Goal: Task Accomplishment & Management: Manage account settings

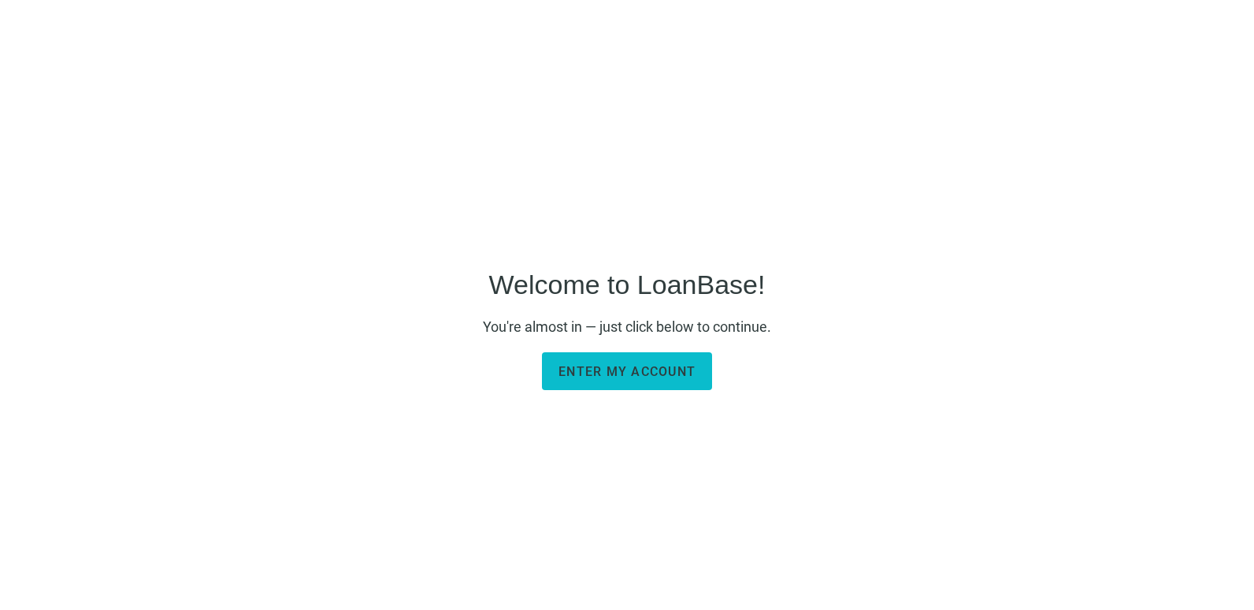
click at [660, 380] on button "Enter my account" at bounding box center [627, 371] width 170 height 38
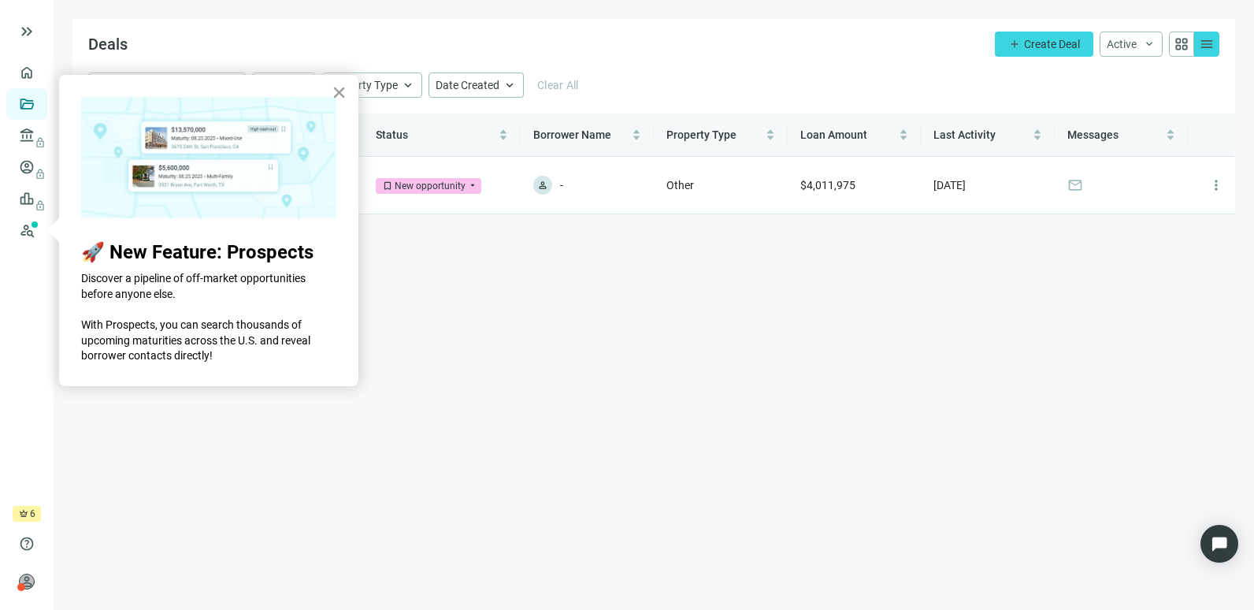
click at [340, 91] on button "×" at bounding box center [339, 92] width 15 height 25
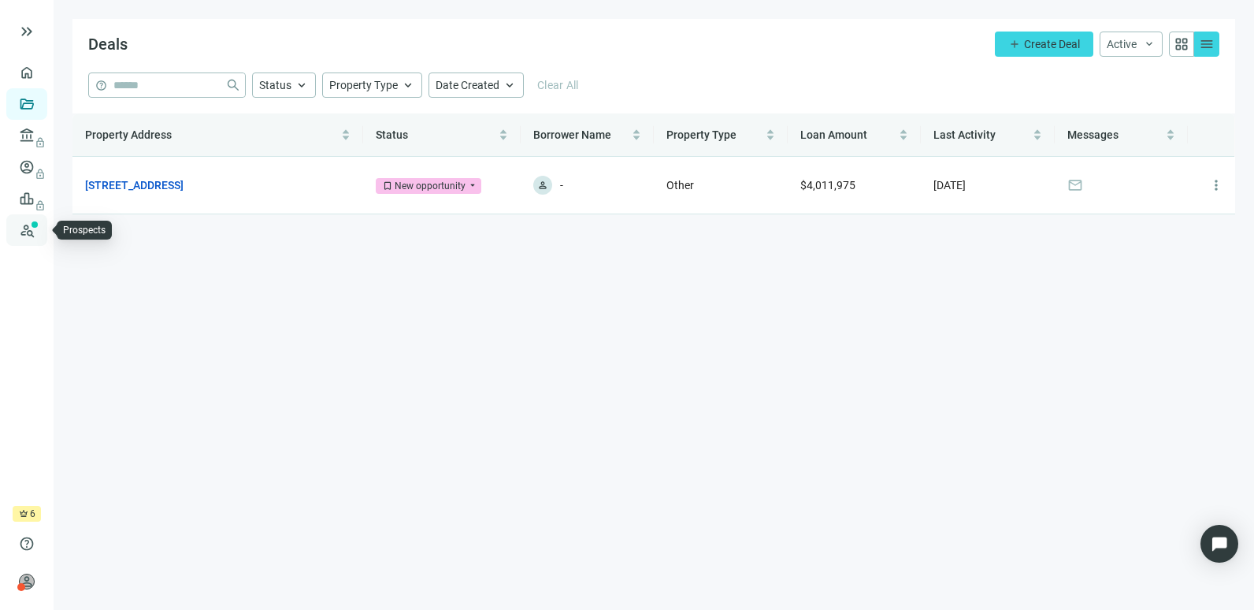
click at [39, 234] on link "Prospects New" at bounding box center [64, 230] width 50 height 32
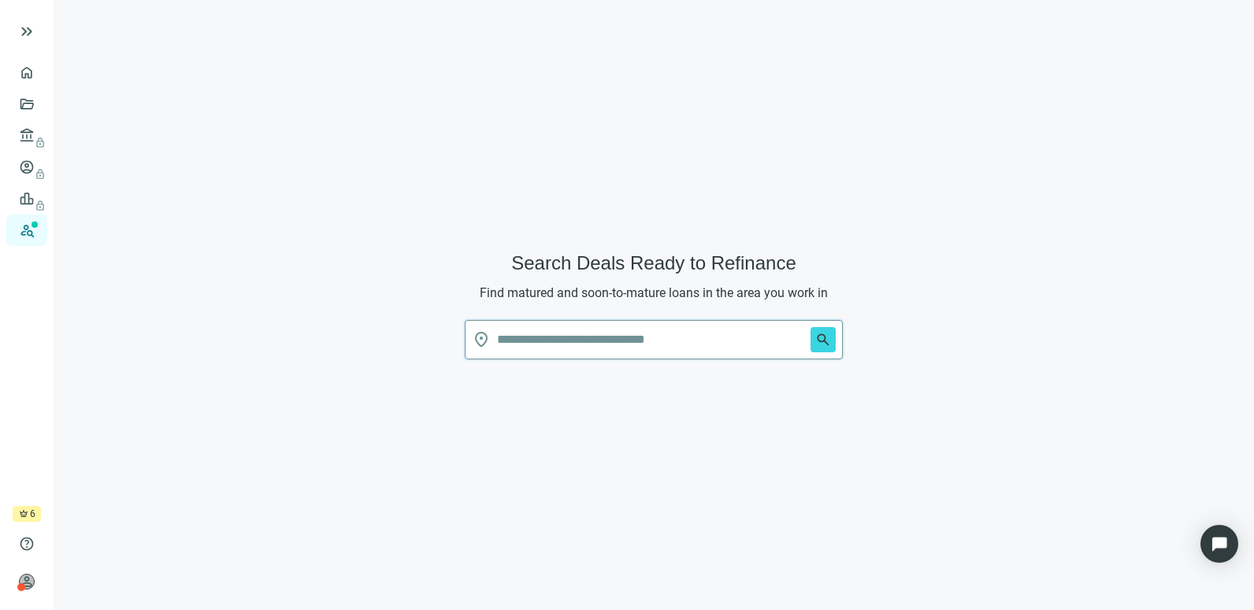
click at [566, 344] on input "text" at bounding box center [650, 340] width 307 height 38
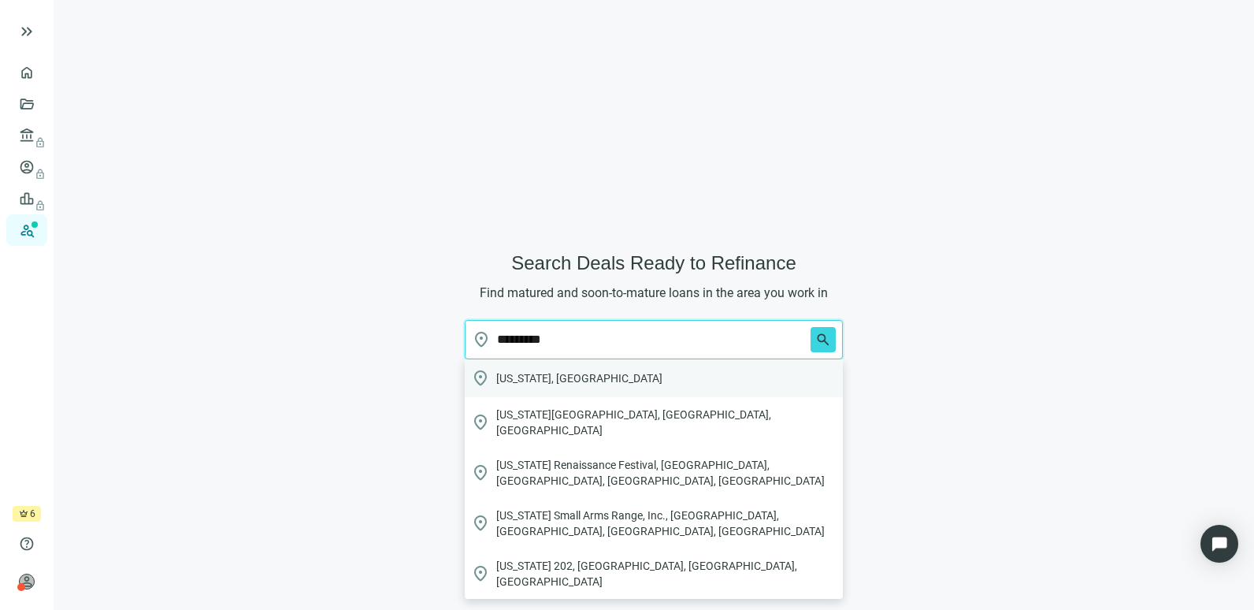
click at [567, 374] on span "[US_STATE], [GEOGRAPHIC_DATA]" at bounding box center [579, 378] width 166 height 16
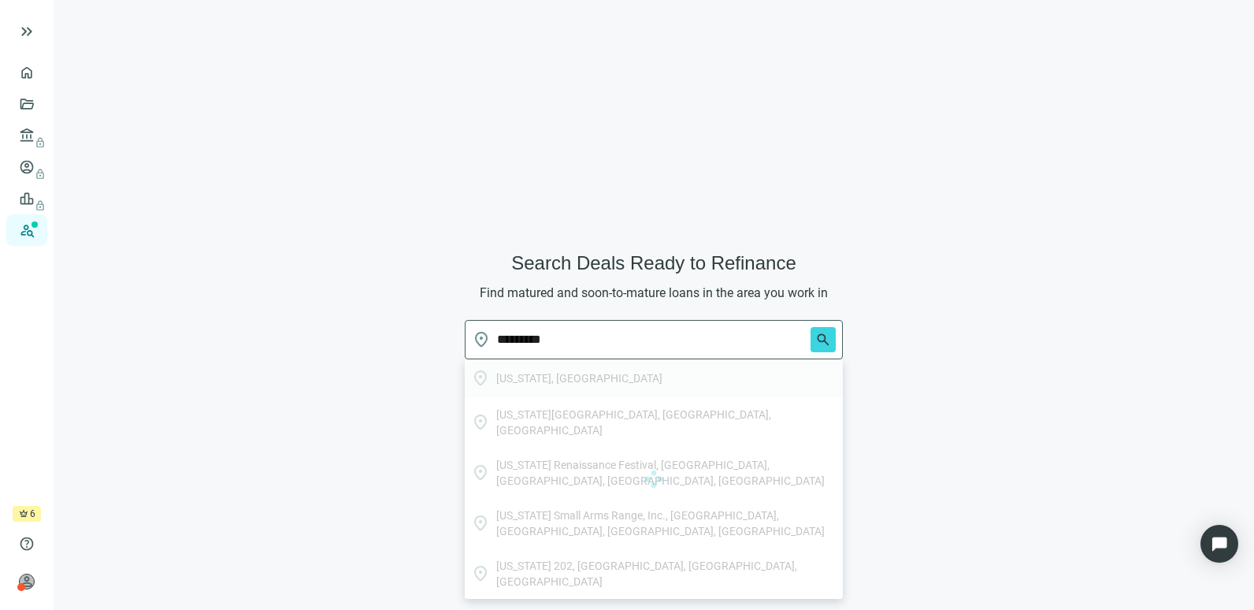
type input "**********"
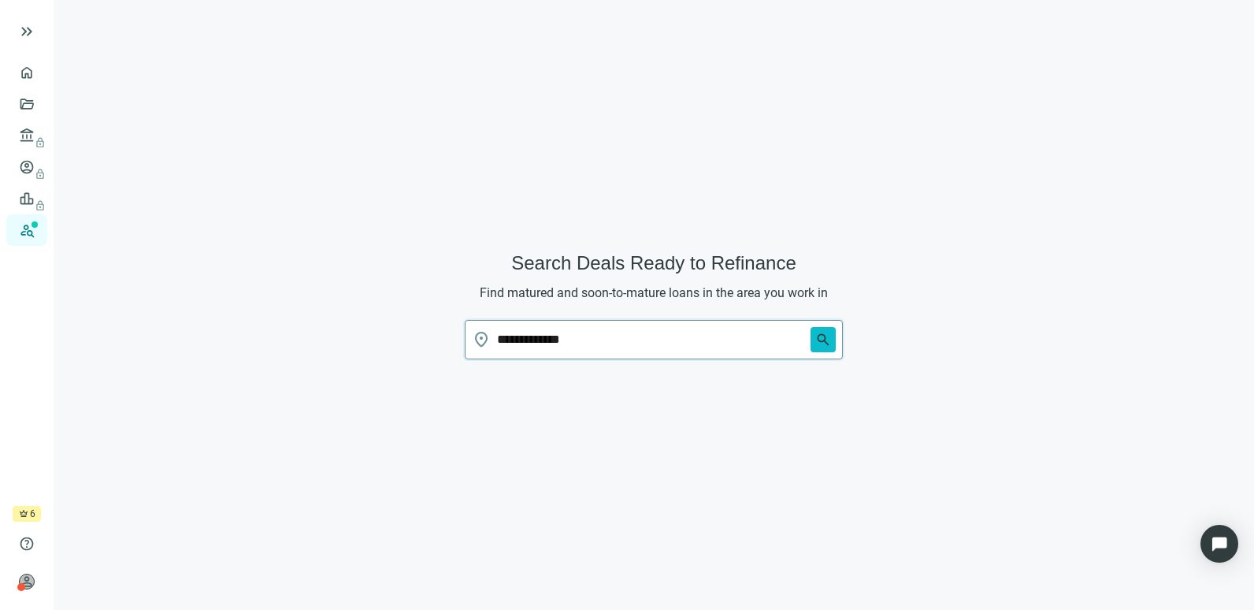
click at [825, 339] on span "search" at bounding box center [824, 340] width 16 height 16
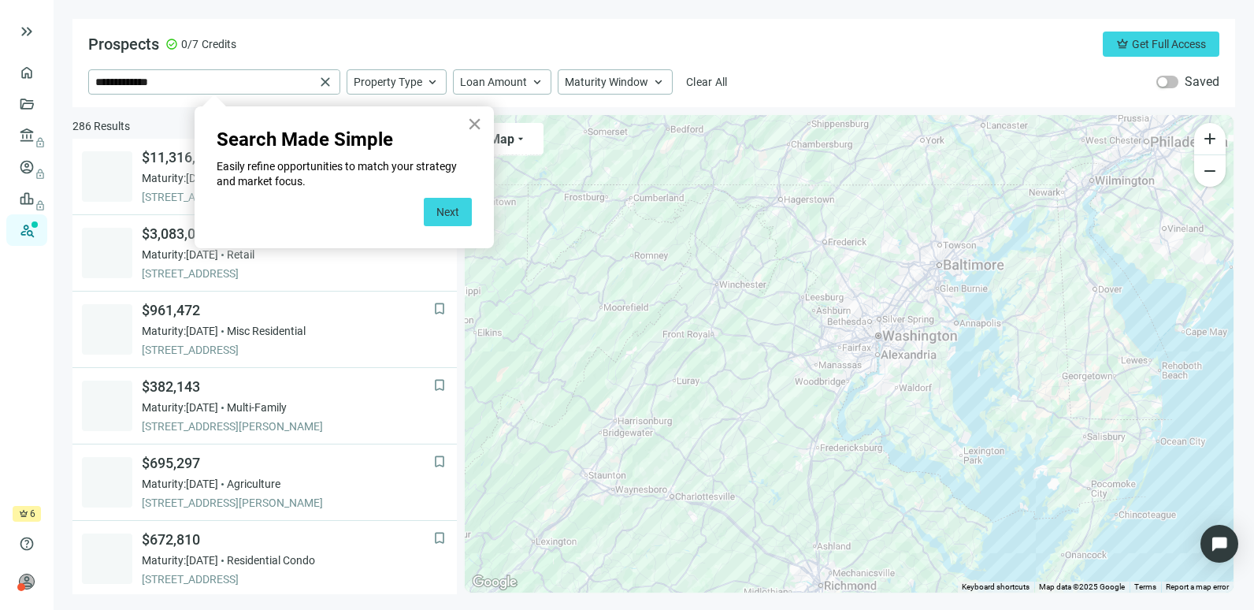
click at [476, 124] on button "×" at bounding box center [474, 123] width 15 height 25
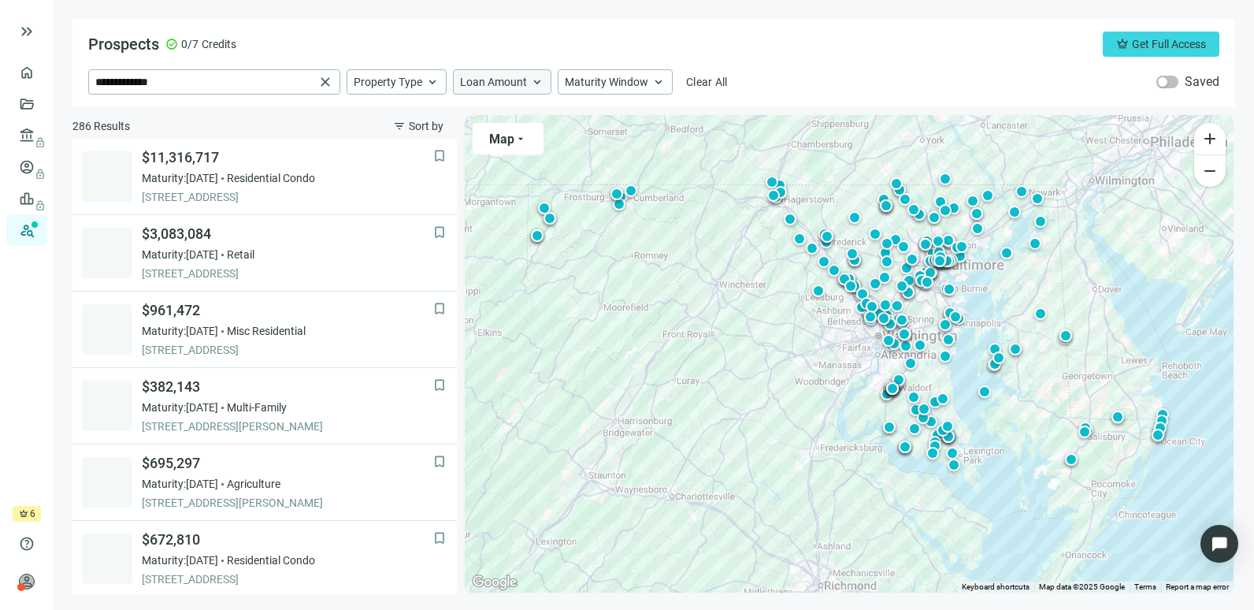
click at [516, 81] on span "Loan Amount" at bounding box center [493, 82] width 67 height 14
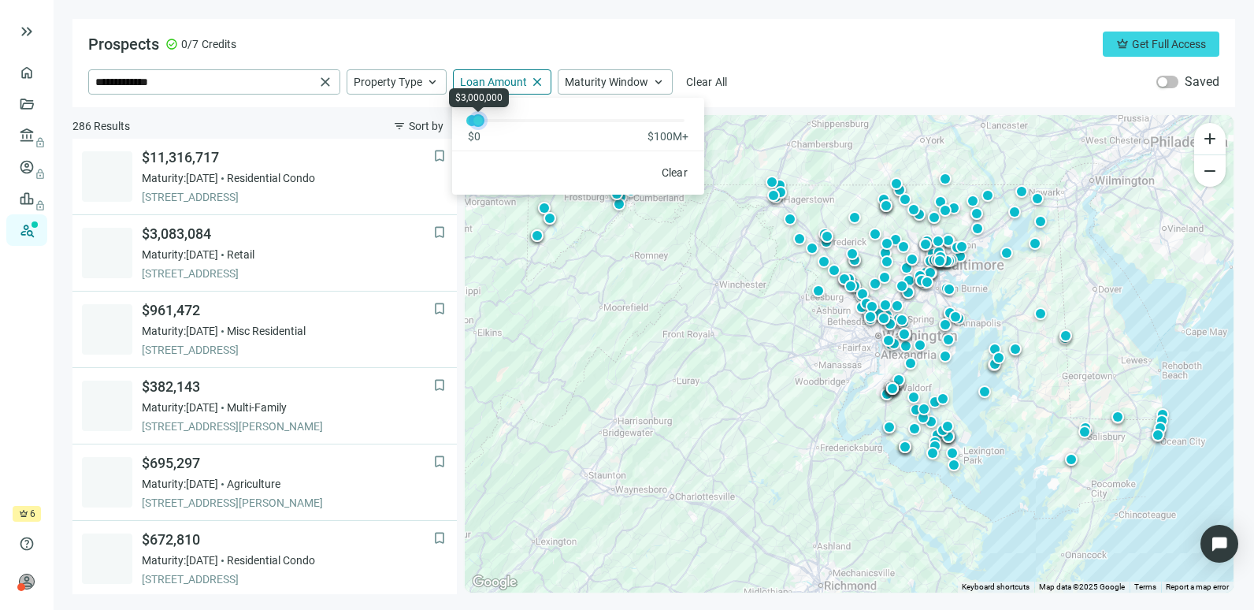
drag, startPoint x: 473, startPoint y: 123, endPoint x: 480, endPoint y: 128, distance: 9.0
click at [480, 128] on div "$0 $100M+" at bounding box center [578, 121] width 252 height 46
click at [392, 76] on span "Property Type" at bounding box center [388, 82] width 69 height 14
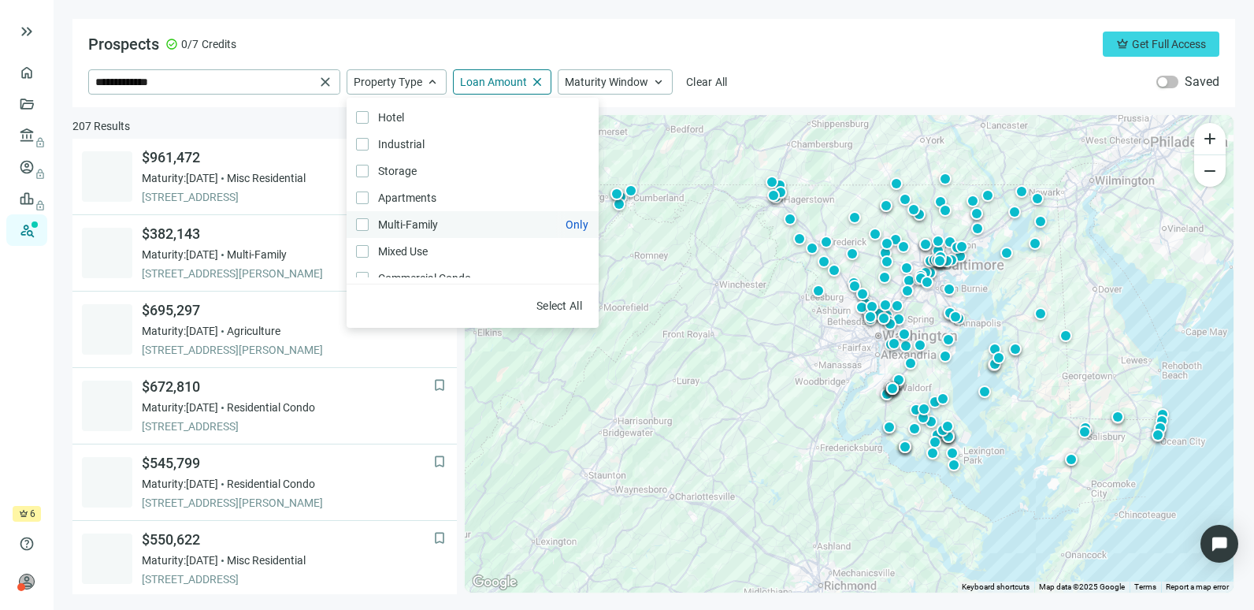
click at [448, 225] on label "Multi-Family Only" at bounding box center [473, 224] width 252 height 27
click at [437, 245] on label "Mixed Use Only" at bounding box center [473, 251] width 252 height 27
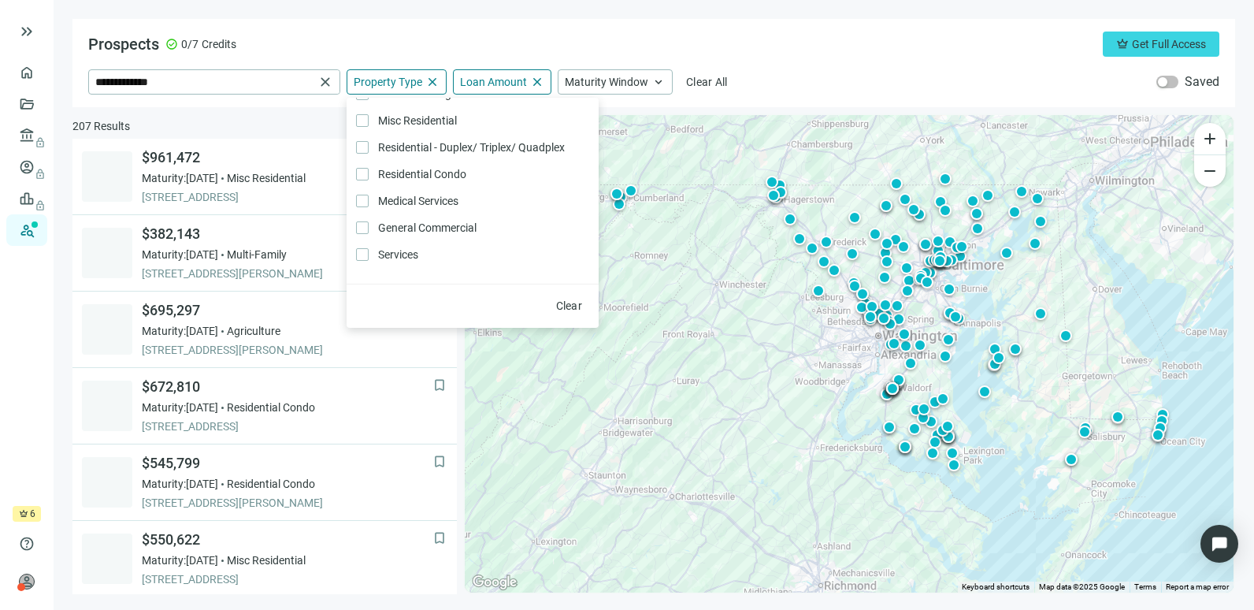
scroll to position [336, 0]
click at [477, 140] on span "Residential - Duplex/ Triplex/ Quadplex Only" at bounding box center [470, 147] width 203 height 17
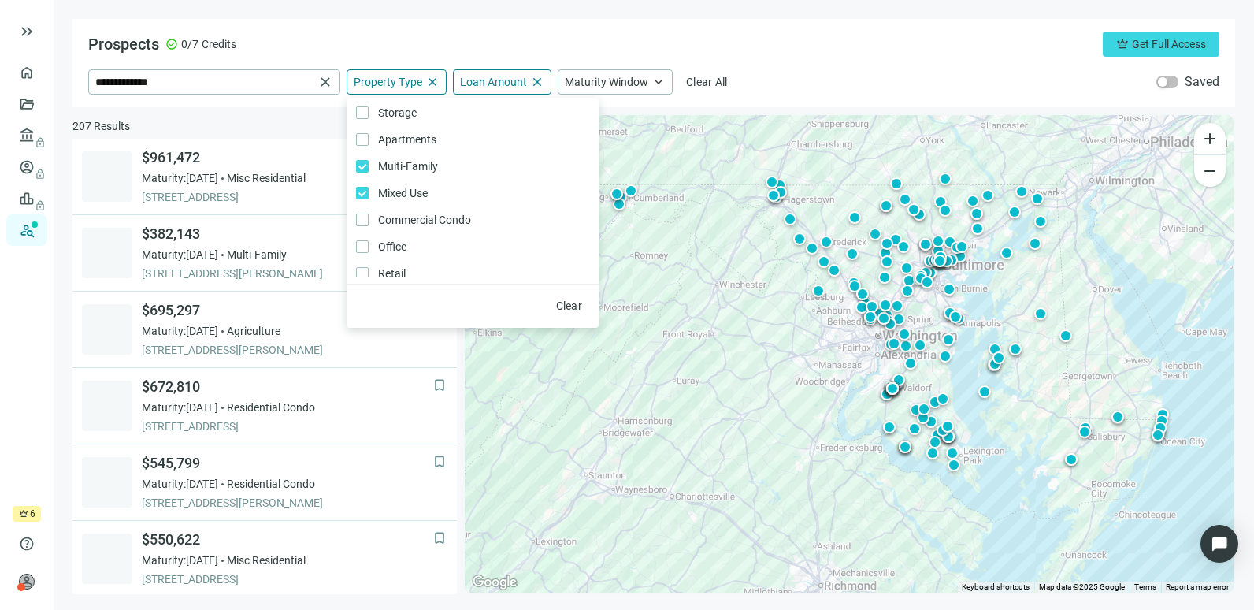
scroll to position [54, 0]
click at [603, 92] on div "Maturity Window keyboard_arrow_up" at bounding box center [615, 81] width 115 height 25
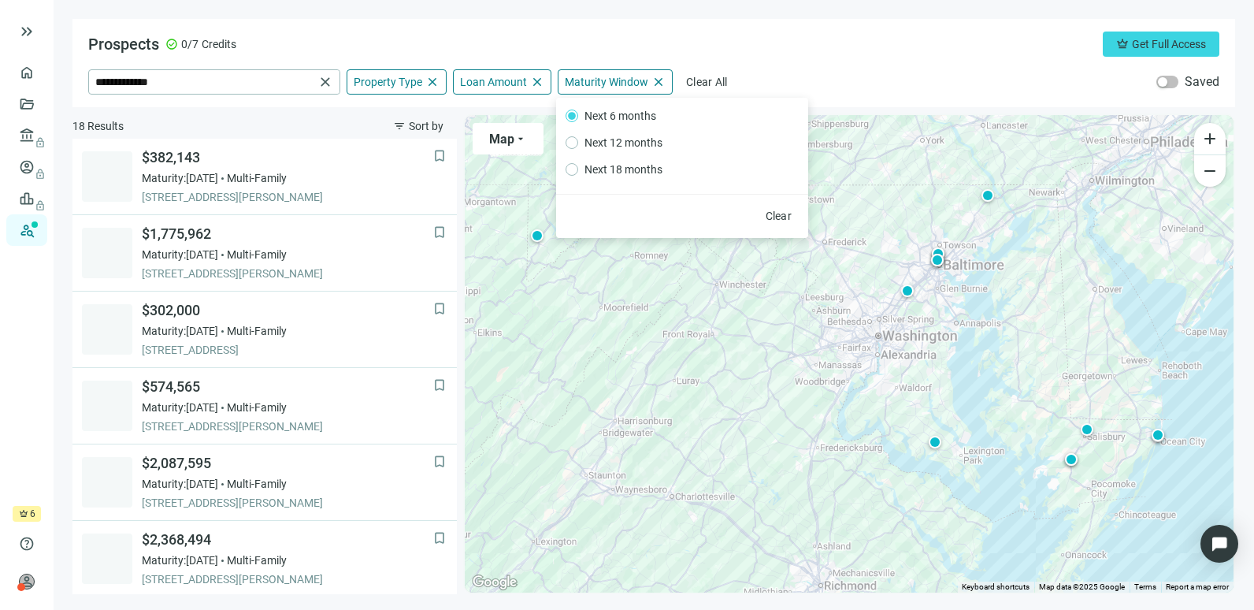
click at [784, 54] on div "Prospects check_circle 0/7 Credits crown Get Full Access" at bounding box center [654, 44] width 1132 height 25
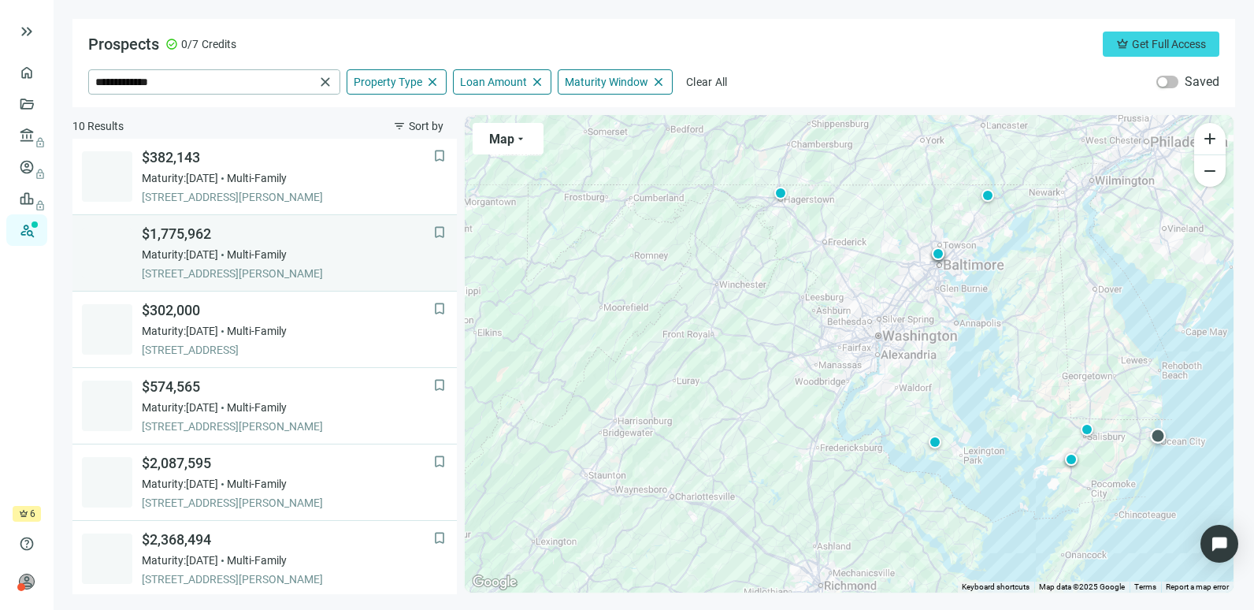
click at [229, 269] on span "[STREET_ADDRESS][PERSON_NAME]" at bounding box center [288, 274] width 292 height 16
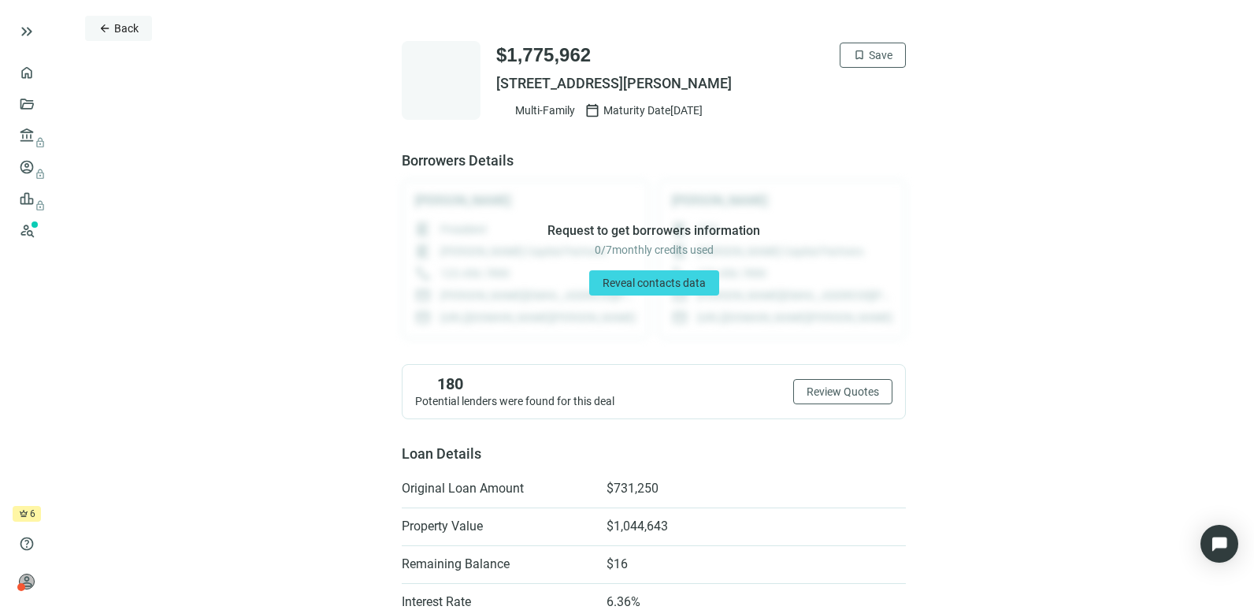
click at [121, 30] on span "Back" at bounding box center [126, 28] width 24 height 13
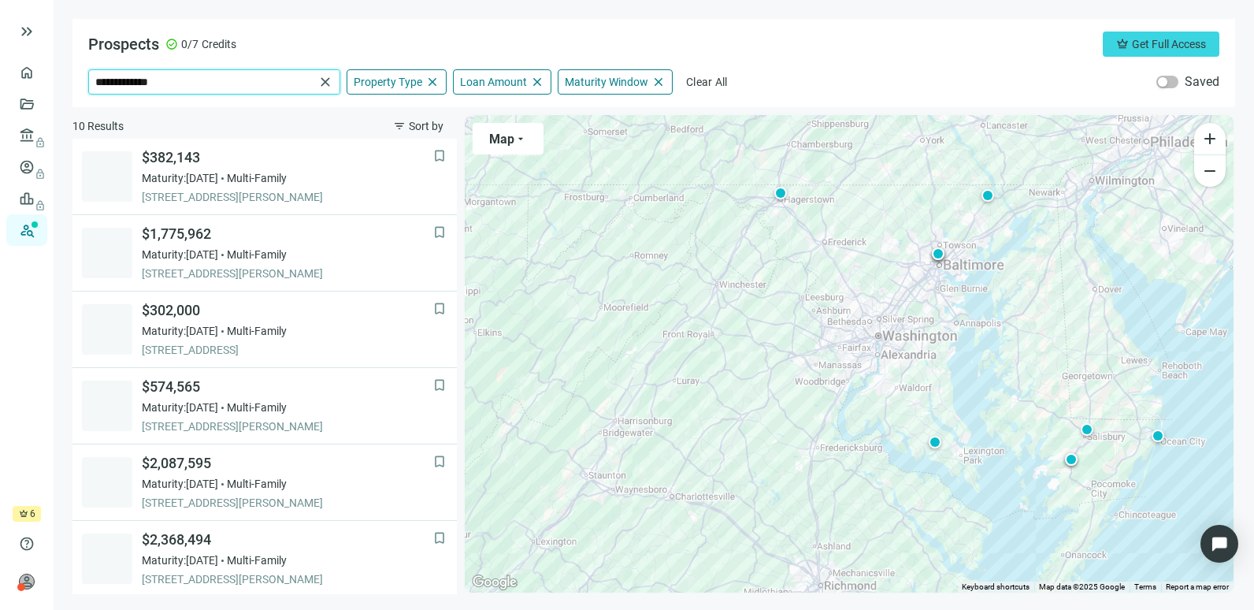
click at [229, 86] on input "**********" at bounding box center [204, 82] width 219 height 24
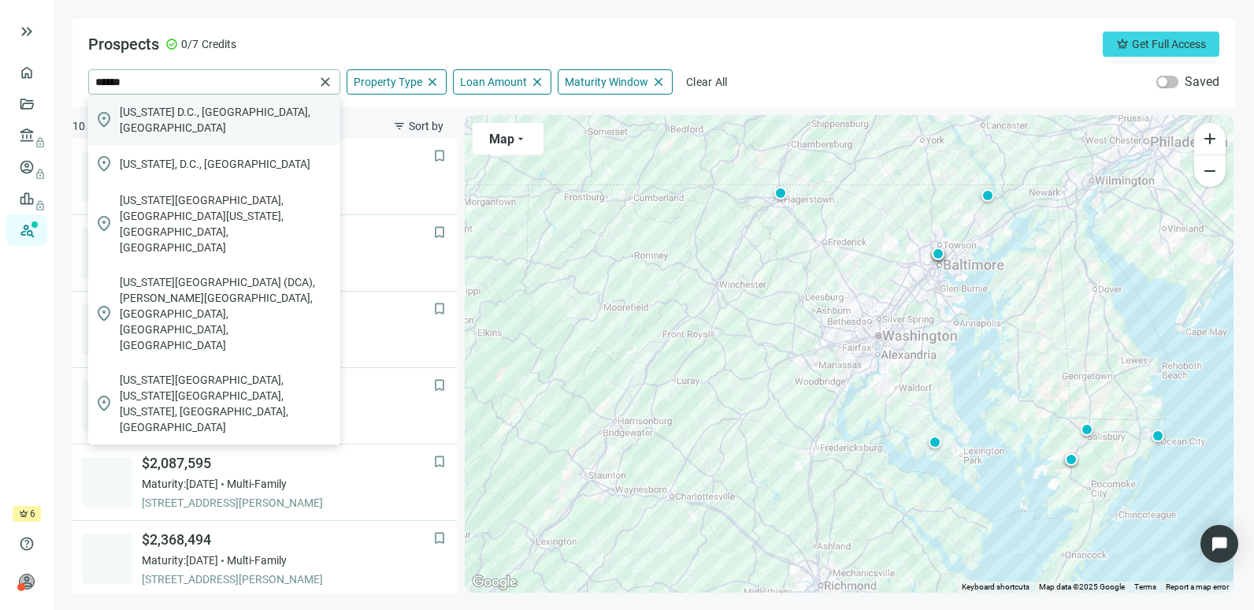
click at [200, 122] on div "location_on [US_STATE][GEOGRAPHIC_DATA], [GEOGRAPHIC_DATA], [GEOGRAPHIC_DATA]" at bounding box center [214, 120] width 252 height 50
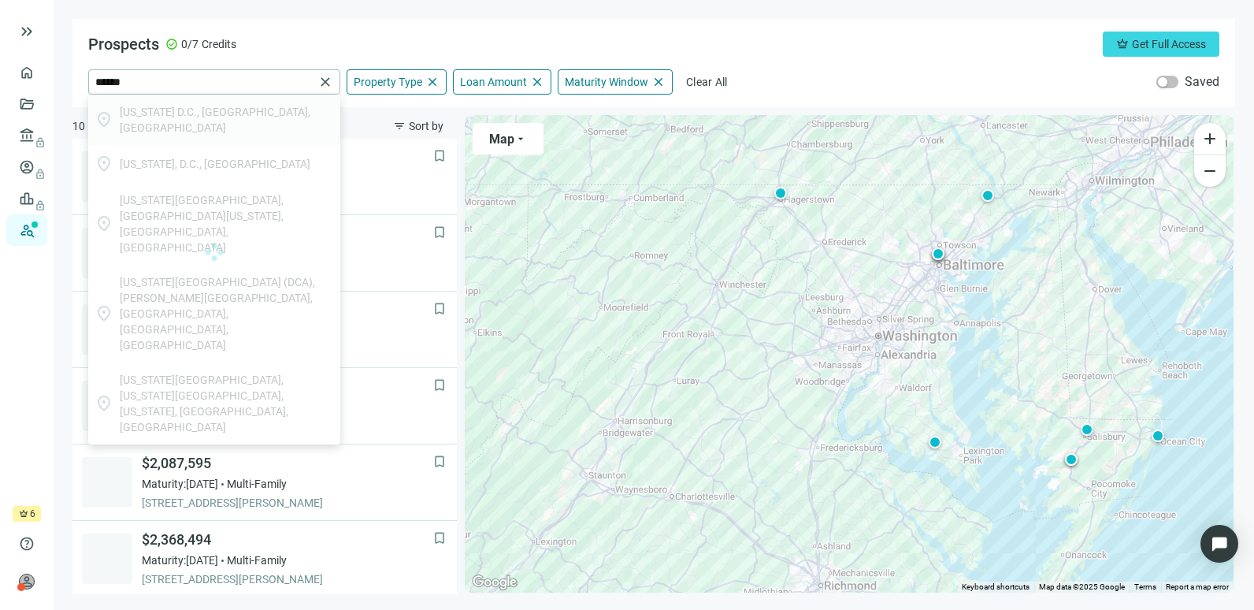
type input "**********"
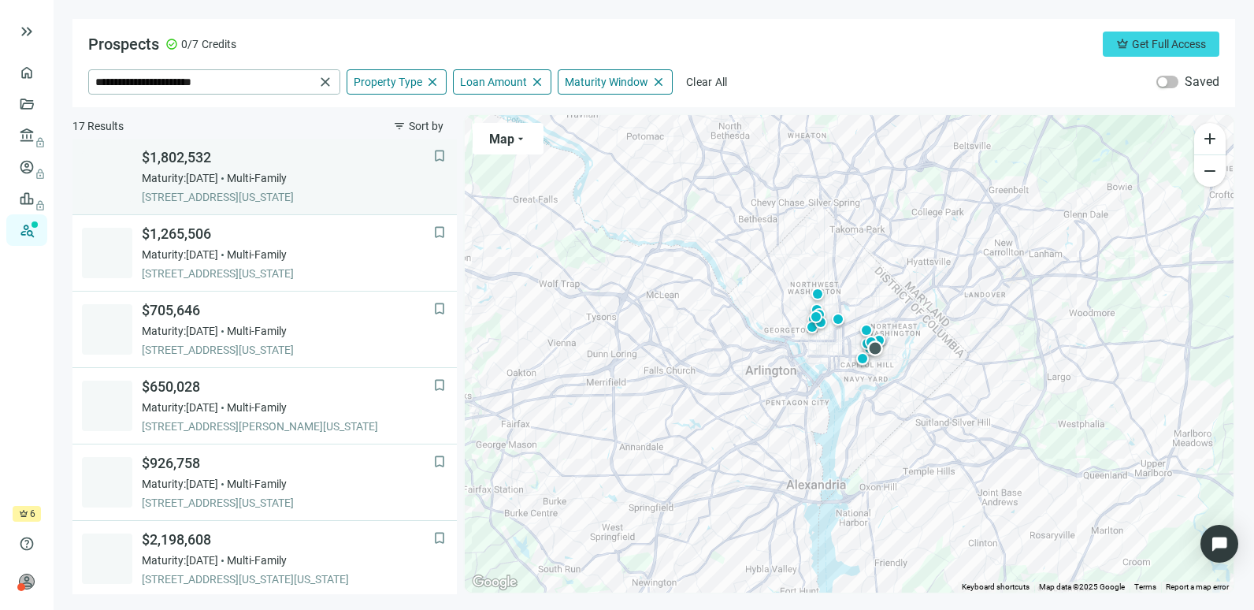
click at [318, 180] on div "Maturity: [DATE] Multi-Family" at bounding box center [288, 178] width 292 height 16
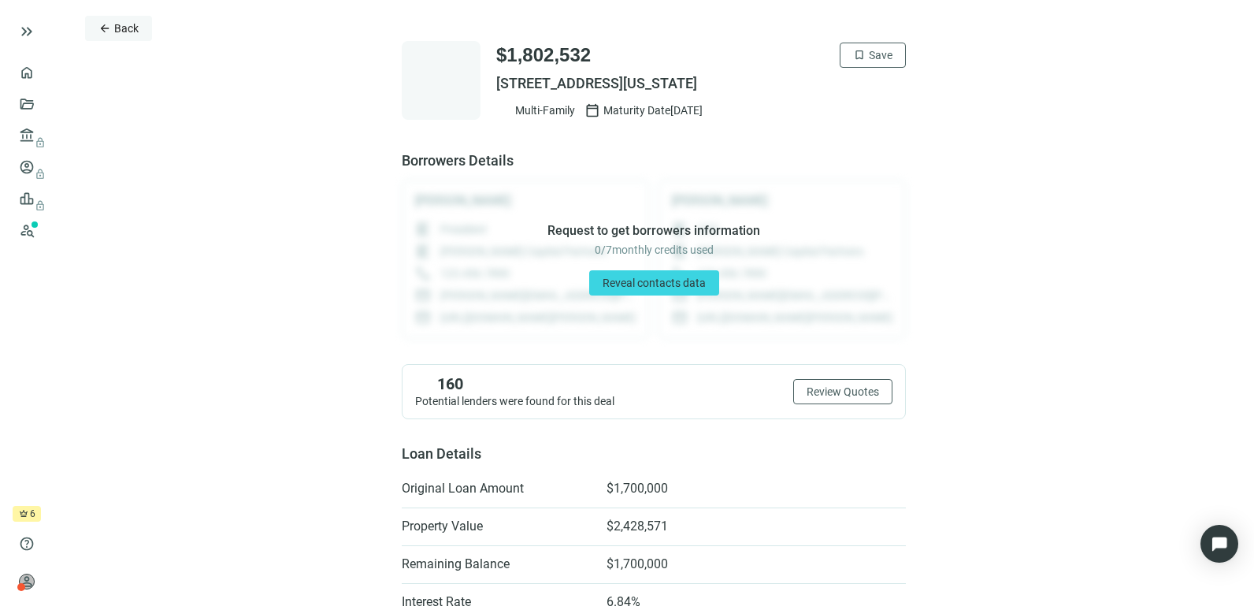
click at [110, 24] on span "arrow_back" at bounding box center [105, 28] width 13 height 13
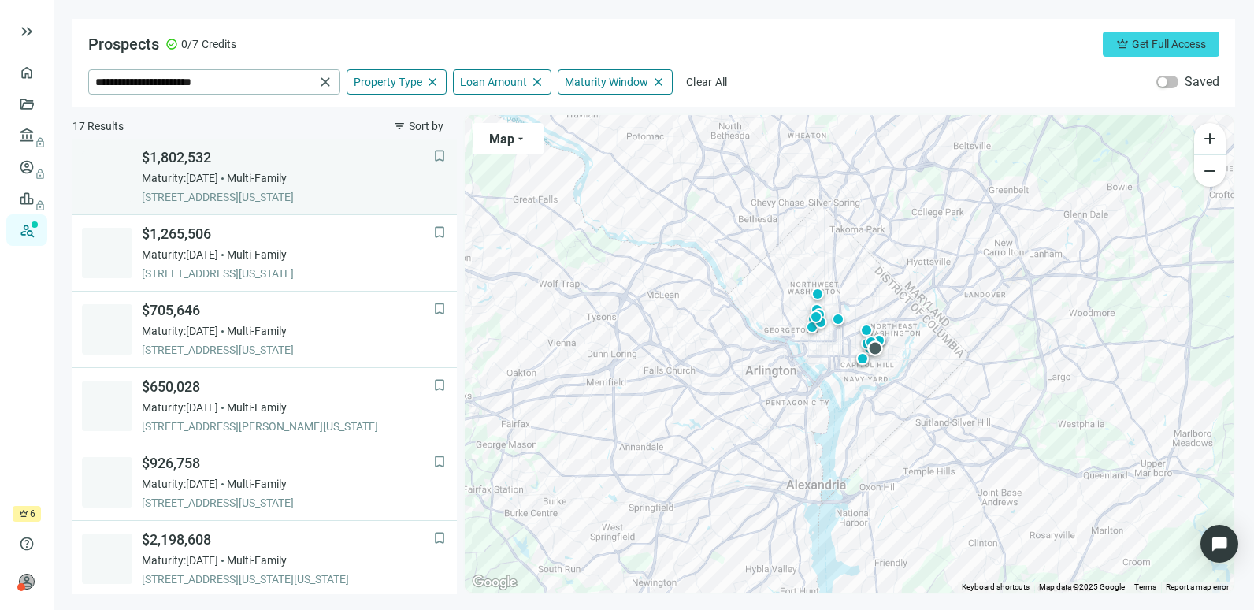
click at [210, 188] on div "$1,802,532 Maturity: [DATE] Multi-Family [STREET_ADDRESS][US_STATE]" at bounding box center [288, 176] width 292 height 57
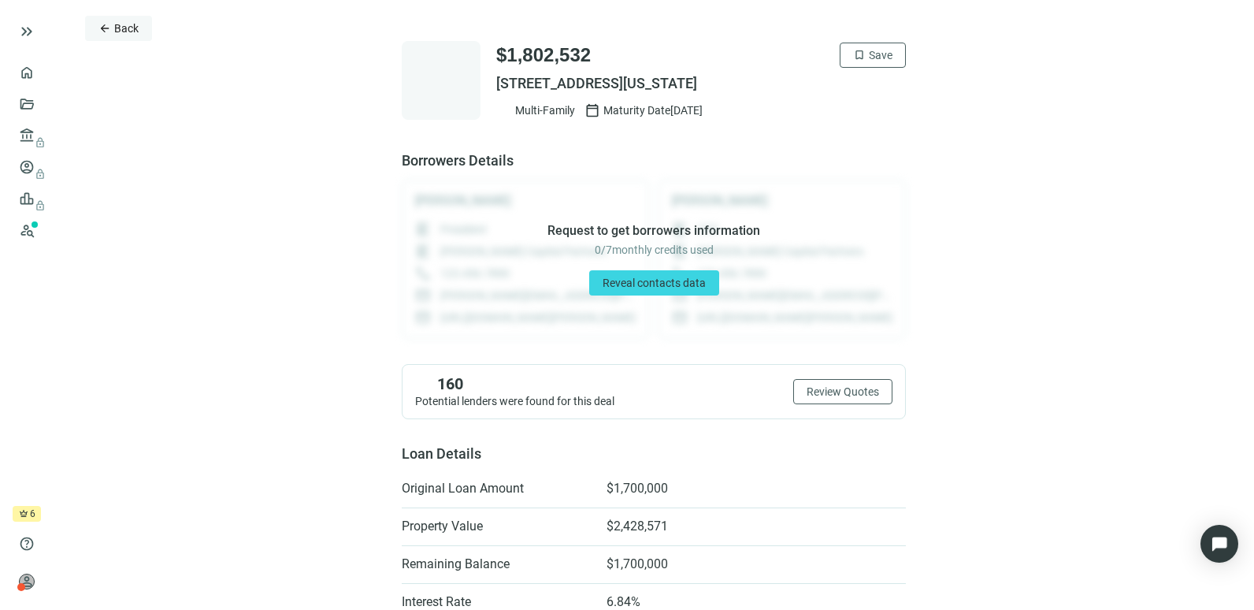
click at [128, 23] on span "Back" at bounding box center [126, 28] width 24 height 13
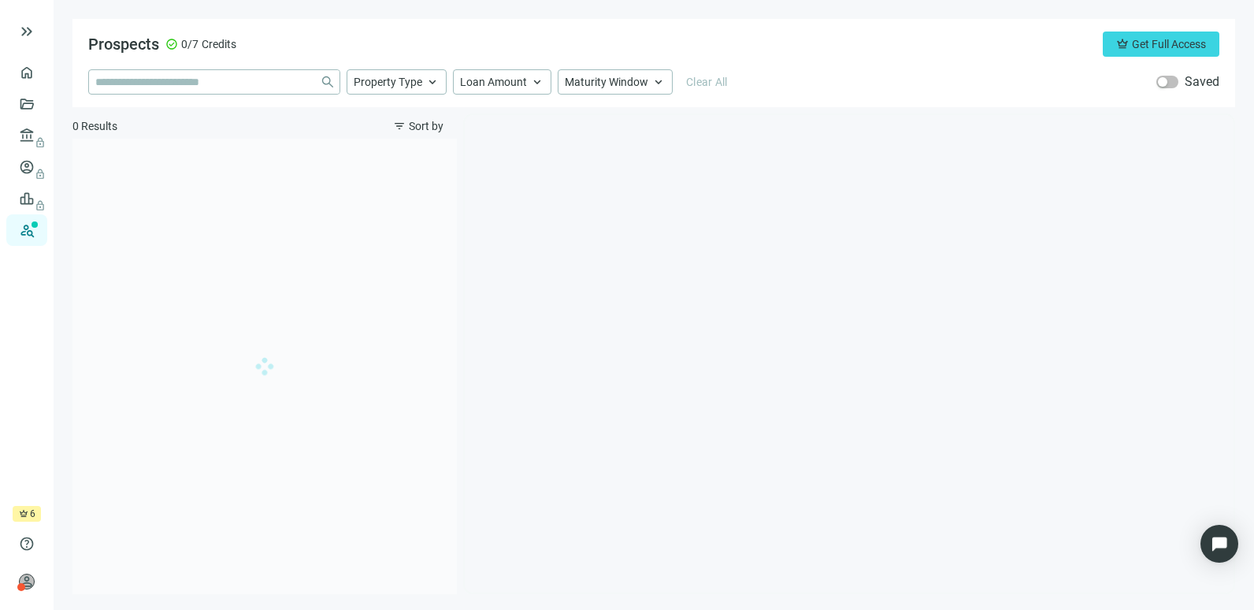
type input "**********"
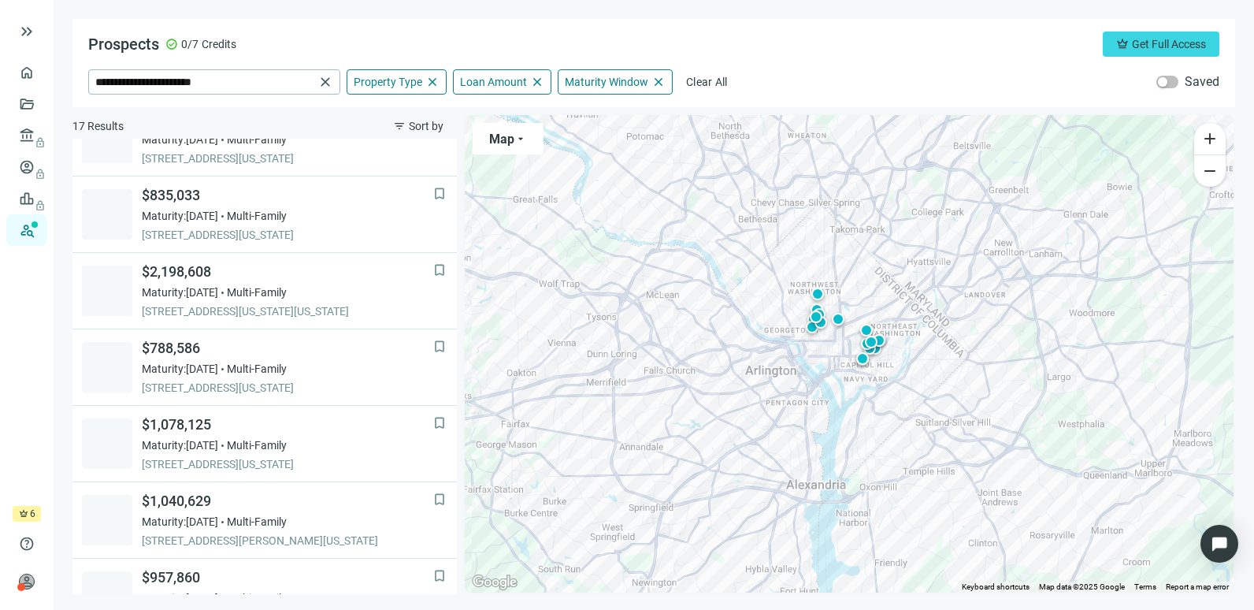
scroll to position [844, 0]
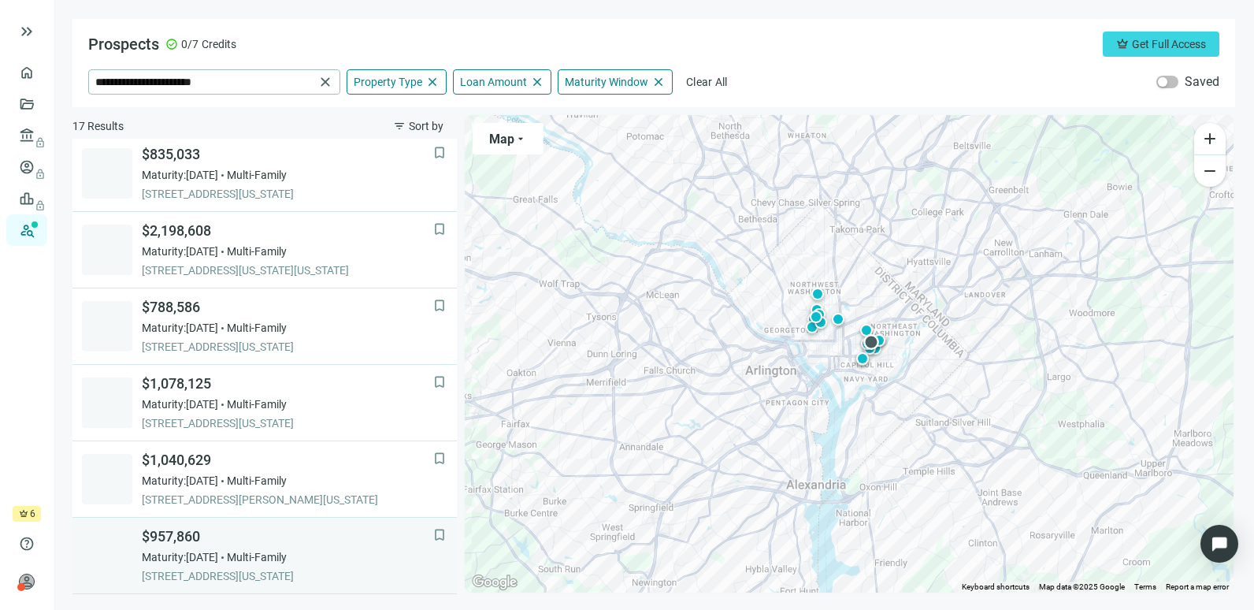
click at [301, 547] on div "$957,860 Maturity: [DATE] Multi-Family [STREET_ADDRESS][US_STATE]" at bounding box center [288, 555] width 292 height 57
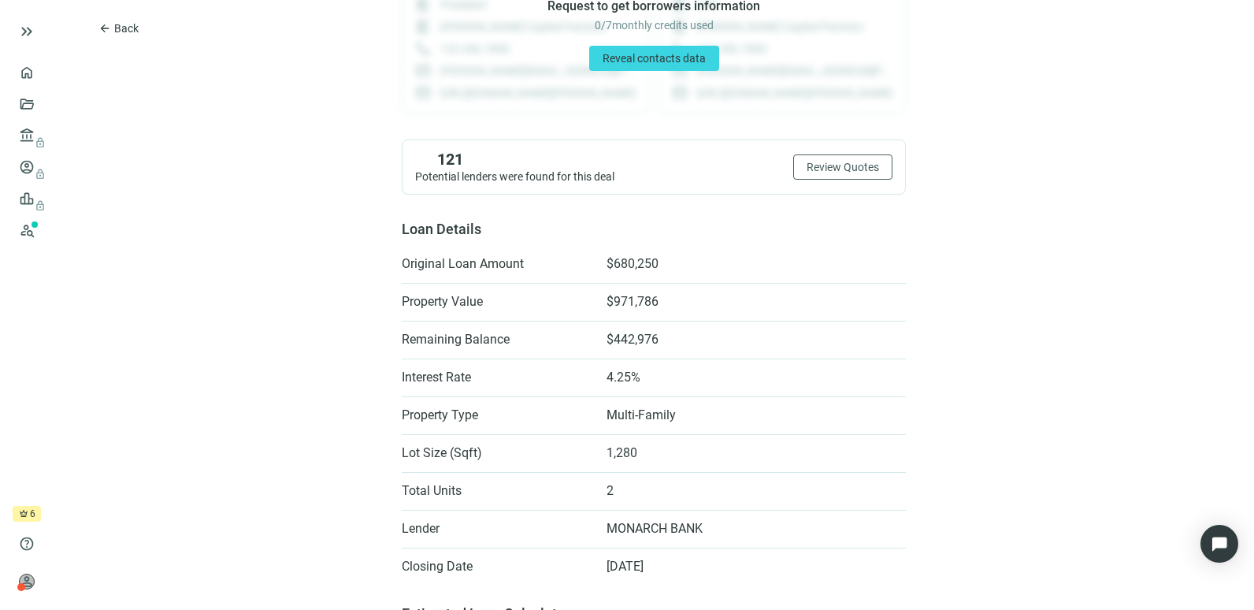
scroll to position [356, 0]
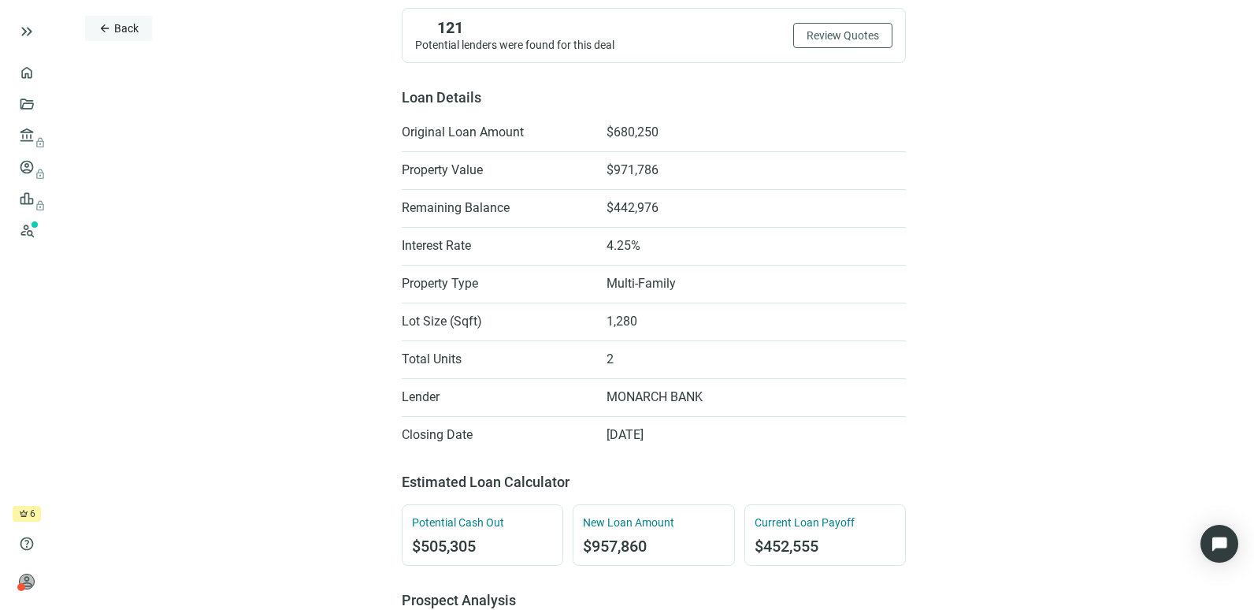
click at [125, 33] on span "Back" at bounding box center [126, 28] width 24 height 13
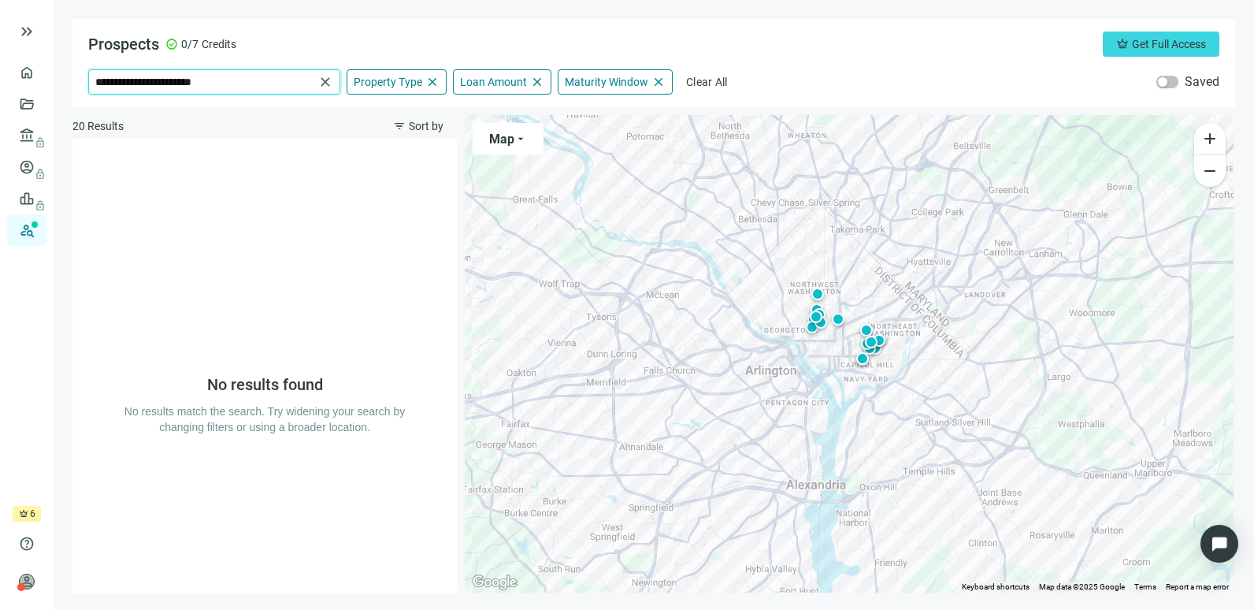
click at [246, 88] on input "**********" at bounding box center [204, 82] width 219 height 24
click at [361, 252] on div "No results found No results match the search. Try widening your search by chang…" at bounding box center [265, 366] width 284 height 455
click at [251, 71] on input "**********" at bounding box center [204, 82] width 219 height 24
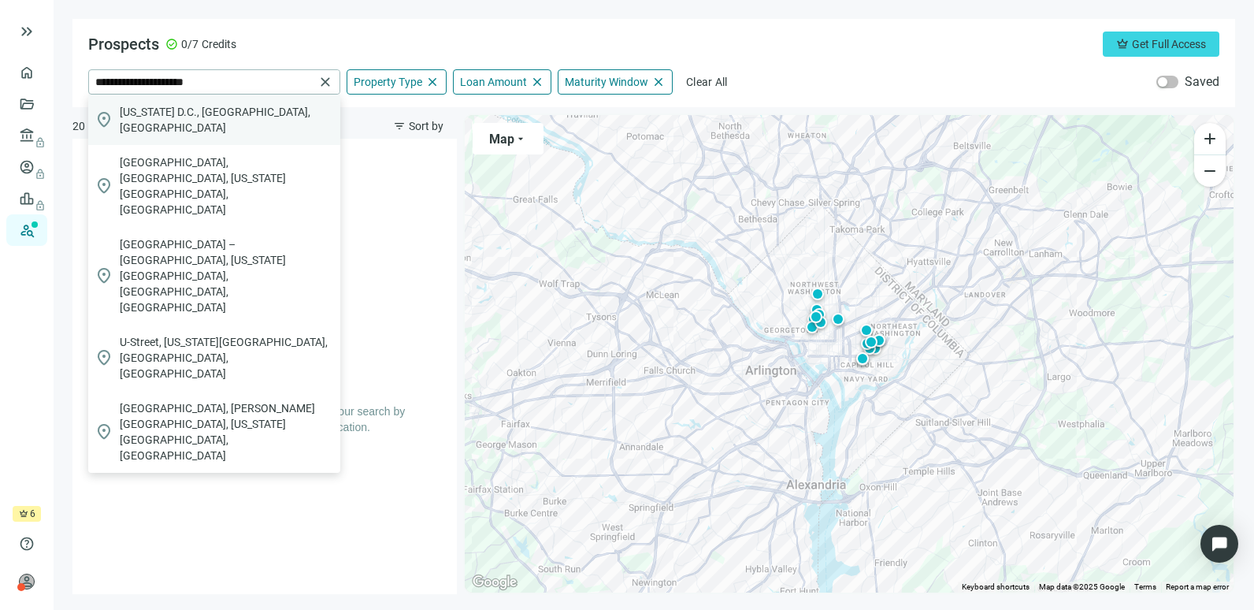
click at [237, 113] on span "[US_STATE] D.C., [GEOGRAPHIC_DATA], [GEOGRAPHIC_DATA]" at bounding box center [227, 120] width 214 height 32
type input "**********"
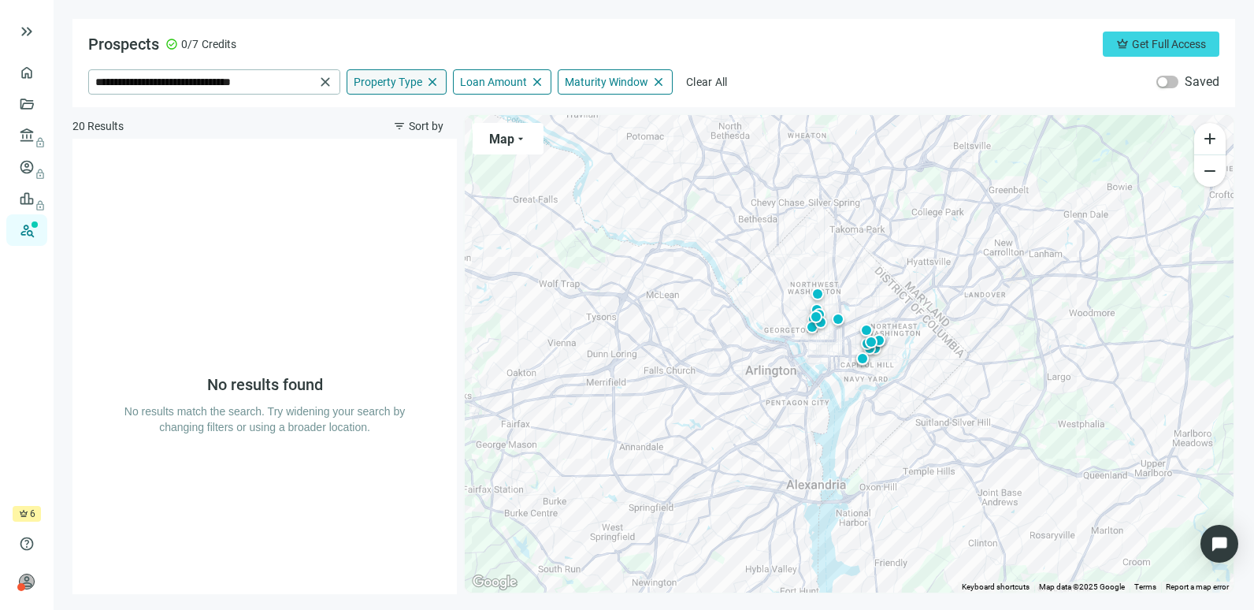
click at [411, 80] on span "Property Type" at bounding box center [388, 82] width 69 height 14
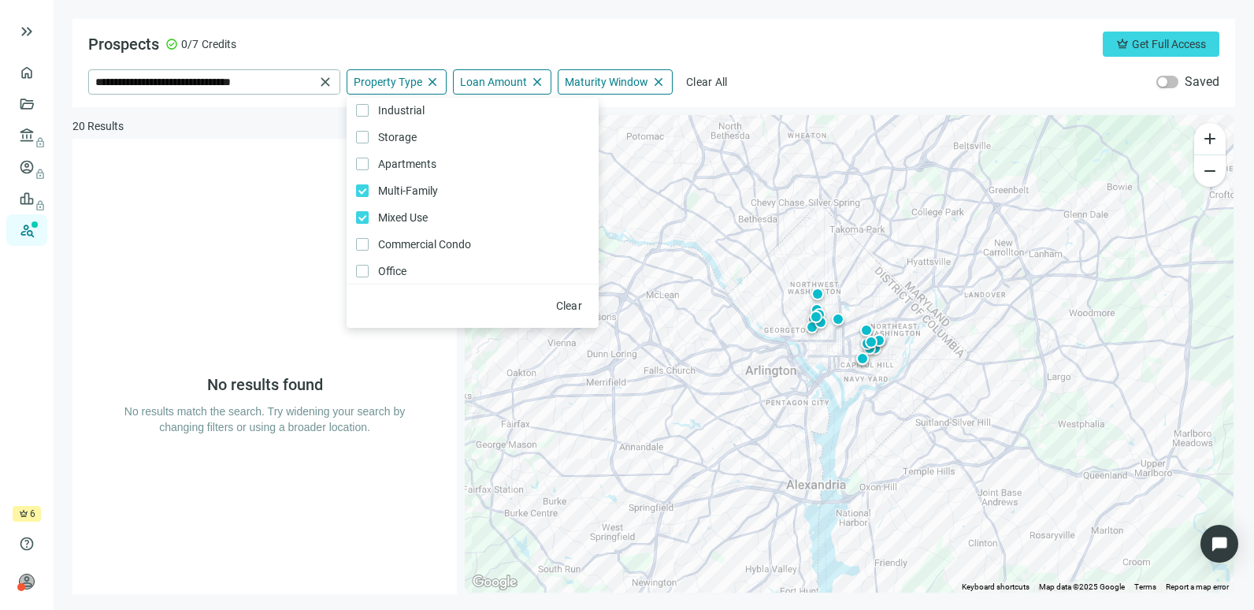
scroll to position [32, 0]
click at [370, 162] on span "Apartments Only" at bounding box center [406, 166] width 74 height 17
click at [360, 50] on div "Prospects check_circle 0/7 Credits crown Get Full Access" at bounding box center [654, 44] width 1132 height 25
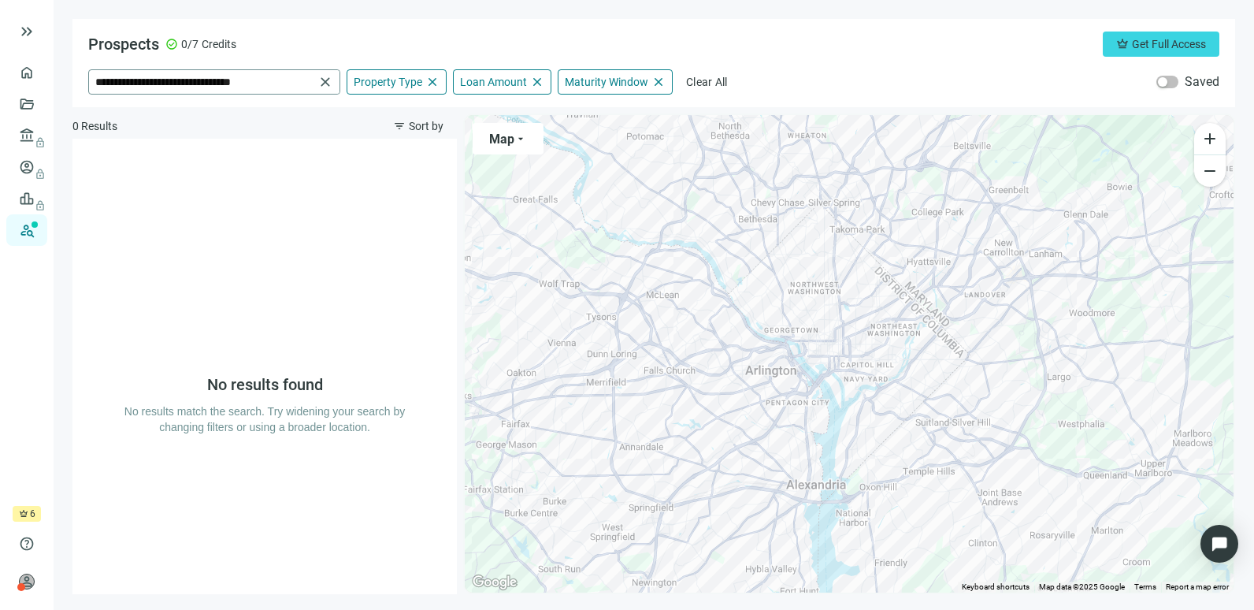
click at [327, 84] on span "close" at bounding box center [326, 82] width 16 height 16
click at [293, 86] on input "search" at bounding box center [204, 82] width 218 height 24
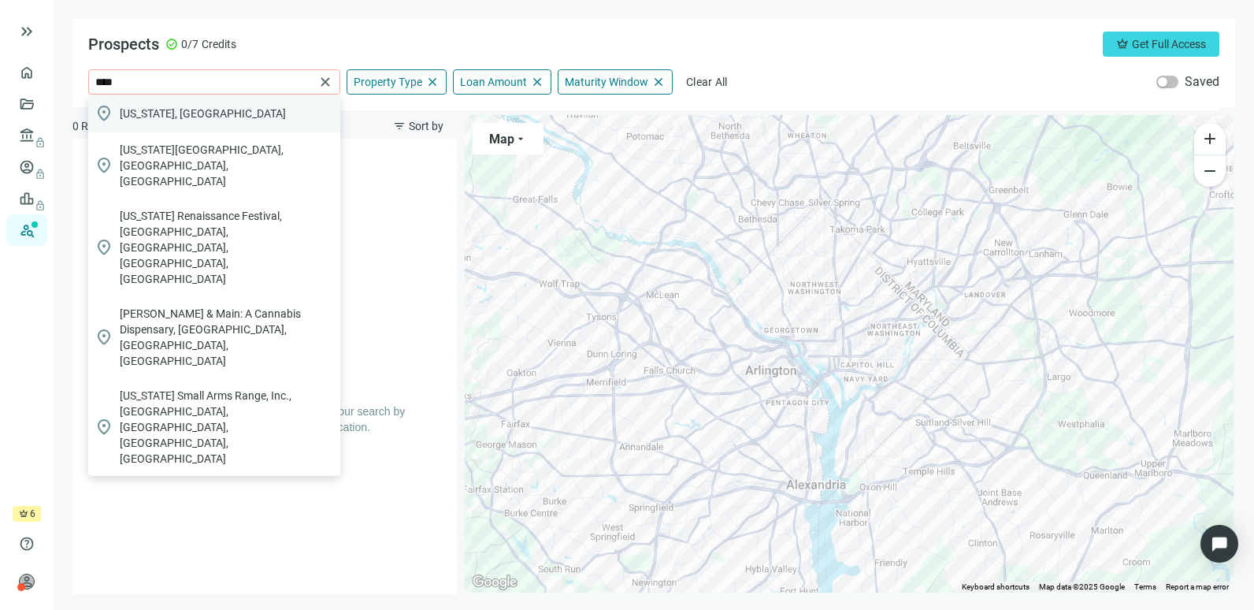
click at [249, 101] on div "location_on [US_STATE], [GEOGRAPHIC_DATA]" at bounding box center [214, 114] width 252 height 38
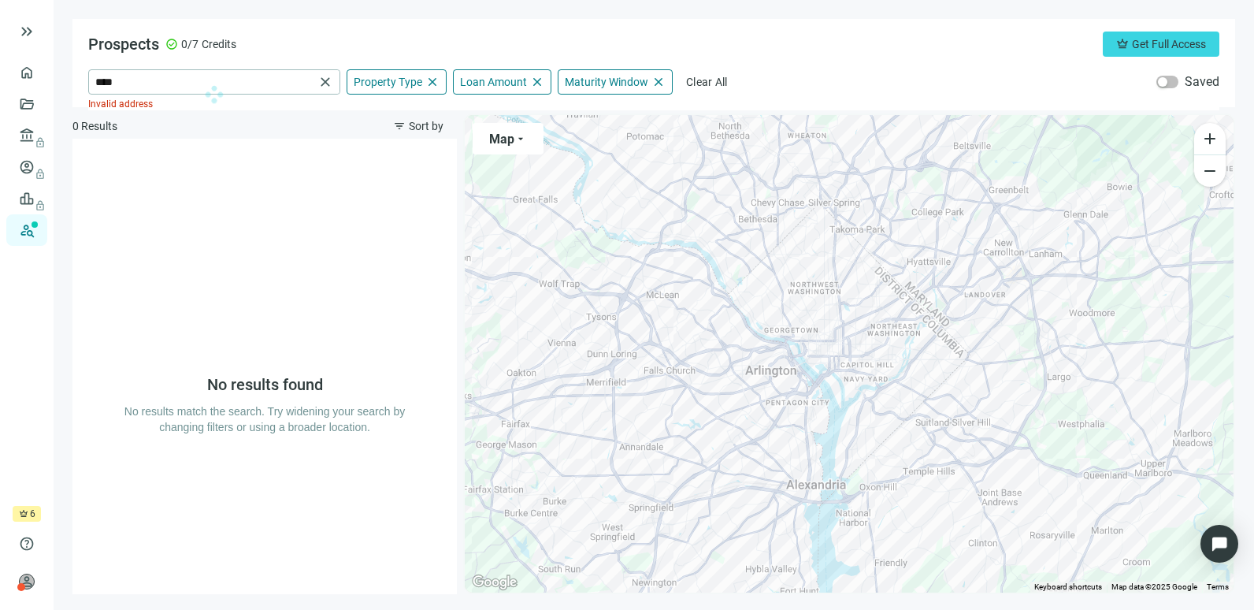
type input "**********"
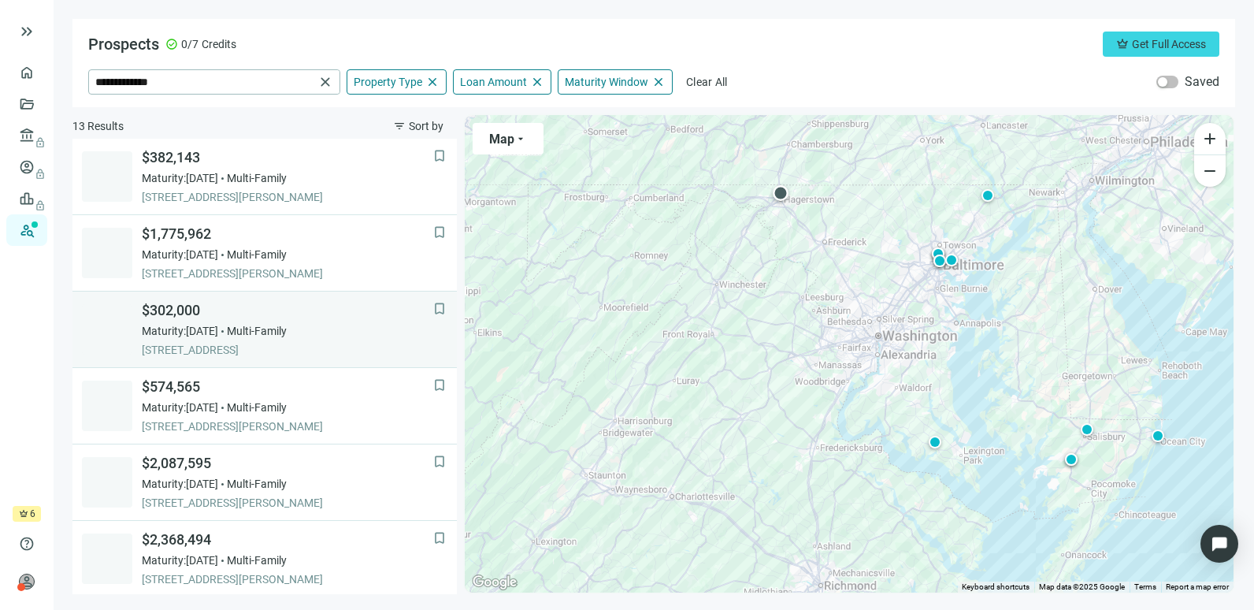
click at [314, 347] on span "[STREET_ADDRESS]" at bounding box center [288, 350] width 292 height 16
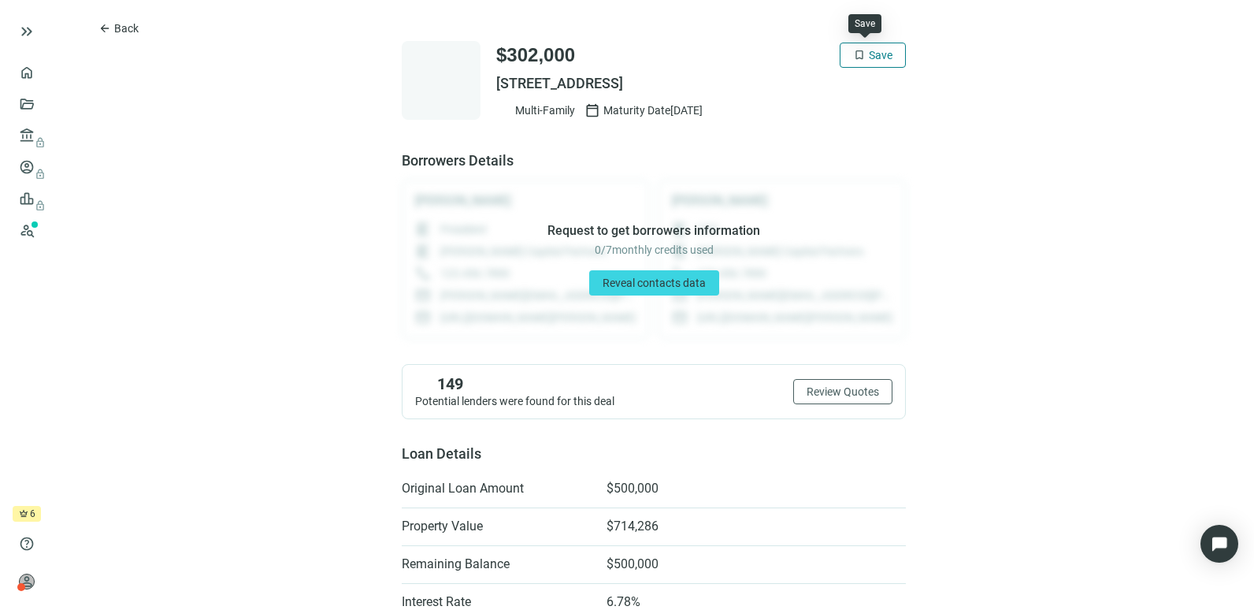
click at [870, 61] on span "Save" at bounding box center [881, 55] width 24 height 13
click at [111, 31] on button "arrow_back Back" at bounding box center [118, 28] width 67 height 25
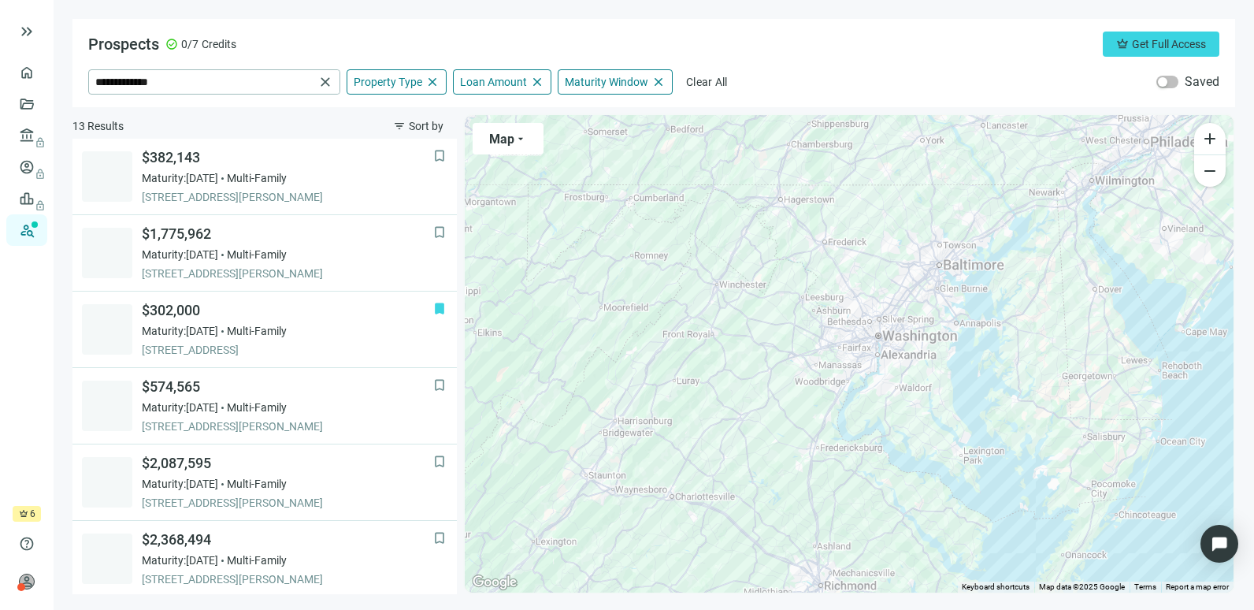
scroll to position [153, 0]
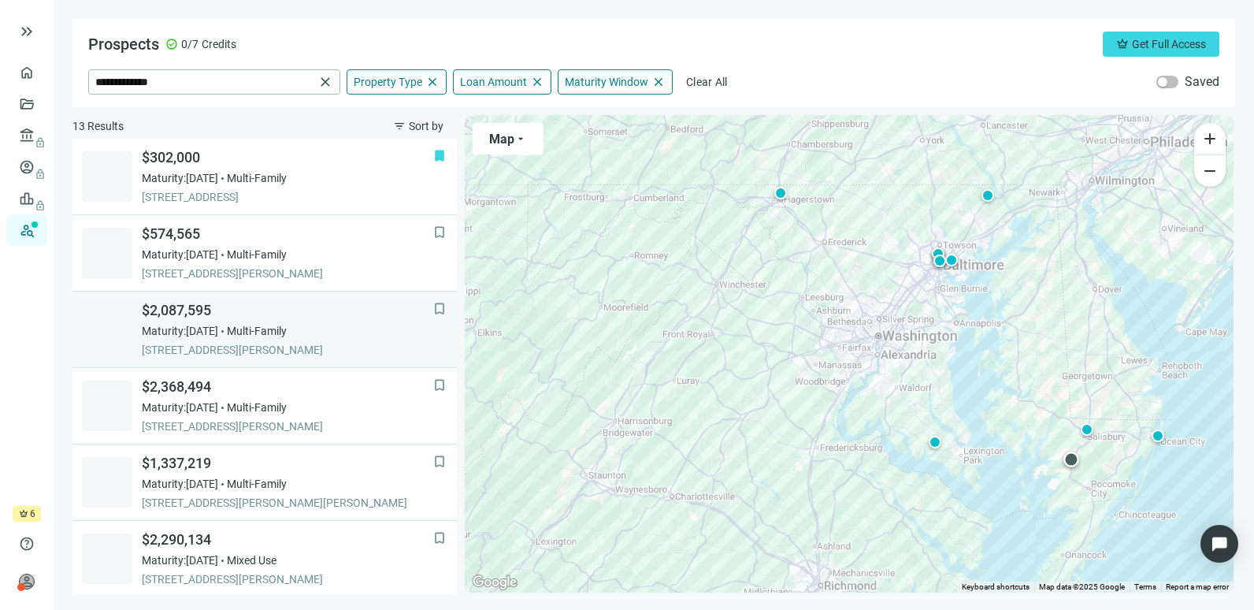
click at [324, 348] on span "[STREET_ADDRESS][PERSON_NAME]" at bounding box center [288, 350] width 292 height 16
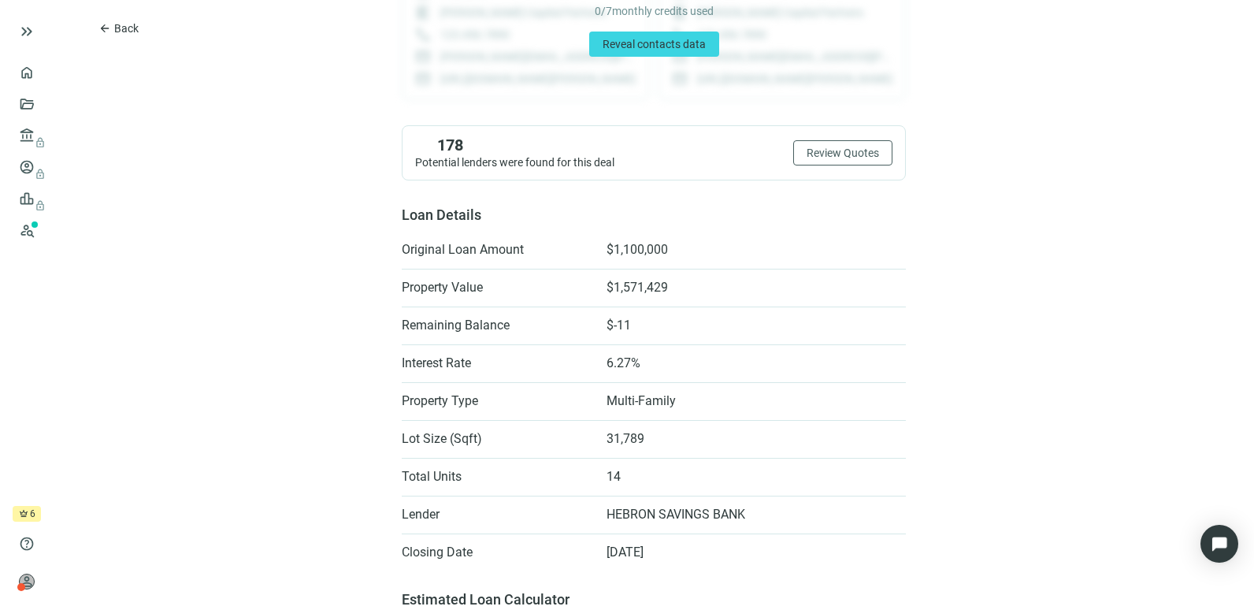
scroll to position [243, 0]
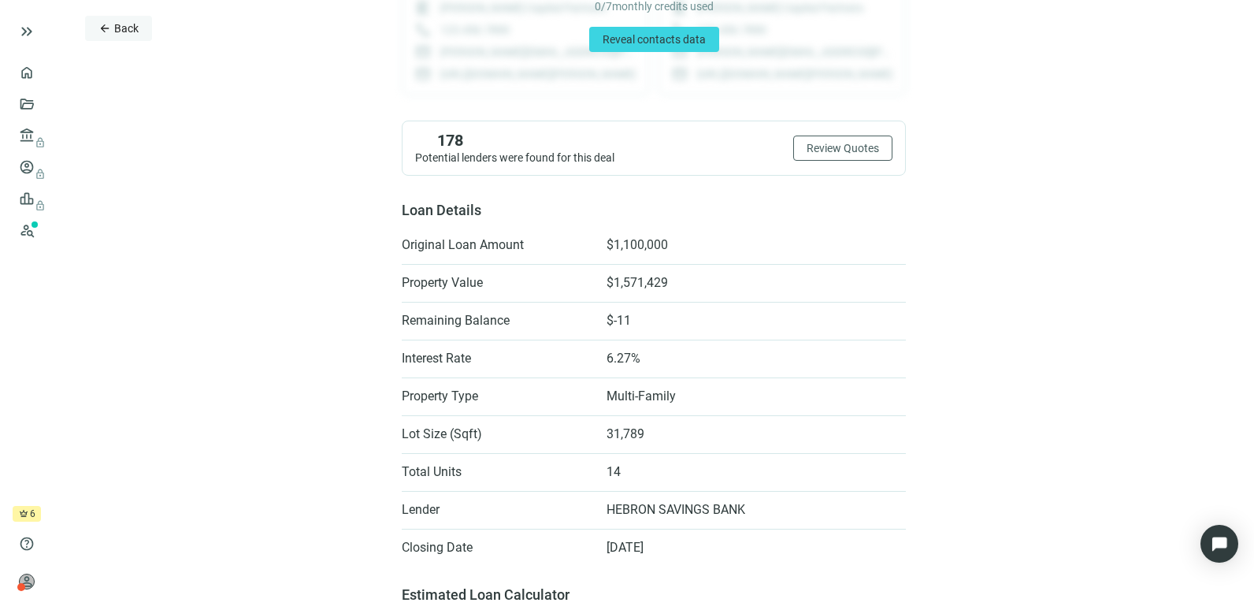
click at [128, 17] on button "arrow_back Back" at bounding box center [118, 28] width 67 height 25
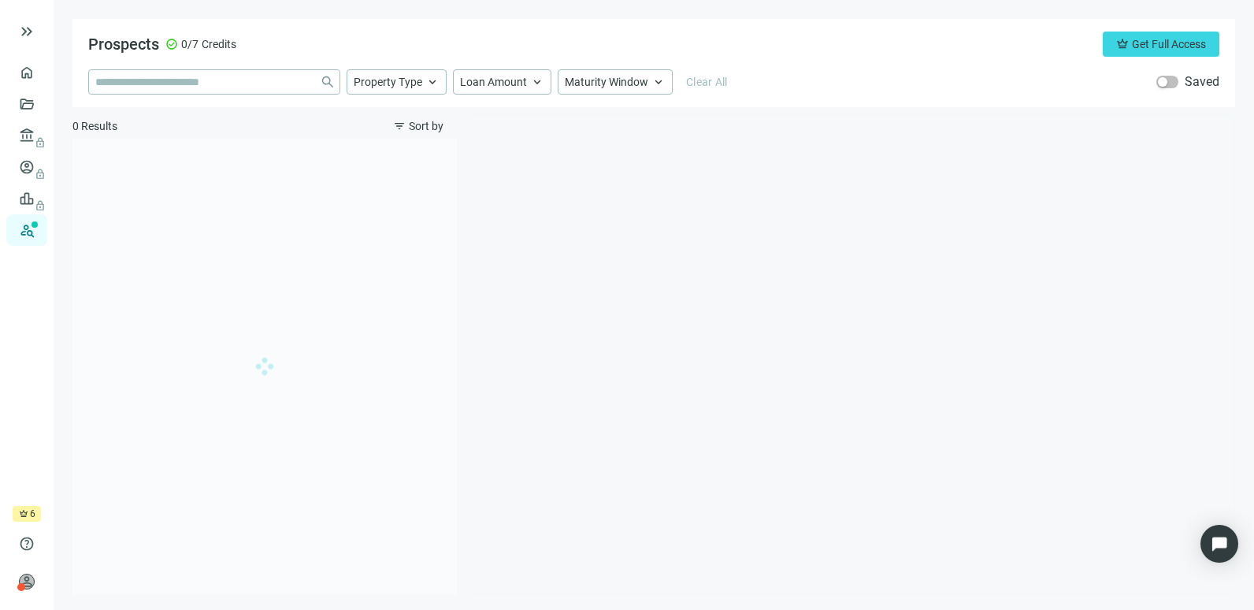
type input "**********"
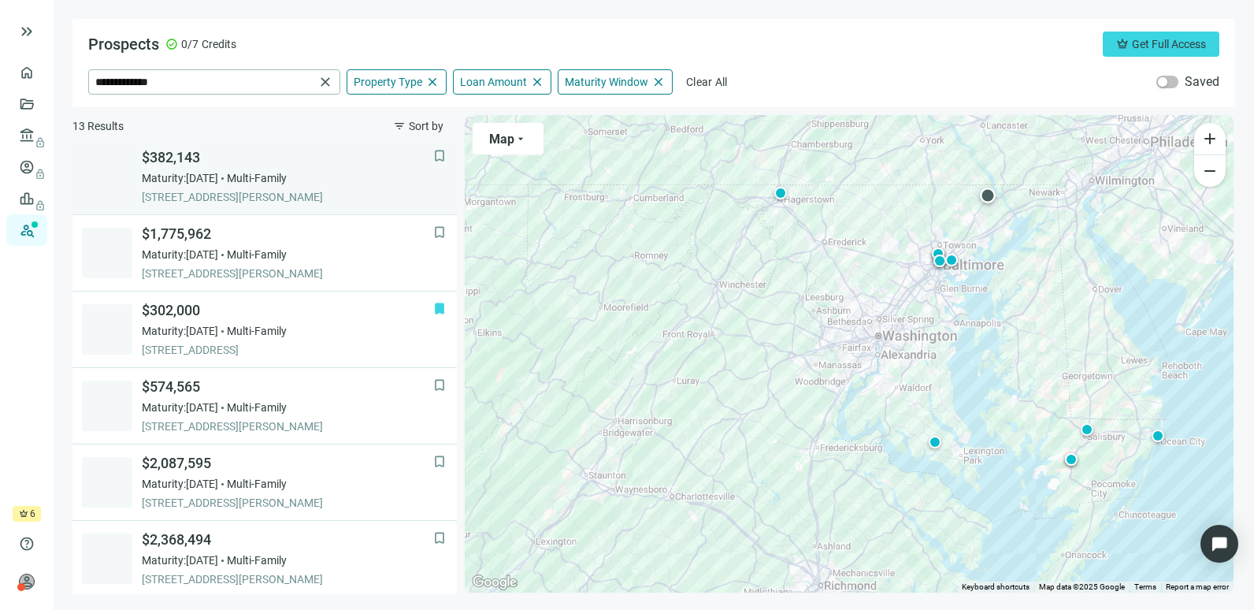
click at [329, 183] on div "Maturity: [DATE] Multi-Family" at bounding box center [288, 178] width 292 height 16
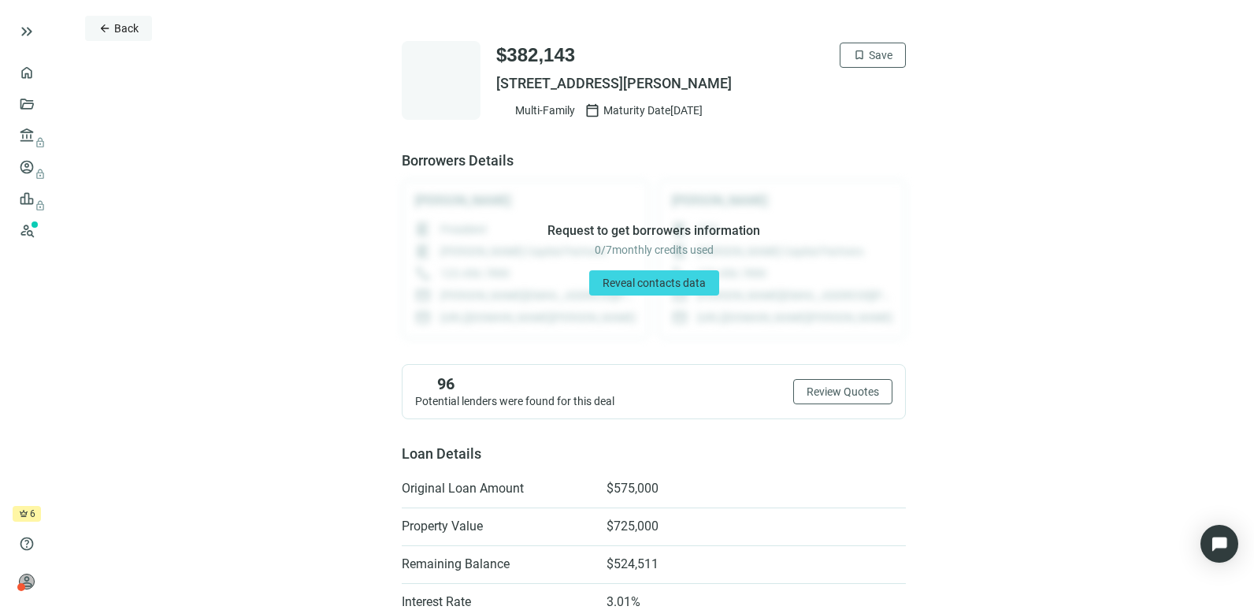
click at [109, 34] on span "arrow_back" at bounding box center [105, 28] width 13 height 13
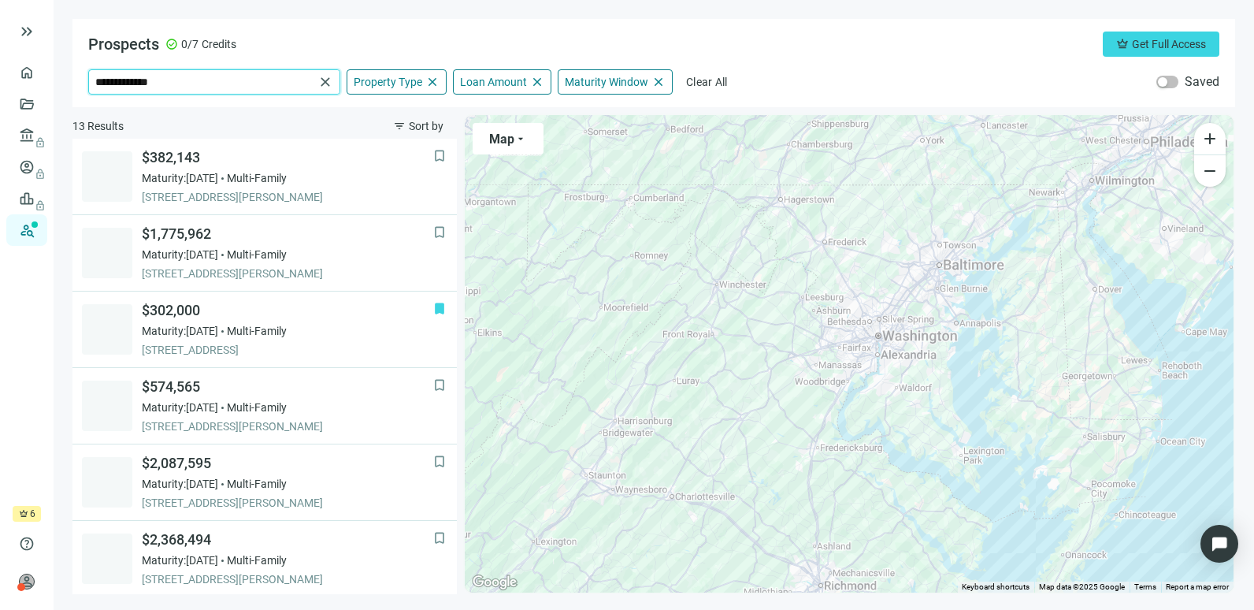
click at [206, 78] on input "**********" at bounding box center [204, 82] width 219 height 24
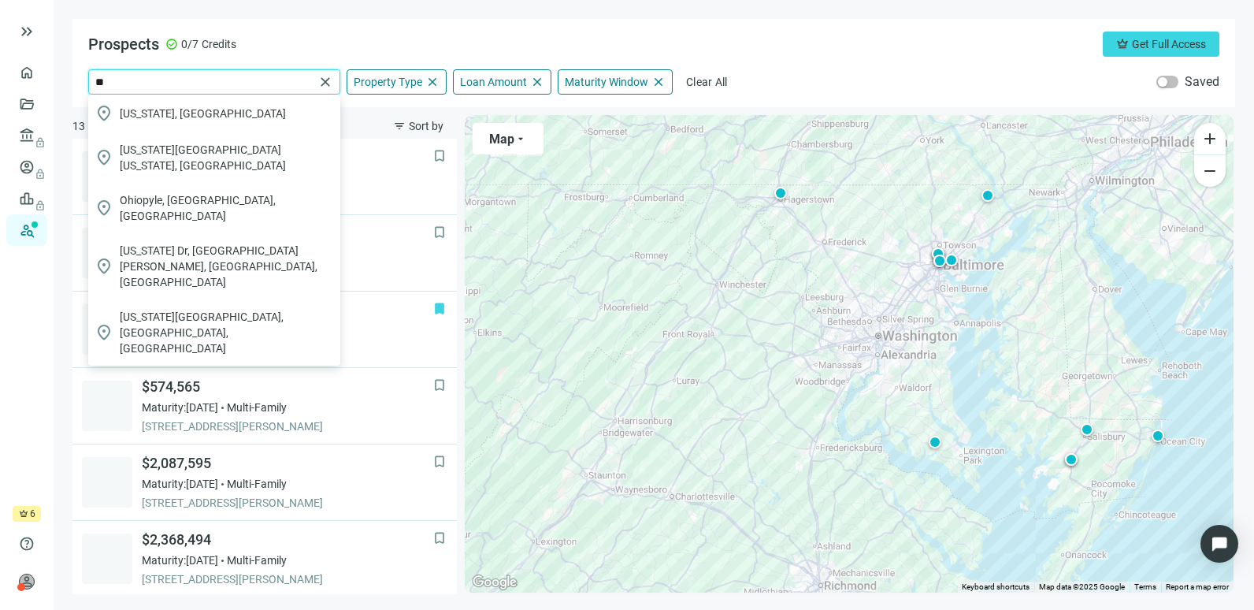
type input "*"
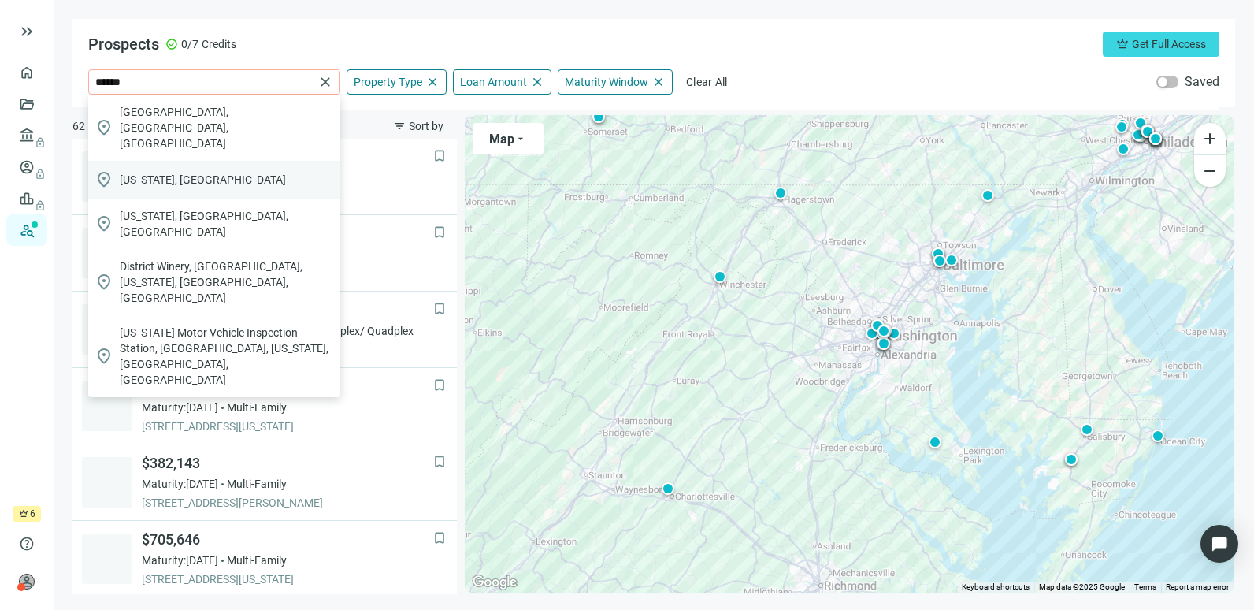
click at [194, 172] on span "[US_STATE], [GEOGRAPHIC_DATA]" at bounding box center [203, 180] width 166 height 16
type input "**********"
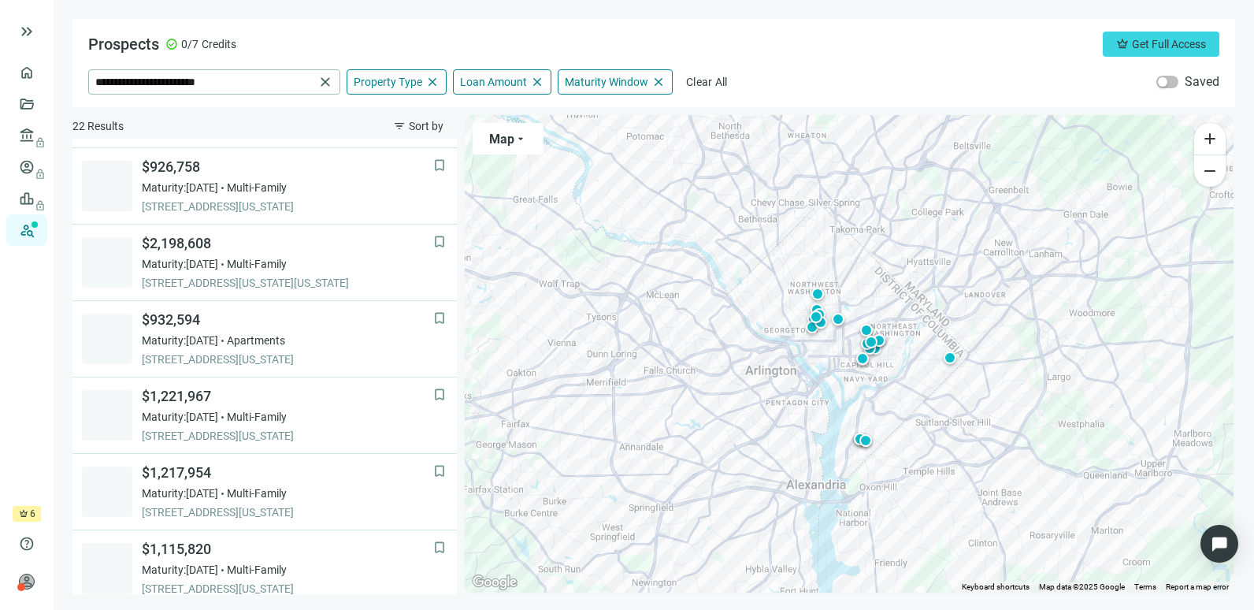
scroll to position [312, 0]
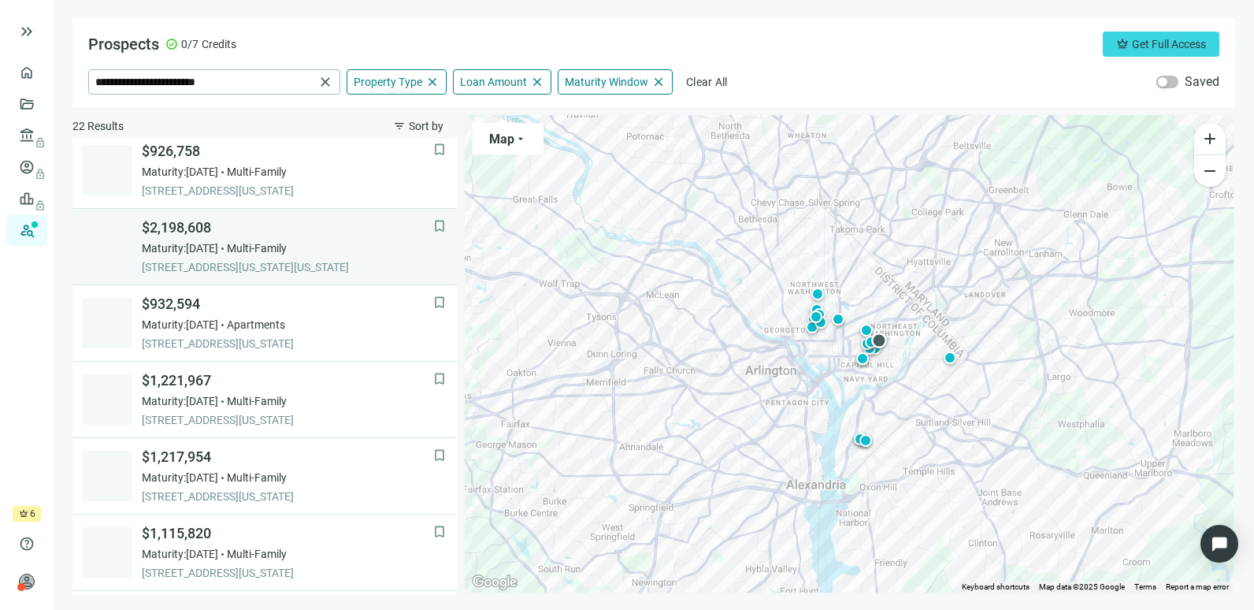
click at [306, 261] on span "[STREET_ADDRESS][US_STATE][US_STATE]" at bounding box center [288, 267] width 292 height 16
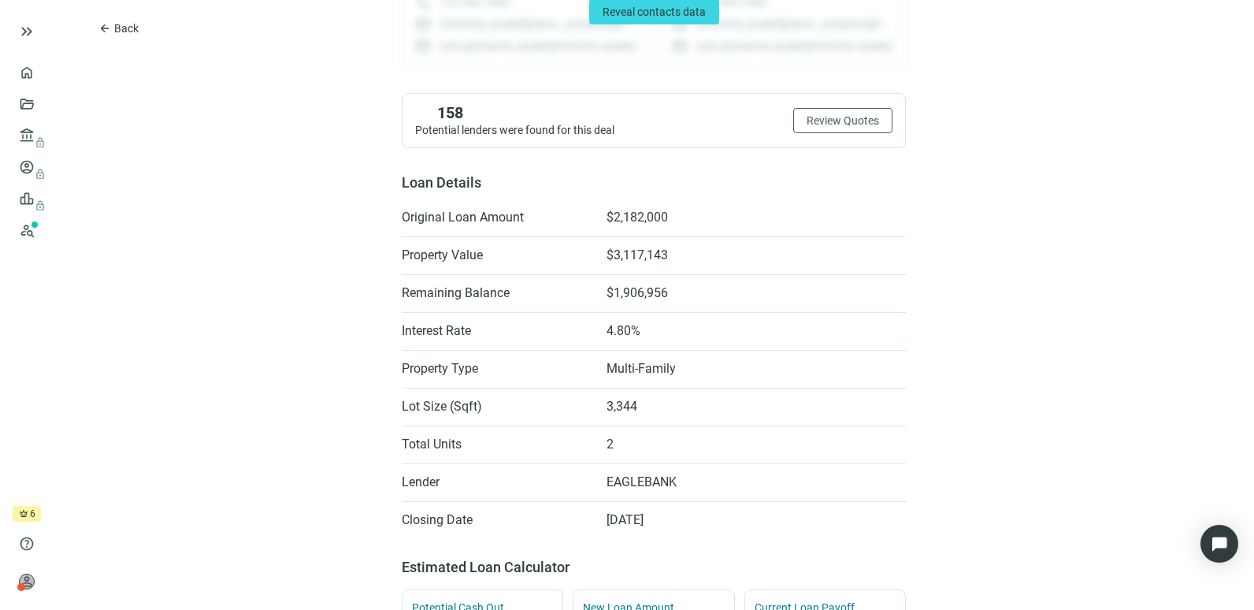
scroll to position [278, 0]
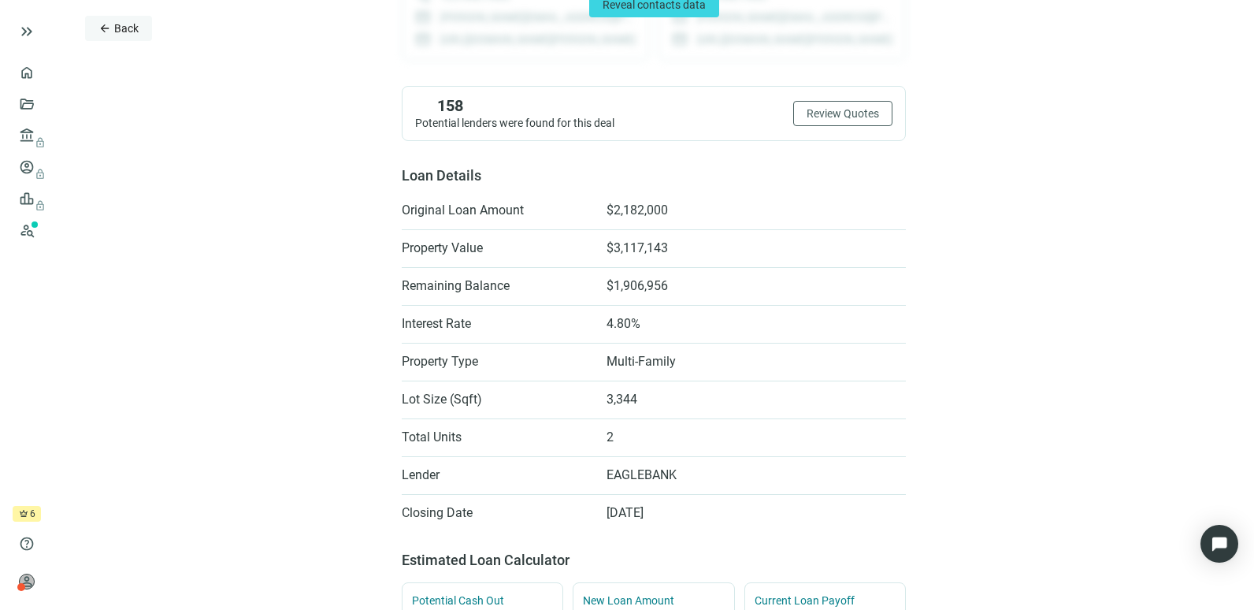
click at [114, 27] on span "Back" at bounding box center [126, 28] width 24 height 13
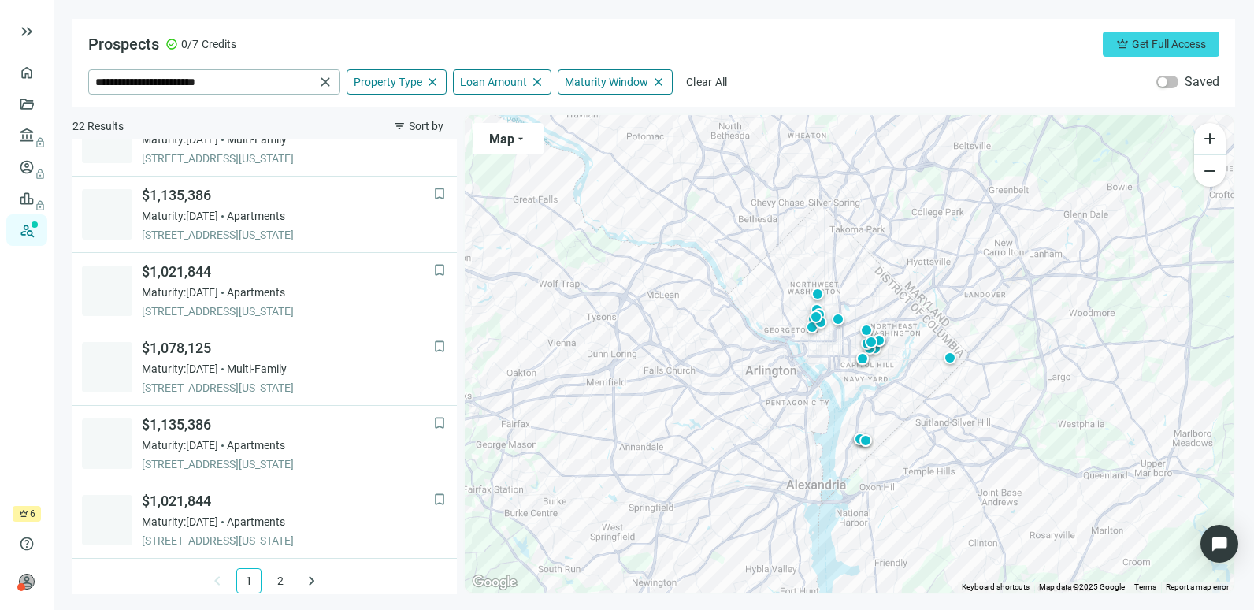
scroll to position [1117, 0]
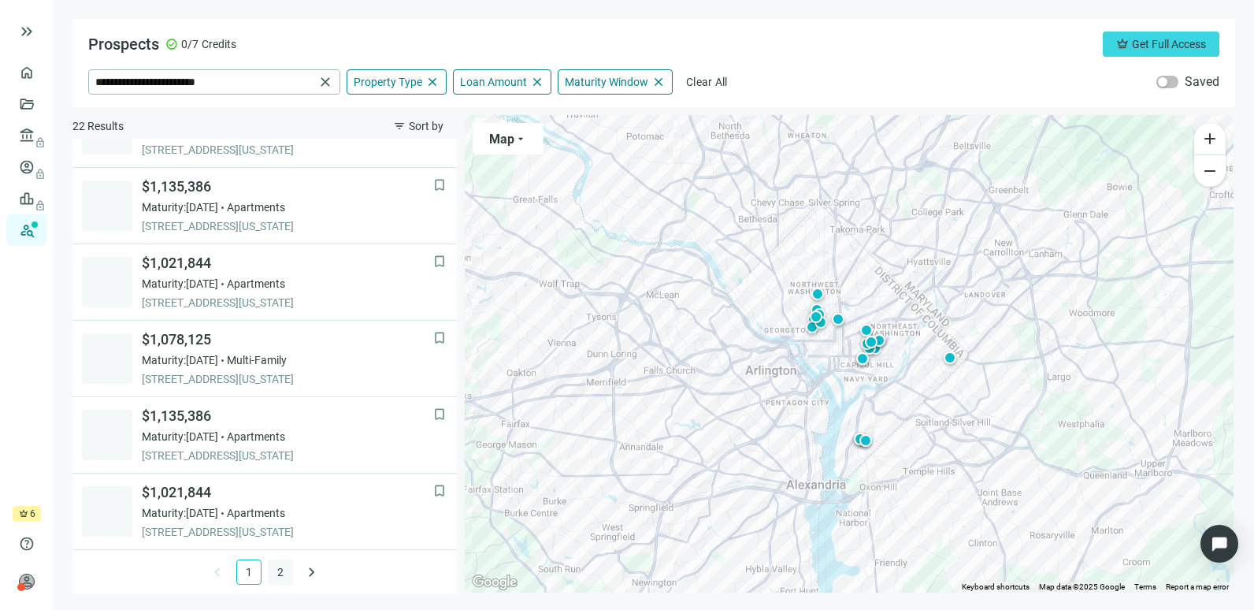
click at [273, 567] on link "2" at bounding box center [281, 572] width 24 height 24
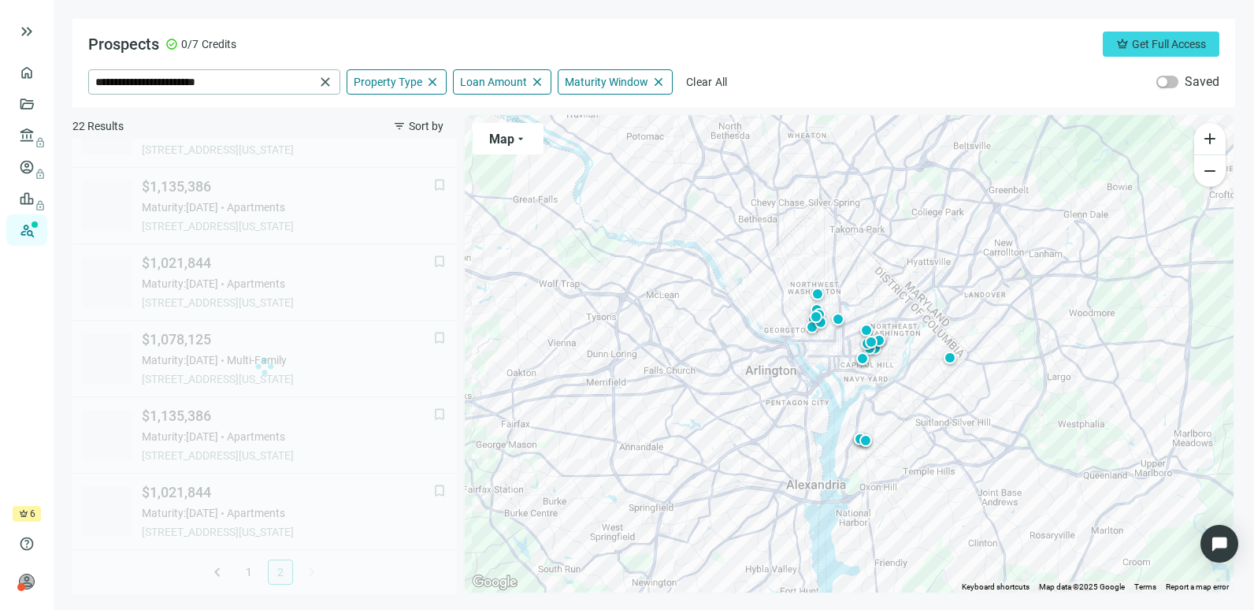
scroll to position [0, 0]
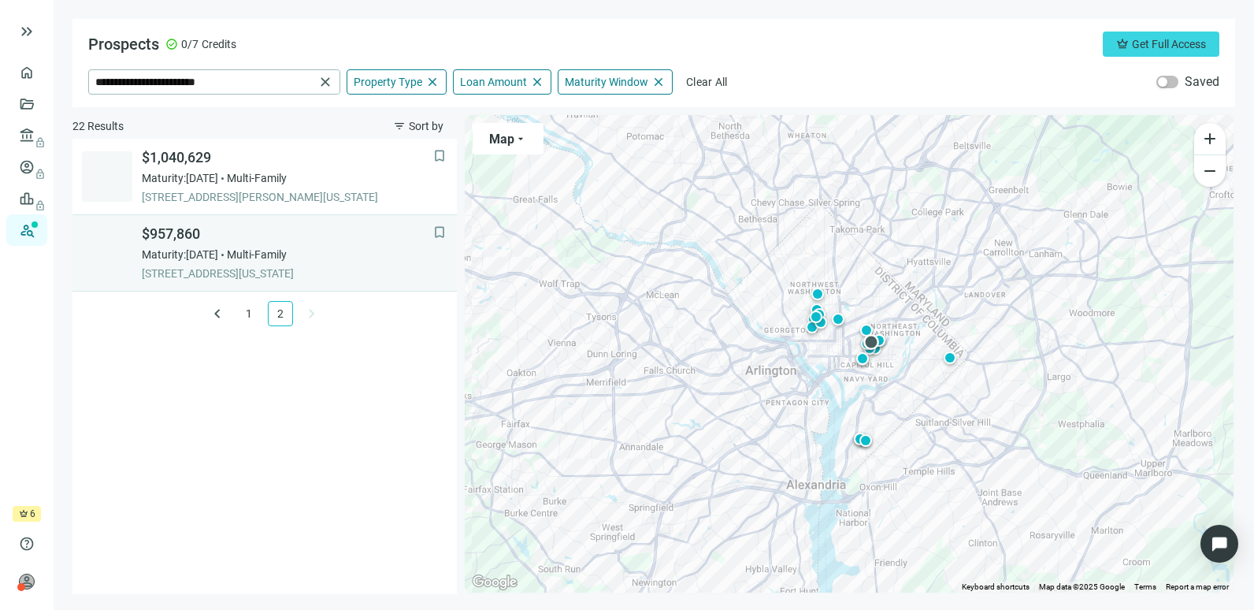
click at [289, 269] on span "[STREET_ADDRESS][US_STATE]" at bounding box center [288, 274] width 292 height 16
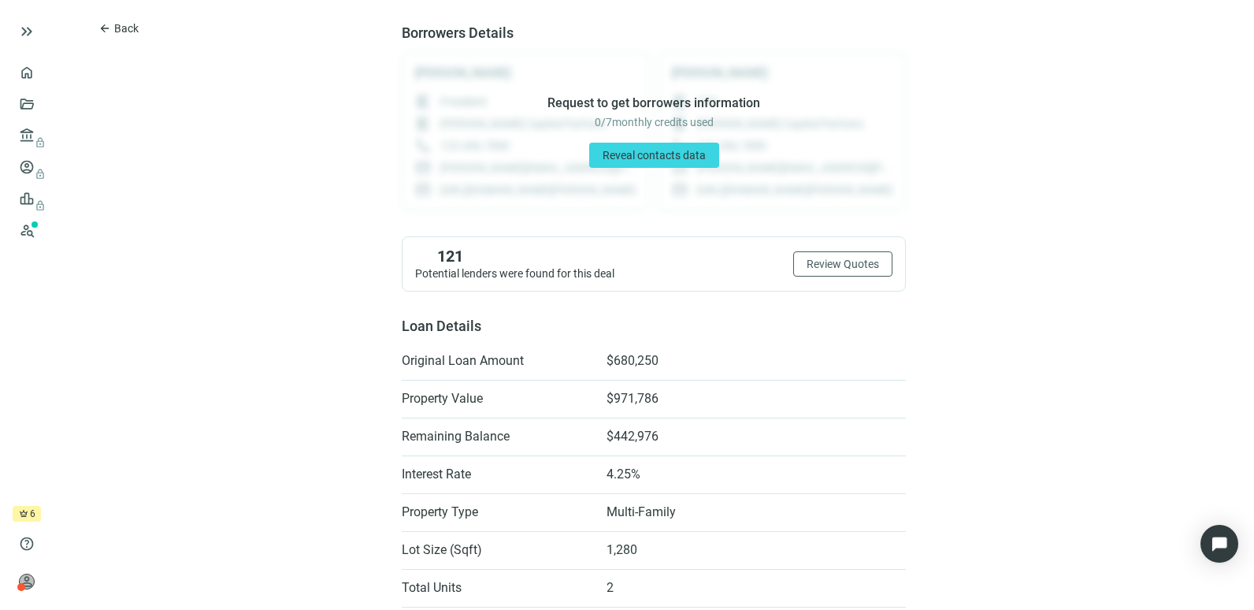
scroll to position [251, 0]
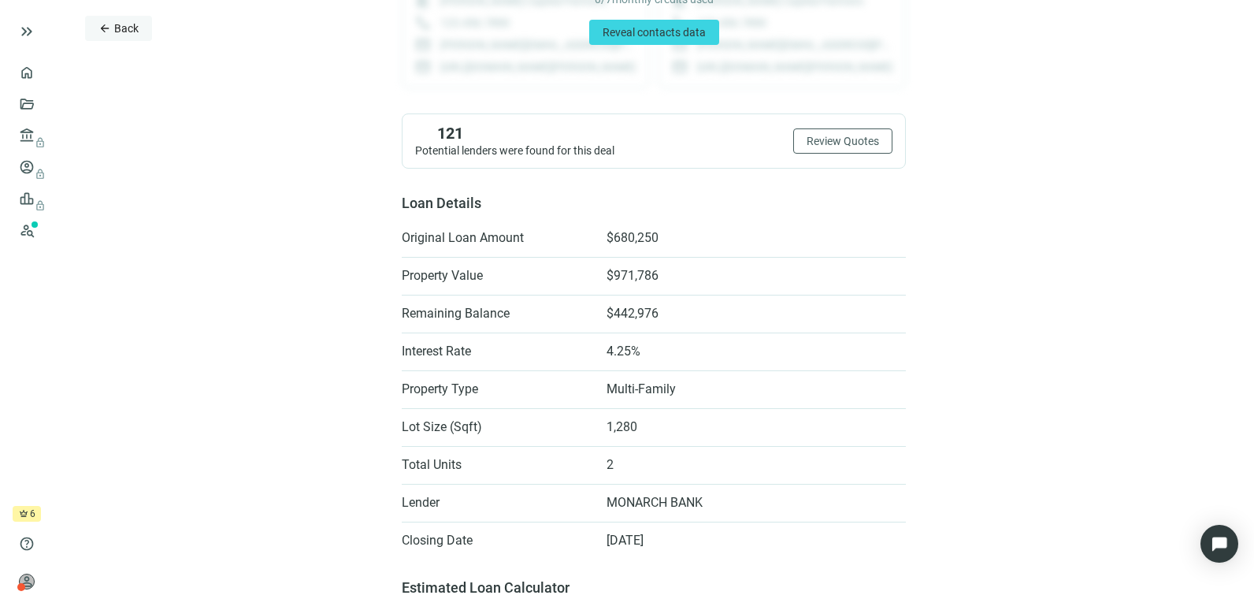
click at [113, 24] on button "arrow_back Back" at bounding box center [118, 28] width 67 height 25
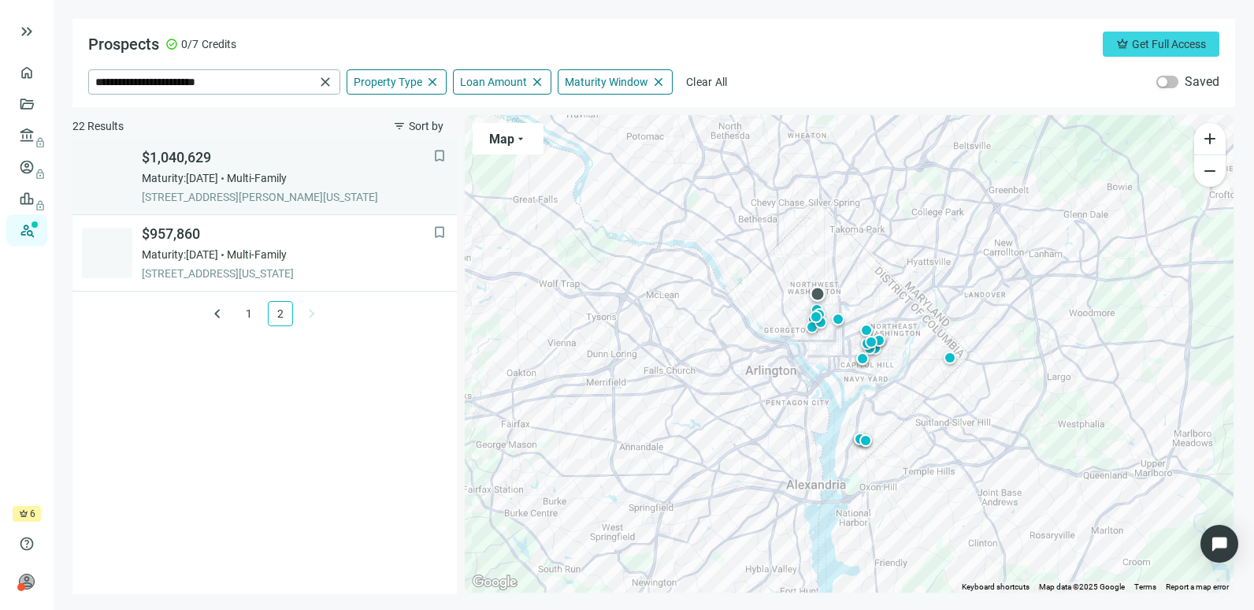
click at [286, 165] on span "$1,040,629" at bounding box center [288, 157] width 292 height 19
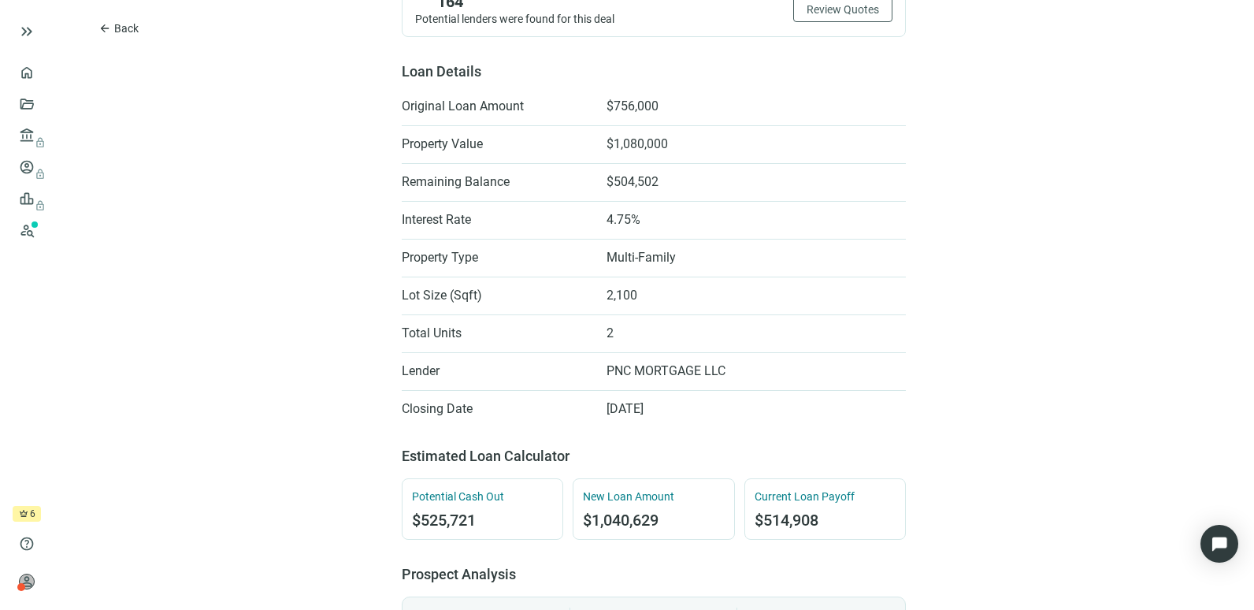
scroll to position [387, 0]
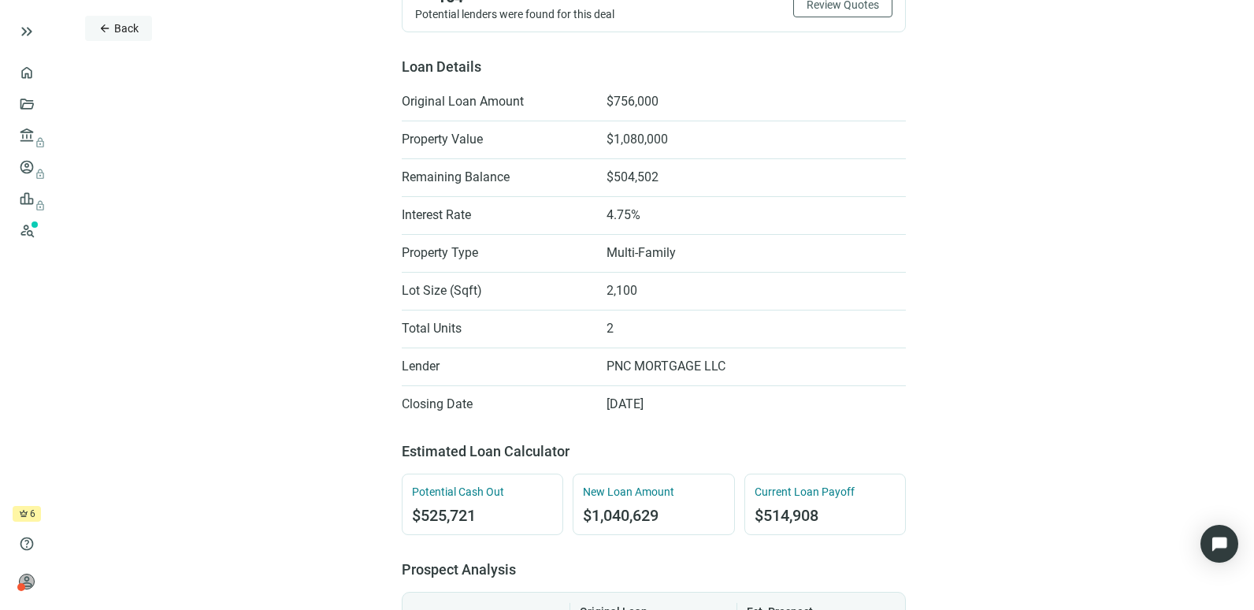
click at [104, 34] on span "arrow_back" at bounding box center [105, 28] width 13 height 13
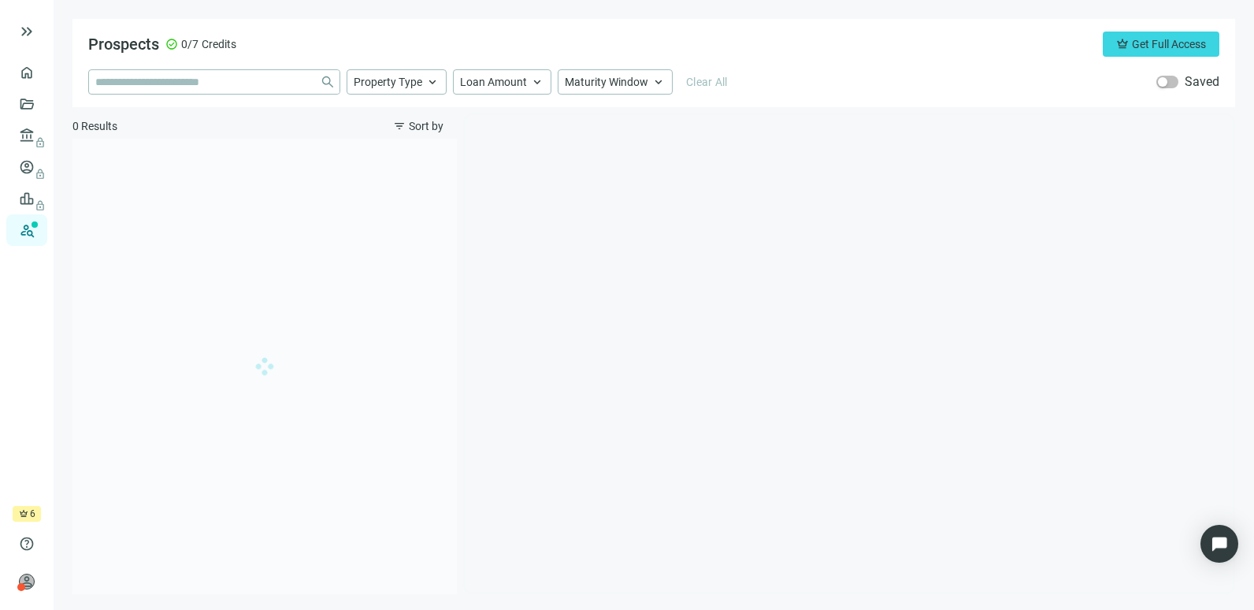
type input "**********"
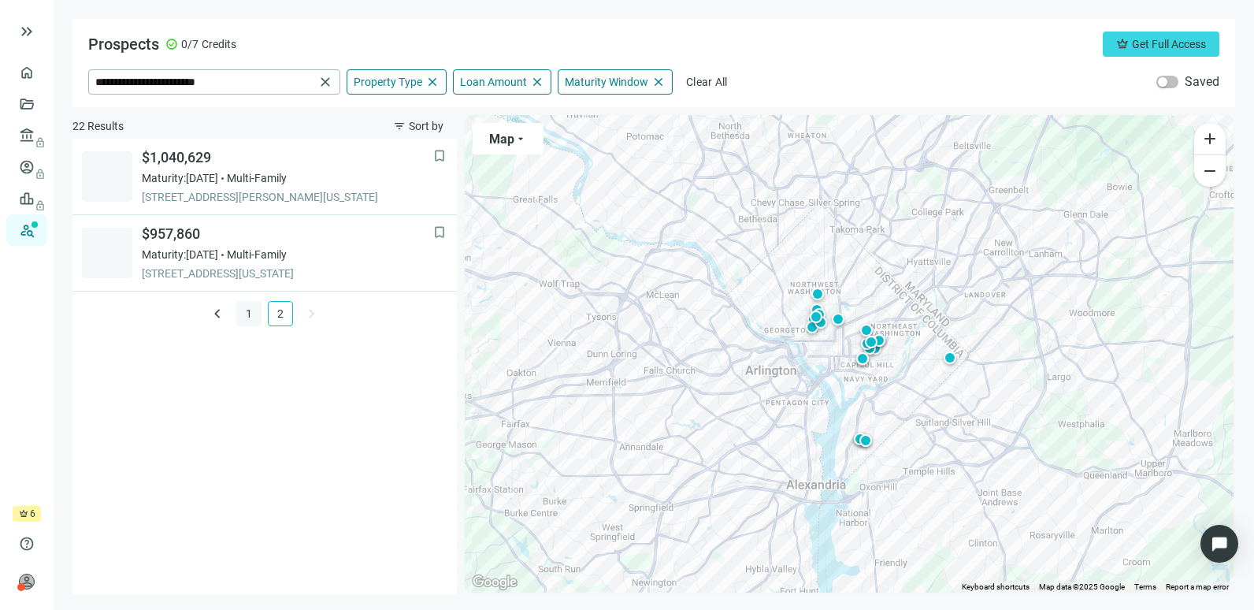
click at [248, 316] on link "1" at bounding box center [249, 314] width 24 height 24
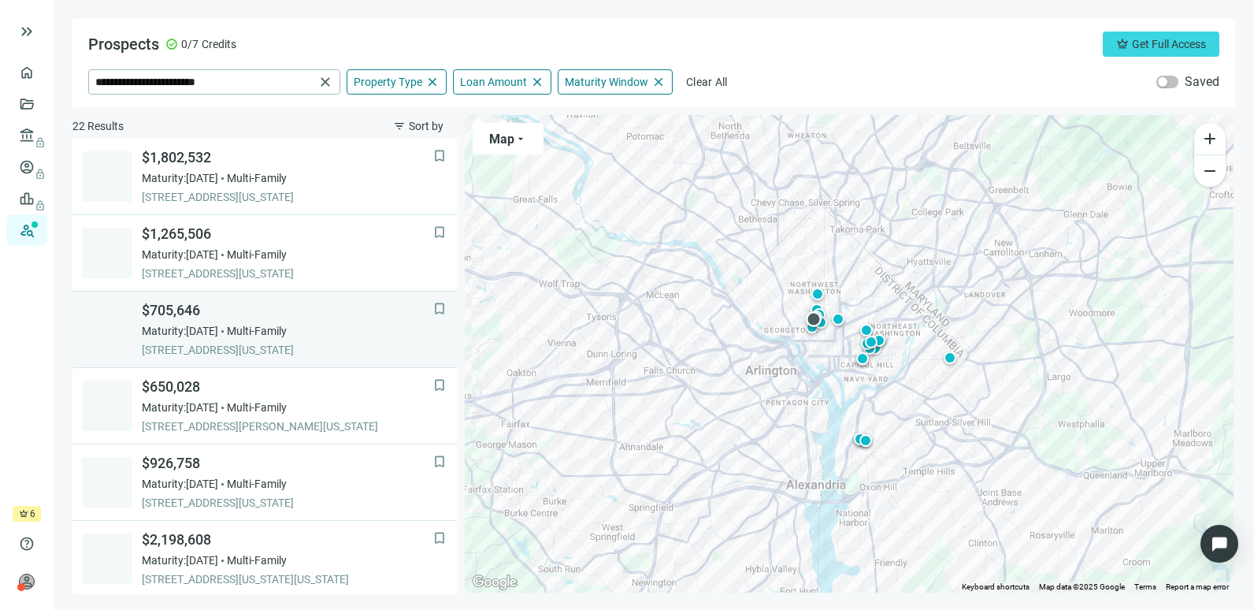
click at [269, 334] on span "Multi-Family" at bounding box center [257, 331] width 60 height 16
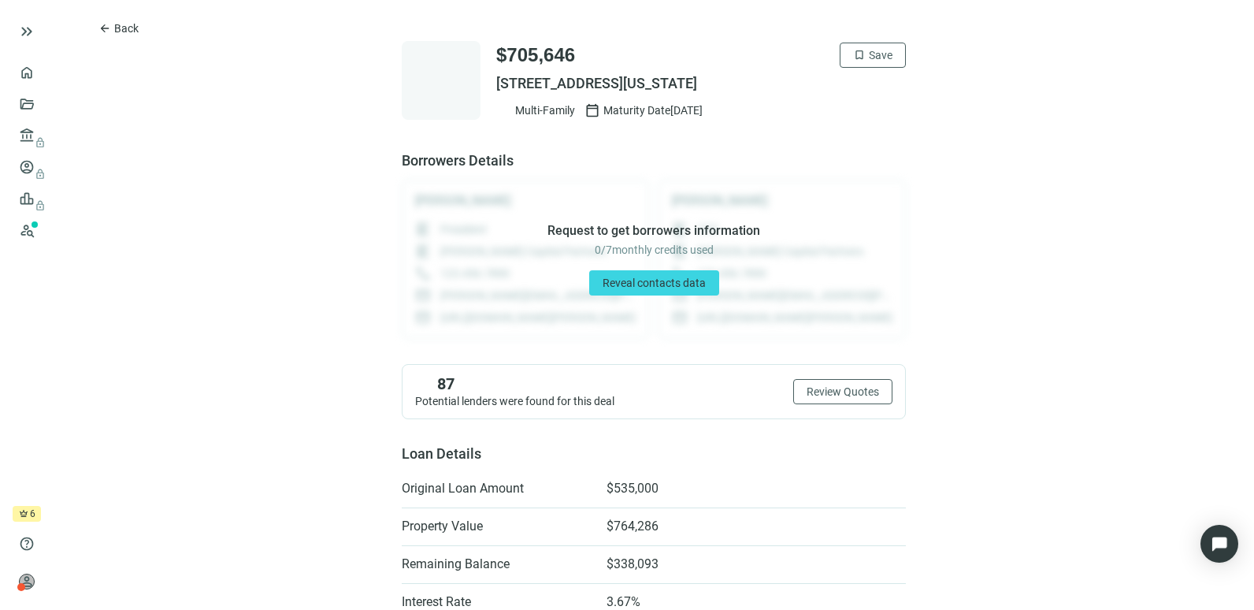
scroll to position [314, 0]
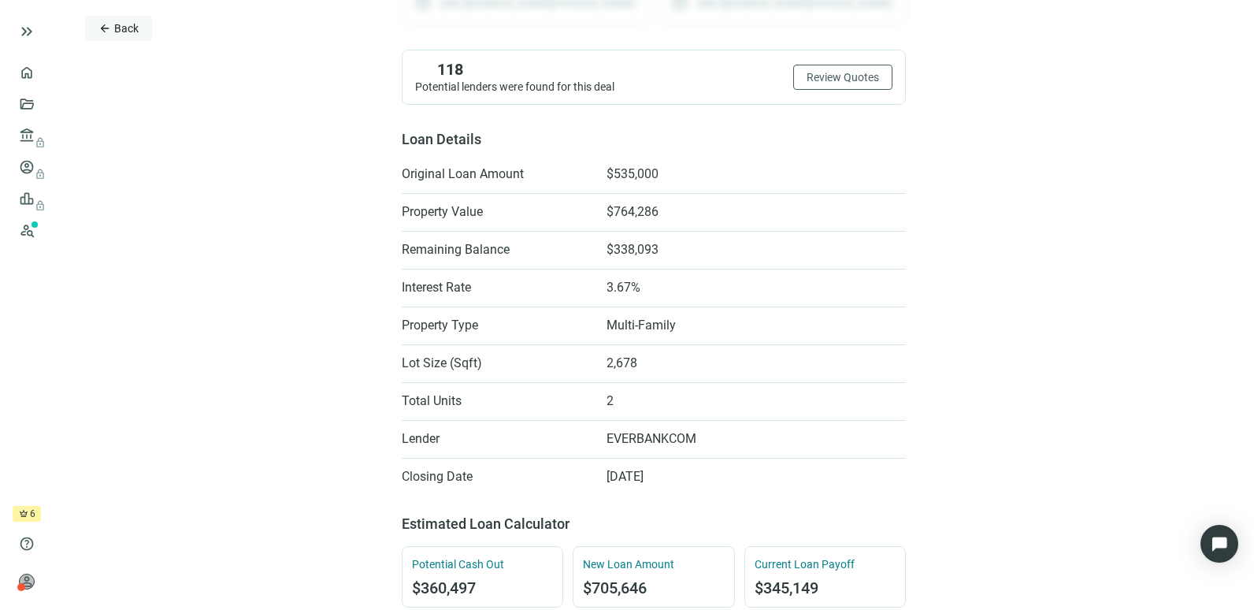
click at [123, 22] on span "Back" at bounding box center [126, 28] width 24 height 13
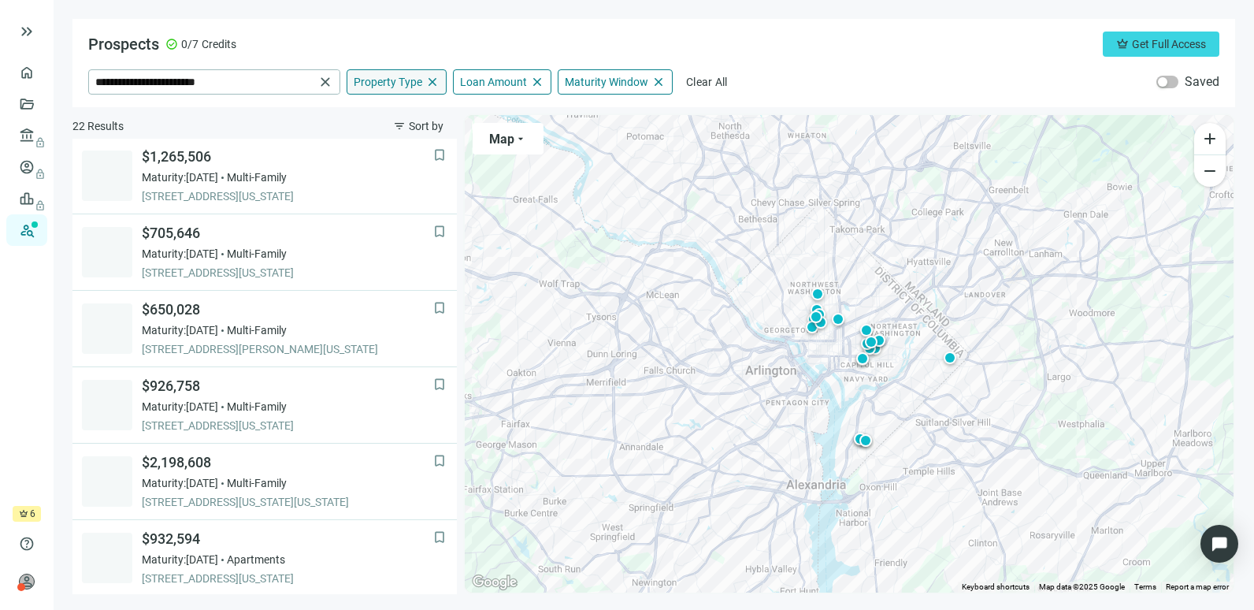
scroll to position [153, 0]
click at [407, 81] on span "Property Type" at bounding box center [388, 82] width 69 height 14
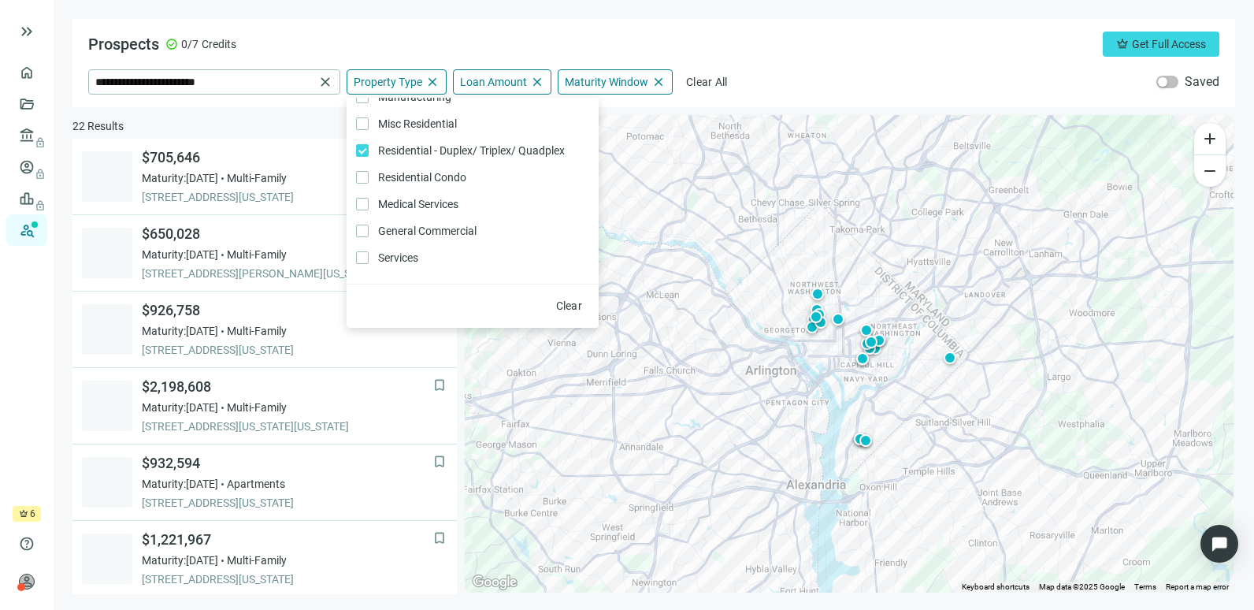
scroll to position [336, 0]
click at [455, 233] on span "General Commercial Only" at bounding box center [426, 227] width 114 height 17
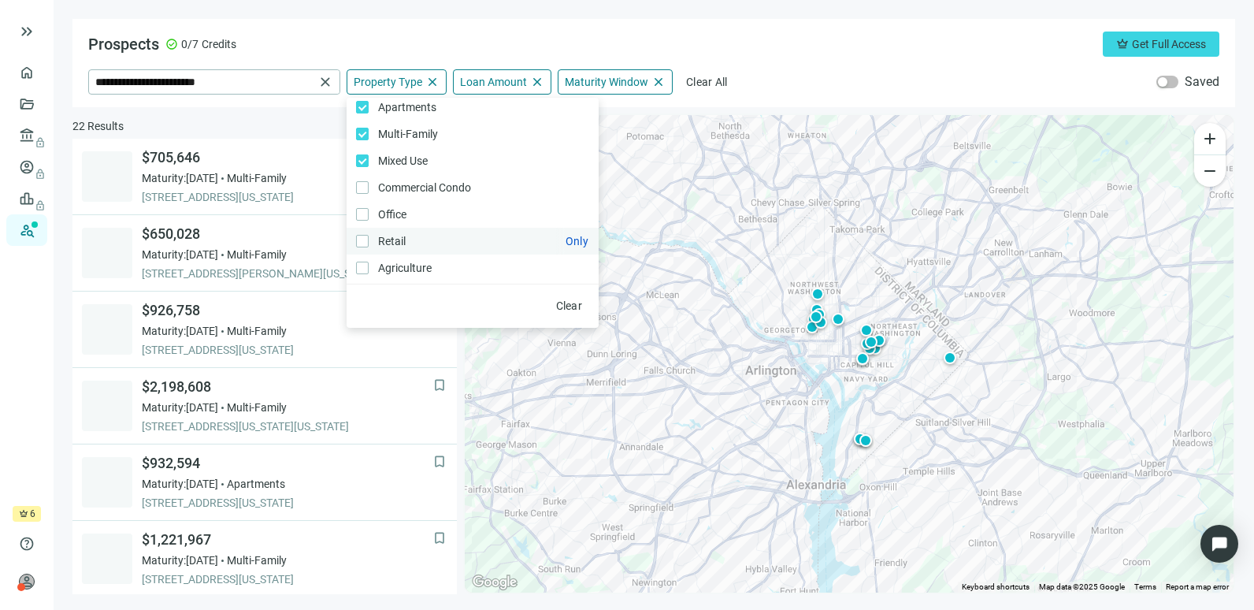
click at [374, 232] on span "Retail Only" at bounding box center [390, 240] width 43 height 17
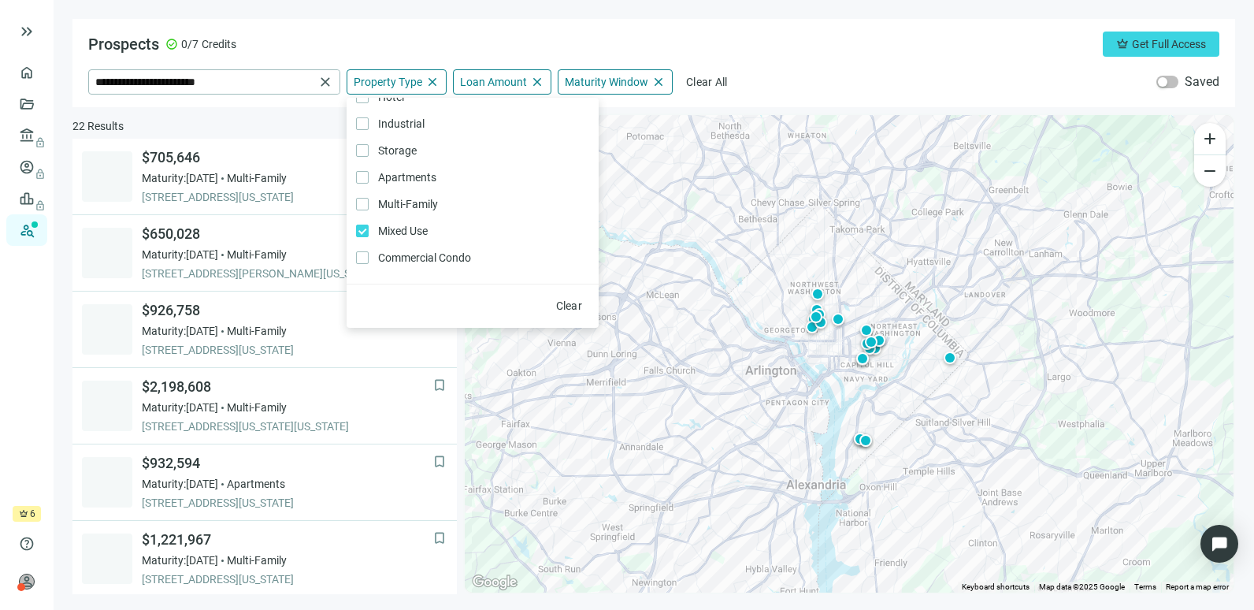
scroll to position [0, 0]
click at [437, 151] on label "Industrial Only" at bounding box center [473, 144] width 252 height 27
click at [429, 180] on label "Storage Only" at bounding box center [473, 171] width 252 height 27
click at [820, 79] on div "**********" at bounding box center [654, 81] width 1132 height 25
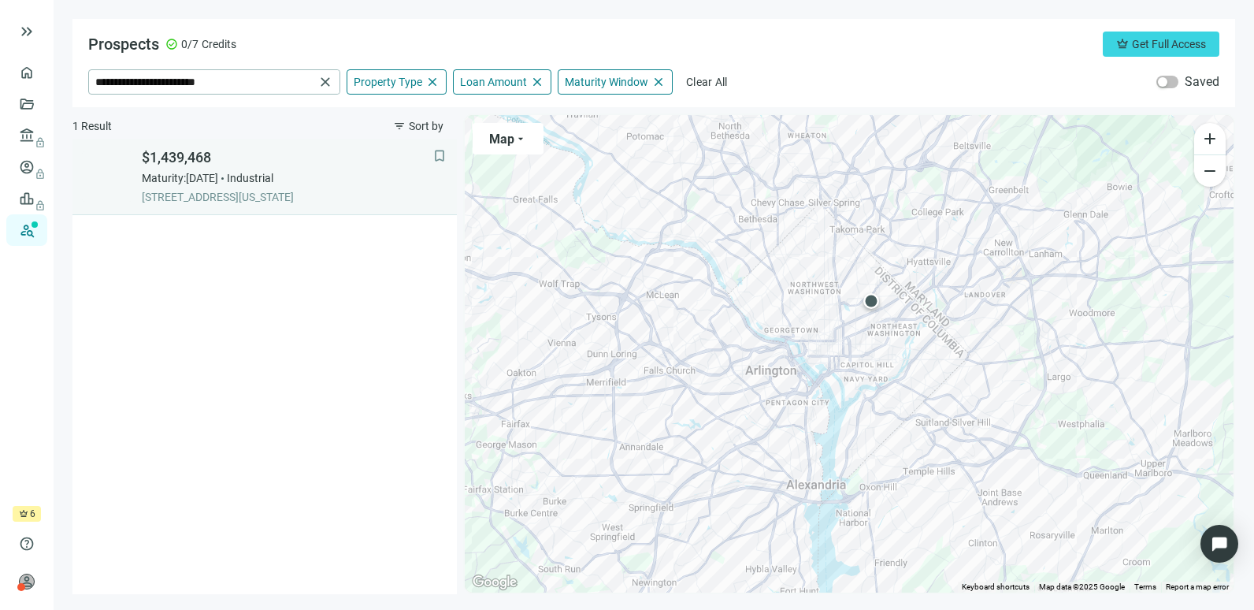
click at [278, 189] on span "[STREET_ADDRESS][US_STATE]" at bounding box center [288, 197] width 292 height 16
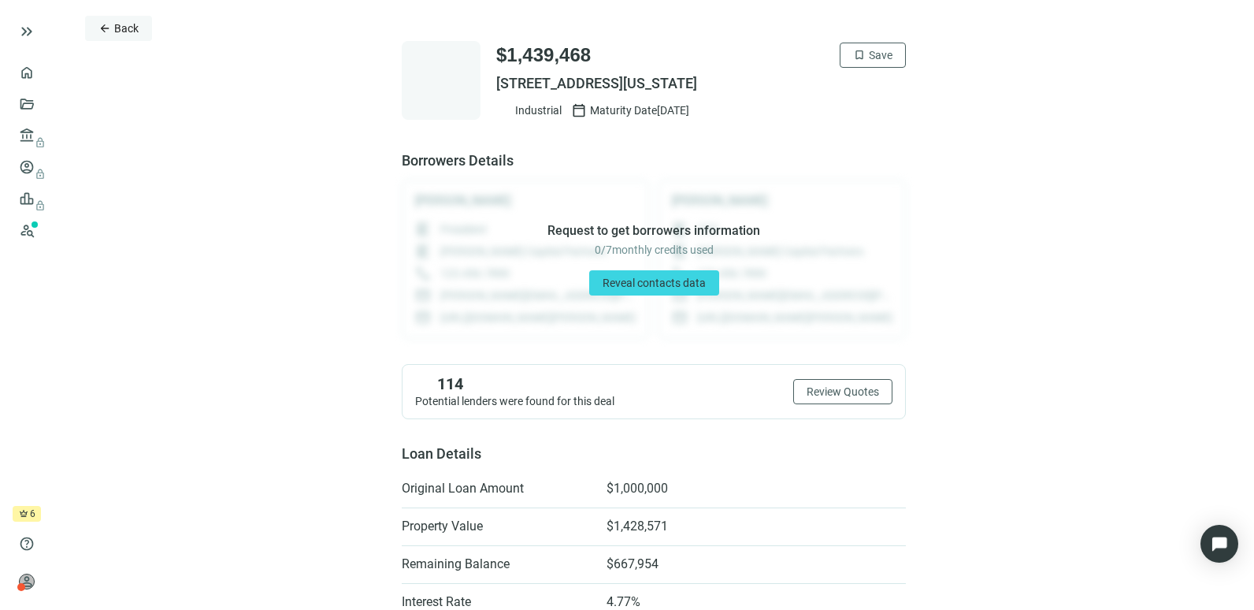
click at [134, 32] on span "Back" at bounding box center [126, 28] width 24 height 13
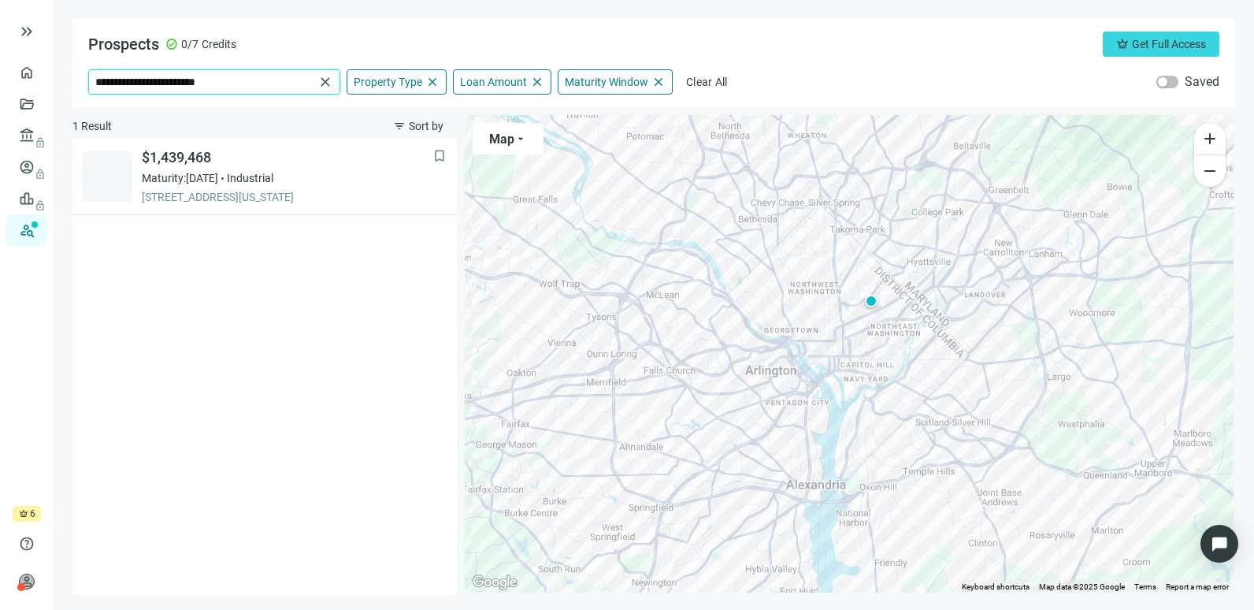
click at [268, 87] on input "**********" at bounding box center [204, 82] width 219 height 24
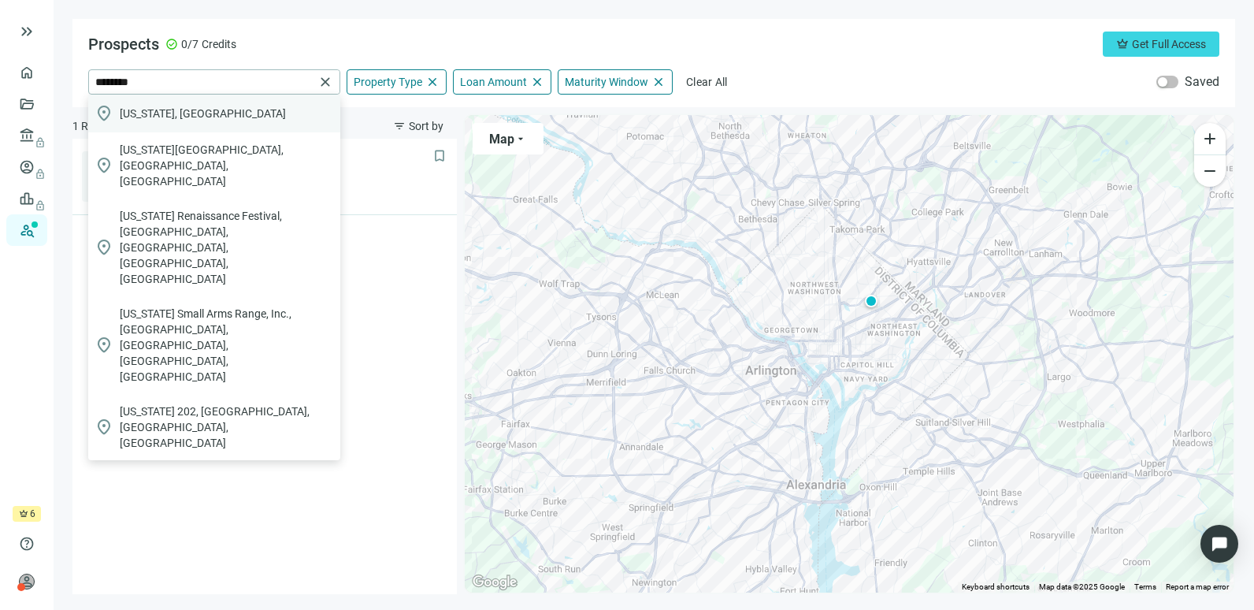
click at [235, 108] on div "location_on [US_STATE], [GEOGRAPHIC_DATA]" at bounding box center [214, 114] width 252 height 38
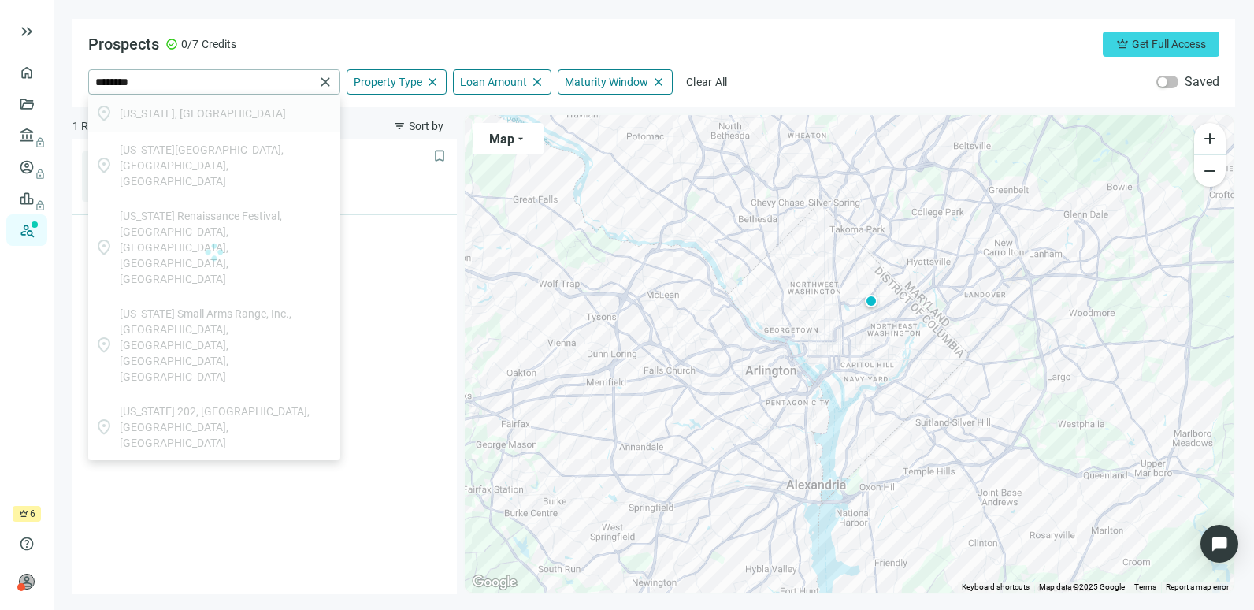
type input "**********"
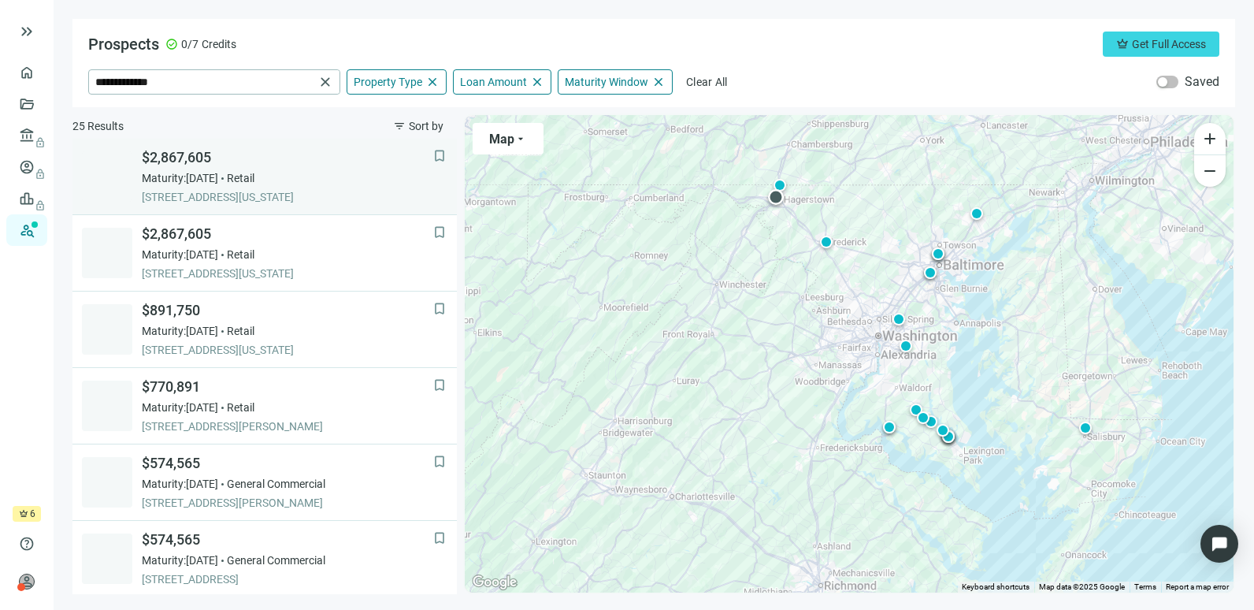
click at [260, 189] on span "[STREET_ADDRESS][US_STATE]" at bounding box center [288, 197] width 292 height 16
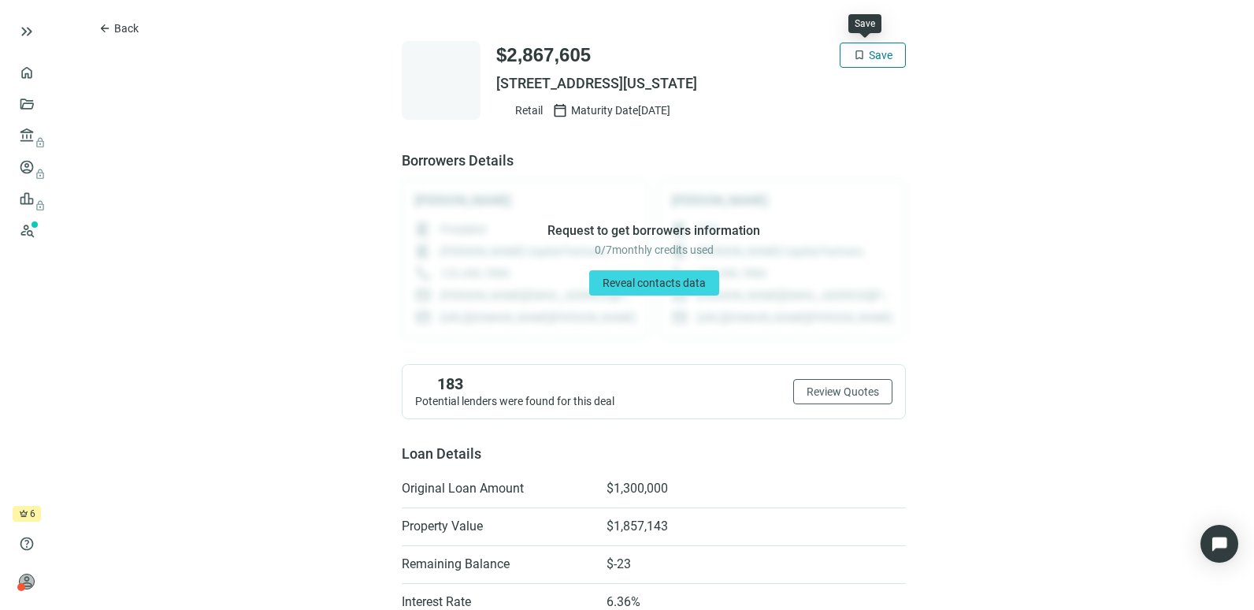
click at [869, 61] on span "Save" at bounding box center [881, 55] width 24 height 13
click at [116, 25] on span "Back" at bounding box center [126, 28] width 24 height 13
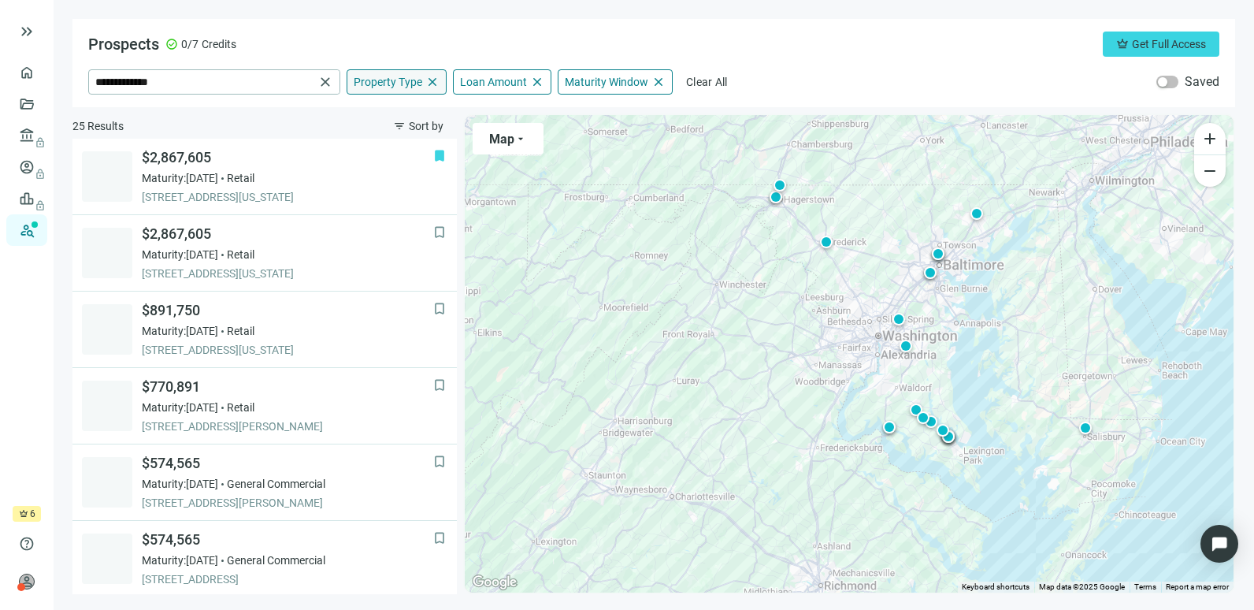
click at [401, 87] on span "Property Type" at bounding box center [388, 82] width 69 height 14
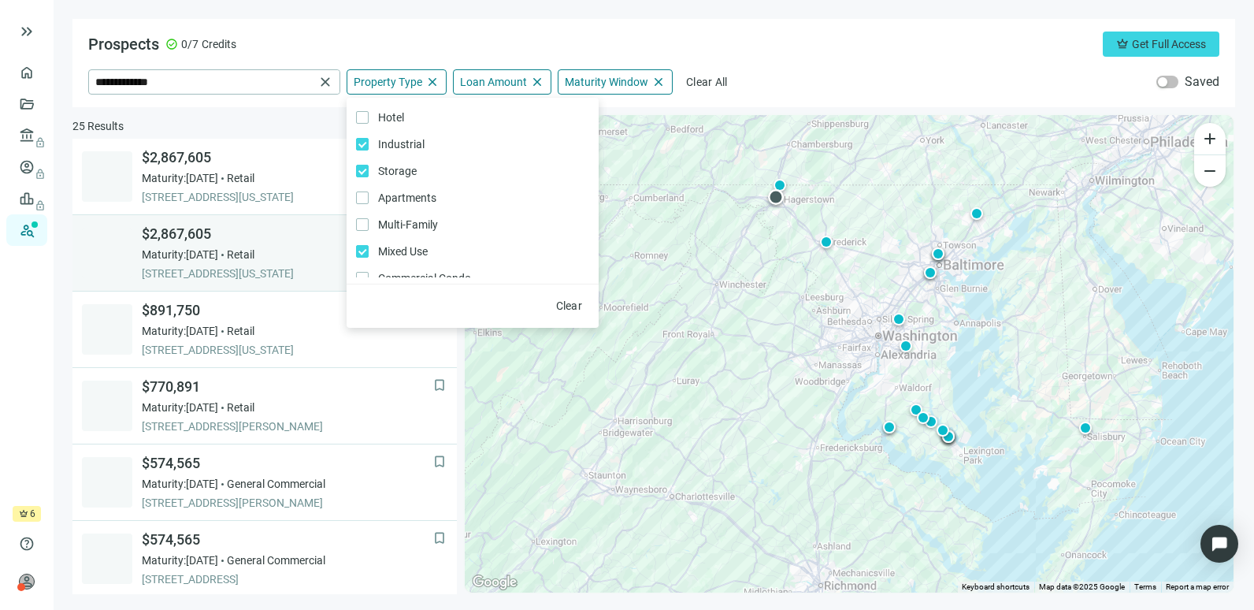
click at [291, 262] on div "$2,867,605 Maturity: [DATE] Retail [STREET_ADDRESS][US_STATE]" at bounding box center [288, 253] width 292 height 57
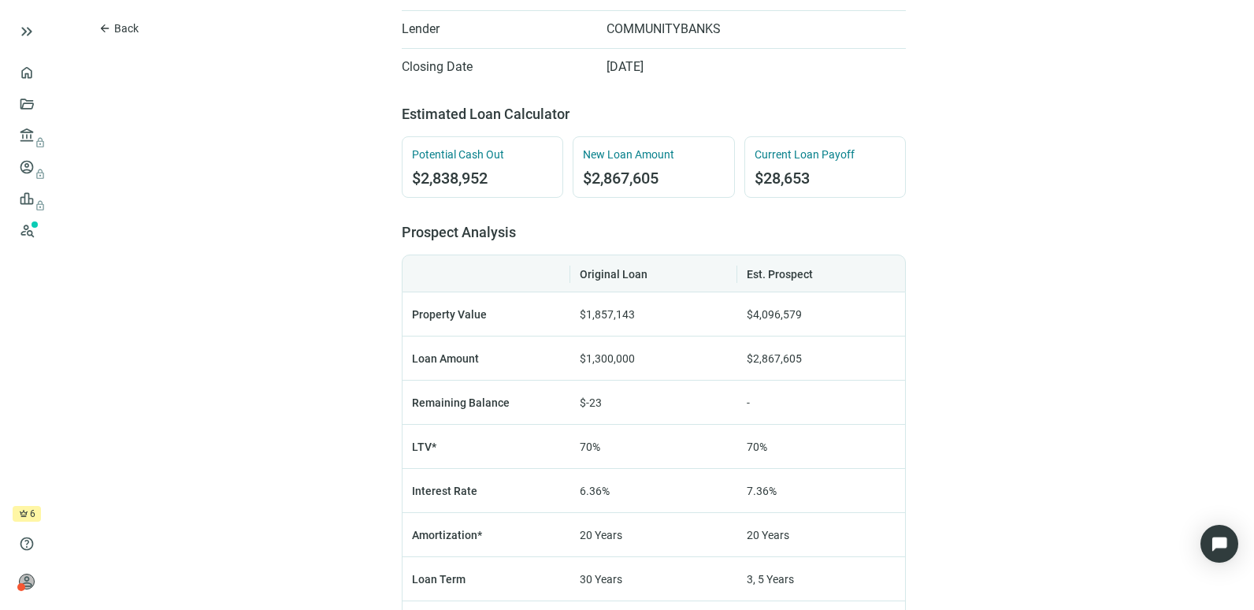
scroll to position [770, 0]
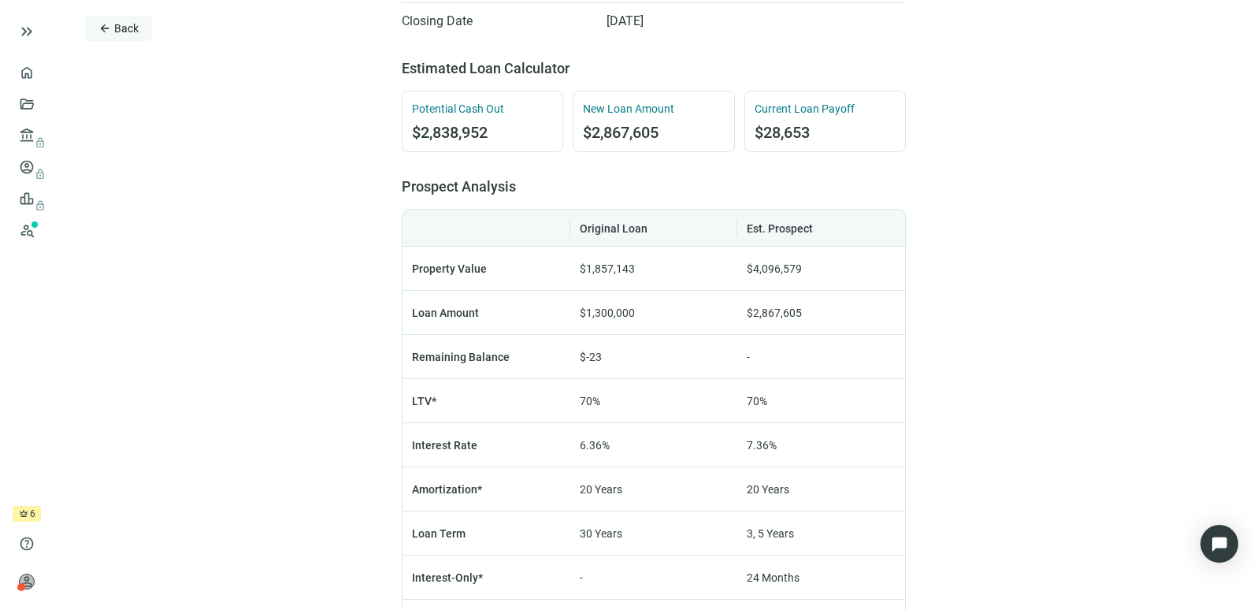
click at [125, 27] on span "Back" at bounding box center [126, 28] width 24 height 13
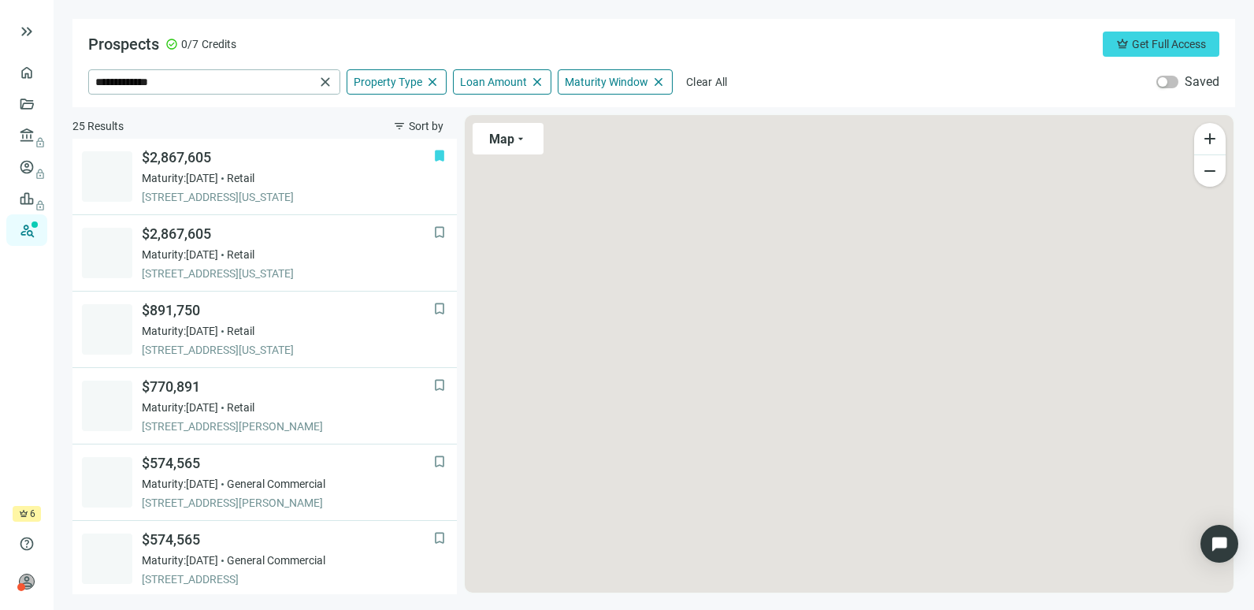
scroll to position [76, 0]
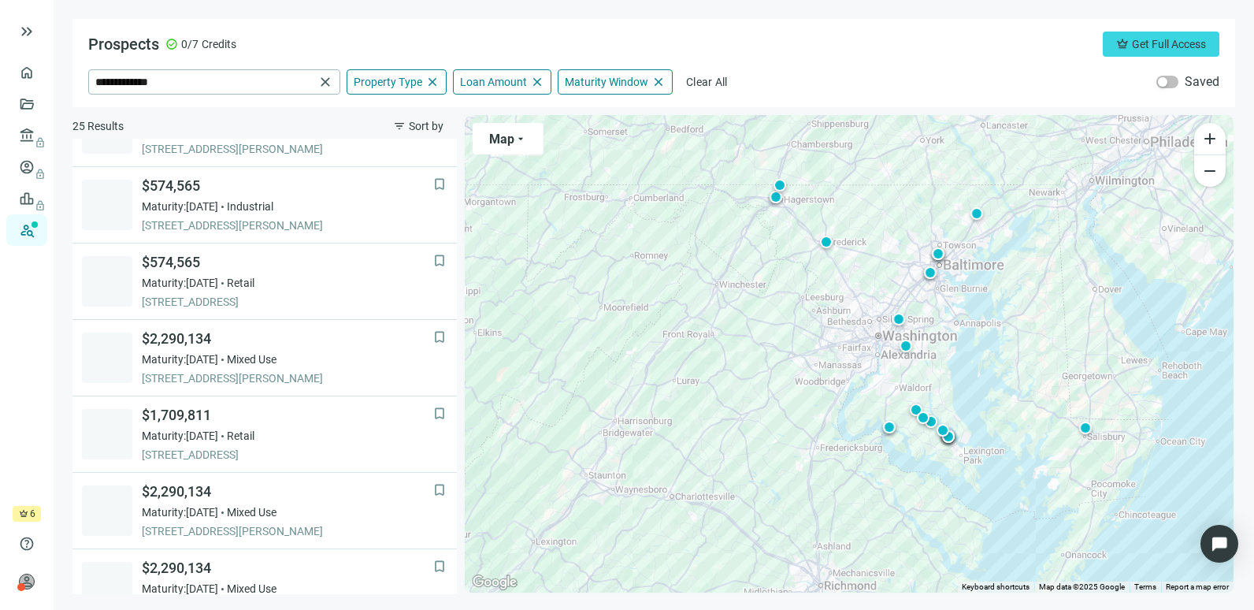
scroll to position [1069, 0]
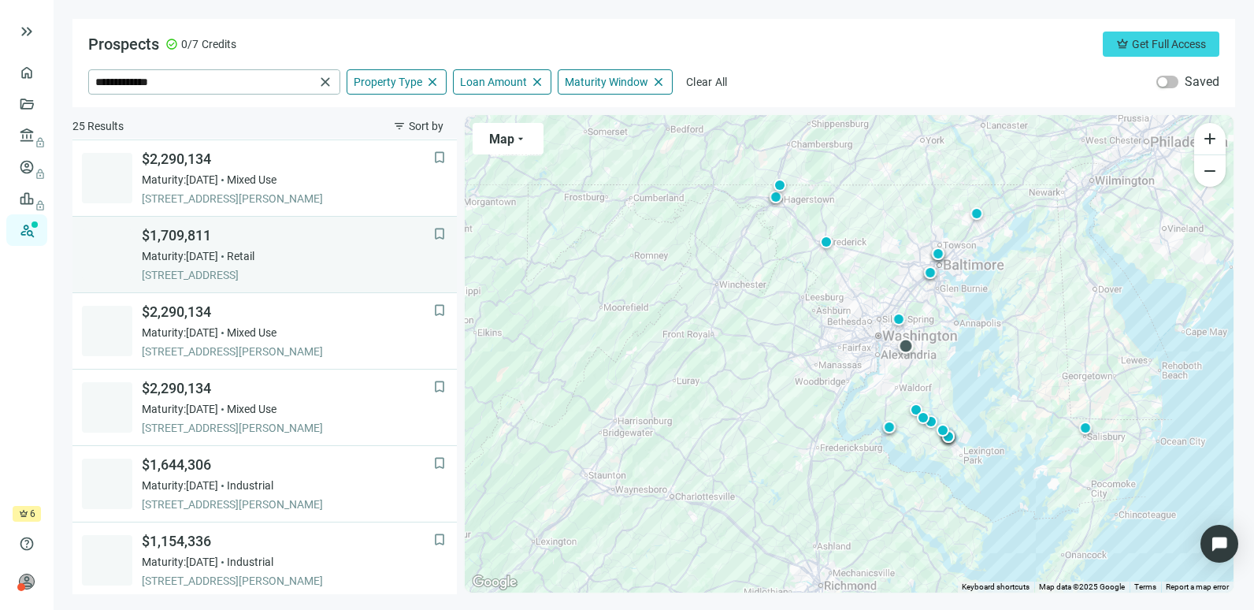
click at [304, 284] on link "bookmark $1,709,811 Maturity: [DATE] Retail 9420 [GEOGRAPHIC_DATA], 20772, MD" at bounding box center [264, 255] width 385 height 76
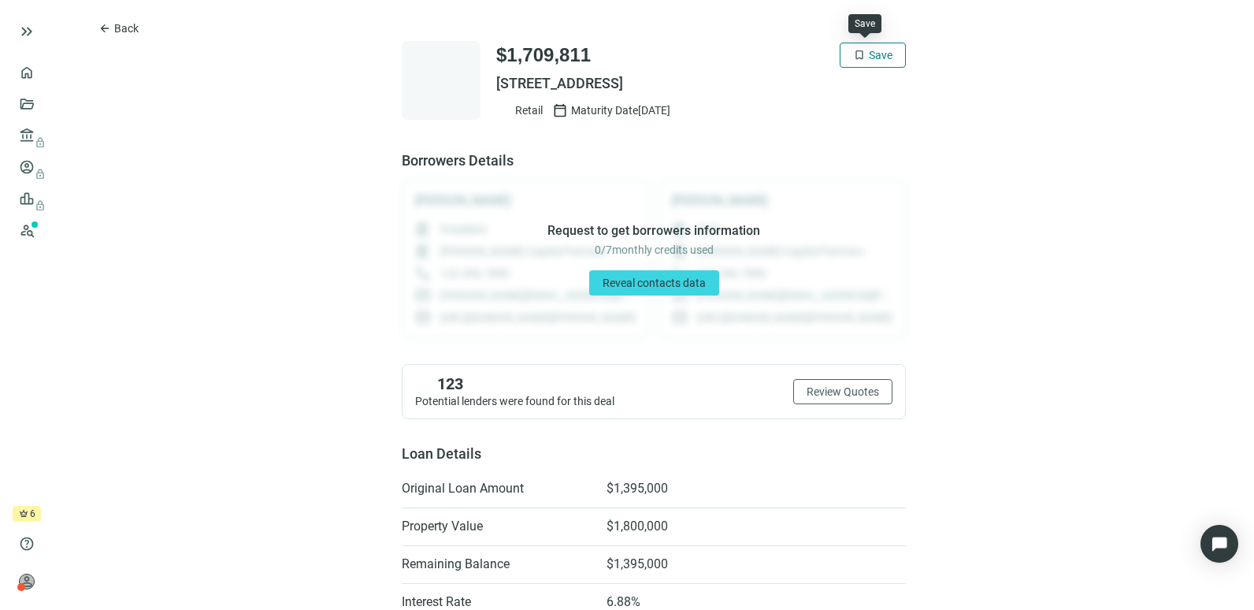
click at [875, 58] on span "Save" at bounding box center [881, 55] width 24 height 13
click at [110, 25] on span "arrow_back" at bounding box center [105, 28] width 13 height 13
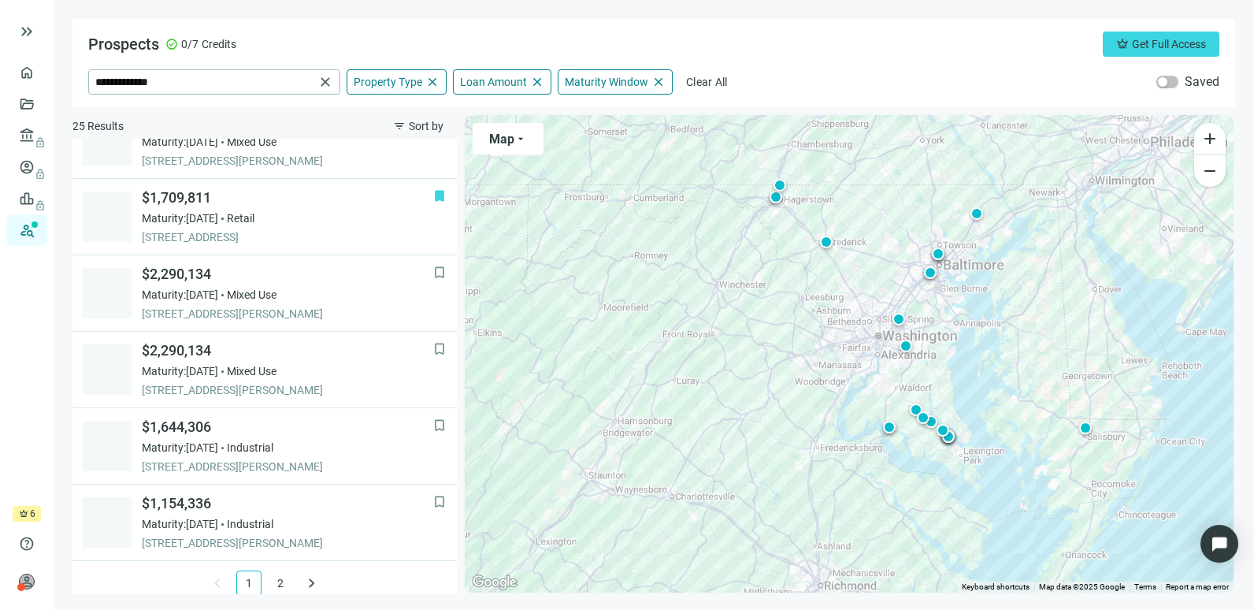
scroll to position [1117, 0]
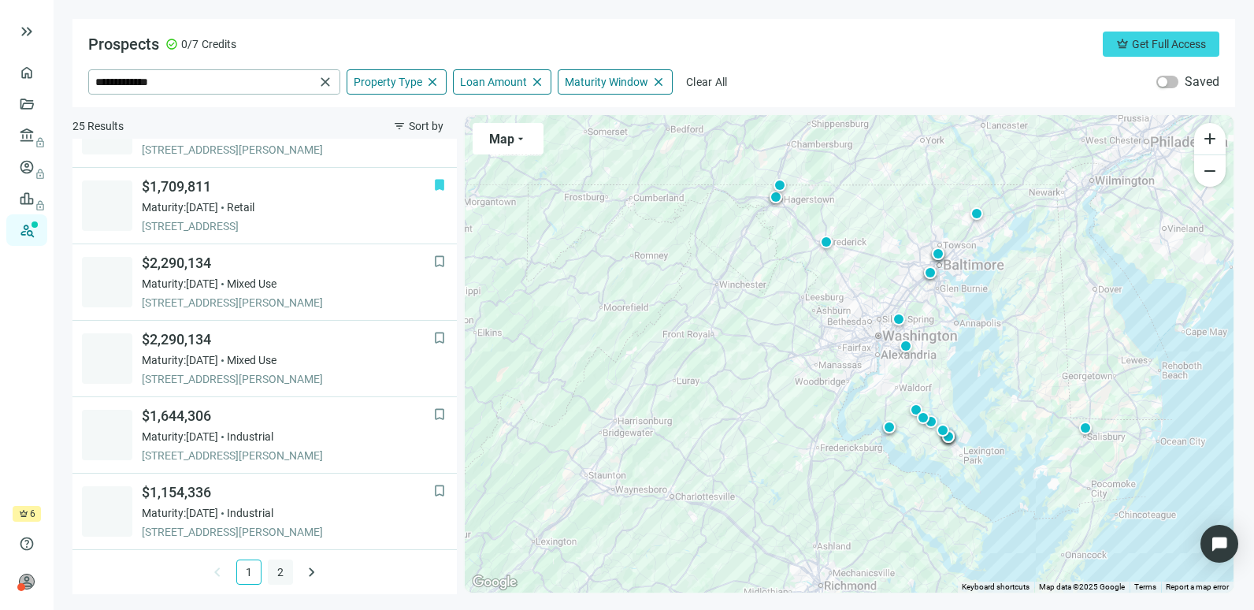
click at [269, 568] on link "2" at bounding box center [281, 572] width 24 height 24
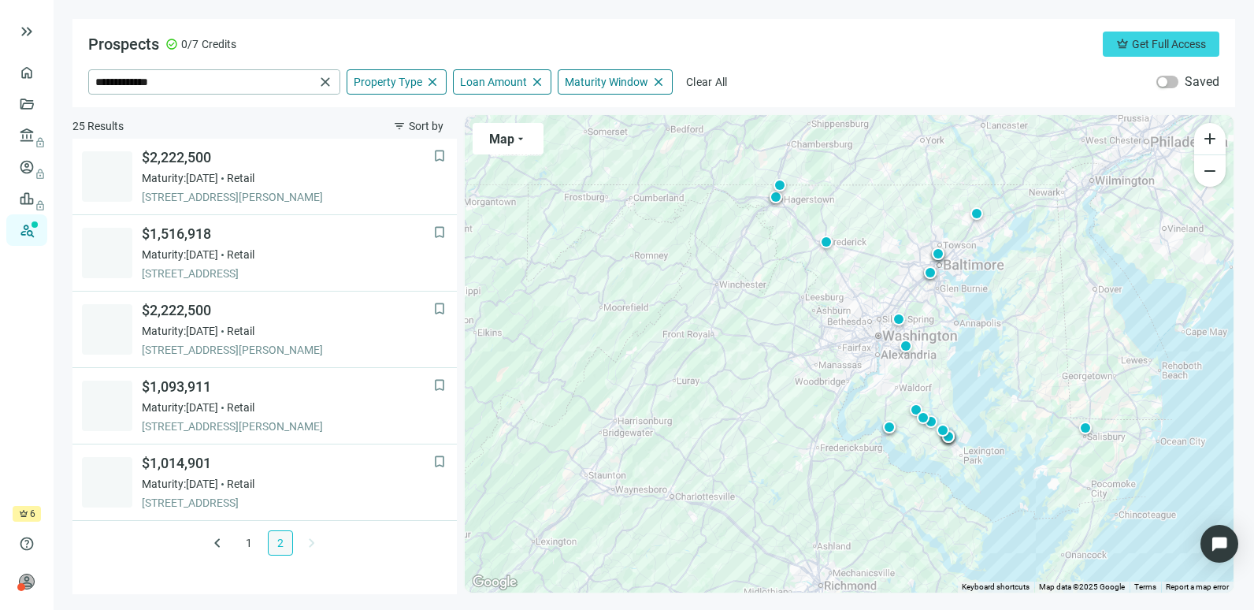
scroll to position [0, 0]
click at [384, 80] on span "Property Type" at bounding box center [388, 82] width 69 height 14
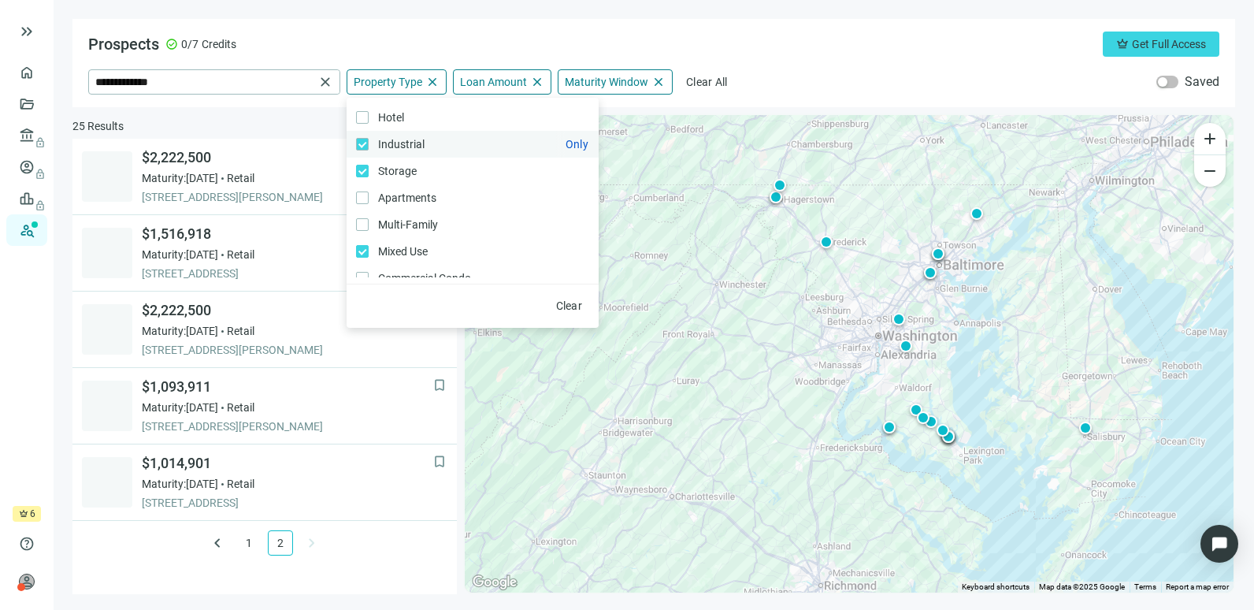
click at [362, 154] on label "Industrial Only" at bounding box center [473, 144] width 252 height 27
click at [359, 179] on label "Storage Only" at bounding box center [473, 171] width 252 height 27
click at [359, 188] on label "Apartments Only" at bounding box center [473, 197] width 252 height 27
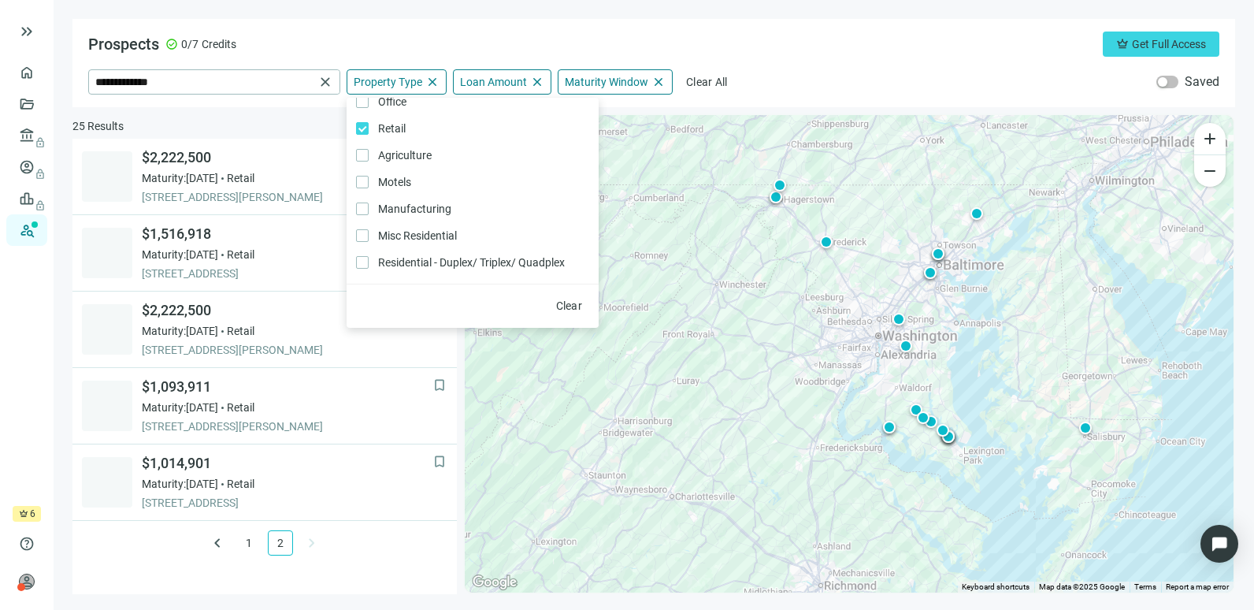
scroll to position [207, 0]
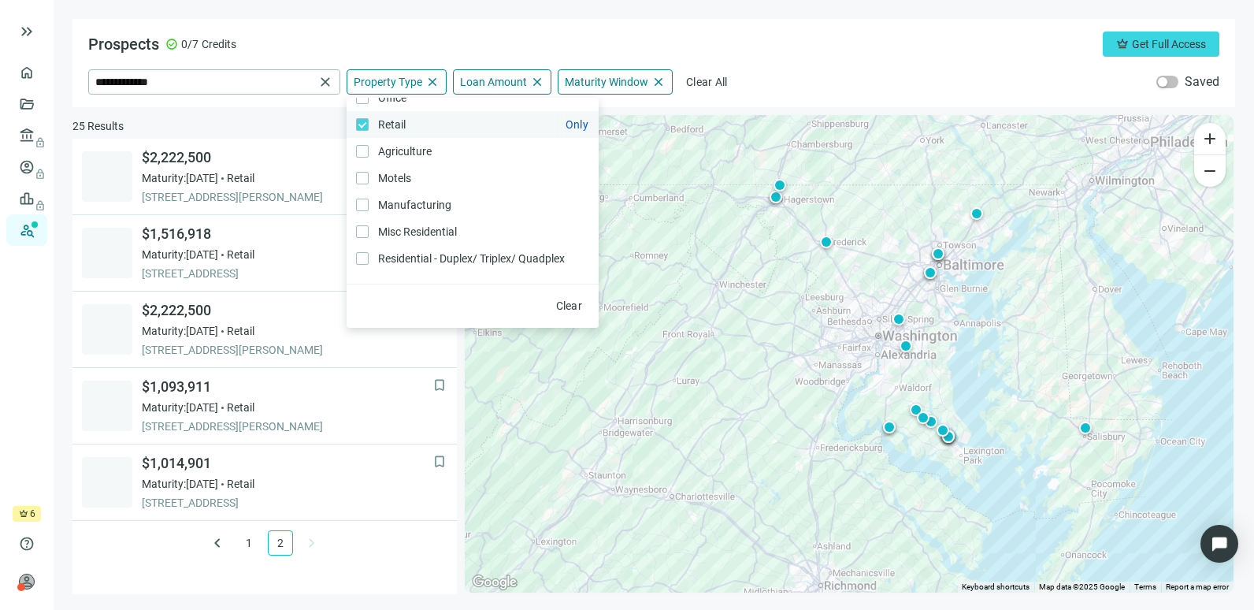
click at [419, 124] on label "Retail Only" at bounding box center [473, 124] width 252 height 27
click at [426, 257] on span "Residential - Duplex/ Triplex/ Quadplex Only" at bounding box center [470, 258] width 203 height 17
click at [614, 44] on div "Prospects check_circle 0/7 Credits crown Get Full Access" at bounding box center [654, 44] width 1132 height 25
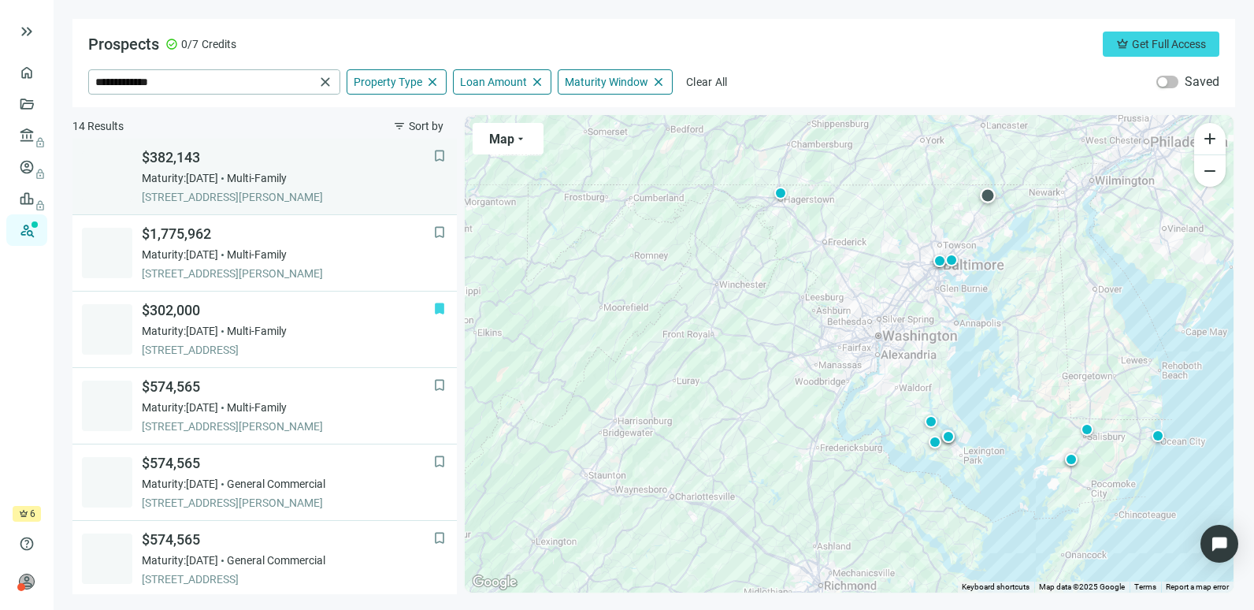
click at [279, 189] on span "[STREET_ADDRESS][PERSON_NAME]" at bounding box center [288, 197] width 292 height 16
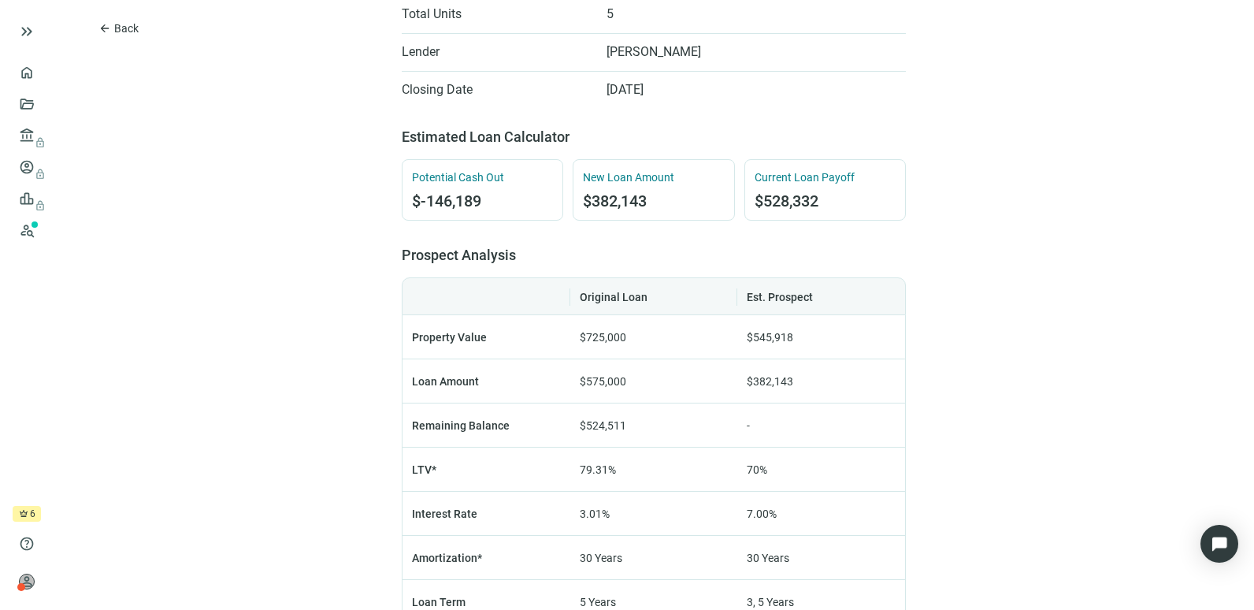
scroll to position [350, 0]
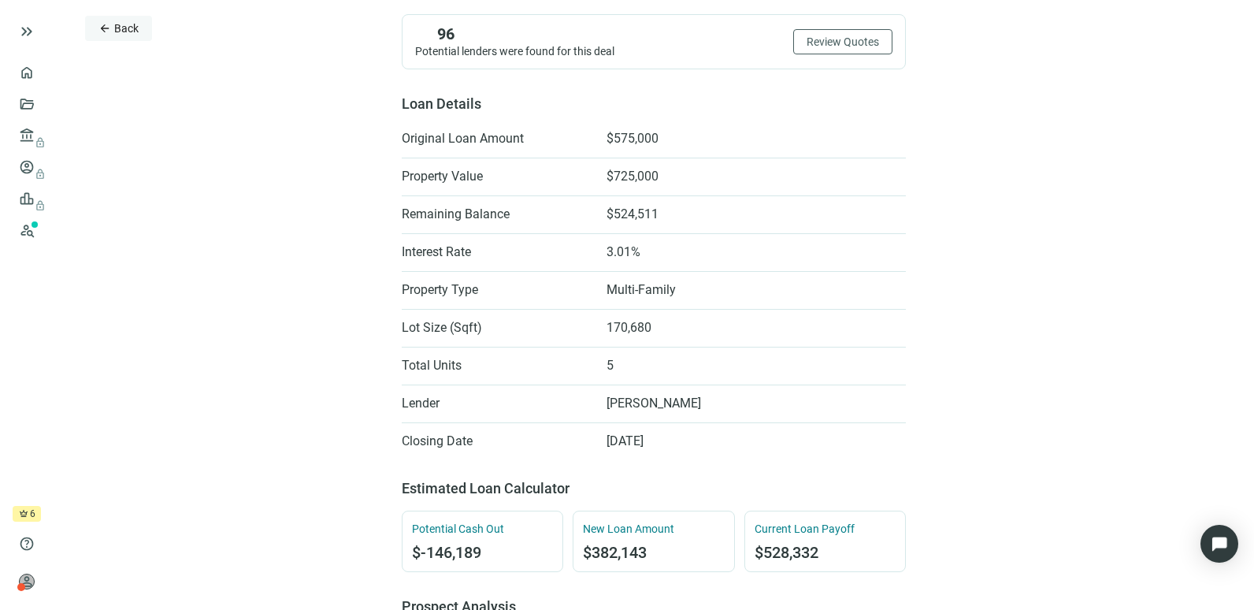
click at [113, 32] on button "arrow_back Back" at bounding box center [118, 28] width 67 height 25
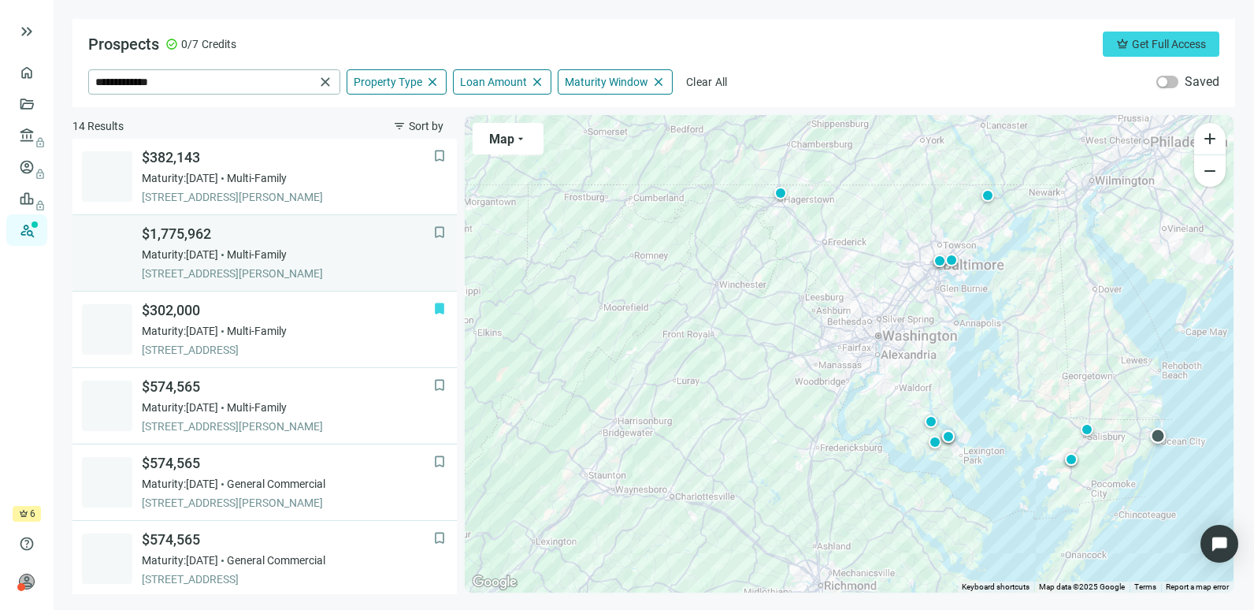
click at [324, 272] on span "[STREET_ADDRESS][PERSON_NAME]" at bounding box center [288, 274] width 292 height 16
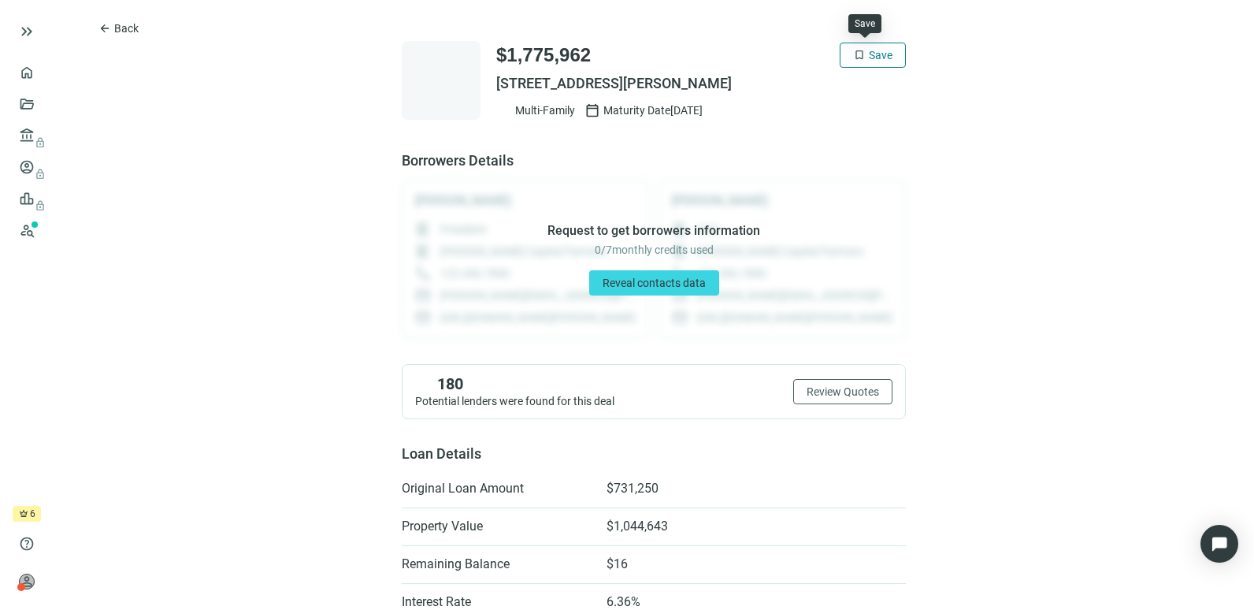
click at [873, 60] on span "Save" at bounding box center [881, 55] width 24 height 13
click at [126, 32] on span "Back" at bounding box center [126, 28] width 24 height 13
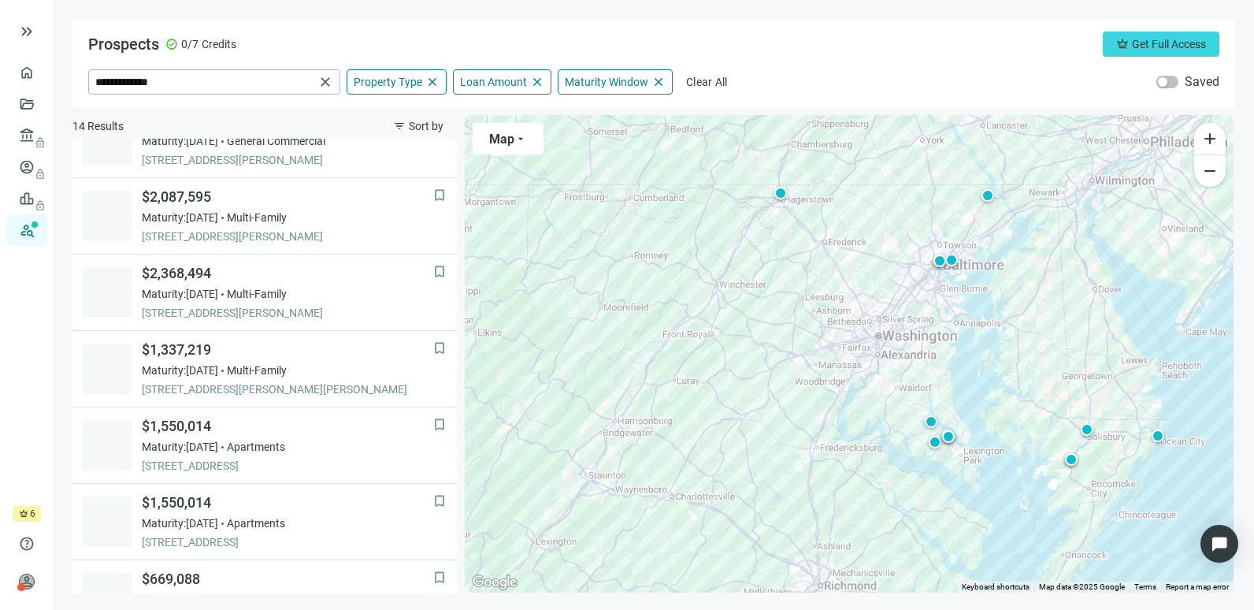
scroll to position [579, 0]
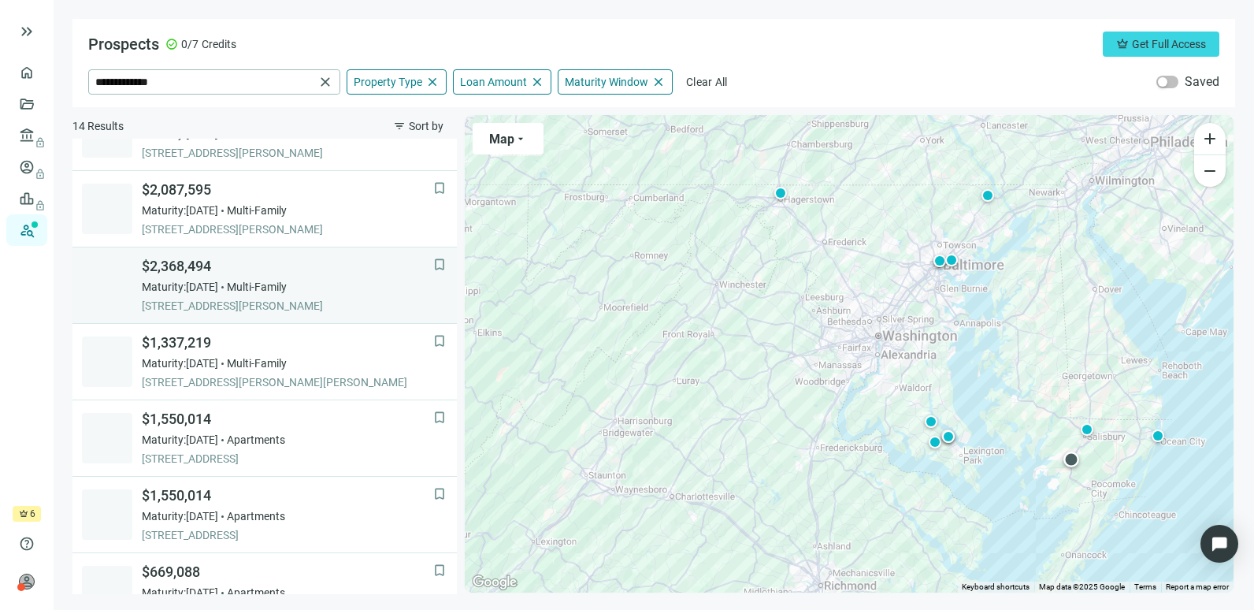
click at [325, 298] on span "[STREET_ADDRESS][PERSON_NAME]" at bounding box center [288, 306] width 292 height 16
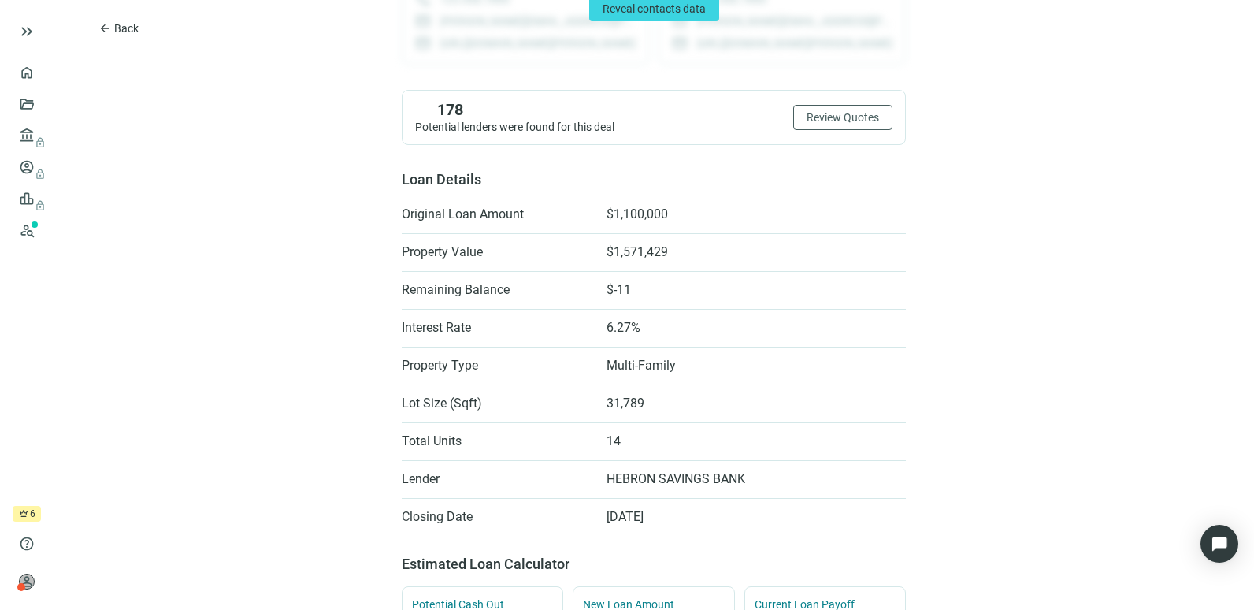
scroll to position [45, 0]
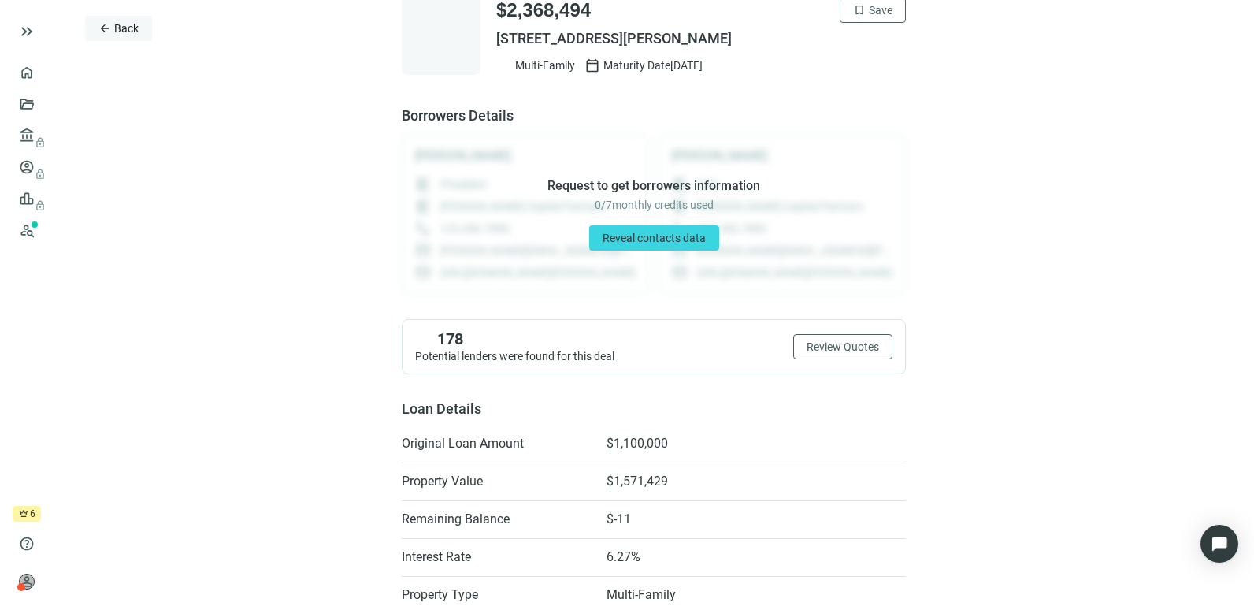
click at [126, 24] on span "Back" at bounding box center [126, 28] width 24 height 13
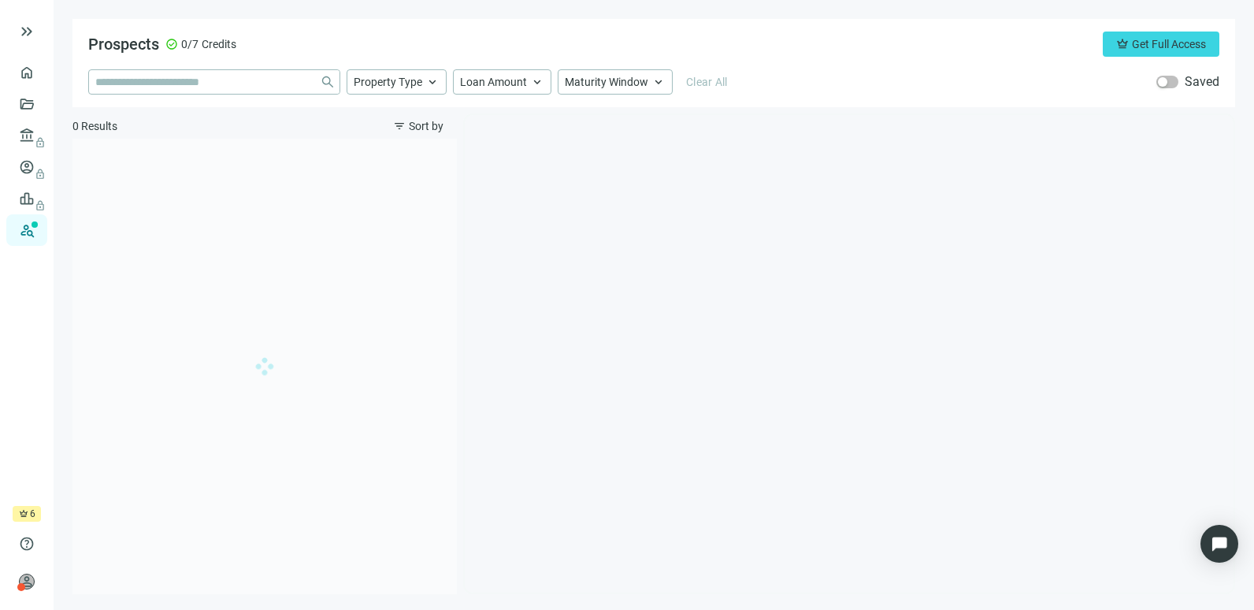
type input "**********"
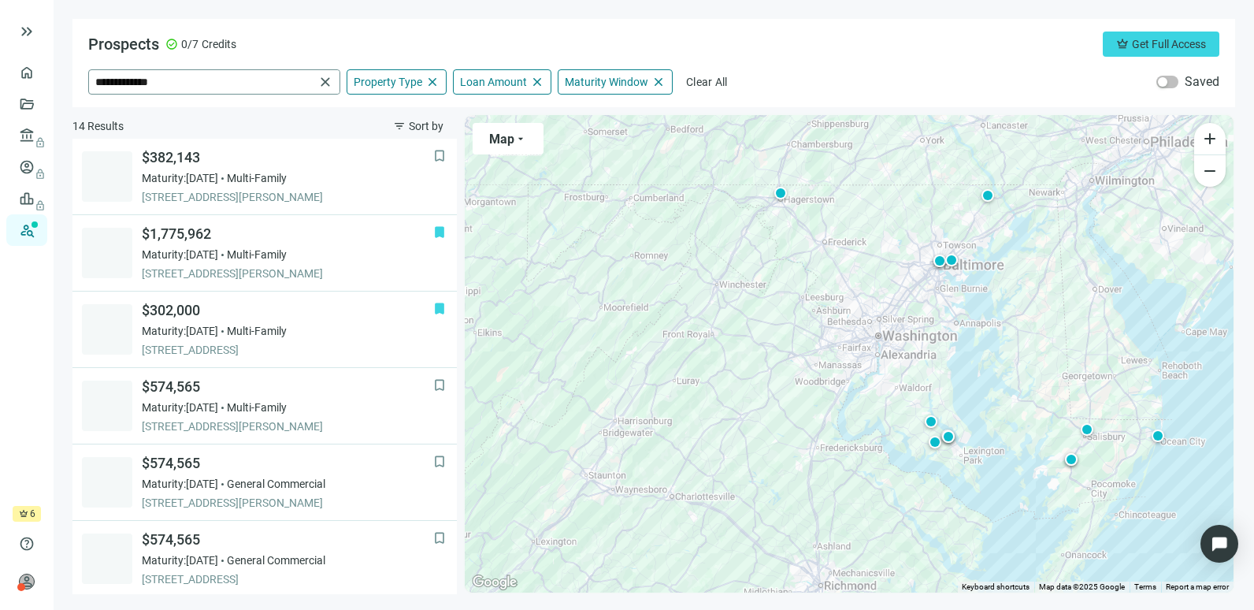
click at [325, 84] on span "close" at bounding box center [326, 82] width 16 height 16
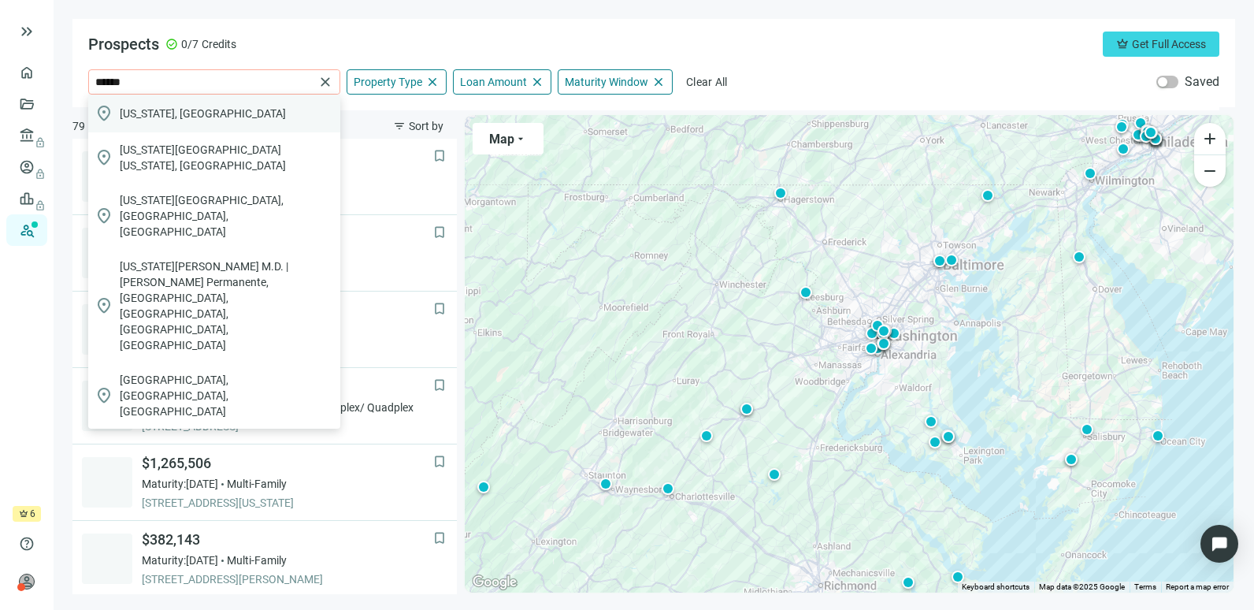
click at [235, 112] on div "location_on [US_STATE], [GEOGRAPHIC_DATA]" at bounding box center [214, 114] width 252 height 38
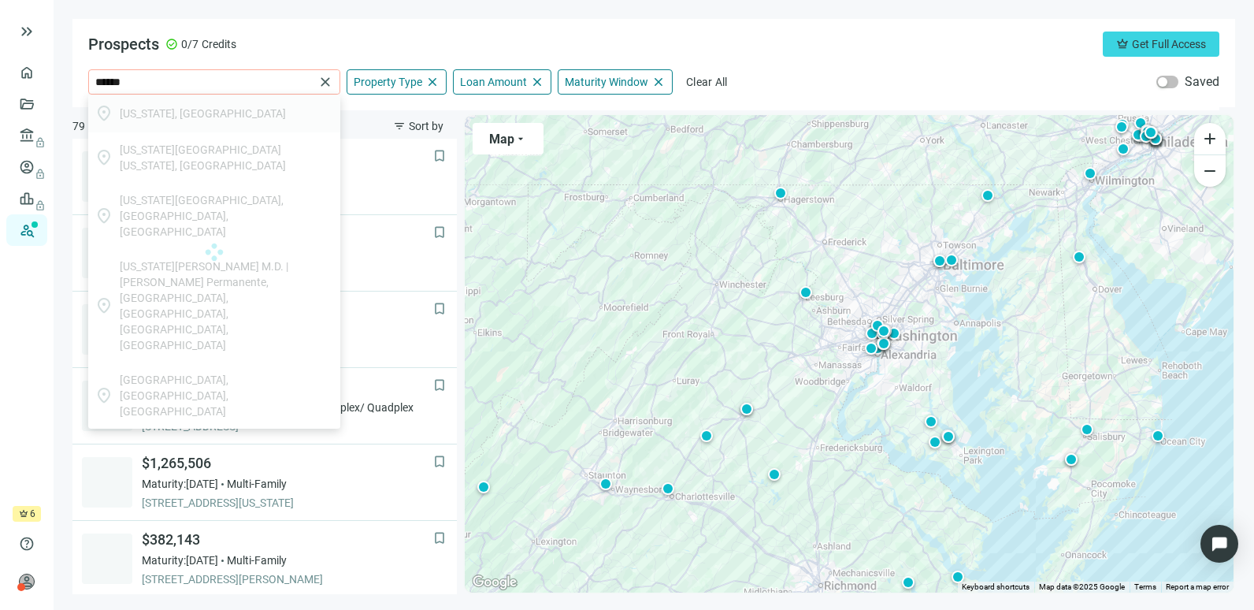
type input "**********"
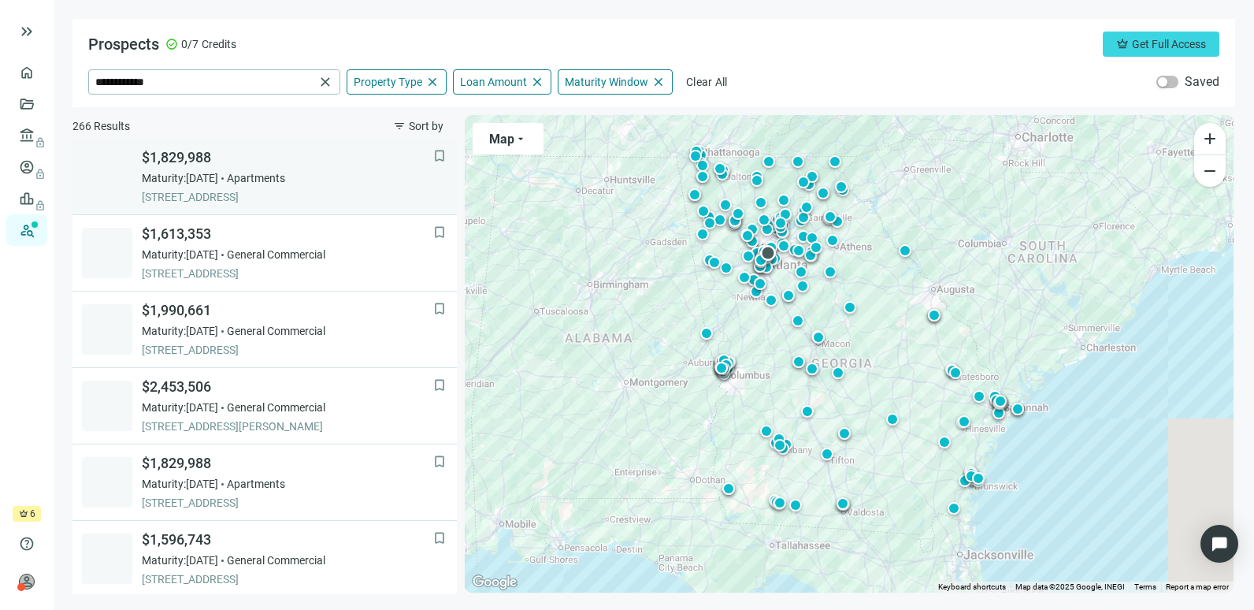
click at [340, 195] on span "[STREET_ADDRESS]" at bounding box center [288, 197] width 292 height 16
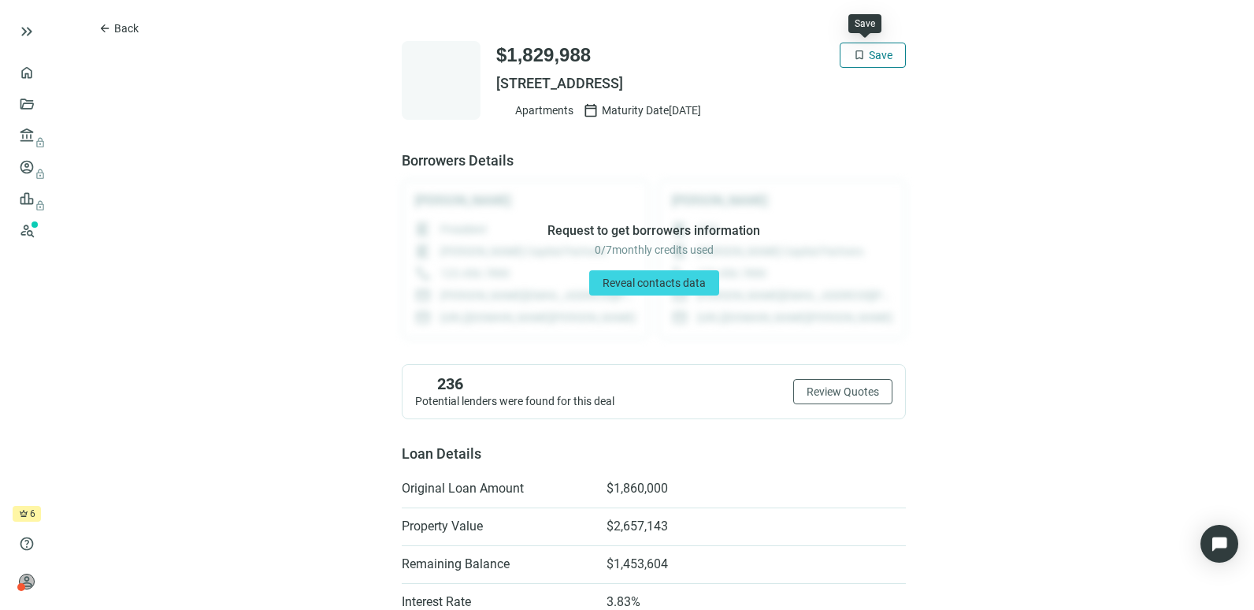
click at [873, 54] on span "Save" at bounding box center [881, 55] width 24 height 13
click at [122, 32] on span "Back" at bounding box center [126, 28] width 24 height 13
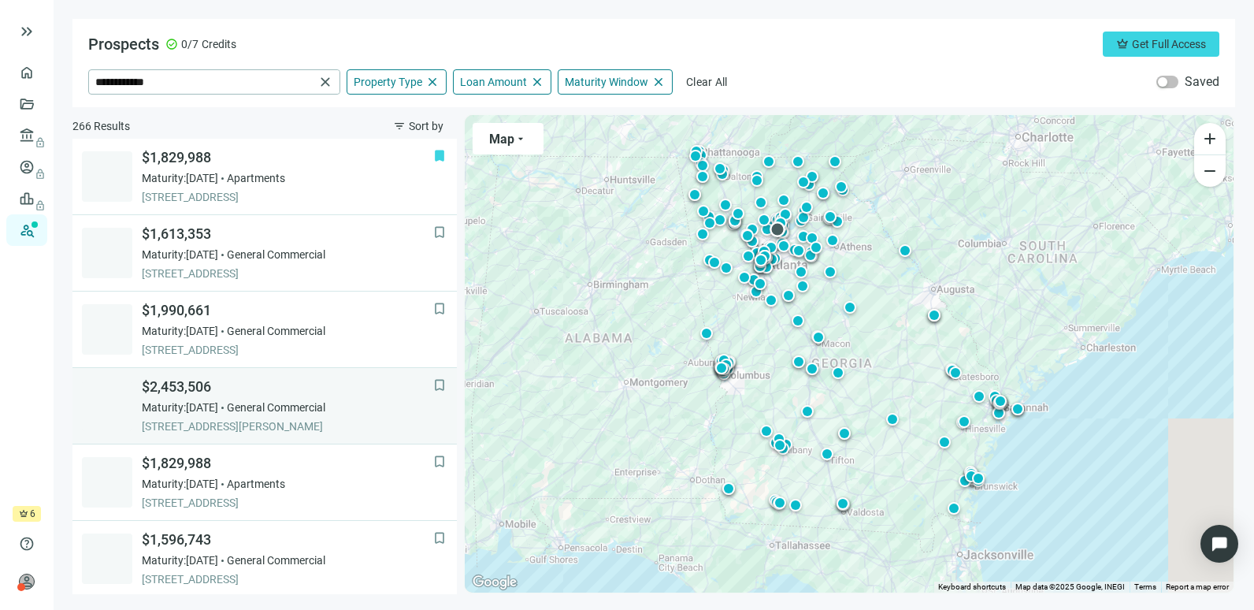
click at [309, 422] on span "[STREET_ADDRESS][PERSON_NAME]" at bounding box center [288, 426] width 292 height 16
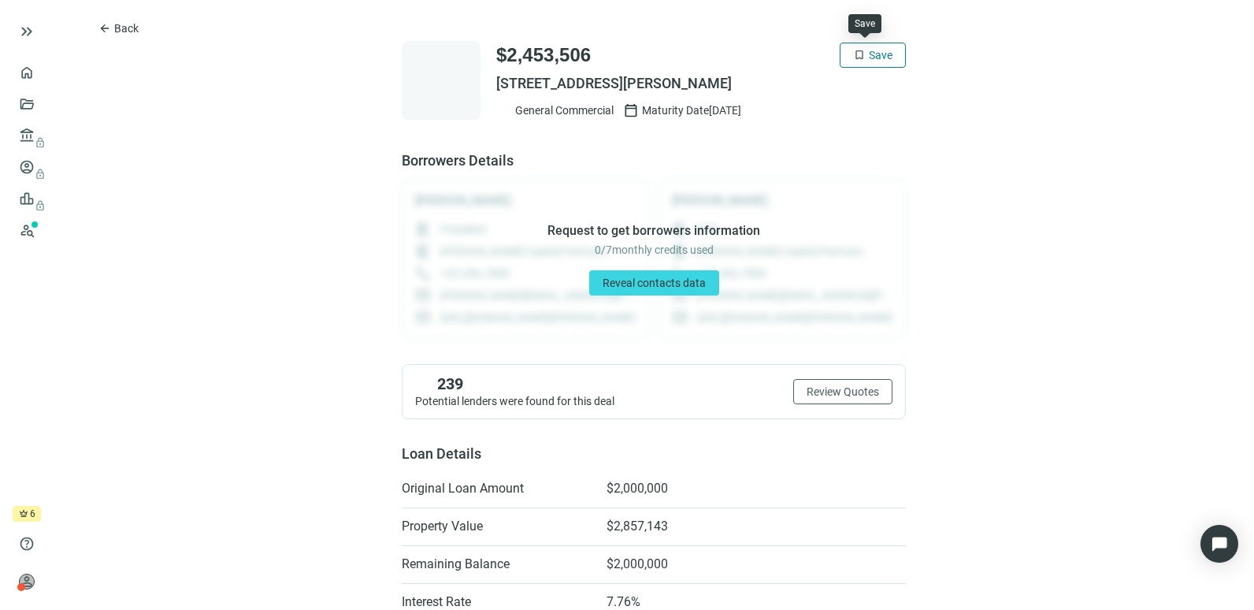
click at [879, 54] on span "Save" at bounding box center [881, 55] width 24 height 13
click at [123, 30] on span "Back" at bounding box center [126, 28] width 24 height 13
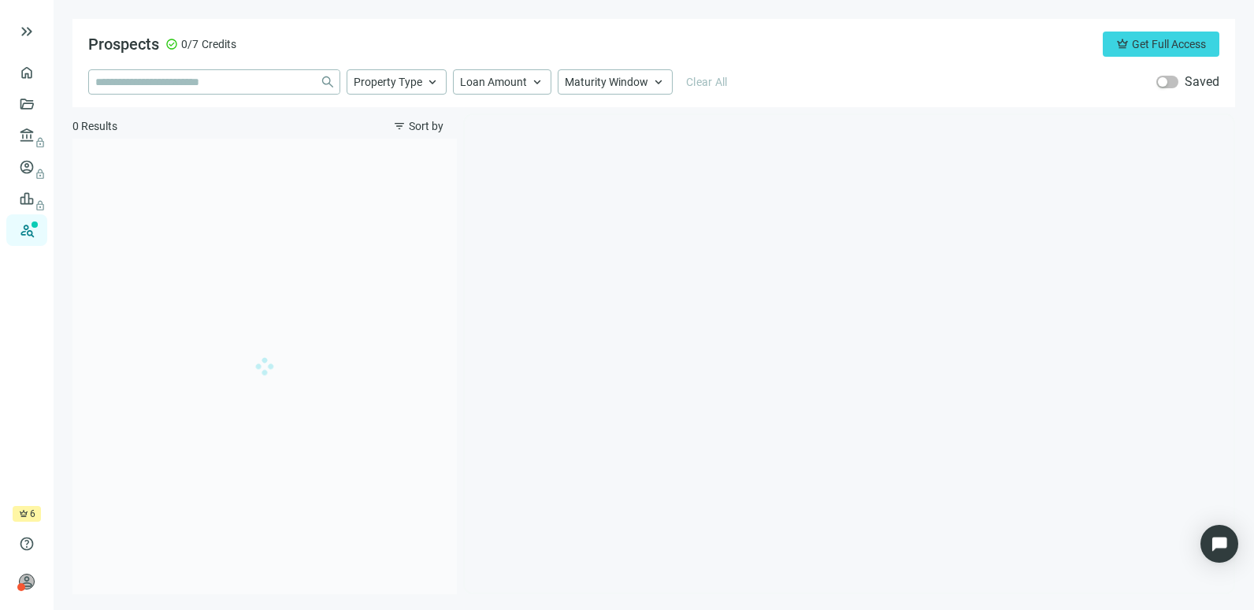
type input "**********"
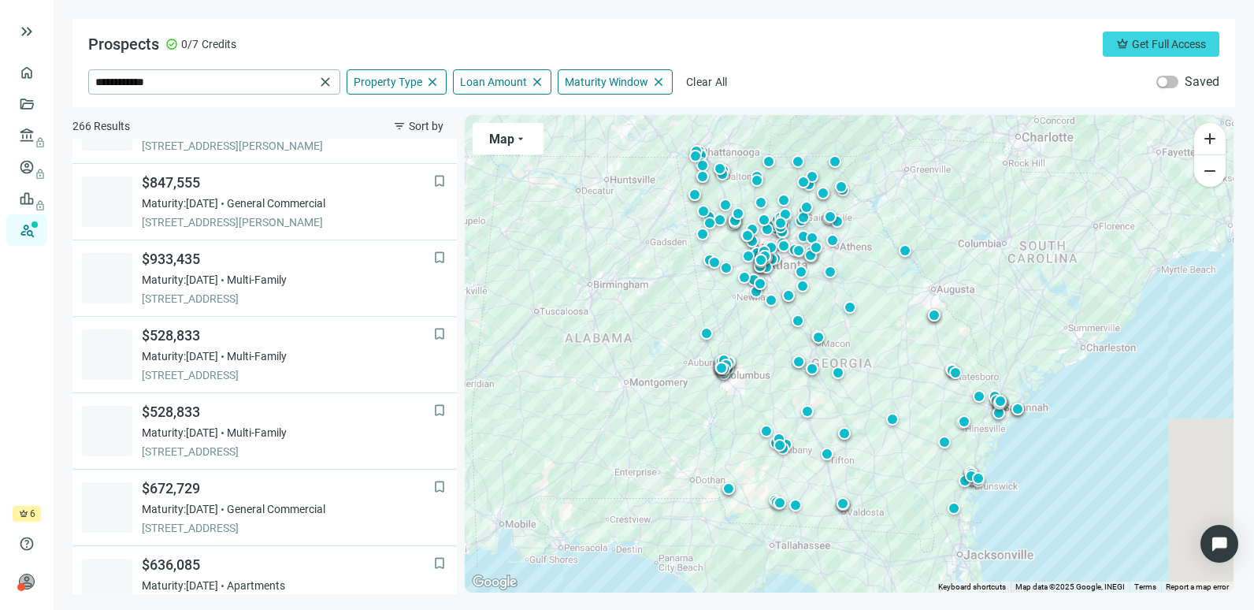
scroll to position [894, 0]
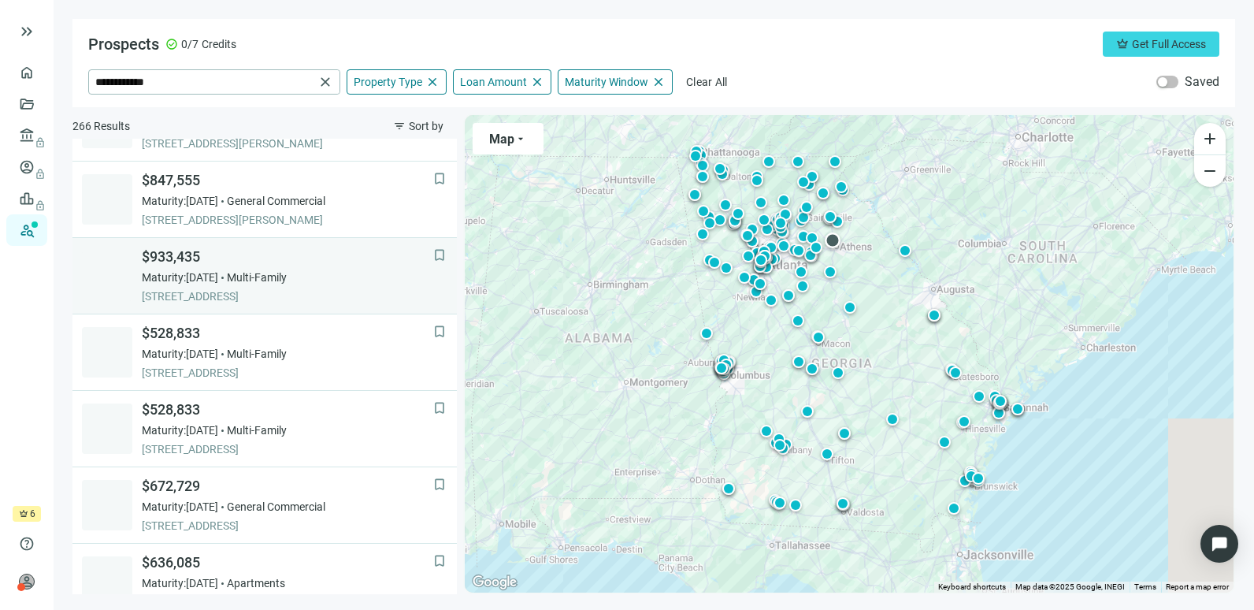
click at [273, 284] on span "Multi-Family" at bounding box center [257, 277] width 60 height 16
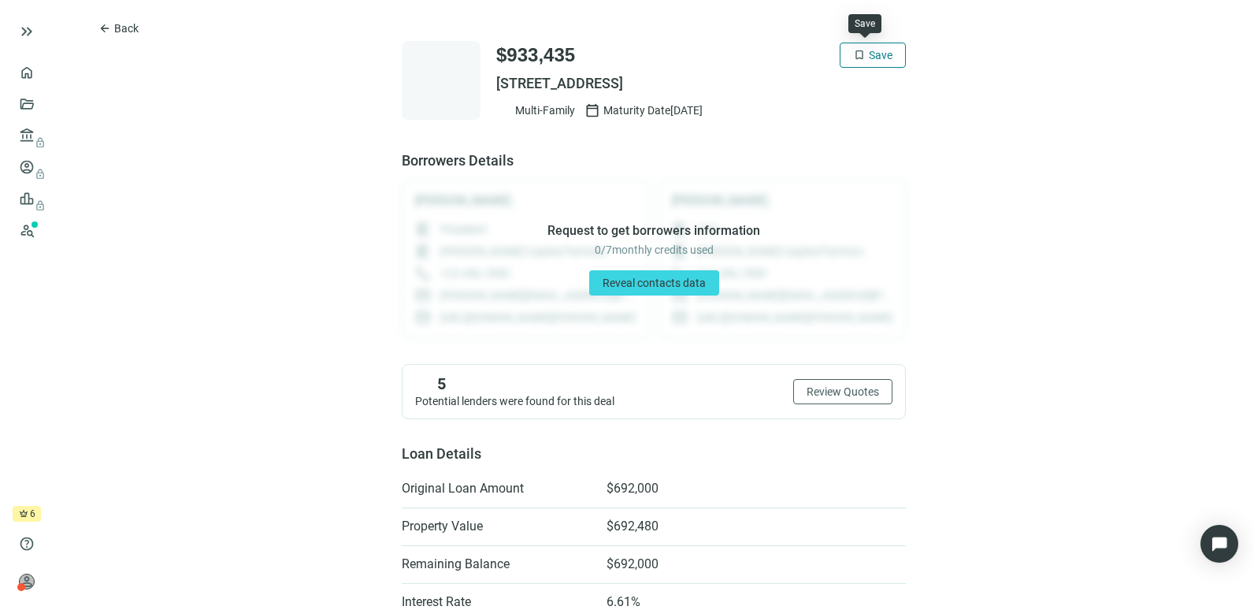
click at [869, 58] on span "Save" at bounding box center [881, 55] width 24 height 13
click at [114, 30] on span "Back" at bounding box center [126, 28] width 24 height 13
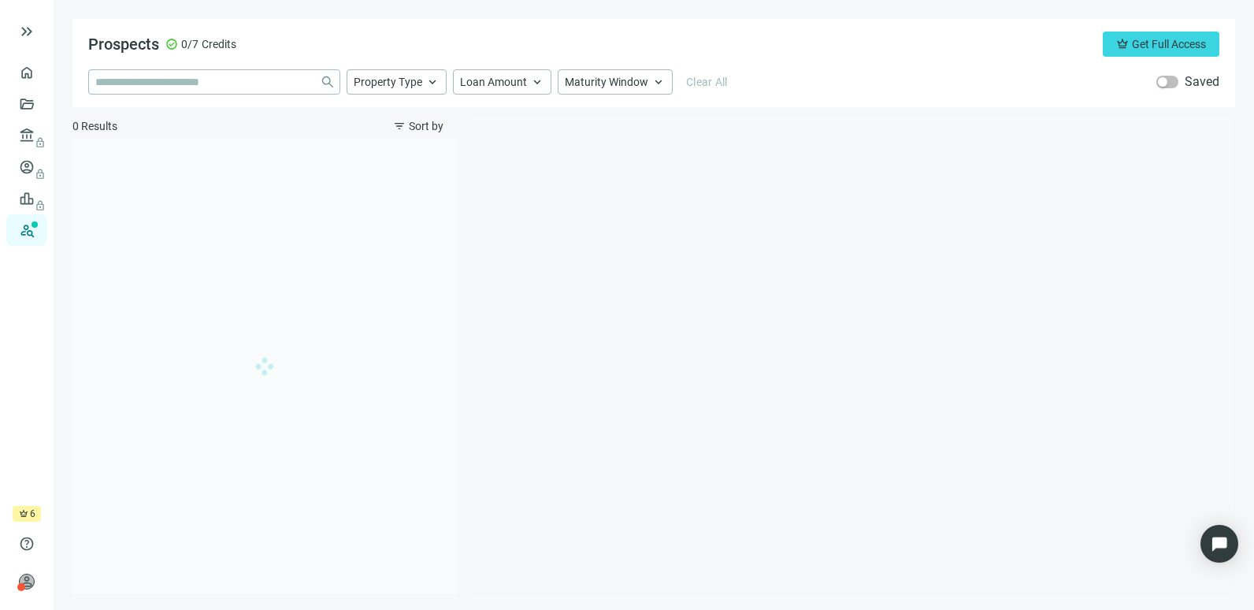
type input "**********"
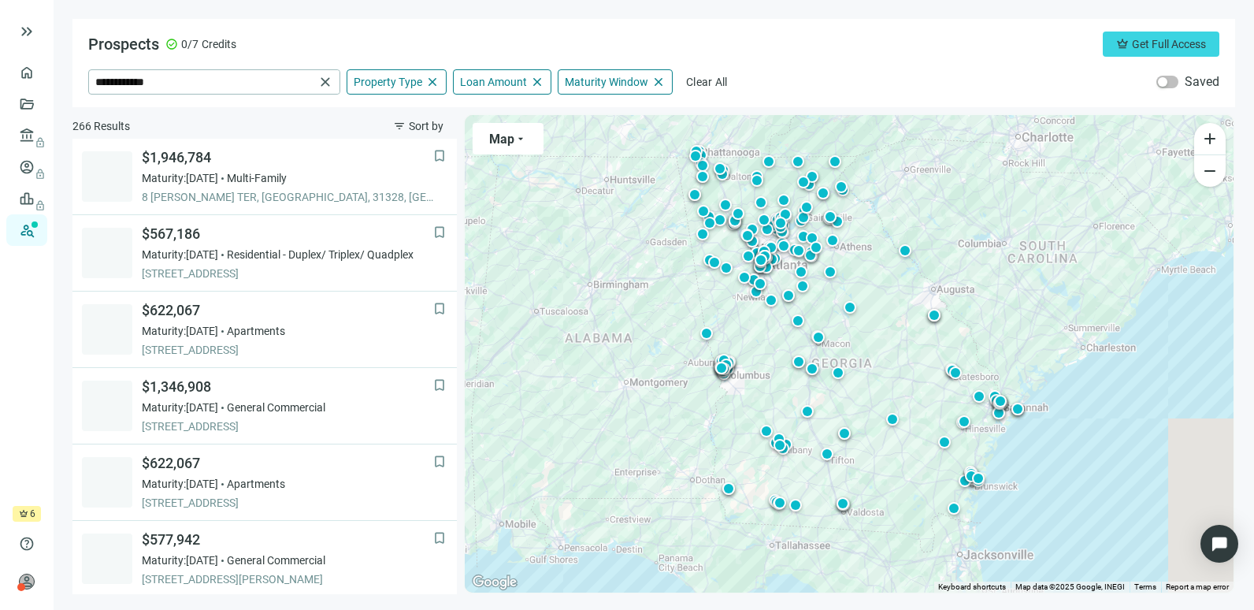
scroll to position [1117, 0]
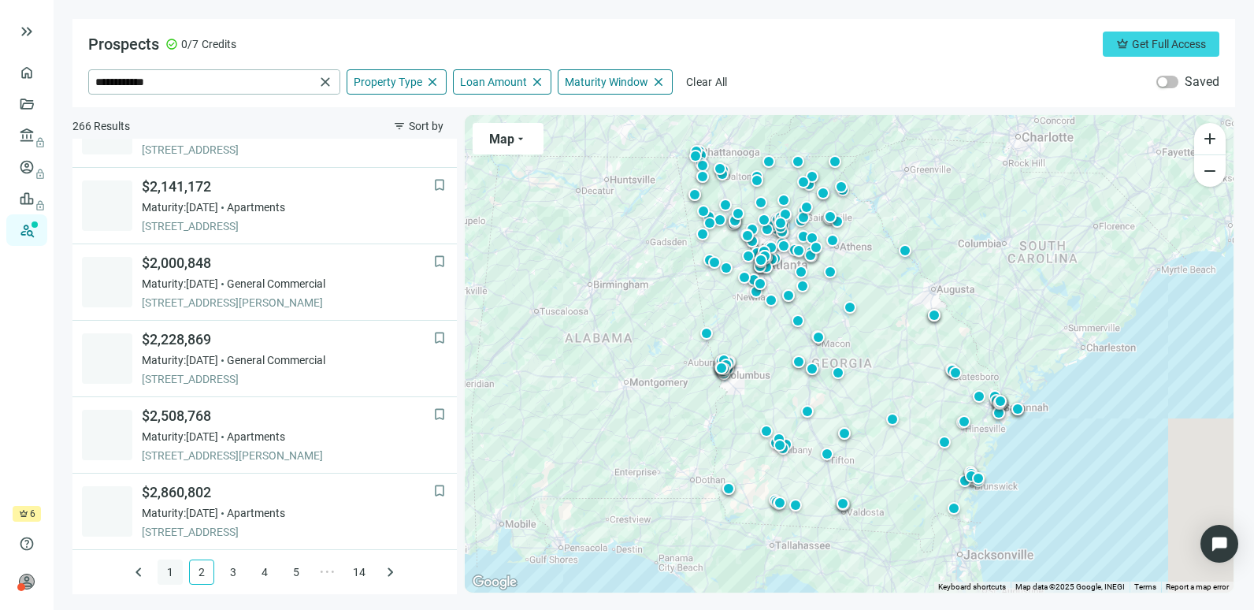
click at [158, 577] on link "1" at bounding box center [170, 572] width 24 height 24
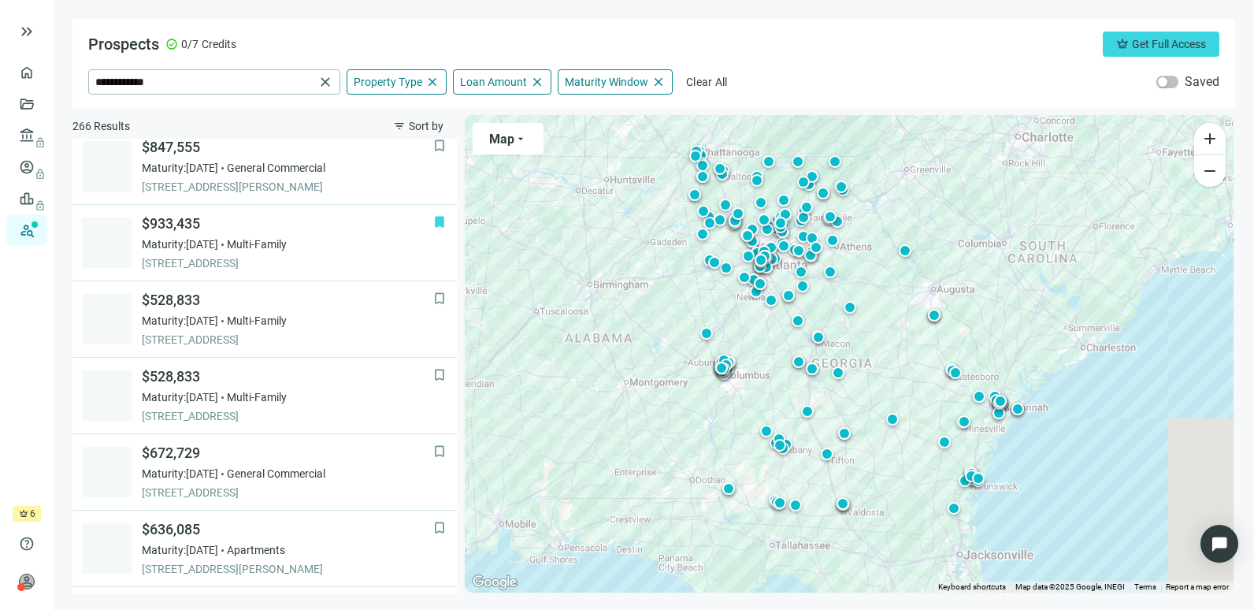
scroll to position [924, 0]
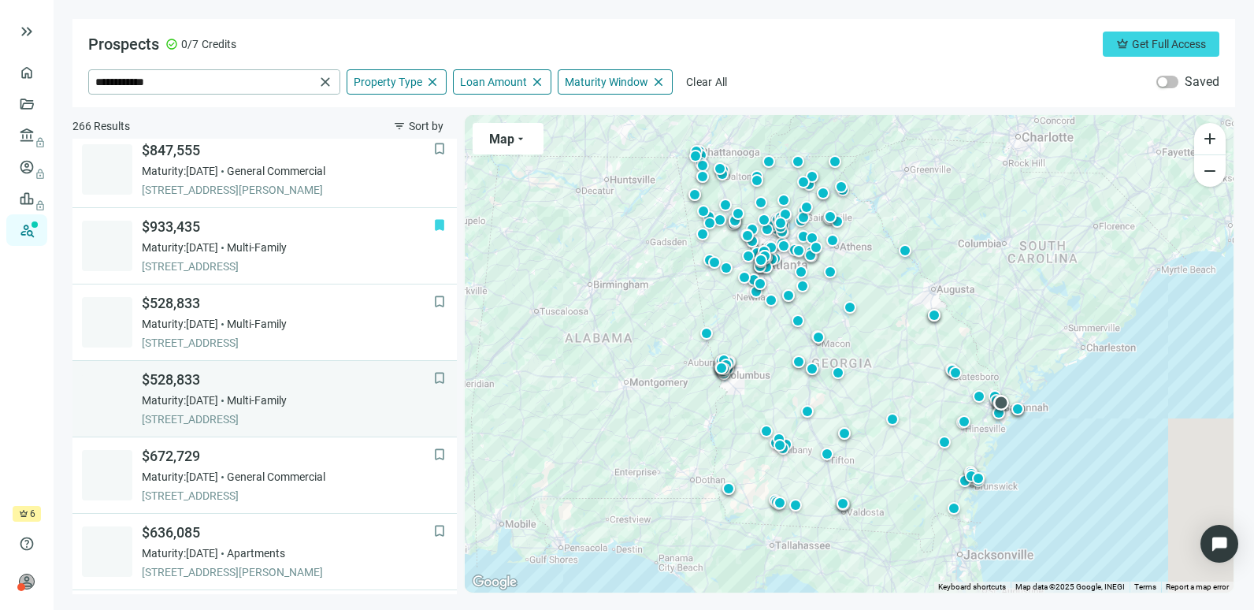
click at [337, 396] on div "Maturity: [DATE] Multi-Family" at bounding box center [288, 400] width 292 height 16
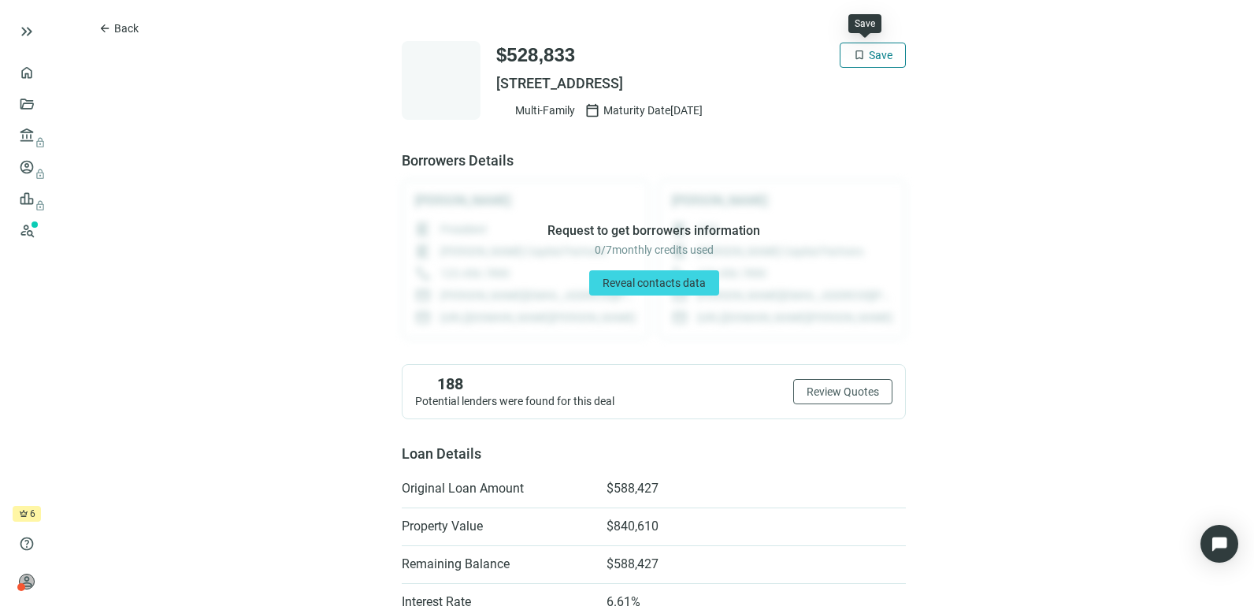
click at [879, 55] on span "Save" at bounding box center [881, 55] width 24 height 13
click at [132, 24] on span "Back" at bounding box center [126, 28] width 24 height 13
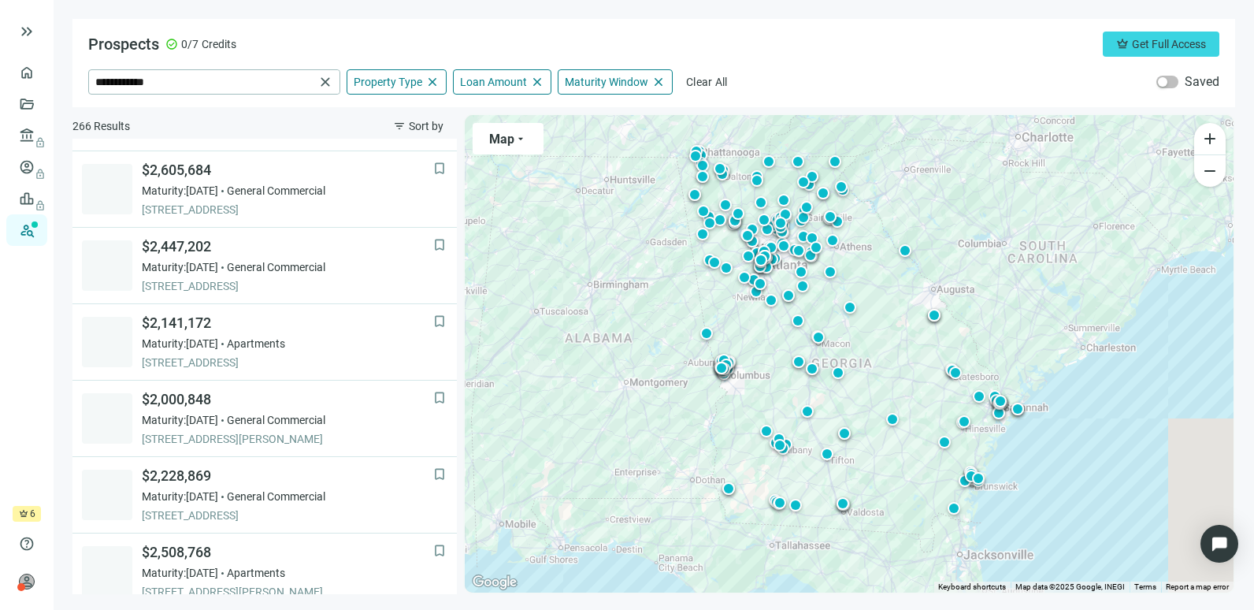
scroll to position [1117, 0]
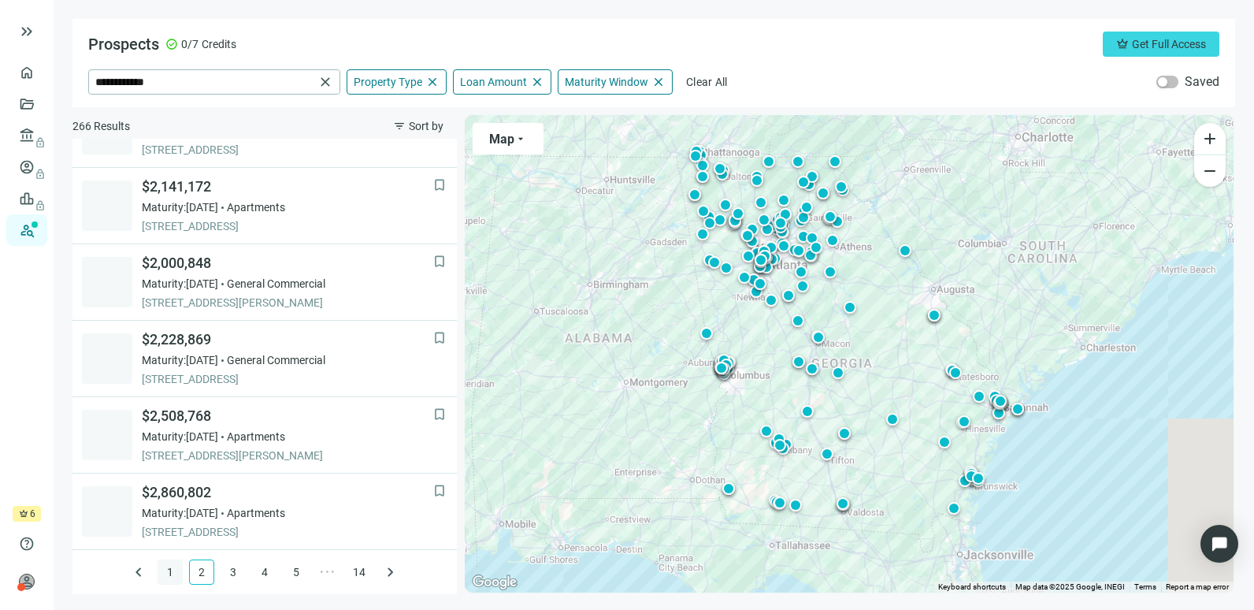
click at [167, 572] on link "1" at bounding box center [170, 572] width 24 height 24
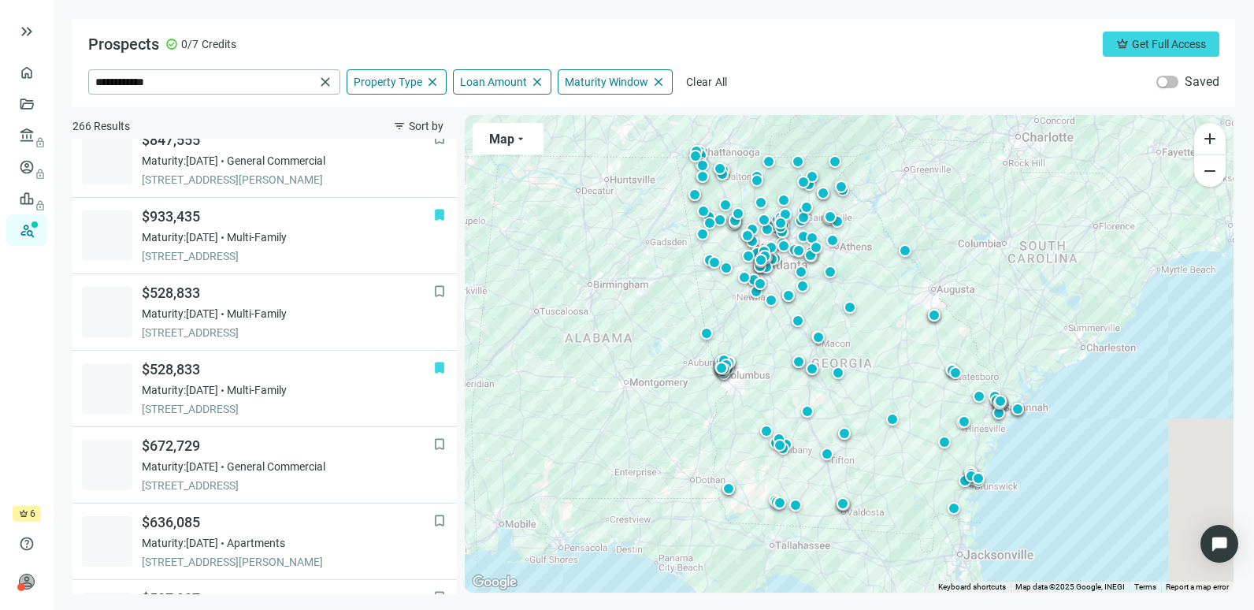
scroll to position [930, 0]
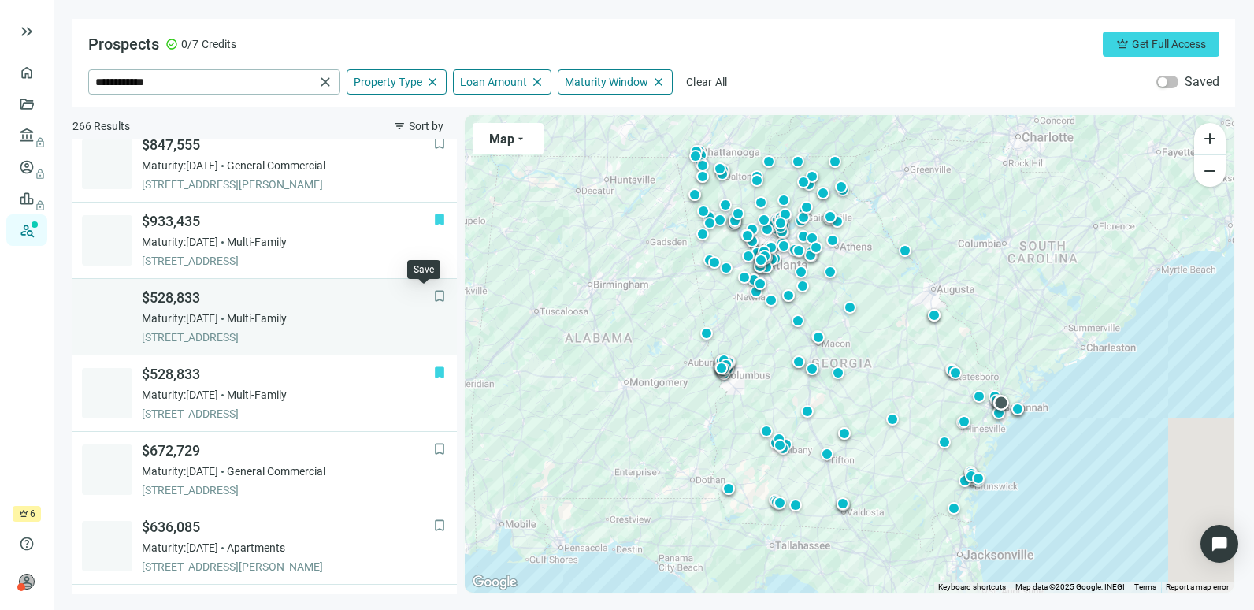
click at [432, 300] on span "bookmark" at bounding box center [440, 296] width 16 height 16
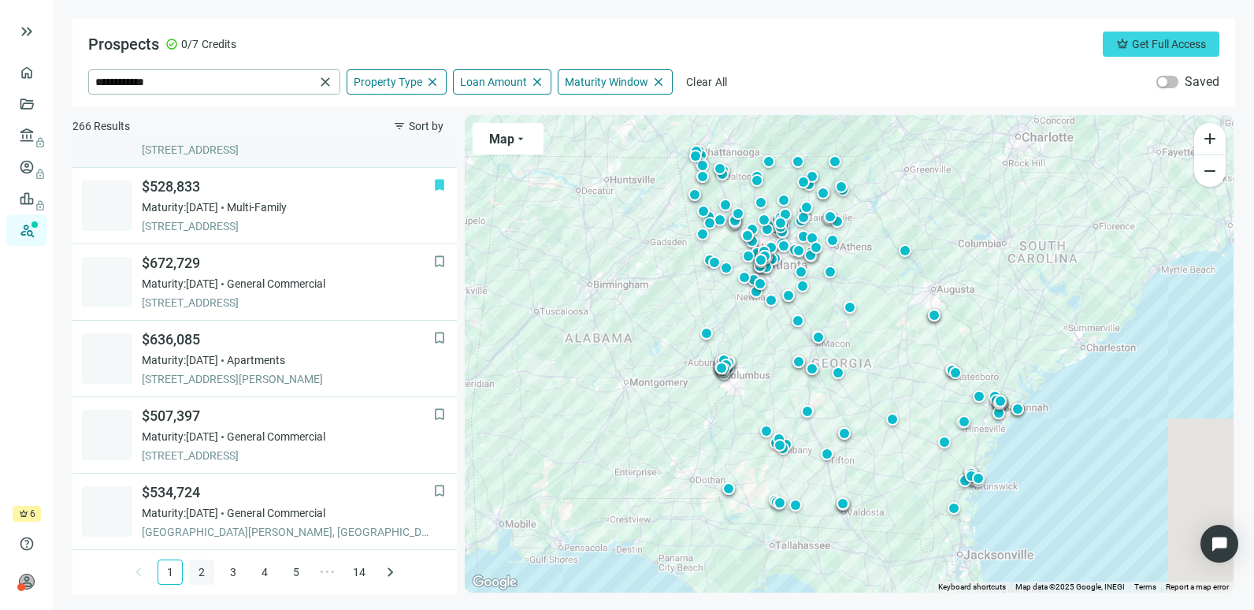
click at [195, 568] on link "2" at bounding box center [202, 572] width 24 height 24
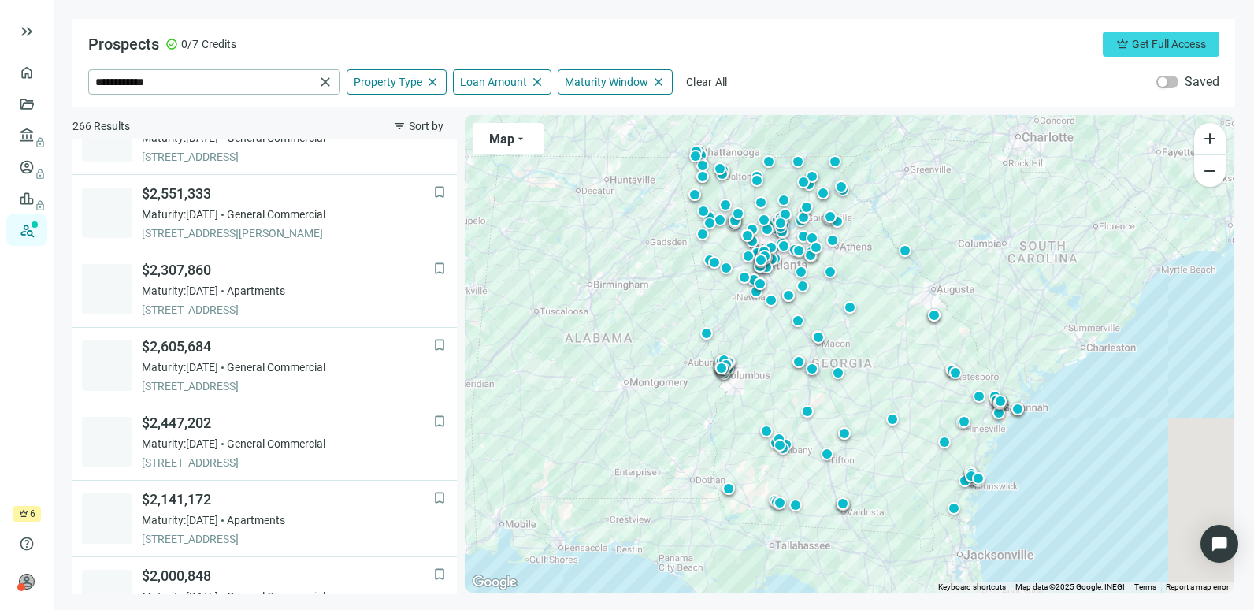
scroll to position [0, 0]
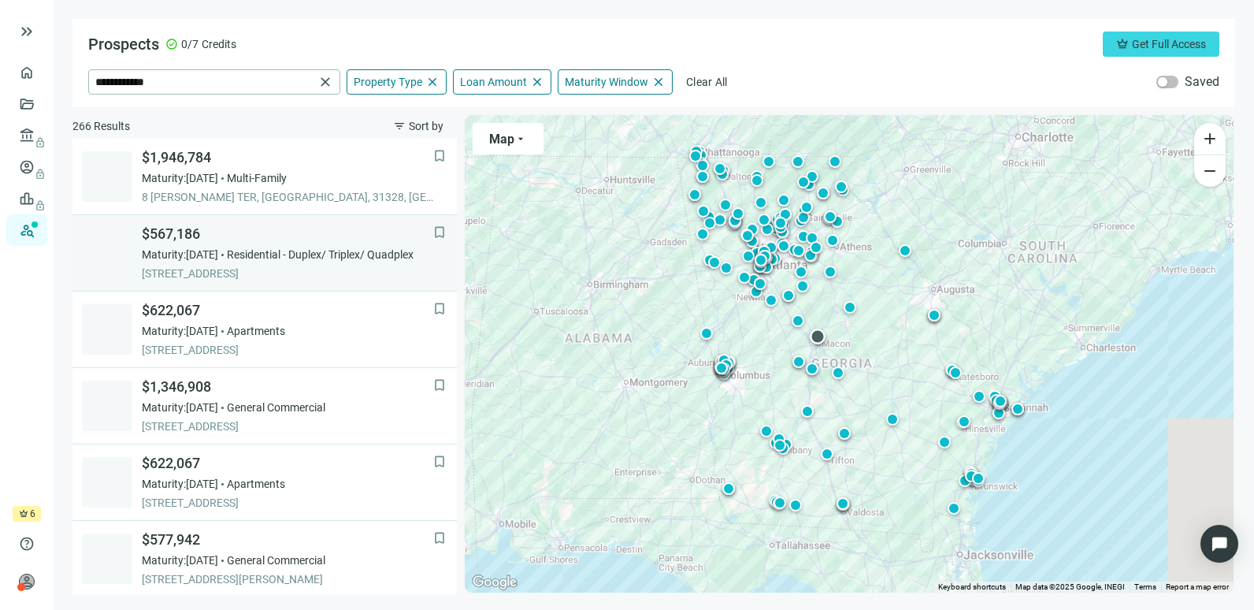
click at [309, 260] on span "Residential - Duplex/ Triplex/ Quadplex" at bounding box center [320, 255] width 187 height 16
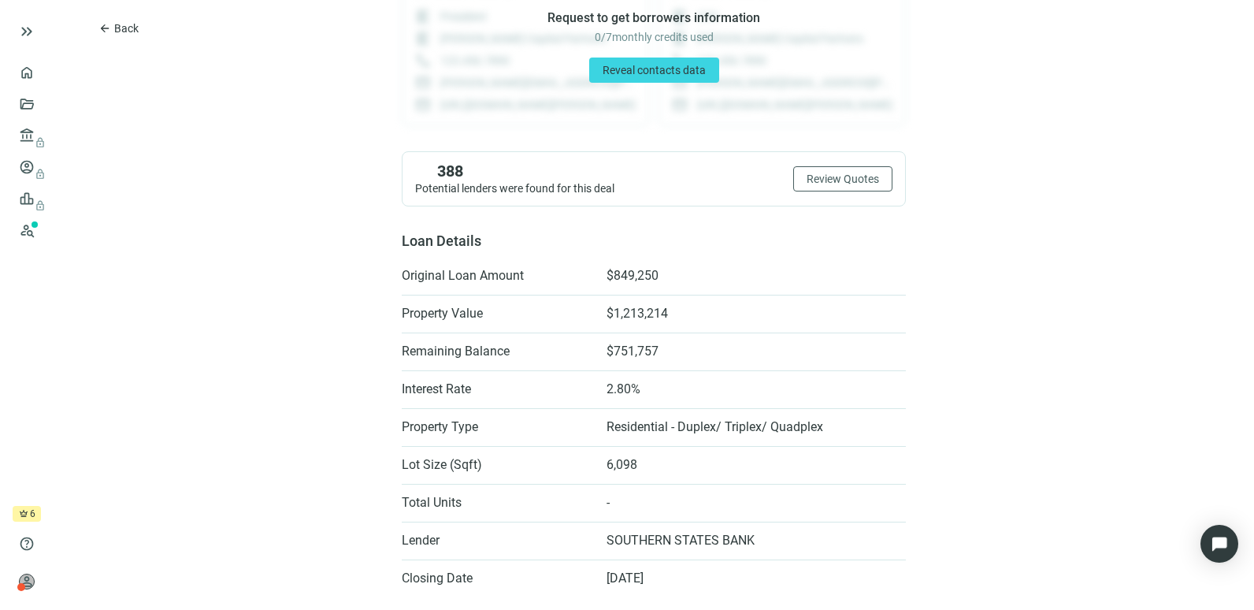
scroll to position [284, 0]
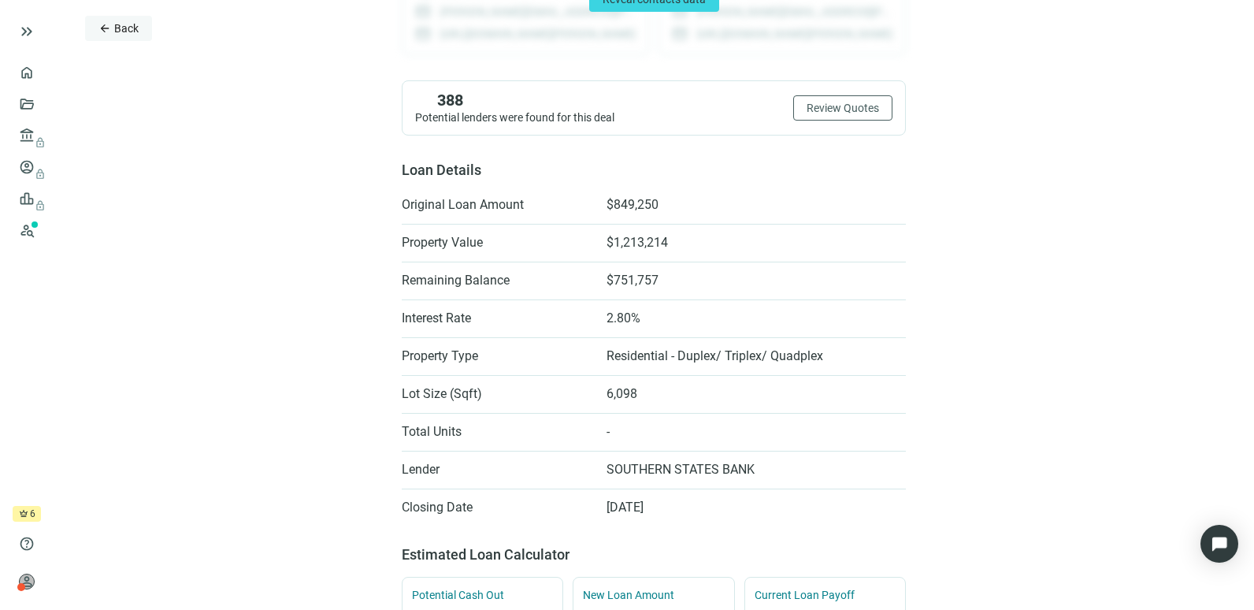
click at [114, 26] on span "Back" at bounding box center [126, 28] width 24 height 13
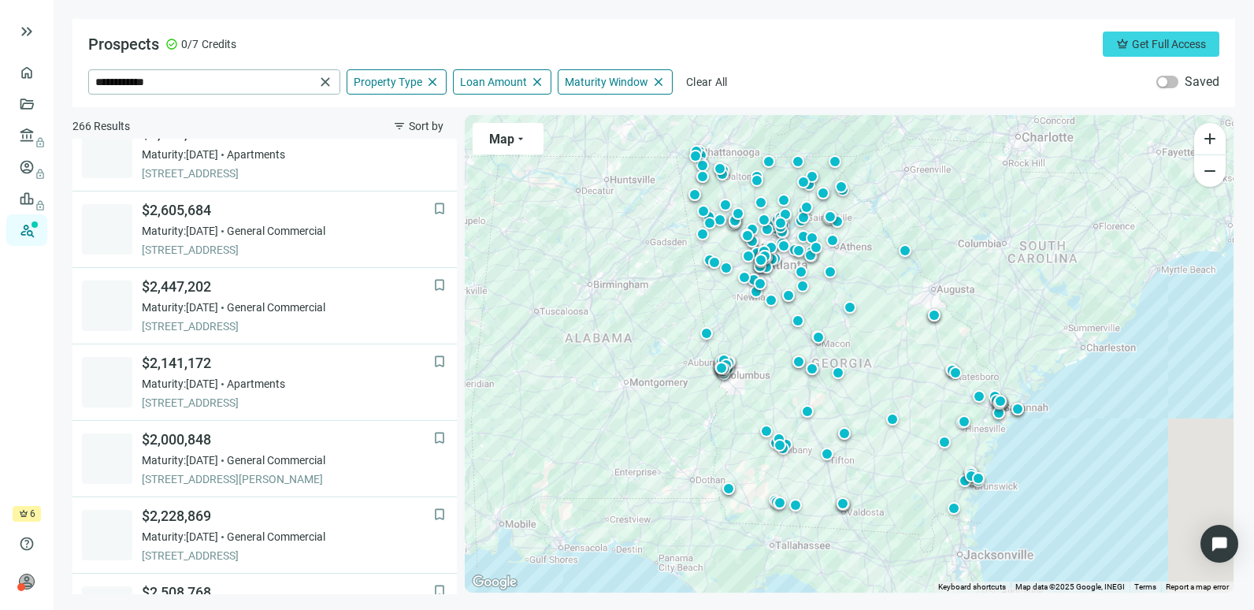
scroll to position [954, 0]
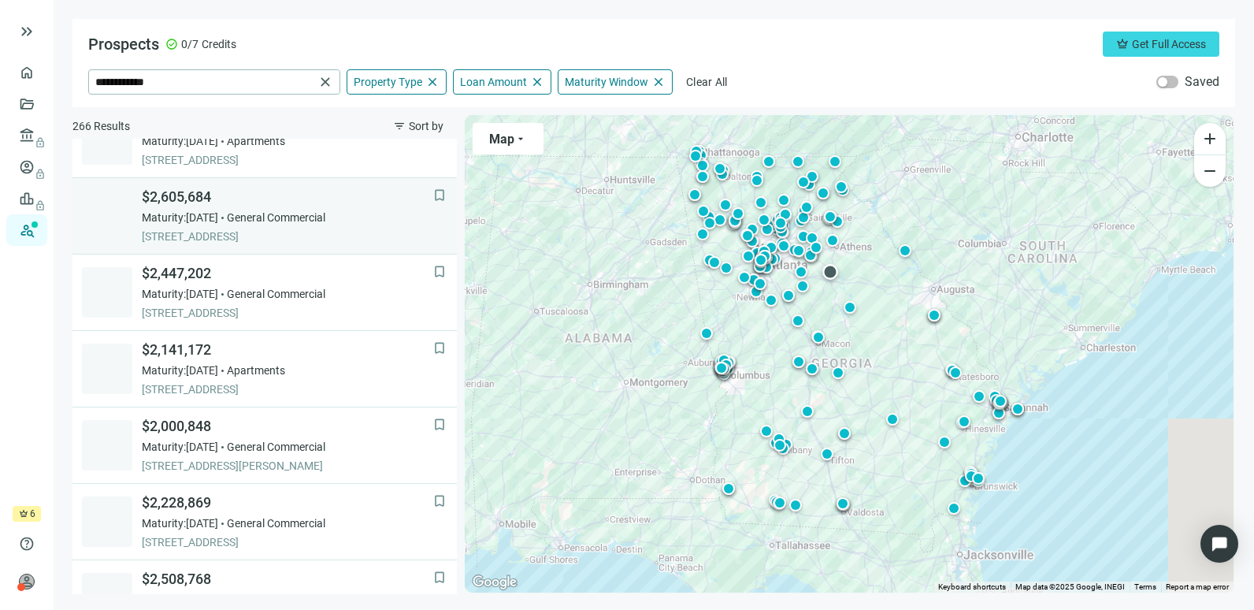
click at [264, 236] on span "[STREET_ADDRESS]" at bounding box center [288, 237] width 292 height 16
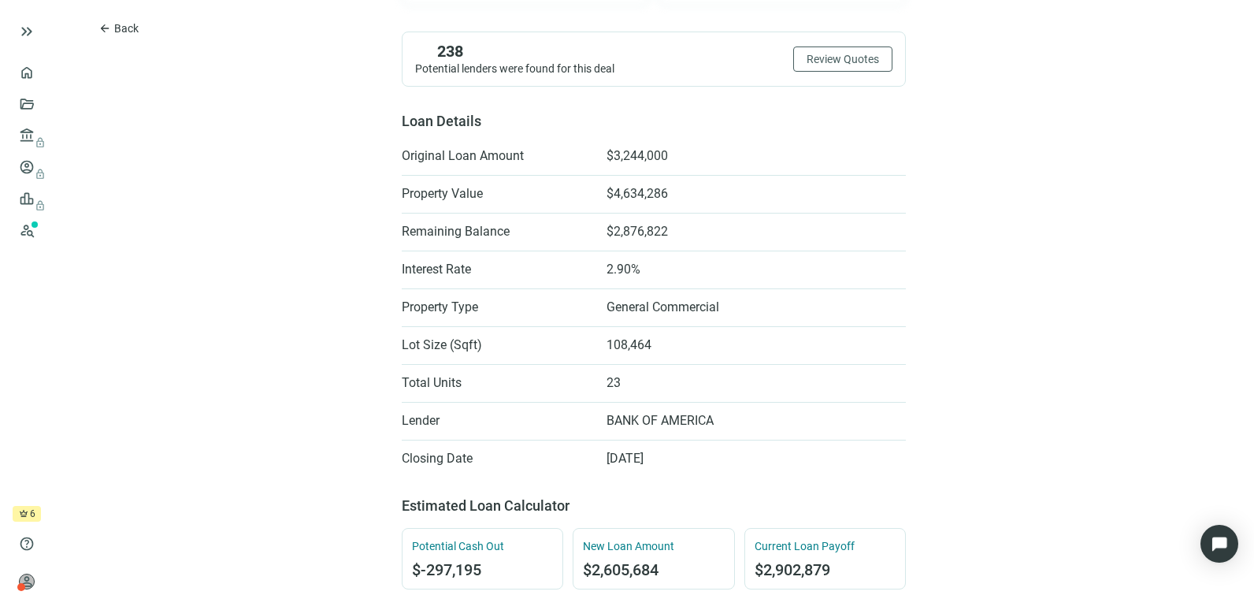
scroll to position [446, 0]
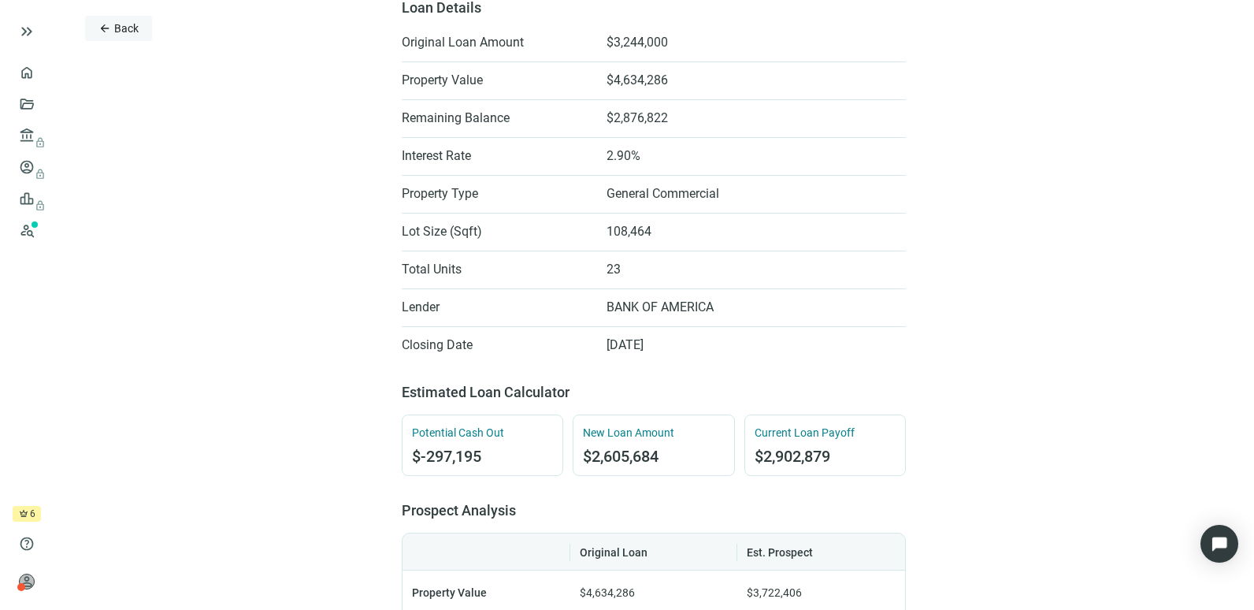
click at [128, 23] on span "Back" at bounding box center [126, 28] width 24 height 13
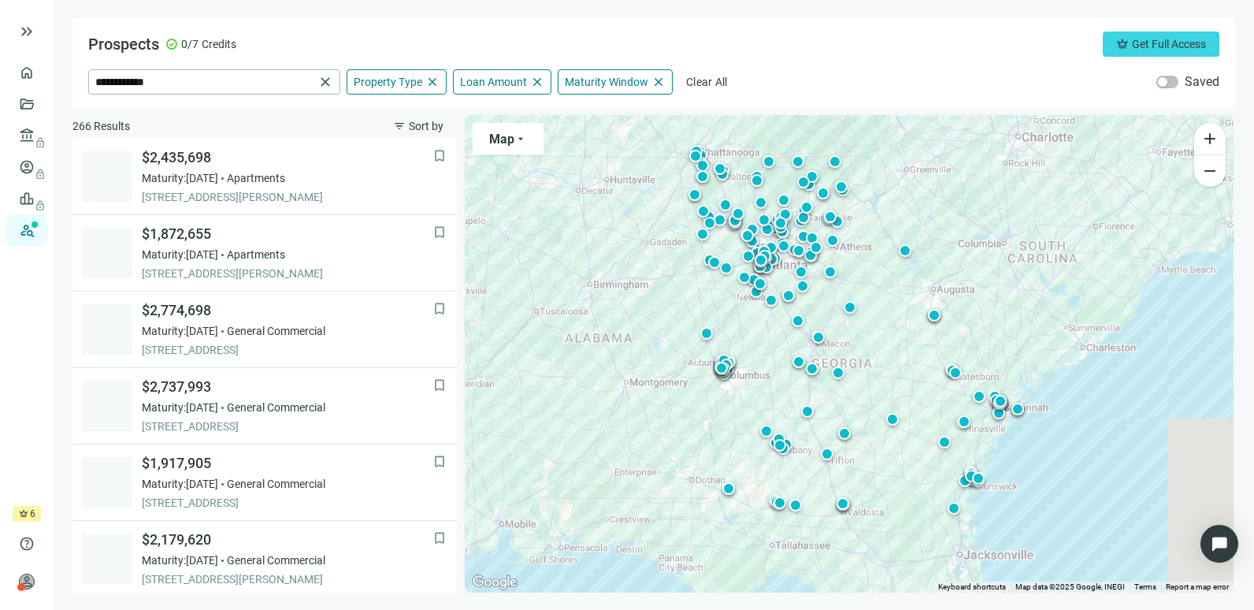
scroll to position [1117, 0]
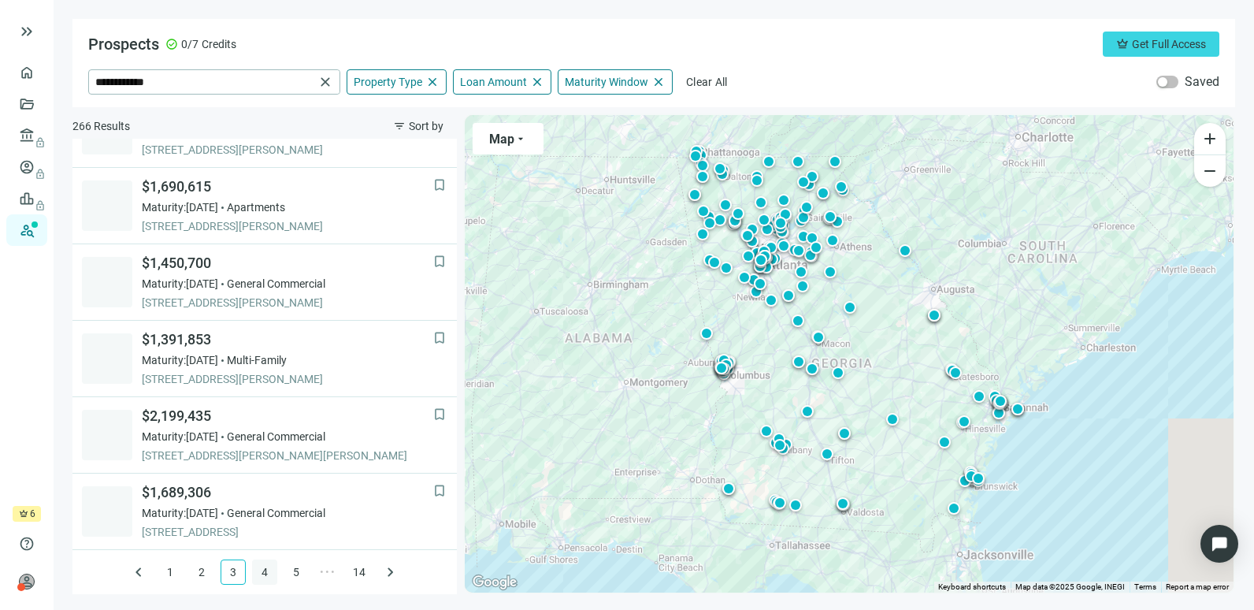
click at [255, 574] on link "4" at bounding box center [265, 572] width 24 height 24
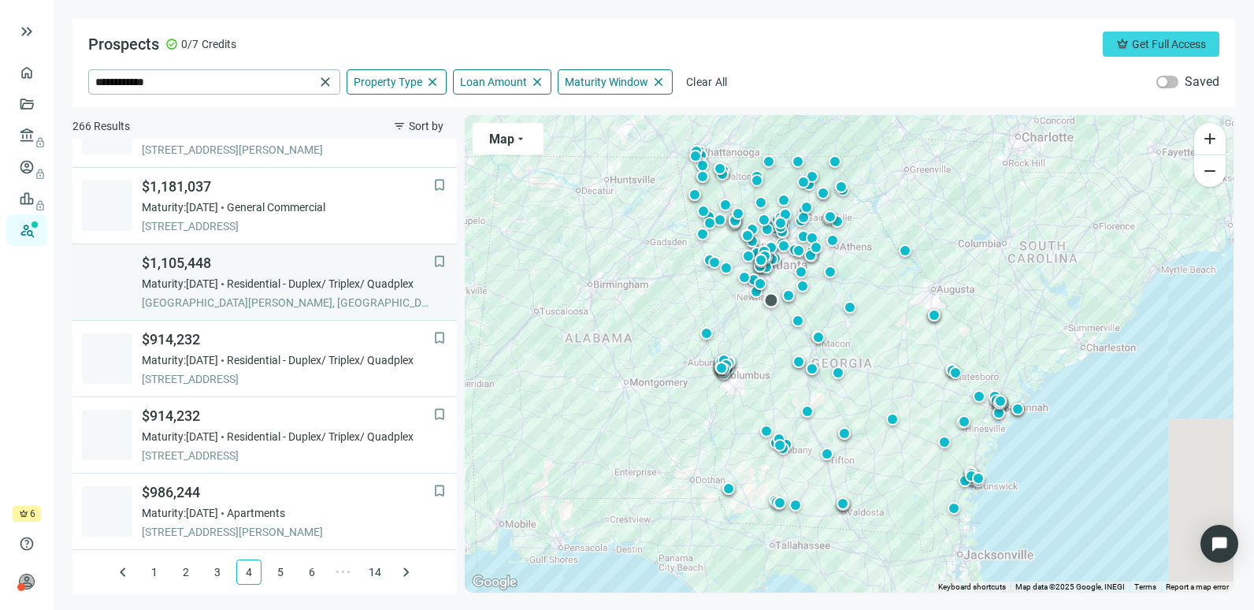
click at [323, 292] on div "$1,105,448 Maturity: [DATE] Residential - Duplex/ Triplex/ Quadplex [STREET_ADD…" at bounding box center [288, 282] width 292 height 57
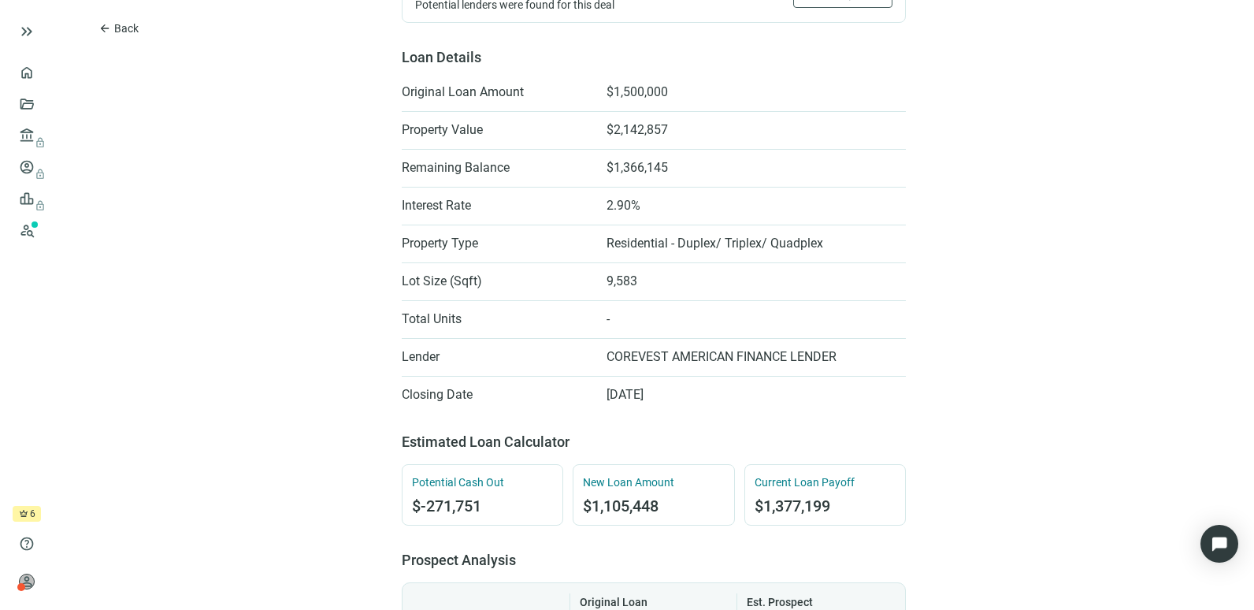
scroll to position [413, 0]
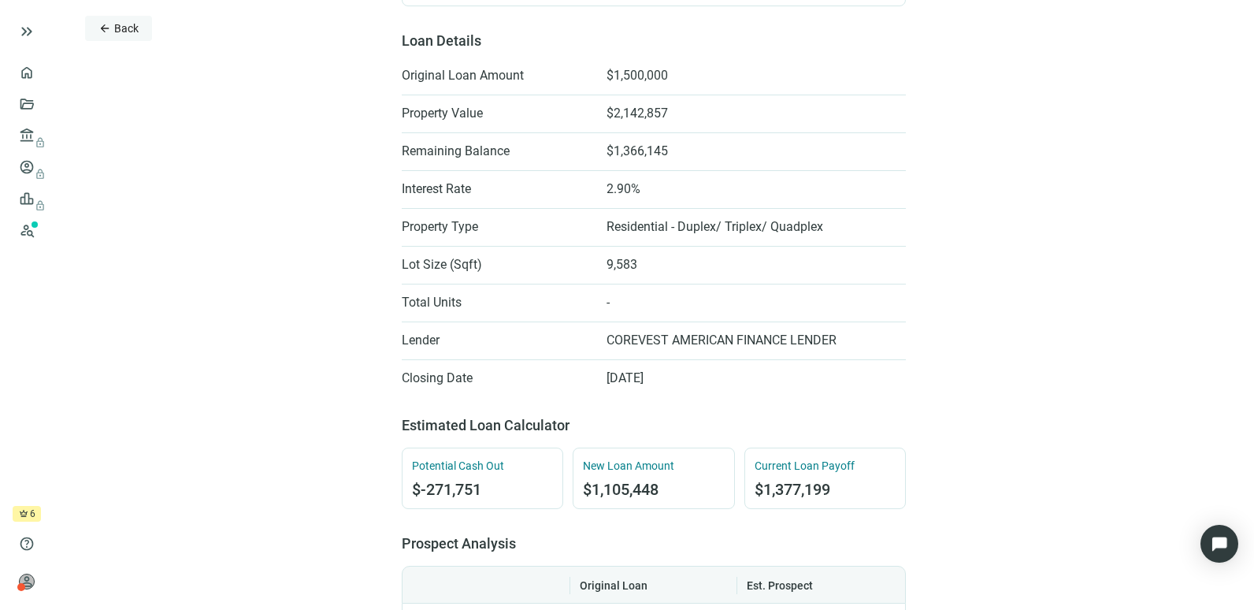
click at [106, 26] on span "arrow_back" at bounding box center [105, 28] width 13 height 13
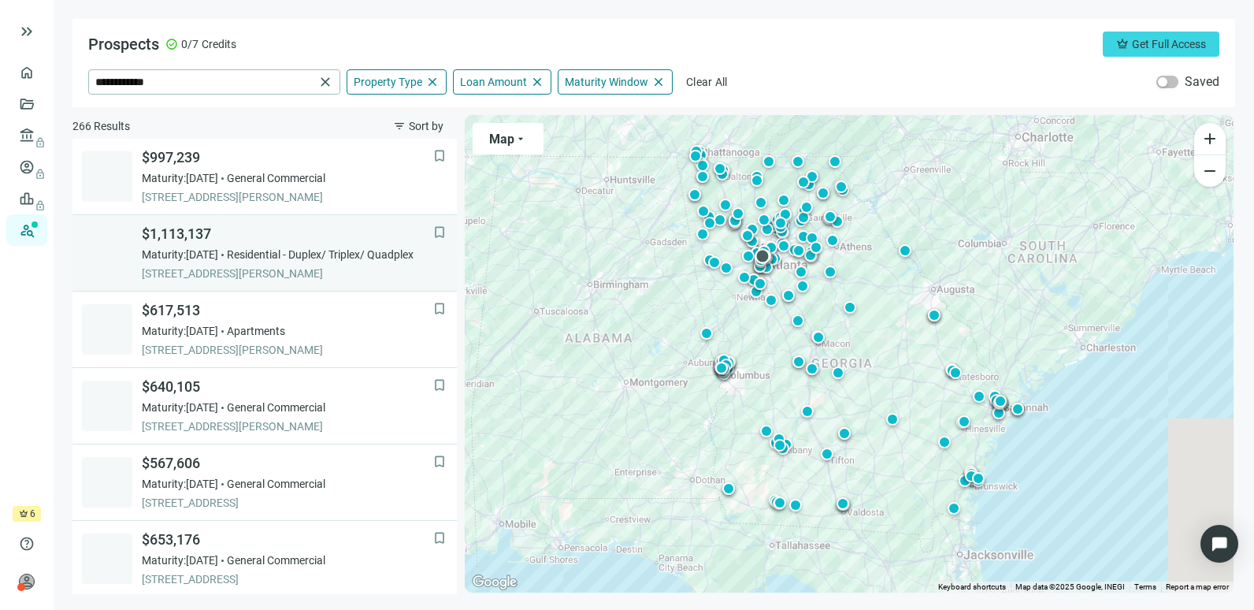
click at [296, 247] on span "Residential - Duplex/ Triplex/ Quadplex" at bounding box center [320, 255] width 187 height 16
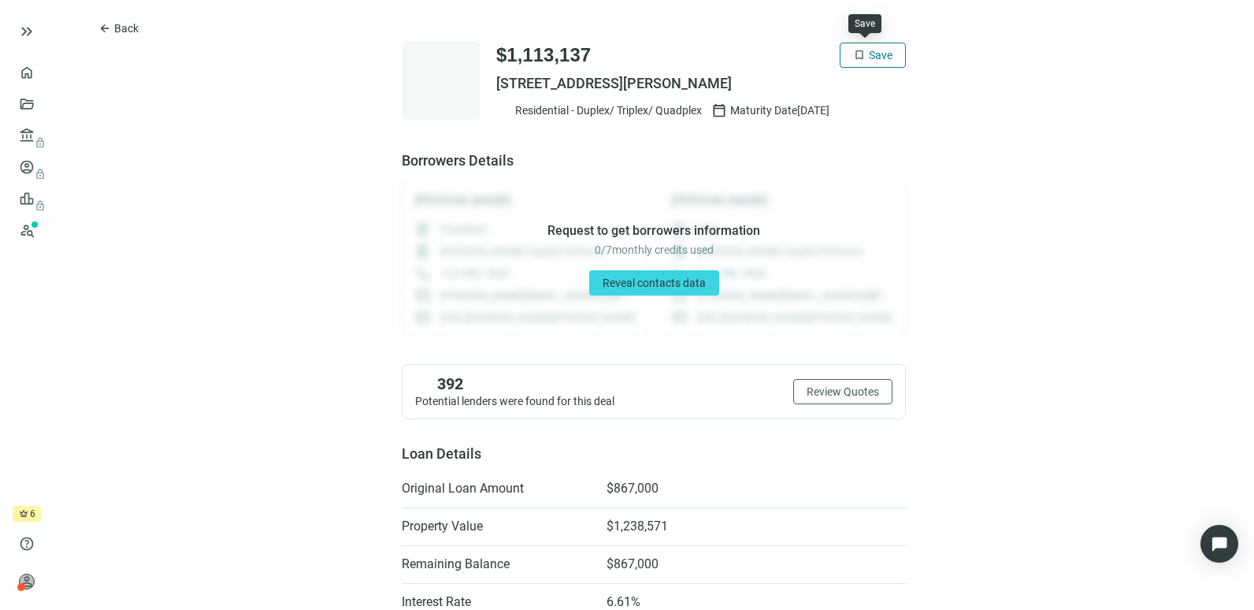
click at [884, 66] on button "bookmark Save" at bounding box center [873, 55] width 66 height 25
click at [120, 22] on span "Back" at bounding box center [126, 28] width 24 height 13
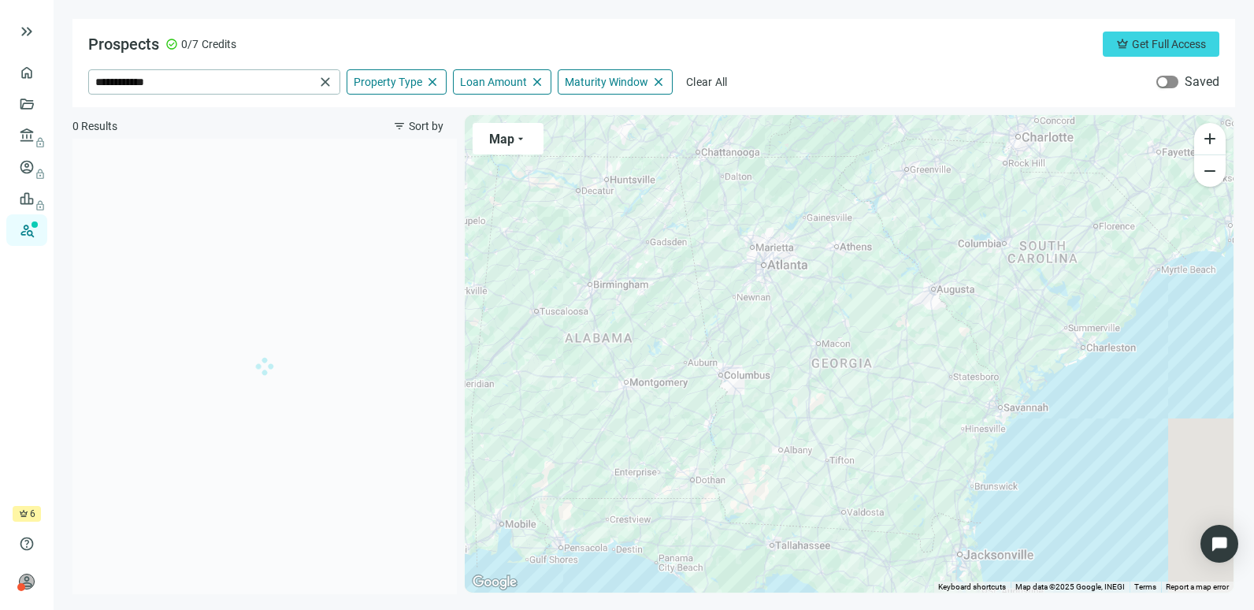
click at [1172, 84] on span "button" at bounding box center [1168, 82] width 22 height 13
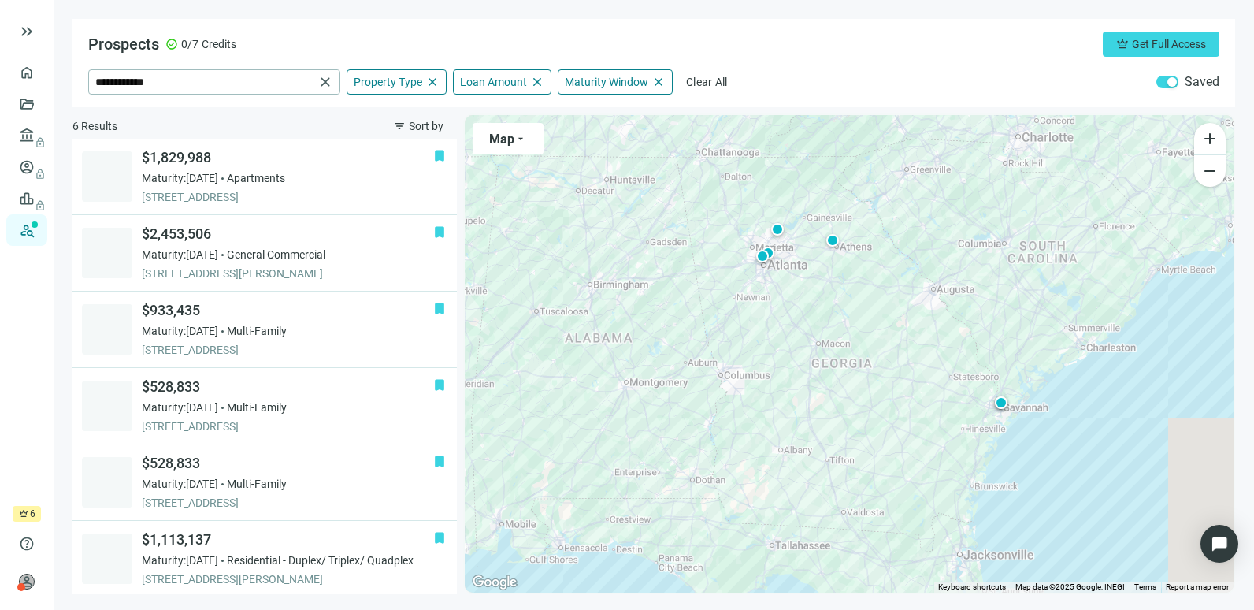
scroll to position [3, 0]
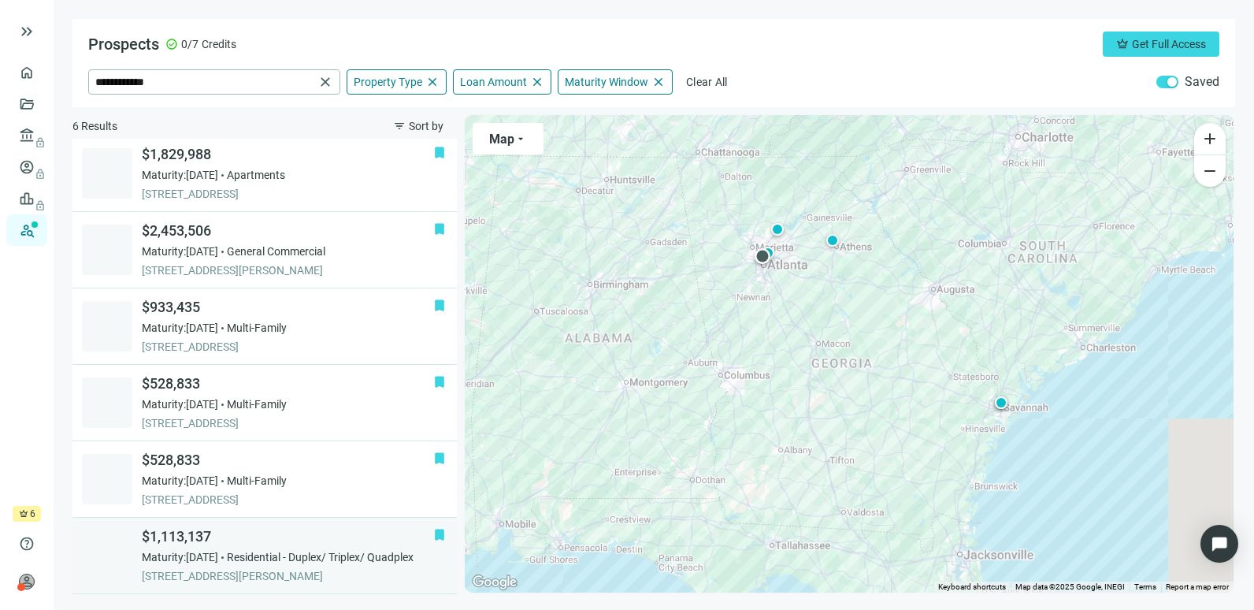
click at [247, 563] on div "Maturity: [DATE] Residential - Duplex/ Triplex/ Quadplex" at bounding box center [288, 557] width 292 height 16
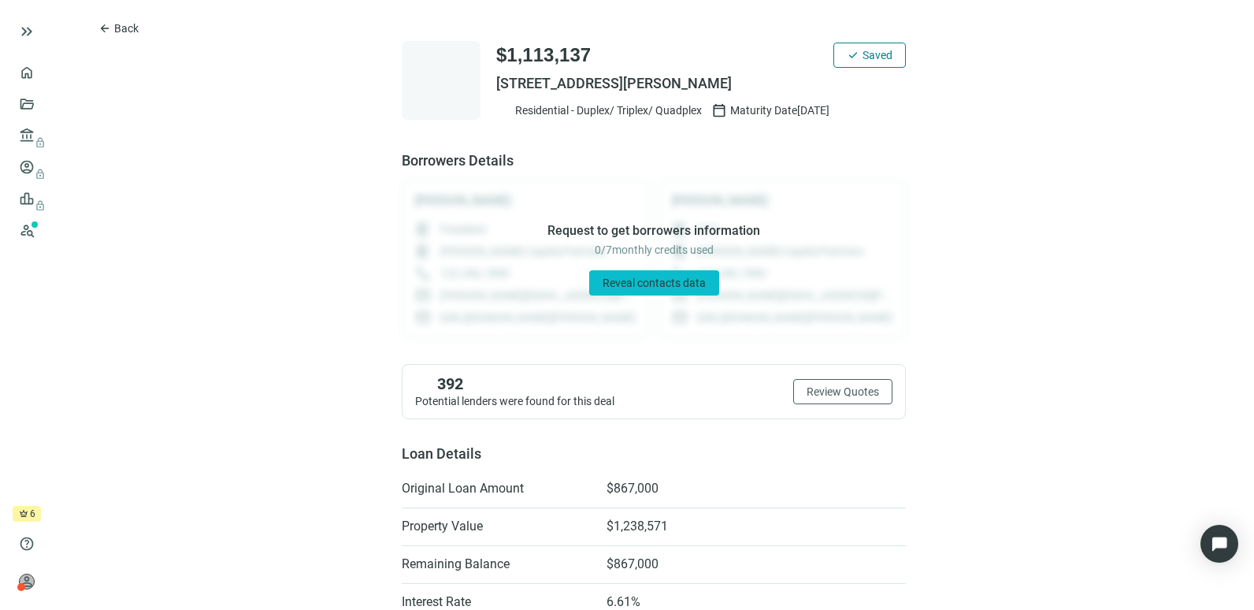
click at [668, 289] on span "Reveal contacts data" at bounding box center [654, 283] width 103 height 13
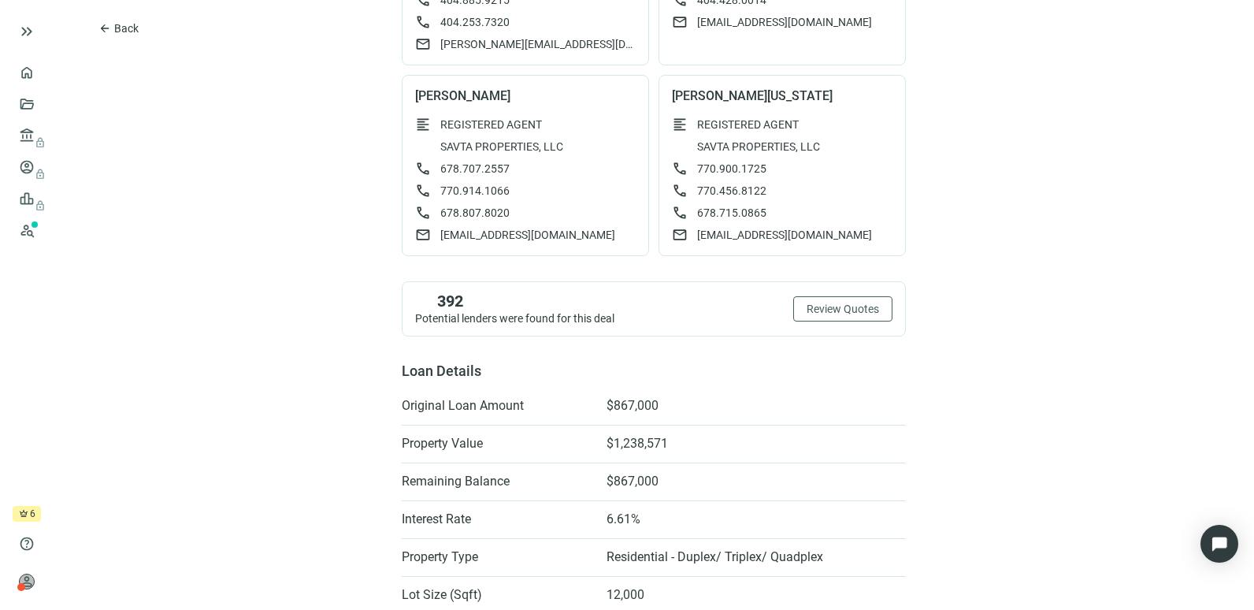
scroll to position [345, 0]
click at [846, 303] on span "Review Quotes" at bounding box center [843, 306] width 72 height 13
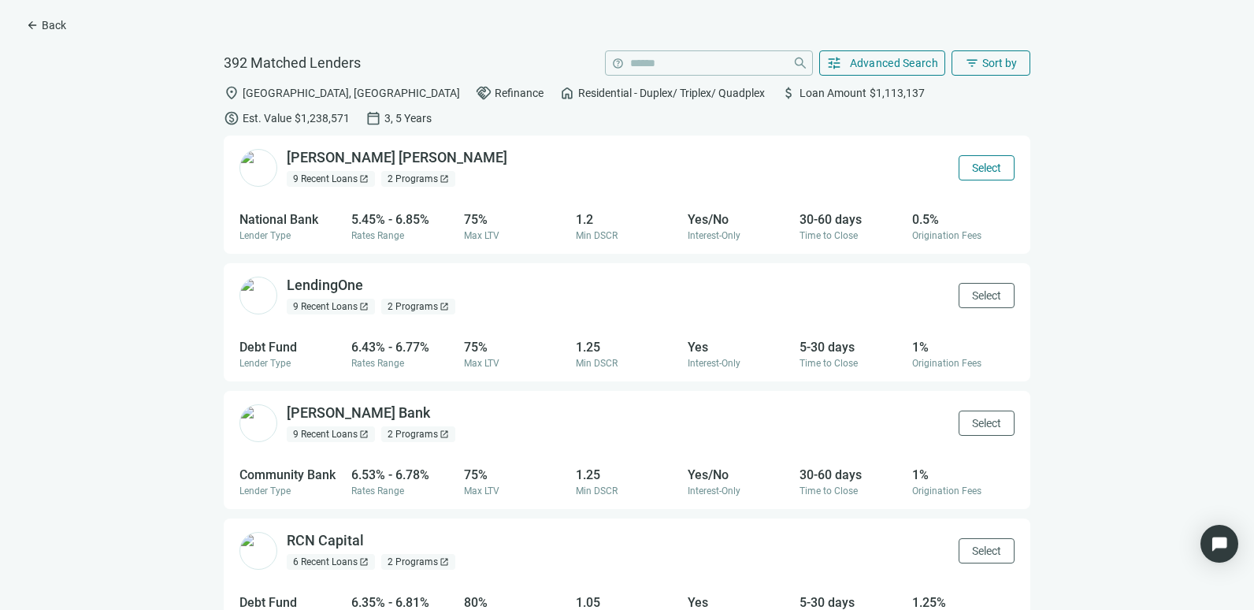
click at [972, 162] on span "Select" at bounding box center [986, 168] width 29 height 13
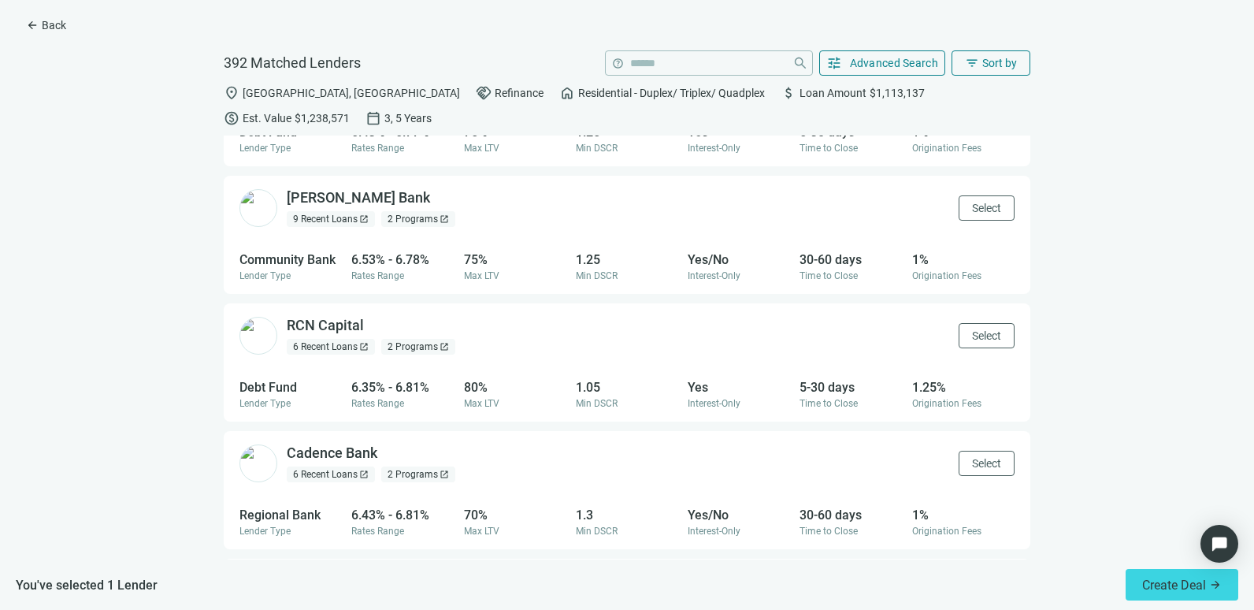
scroll to position [220, 0]
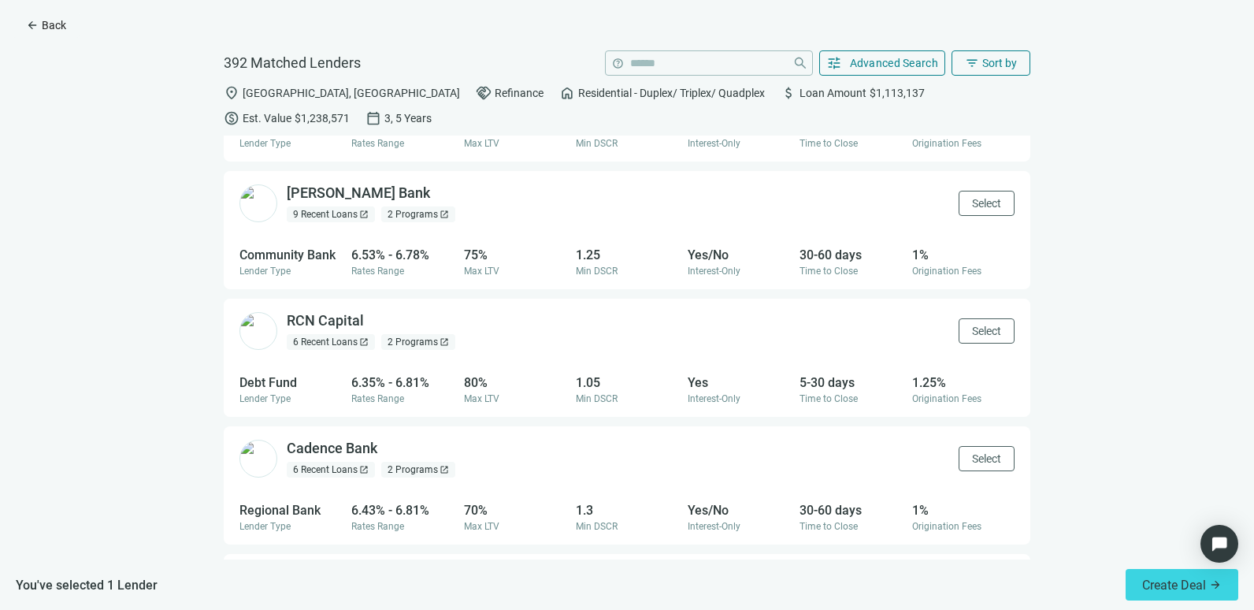
click at [47, 30] on span "Back" at bounding box center [54, 25] width 24 height 13
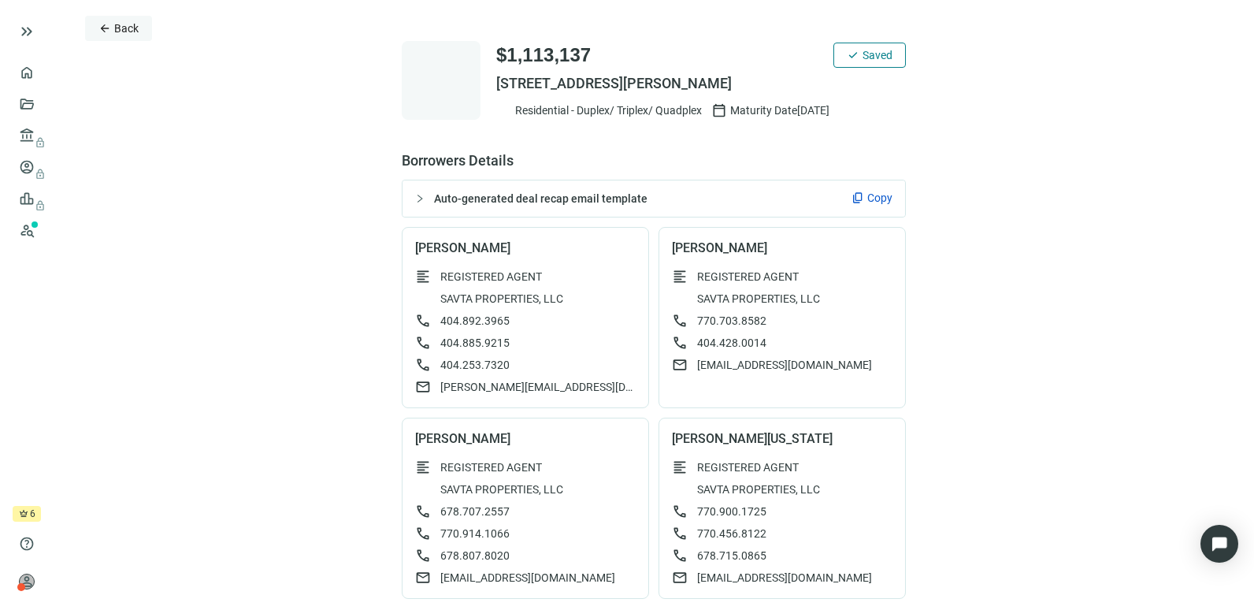
click at [121, 20] on button "arrow_back Back" at bounding box center [118, 28] width 67 height 25
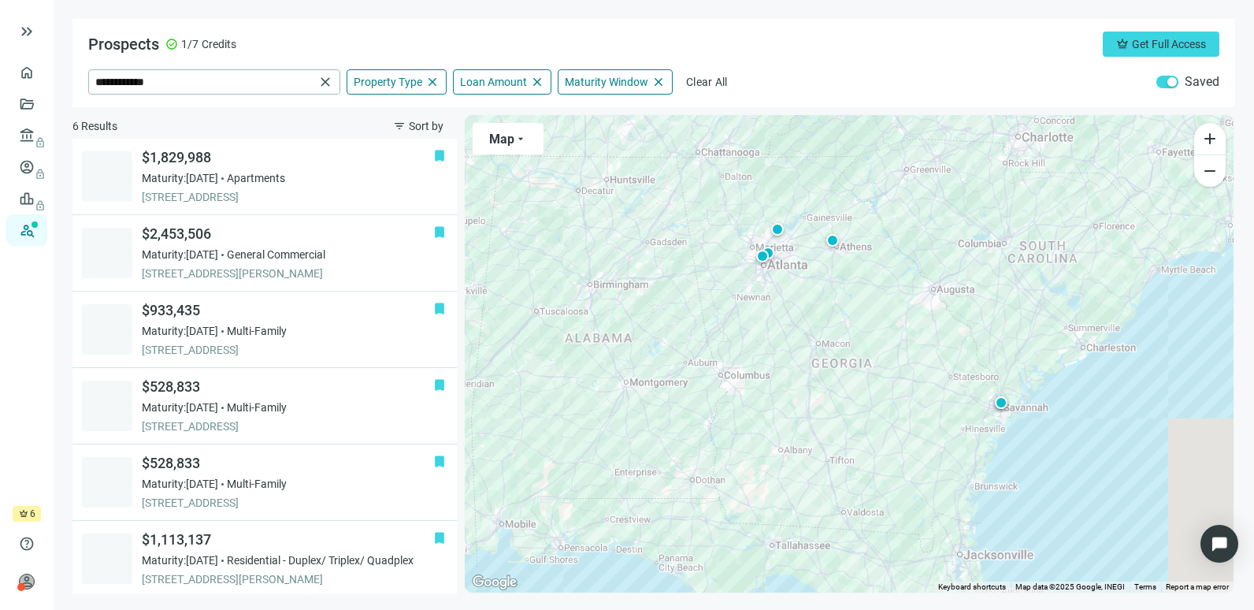
scroll to position [3, 0]
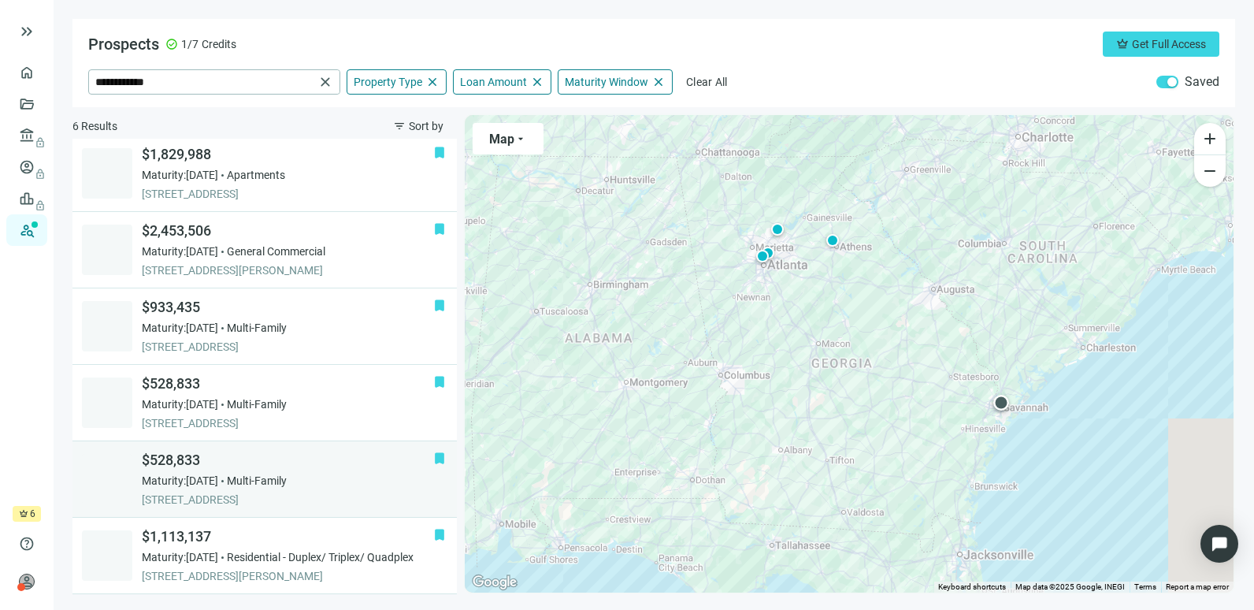
click at [277, 494] on span "[STREET_ADDRESS]" at bounding box center [288, 500] width 292 height 16
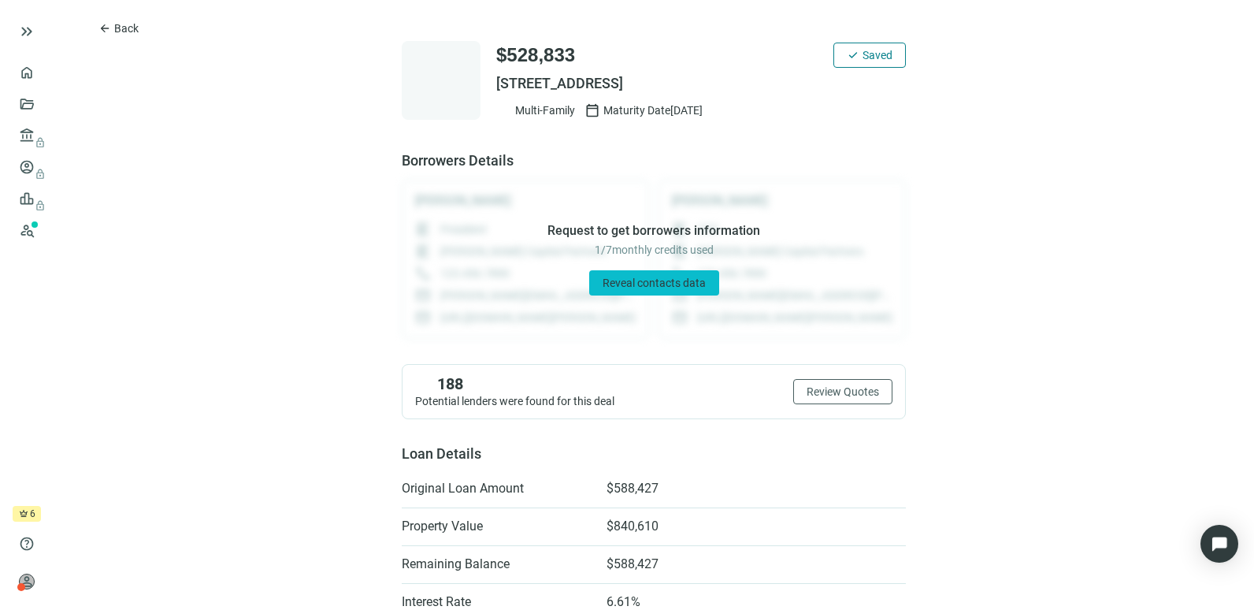
click at [657, 281] on span "Reveal contacts data" at bounding box center [654, 283] width 103 height 13
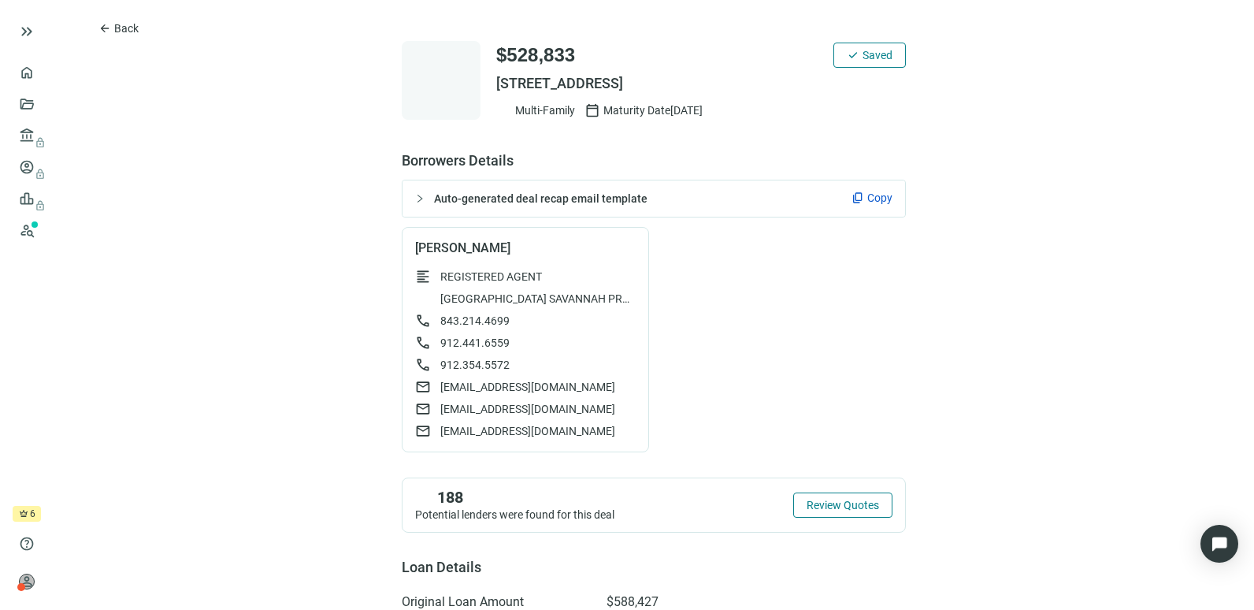
click at [827, 502] on span "Review Quotes" at bounding box center [843, 505] width 72 height 13
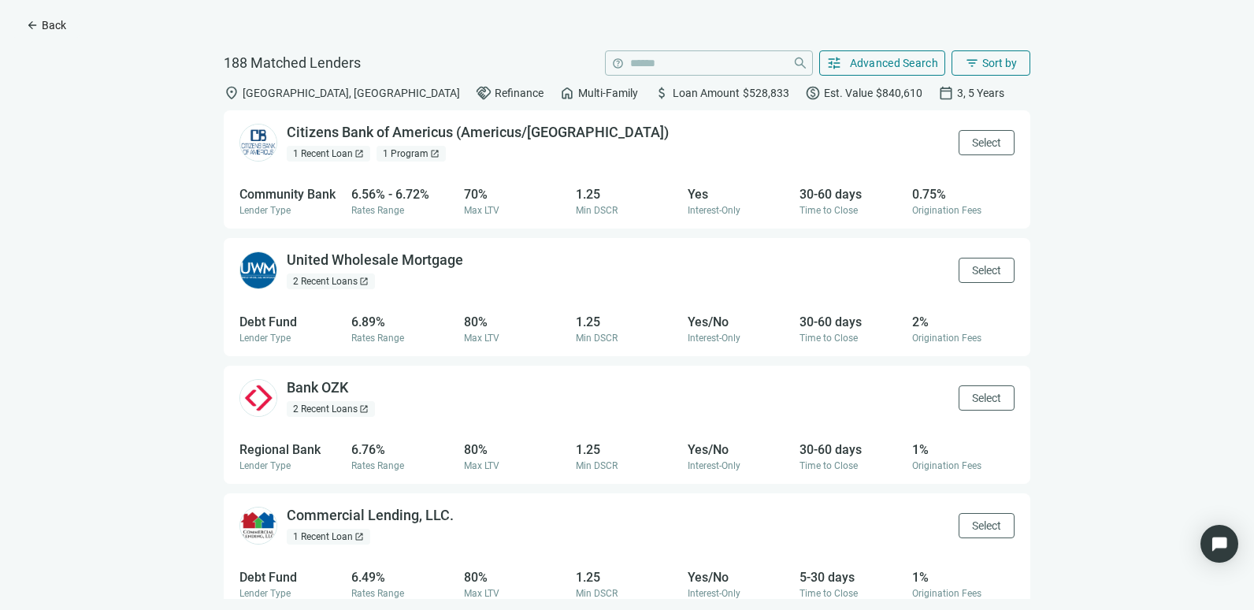
click at [54, 21] on span "Back" at bounding box center [54, 25] width 24 height 13
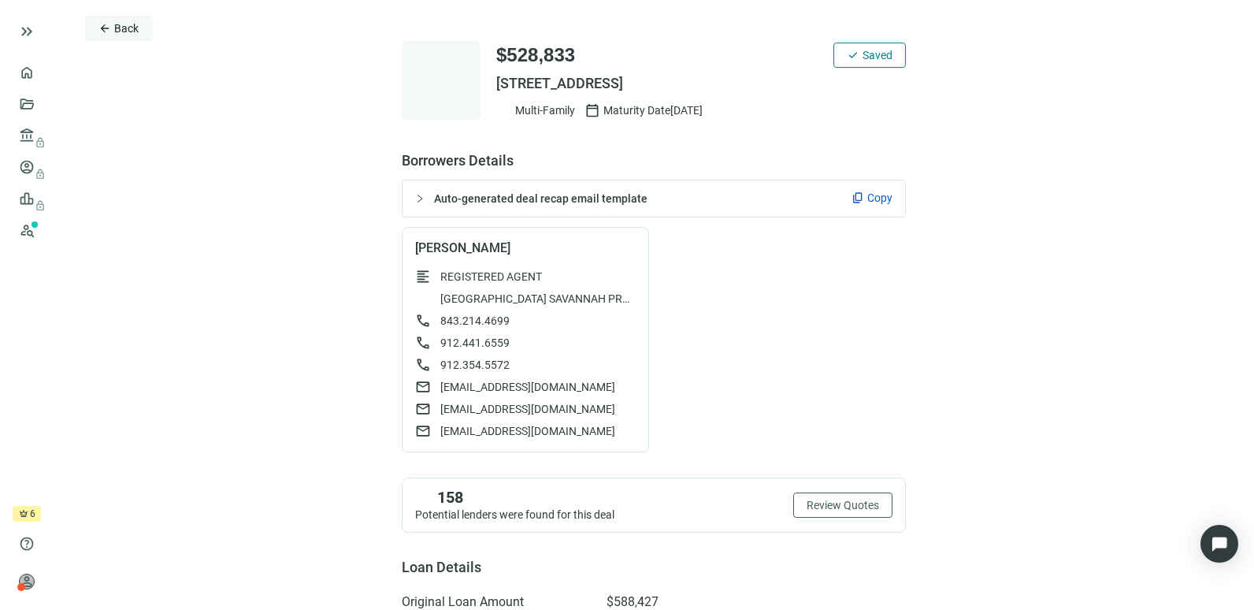
click at [118, 31] on span "Back" at bounding box center [126, 28] width 24 height 13
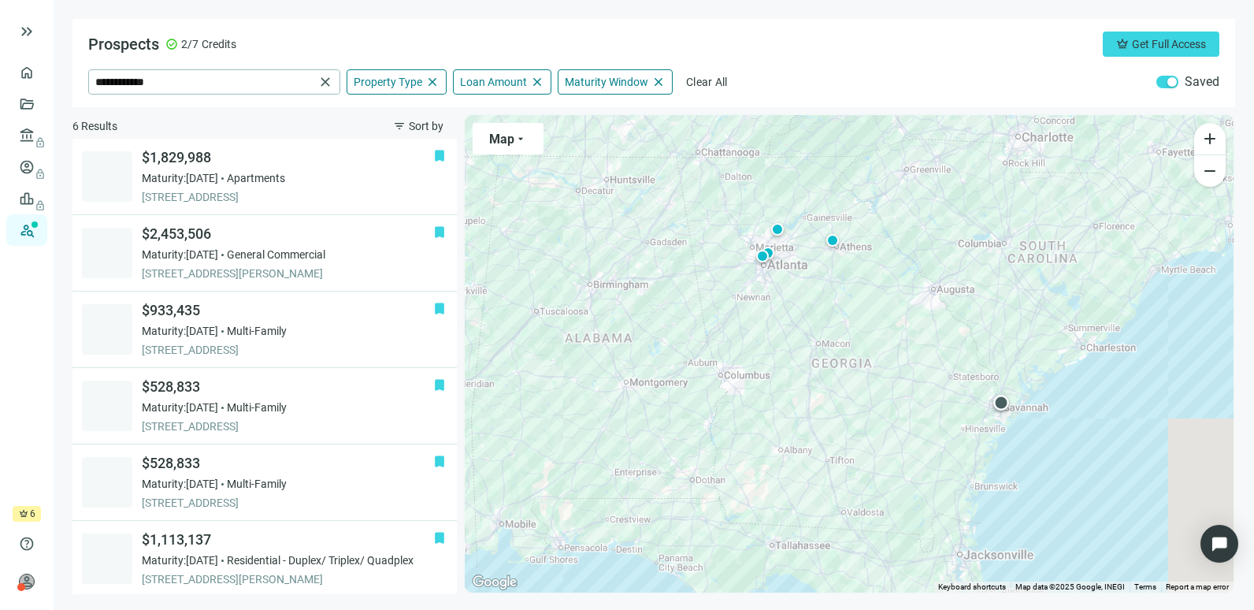
scroll to position [3, 0]
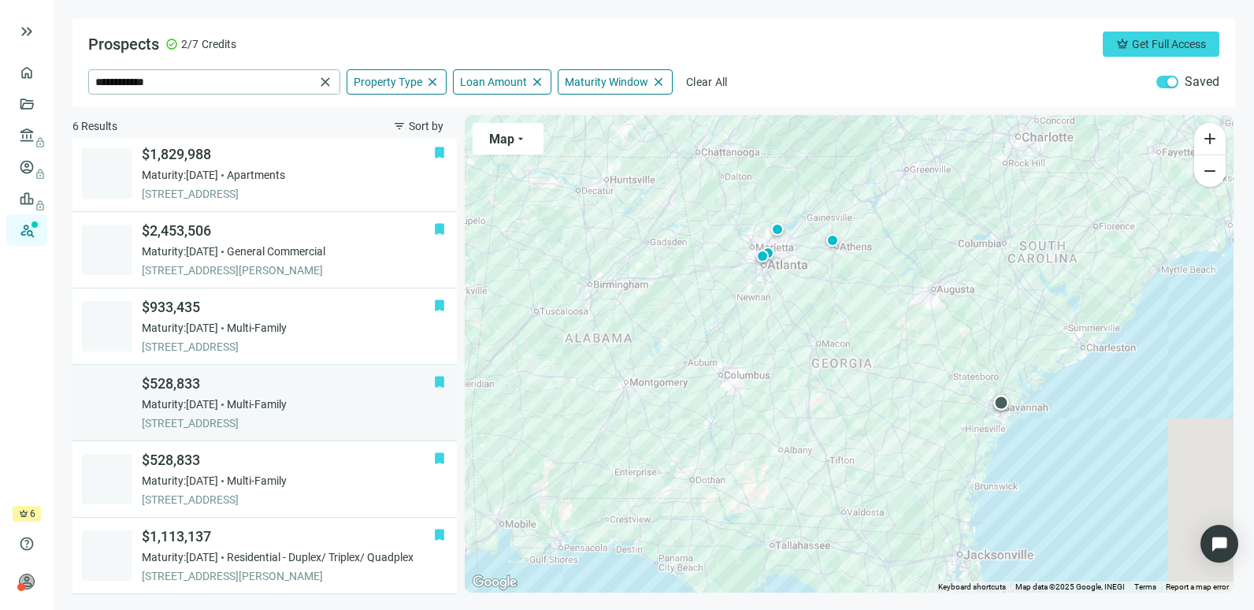
click at [331, 401] on div "Maturity: [DATE] Multi-Family" at bounding box center [288, 404] width 292 height 16
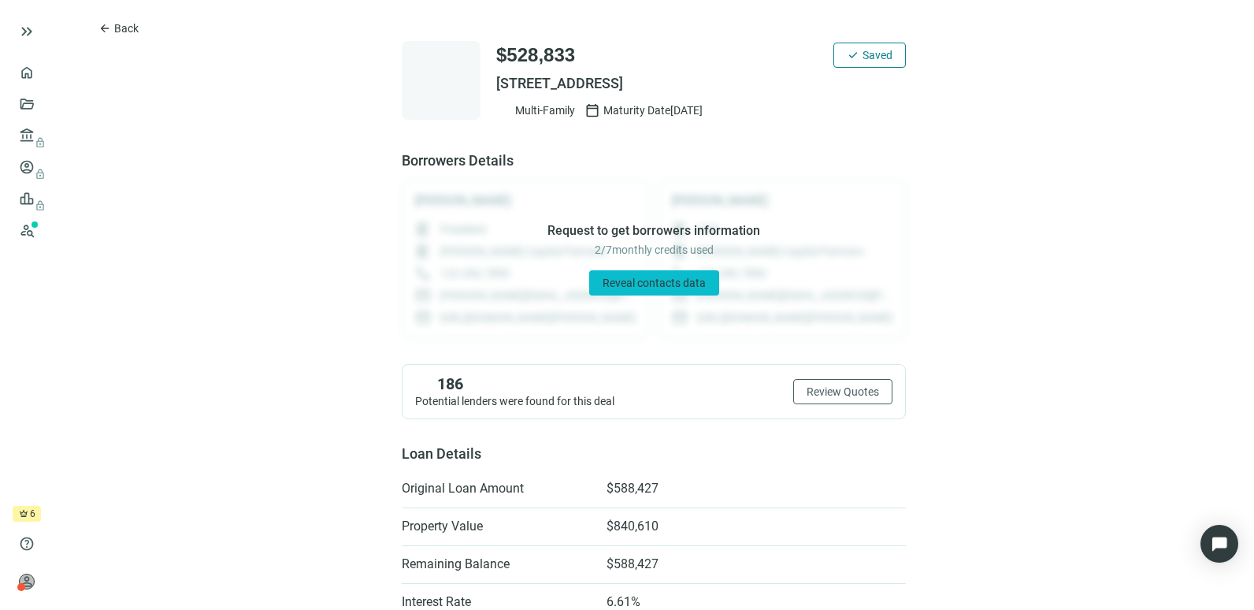
click at [646, 291] on button "Reveal contacts data" at bounding box center [654, 282] width 130 height 25
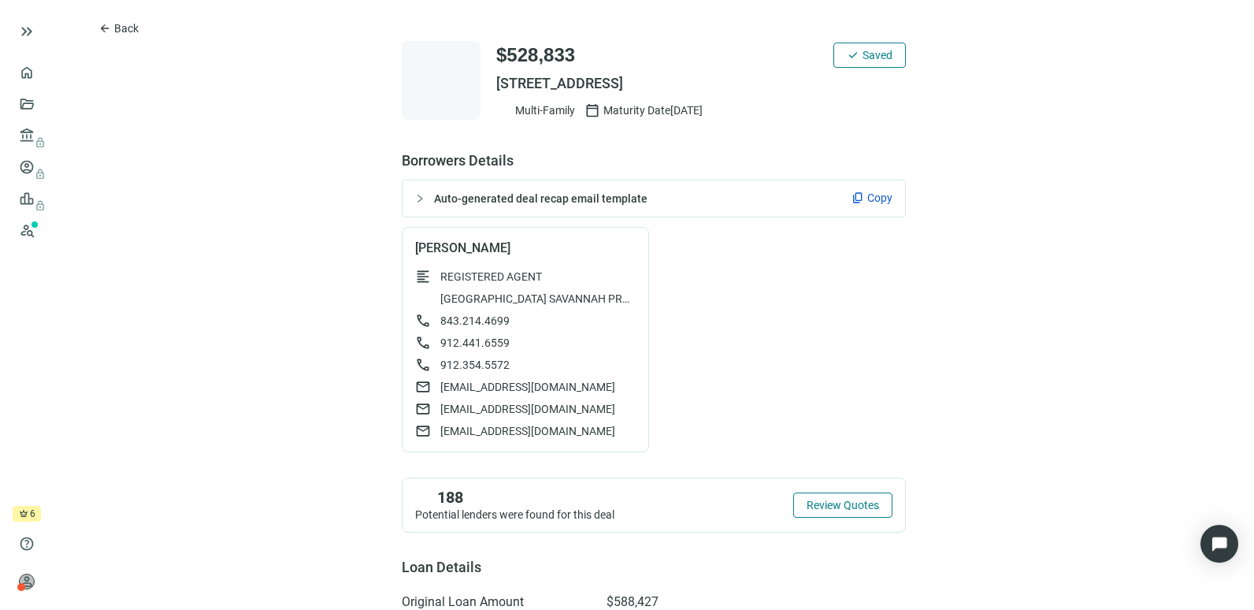
click at [819, 506] on span "Review Quotes" at bounding box center [843, 505] width 72 height 13
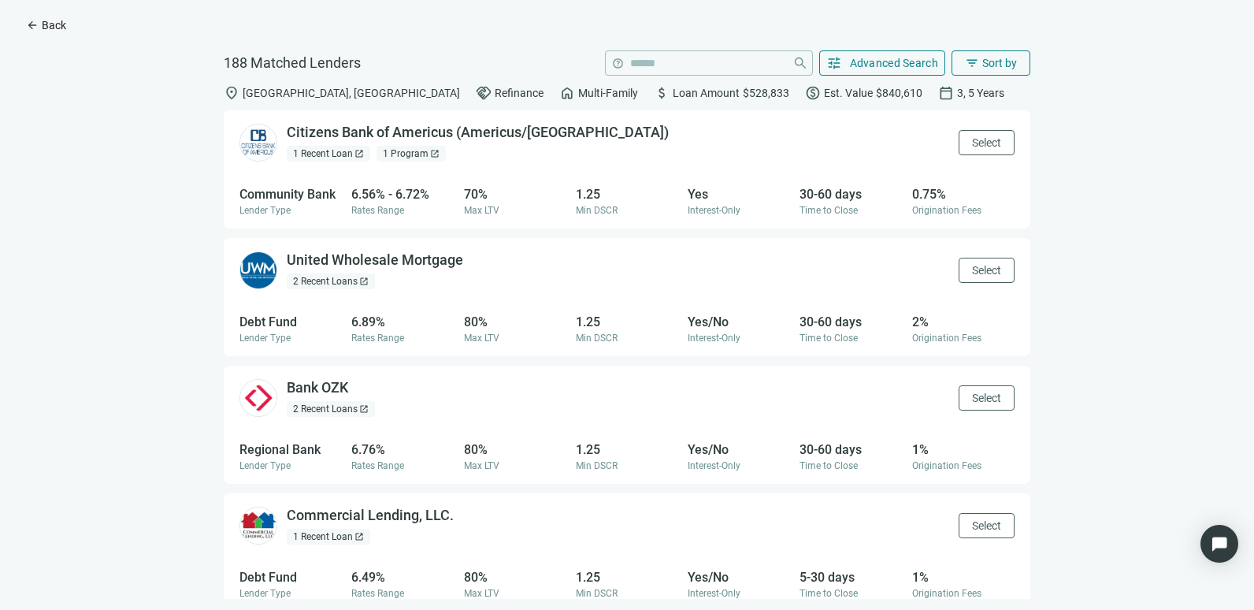
click at [55, 23] on span "Back" at bounding box center [54, 25] width 24 height 13
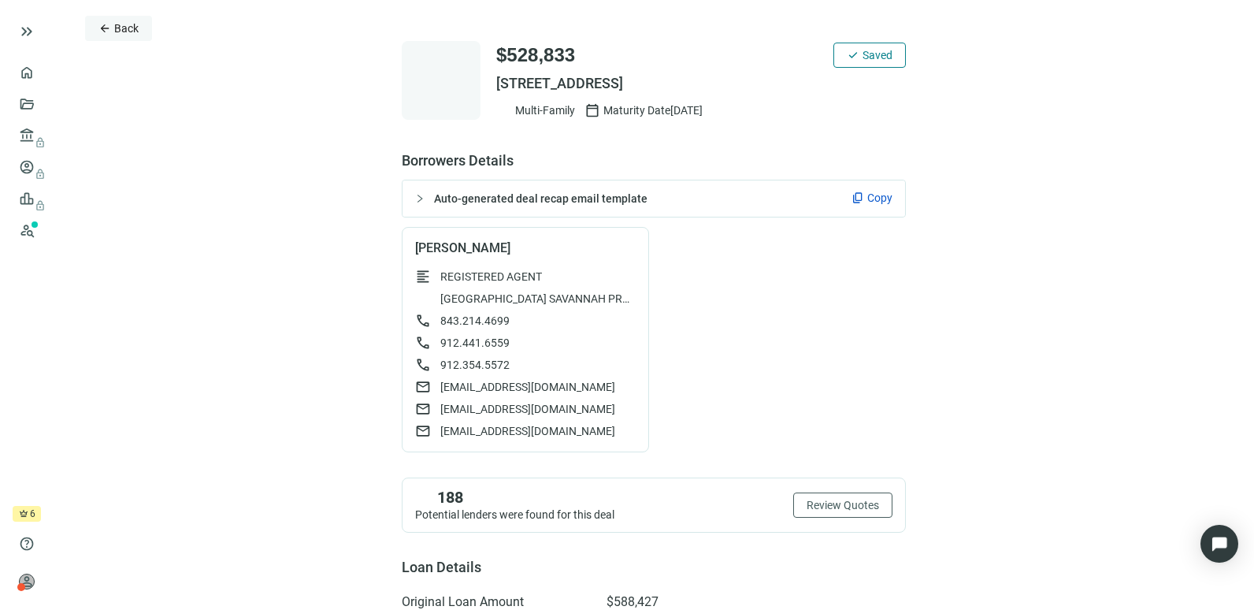
click at [117, 33] on span "Back" at bounding box center [126, 28] width 24 height 13
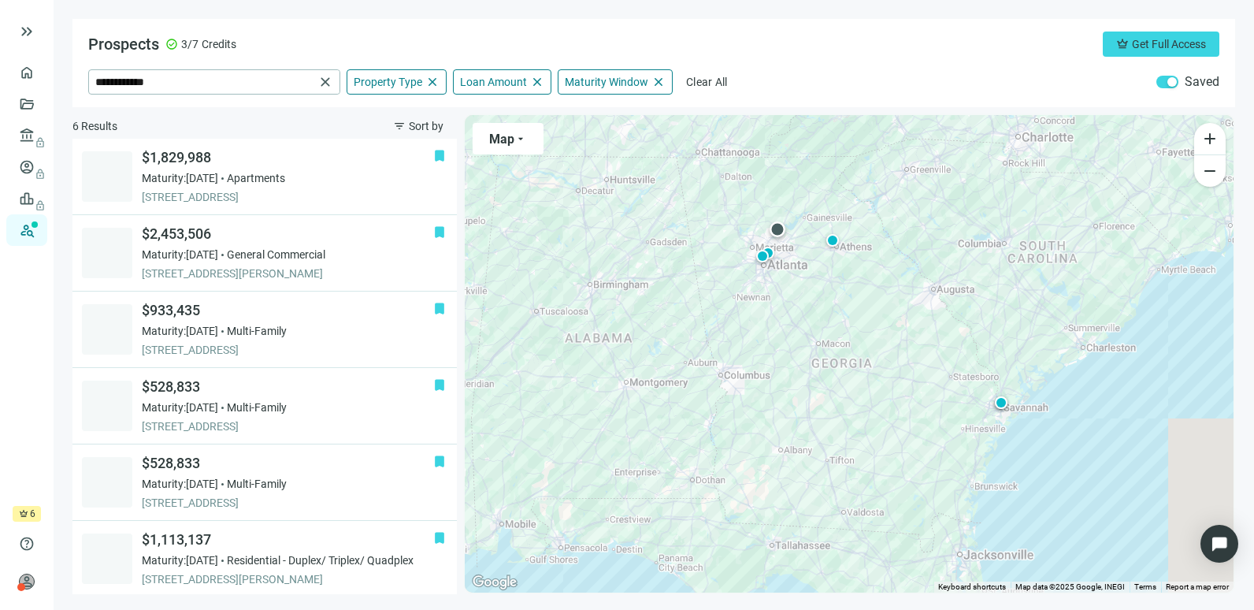
scroll to position [3, 0]
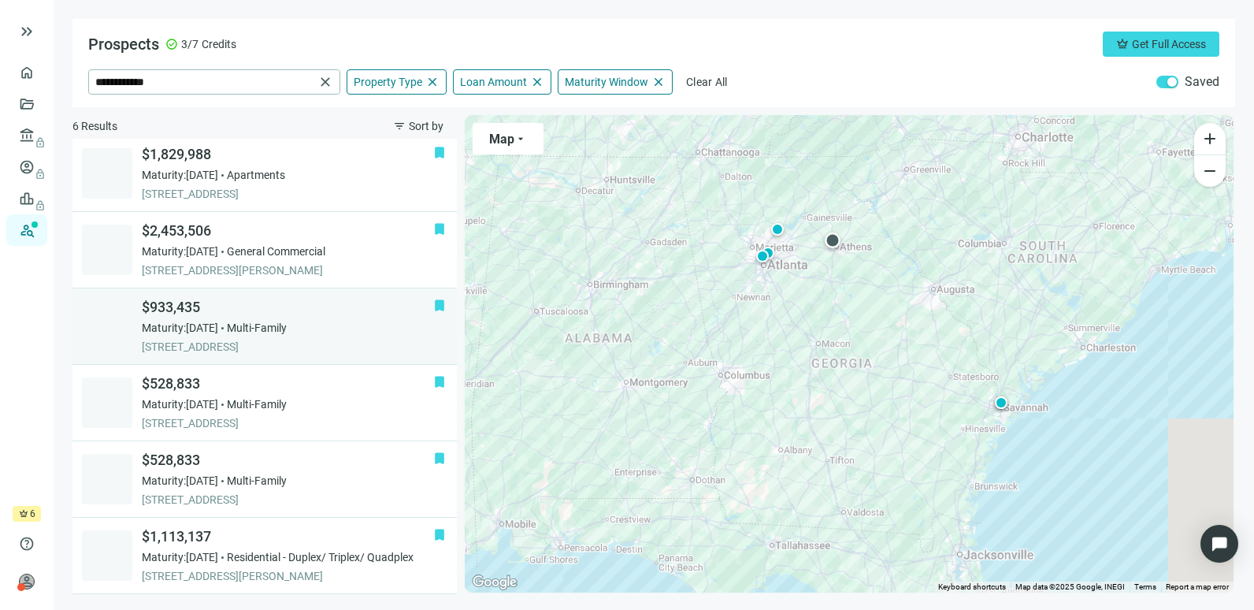
click at [341, 330] on div "Maturity: [DATE] Multi-Family" at bounding box center [288, 328] width 292 height 16
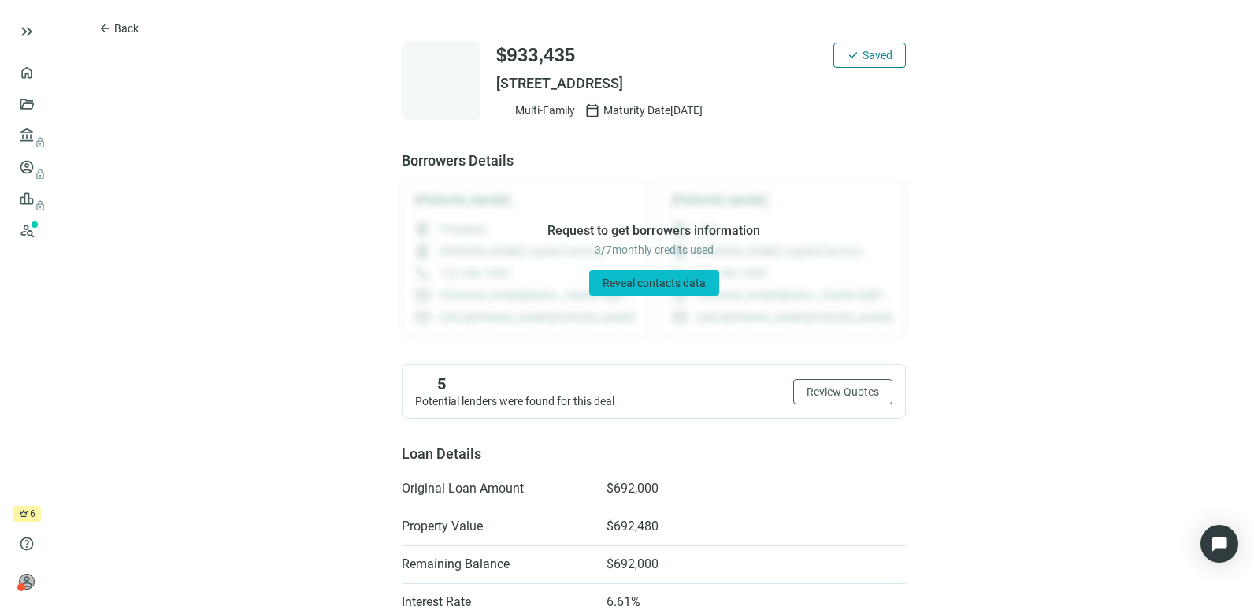
click at [676, 289] on span "Reveal contacts data" at bounding box center [654, 283] width 103 height 13
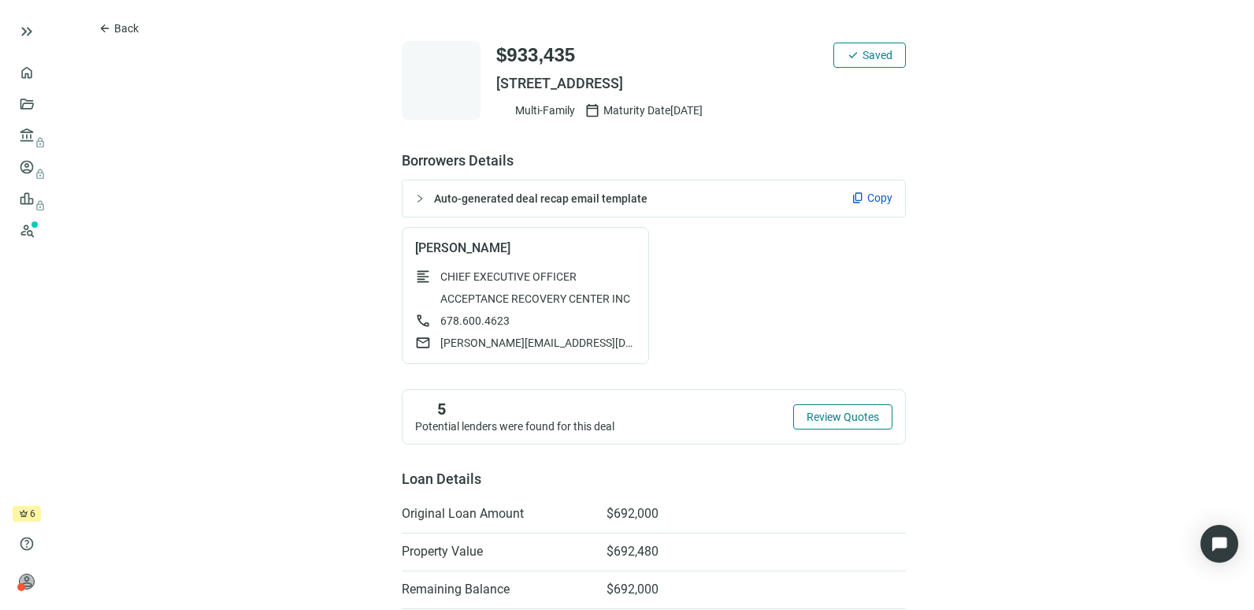
click at [810, 420] on span "Review Quotes" at bounding box center [843, 417] width 72 height 13
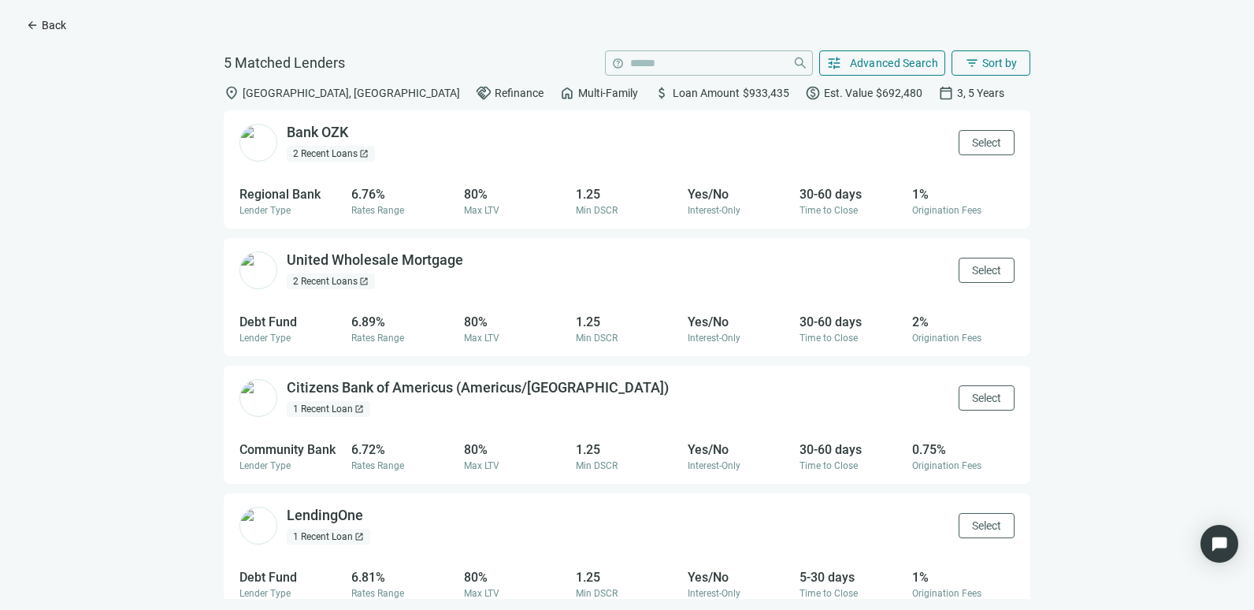
click at [42, 28] on span "Back" at bounding box center [54, 25] width 24 height 13
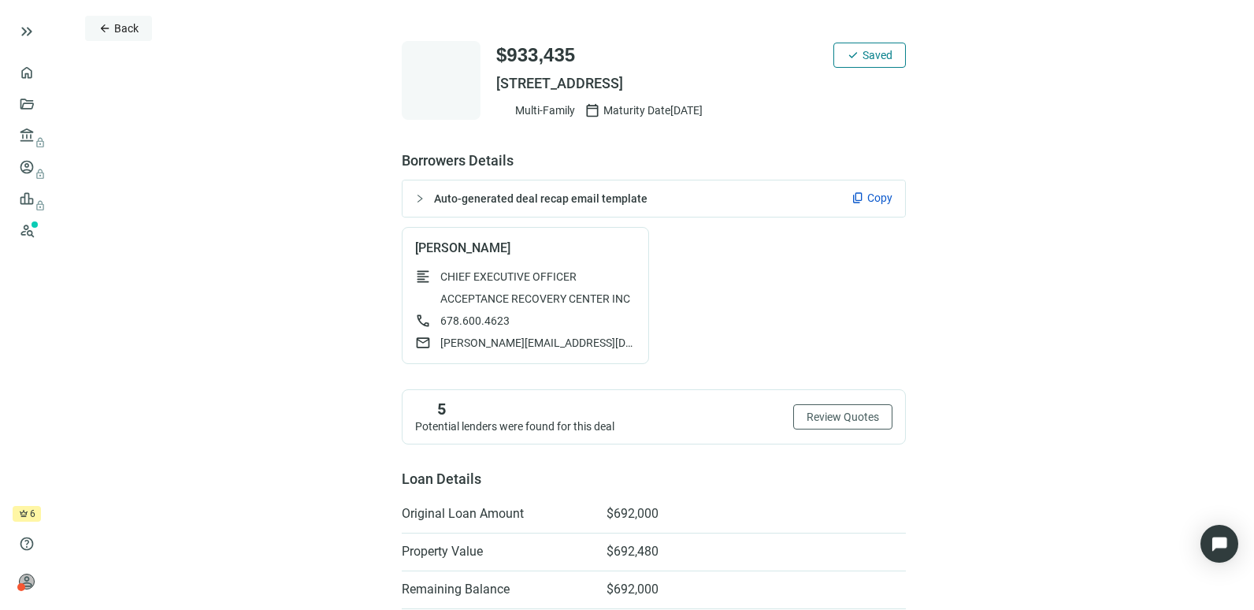
click at [128, 24] on span "Back" at bounding box center [126, 28] width 24 height 13
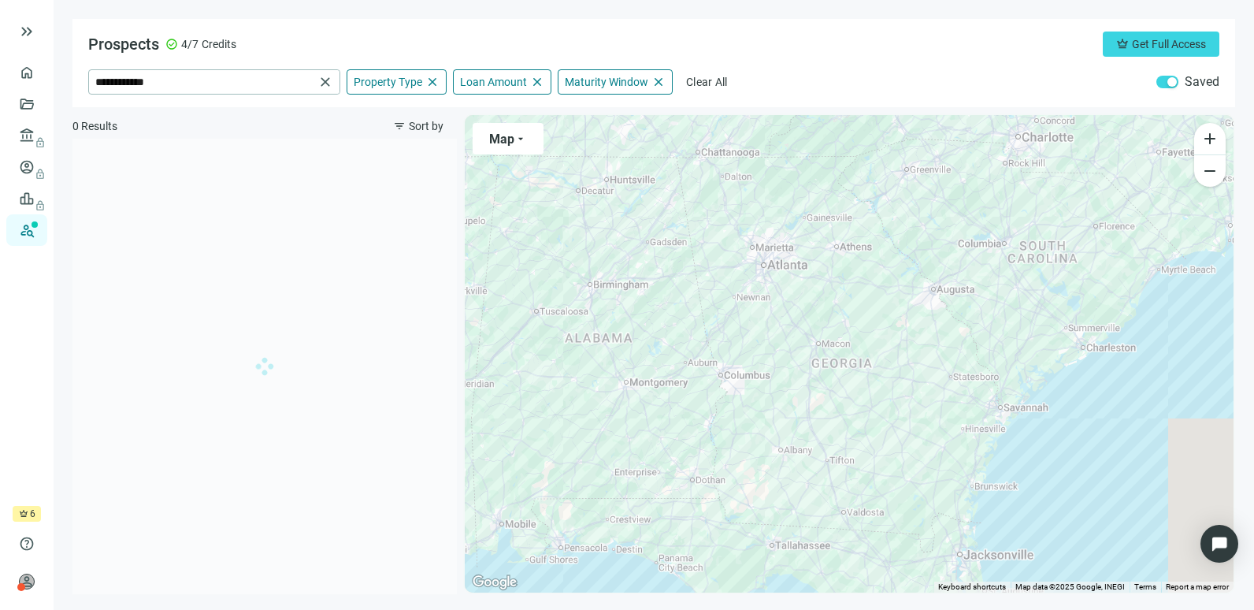
scroll to position [3, 0]
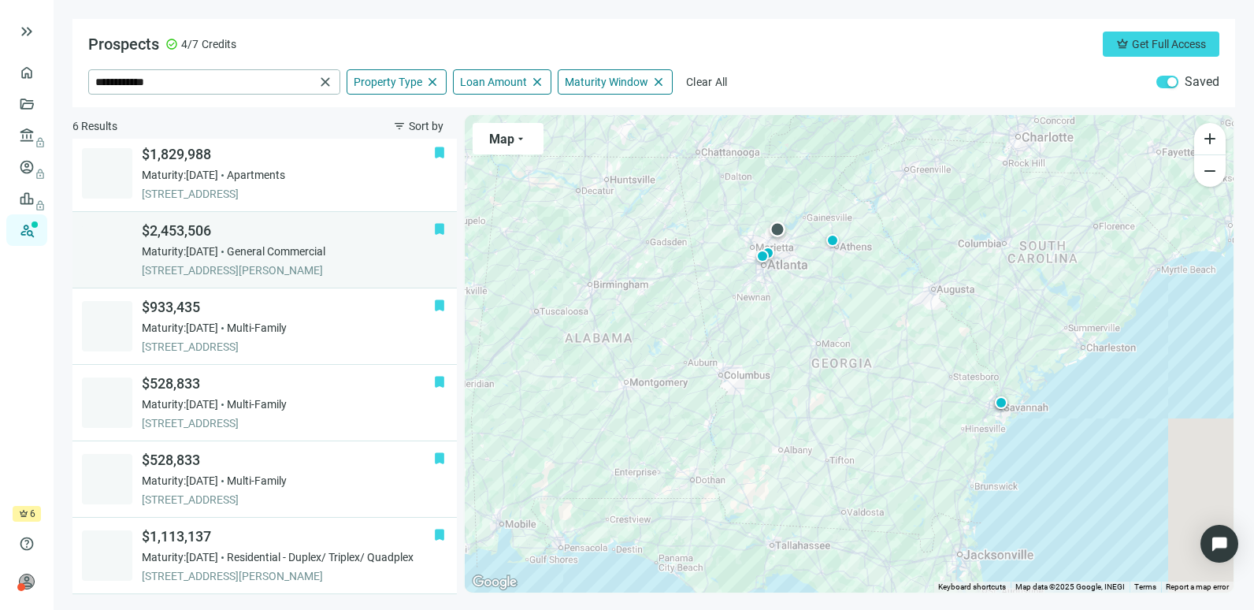
click at [325, 247] on span "General Commercial" at bounding box center [276, 251] width 99 height 16
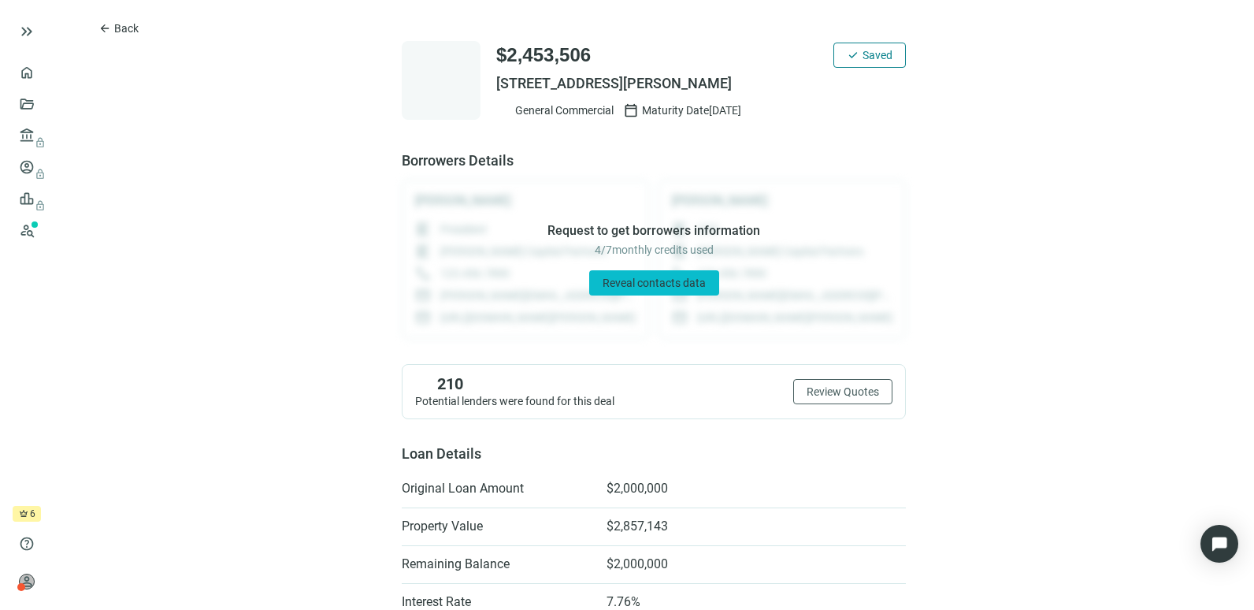
click at [641, 285] on span "Reveal contacts data" at bounding box center [654, 283] width 103 height 13
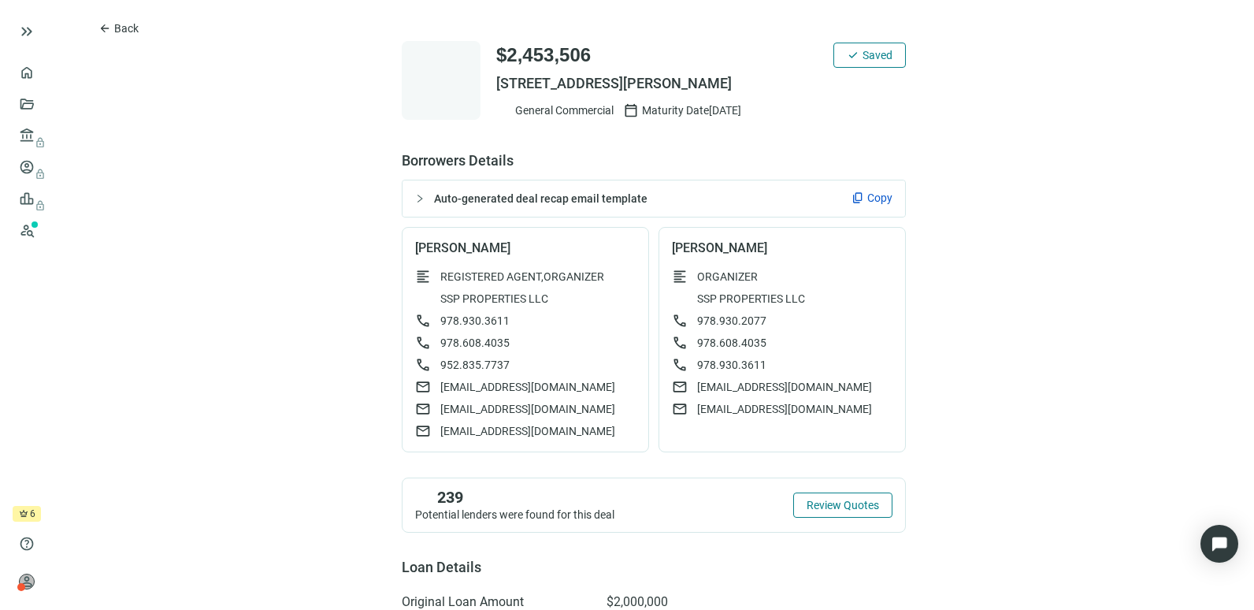
click at [818, 501] on span "Review Quotes" at bounding box center [843, 505] width 72 height 13
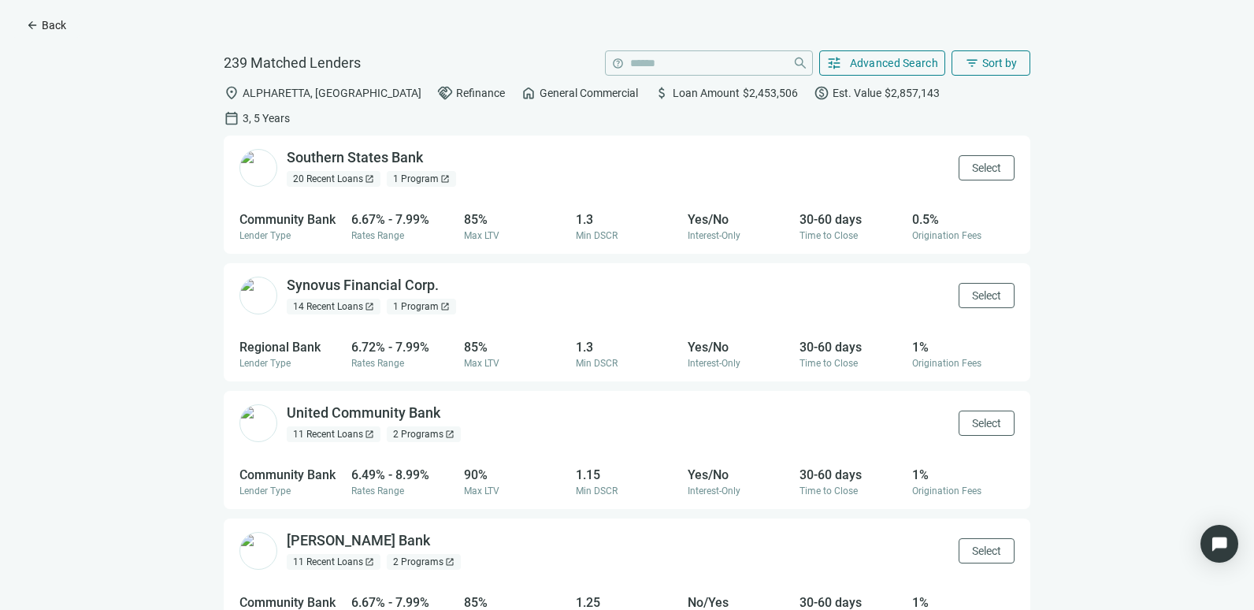
click at [61, 31] on span "Back" at bounding box center [54, 25] width 24 height 13
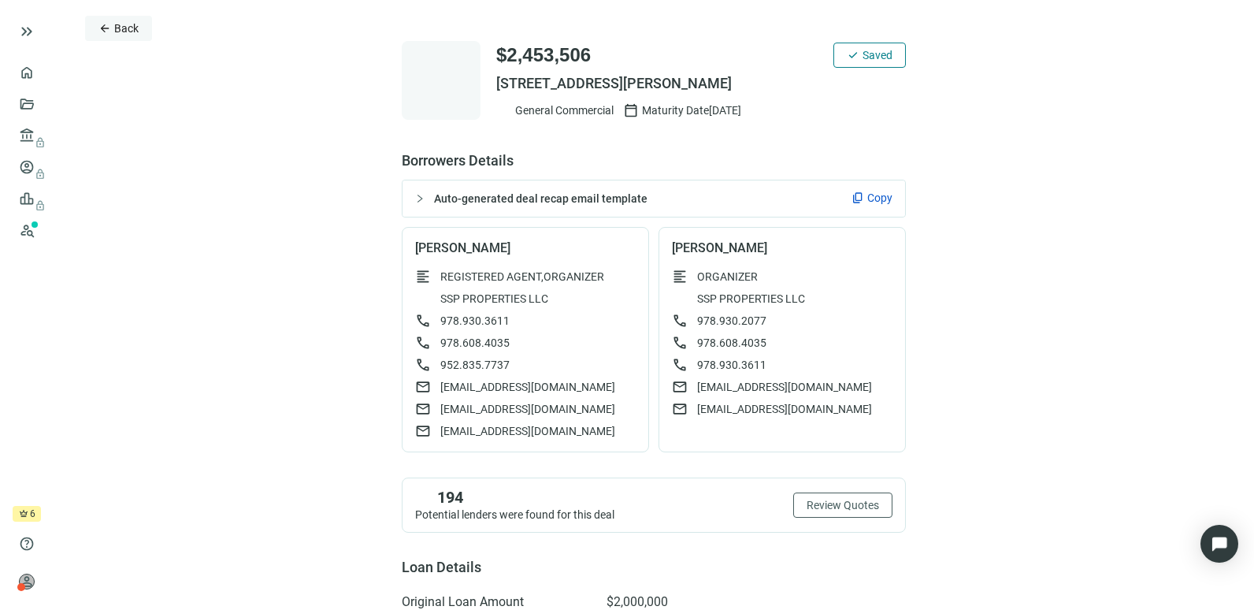
click at [116, 26] on span "Back" at bounding box center [126, 28] width 24 height 13
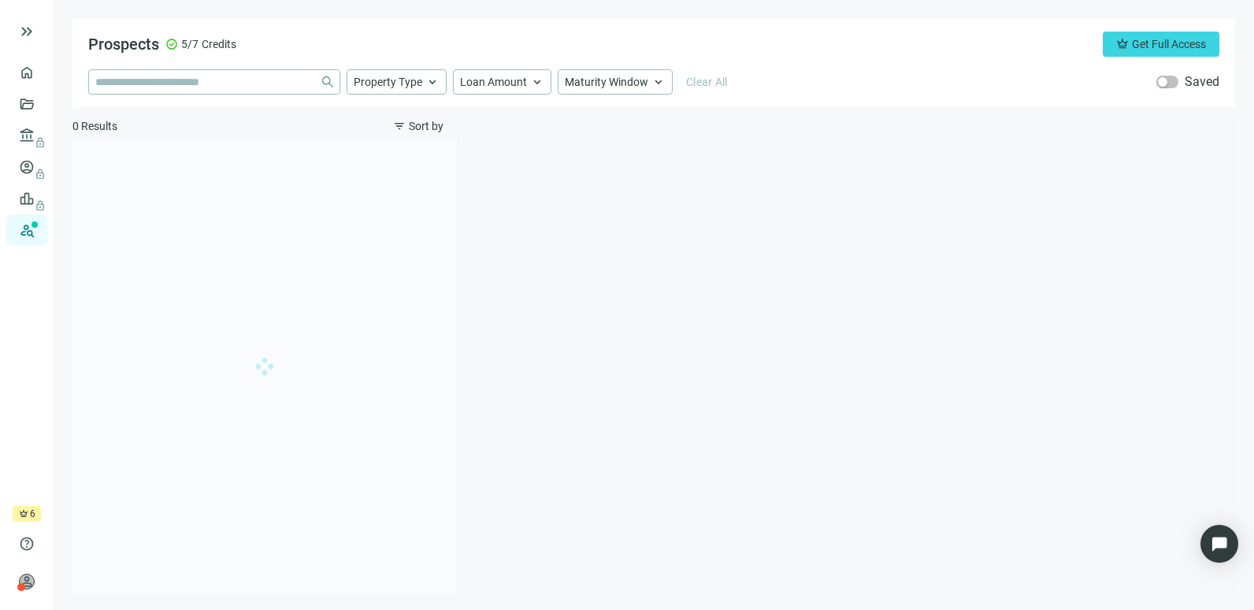
type input "**********"
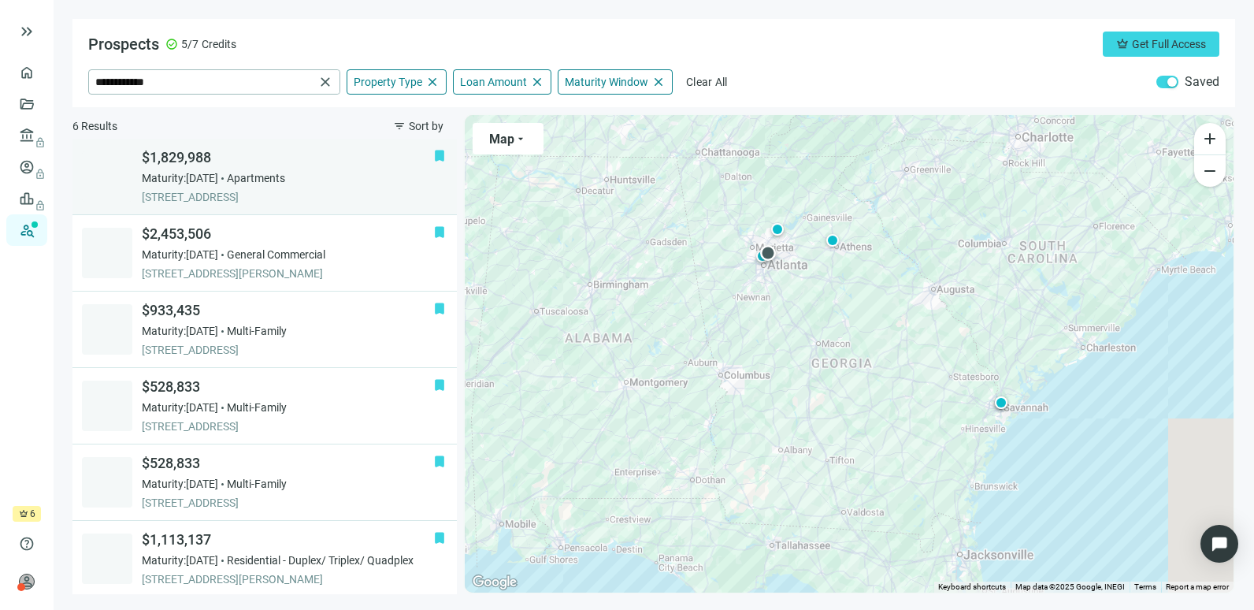
click at [347, 186] on div "$1,829,988 Maturity: [DATE] Apartments [STREET_ADDRESS]" at bounding box center [288, 176] width 292 height 57
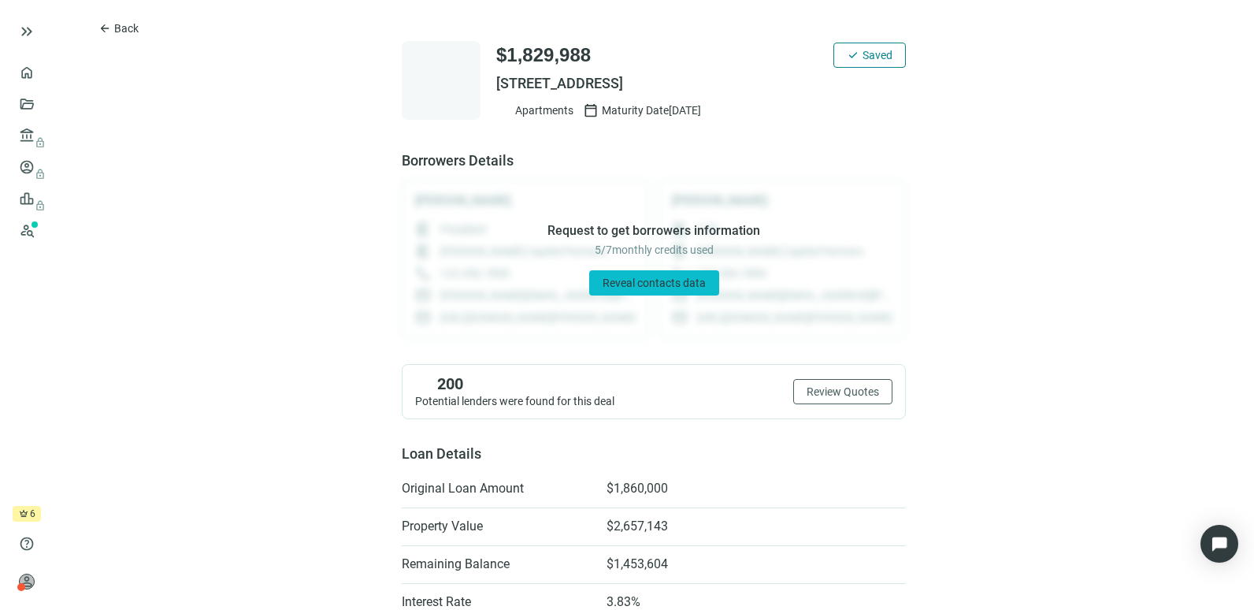
click at [673, 288] on span "Reveal contacts data" at bounding box center [654, 283] width 103 height 13
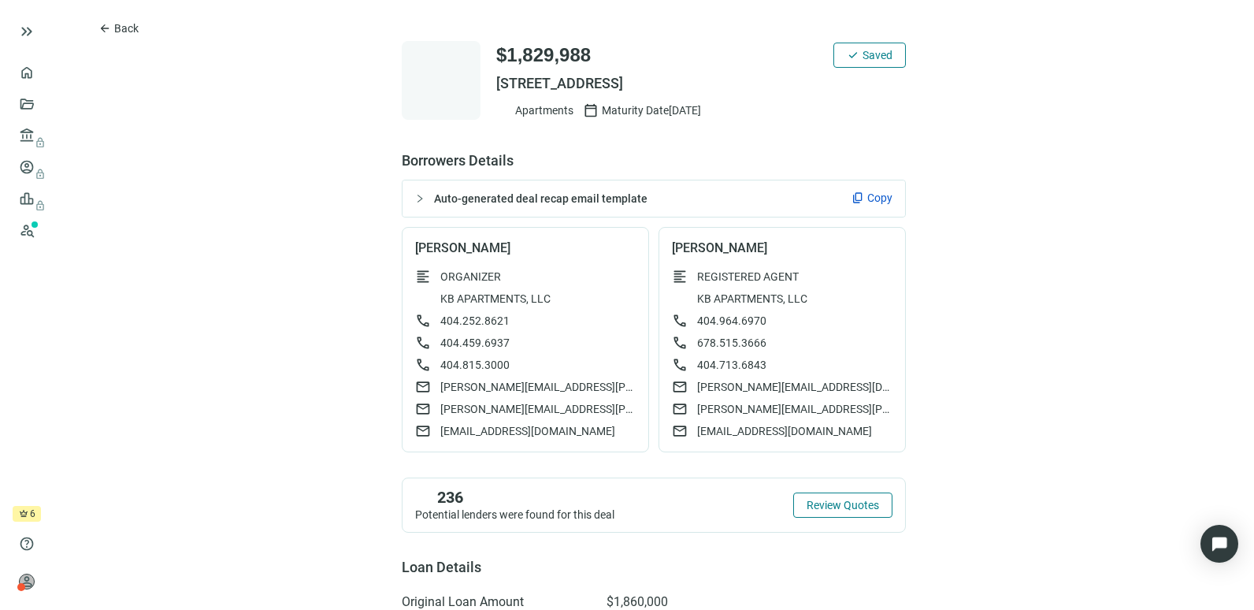
click at [827, 502] on span "Review Quotes" at bounding box center [843, 505] width 72 height 13
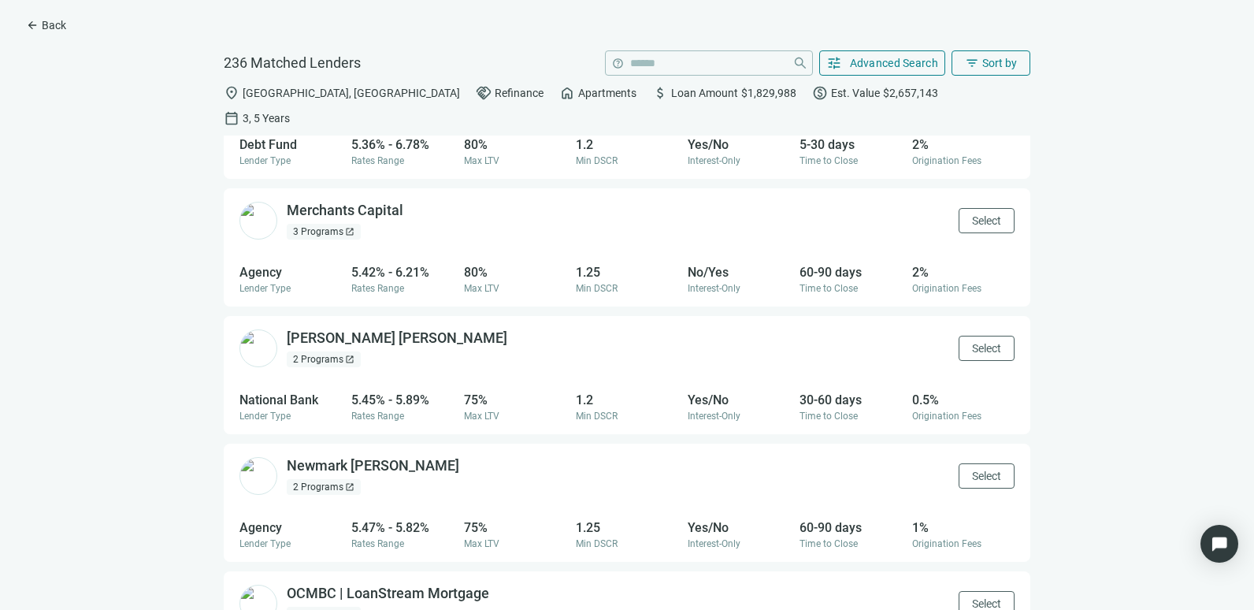
scroll to position [849, 0]
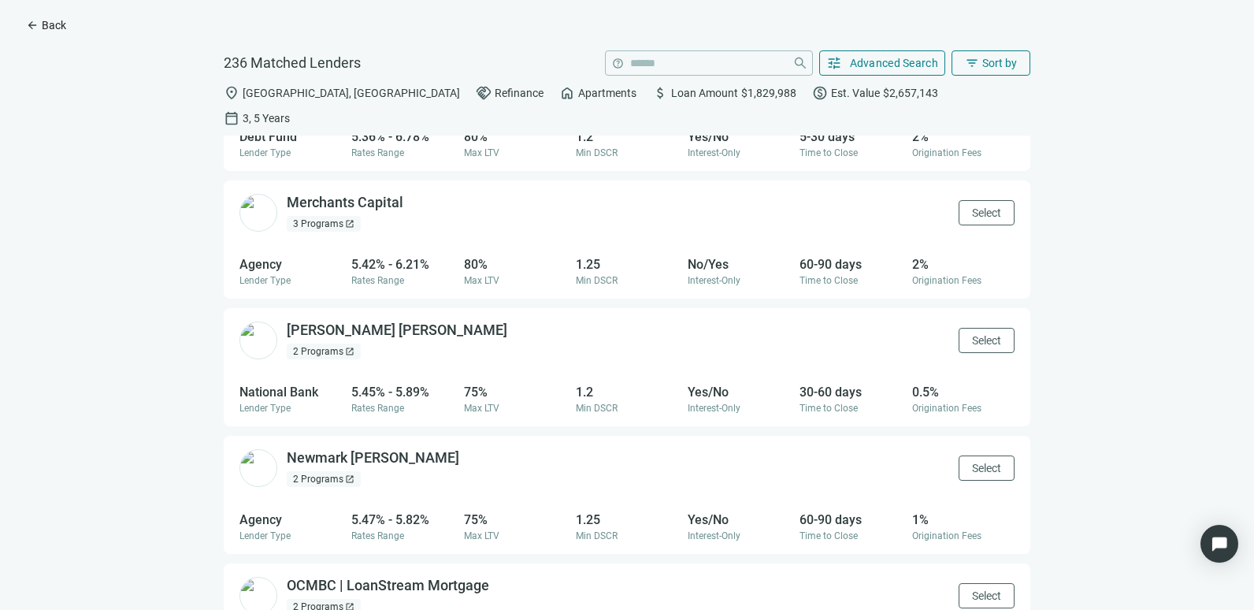
click at [30, 24] on span "arrow_back" at bounding box center [32, 25] width 13 height 13
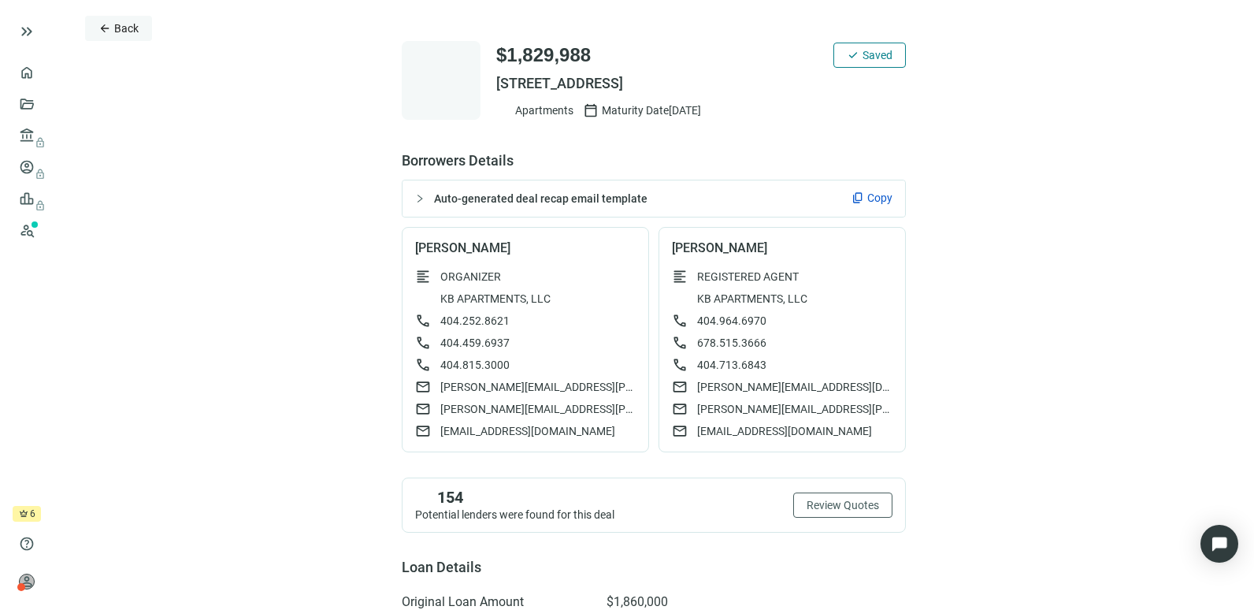
click at [113, 28] on button "arrow_back Back" at bounding box center [118, 28] width 67 height 25
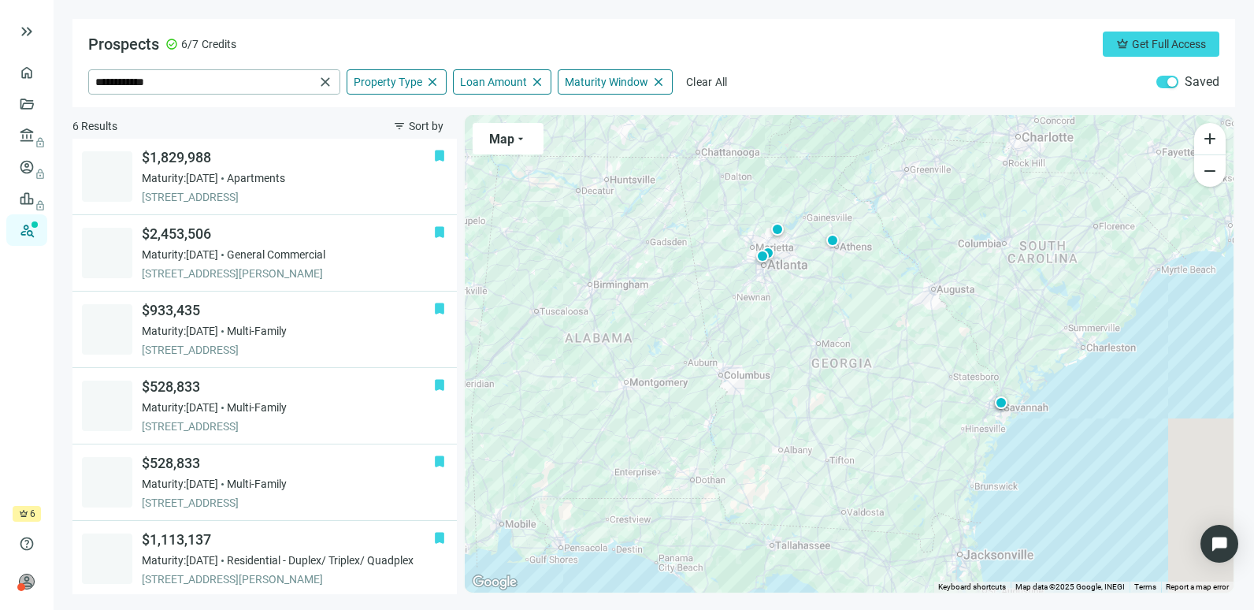
scroll to position [3, 0]
click at [323, 82] on span "close" at bounding box center [326, 82] width 16 height 16
click at [39, 225] on link "Prospects New" at bounding box center [64, 230] width 50 height 32
click at [192, 84] on input "search" at bounding box center [204, 82] width 218 height 24
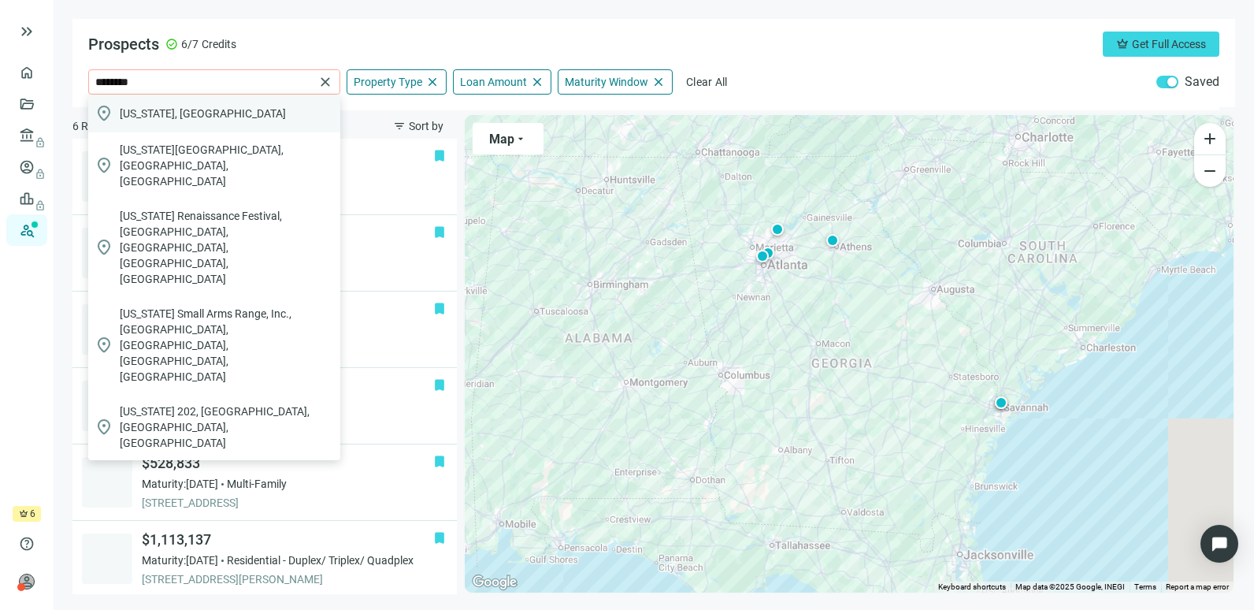
click at [179, 104] on div "location_on [US_STATE], [GEOGRAPHIC_DATA]" at bounding box center [214, 114] width 252 height 38
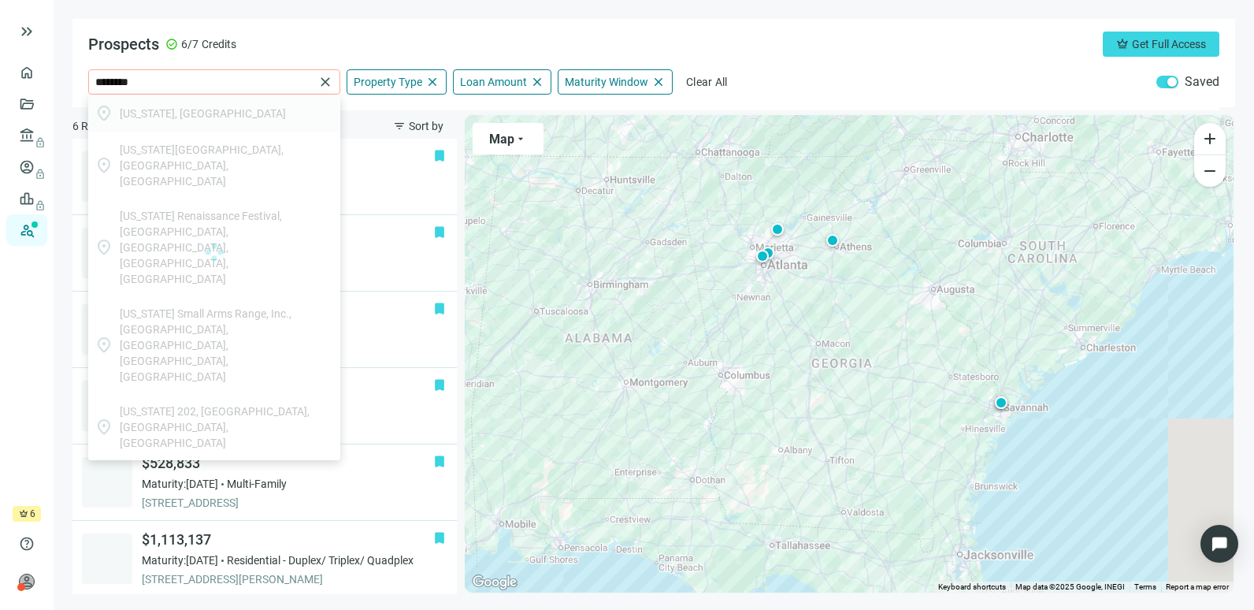
type input "**********"
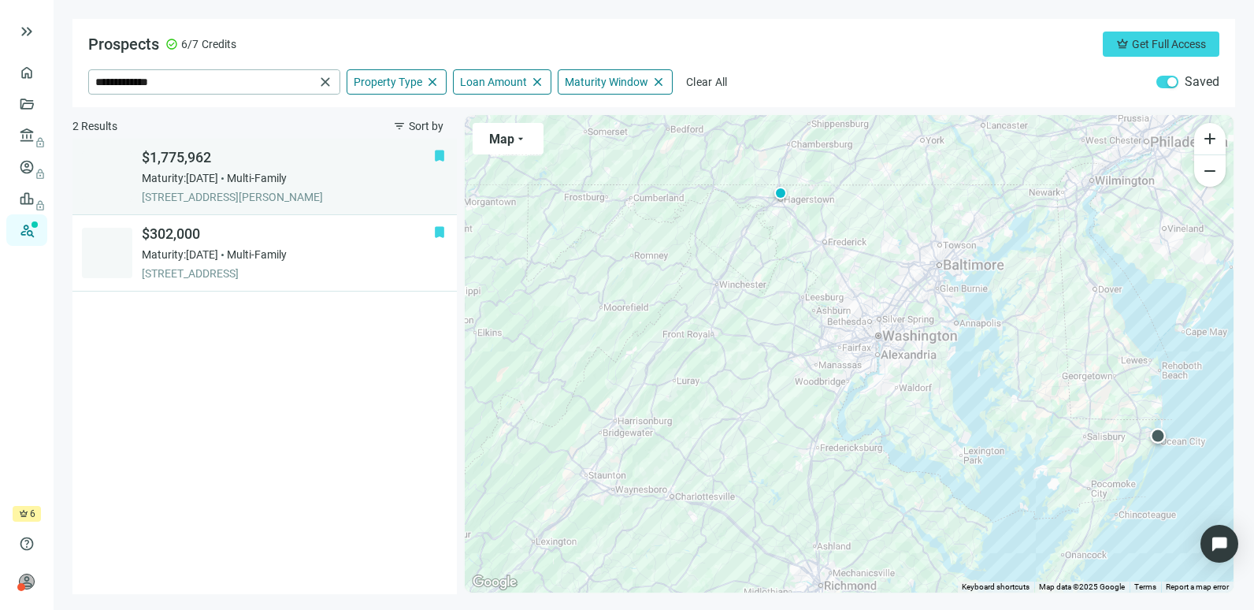
click at [306, 195] on span "[STREET_ADDRESS][PERSON_NAME]" at bounding box center [288, 197] width 292 height 16
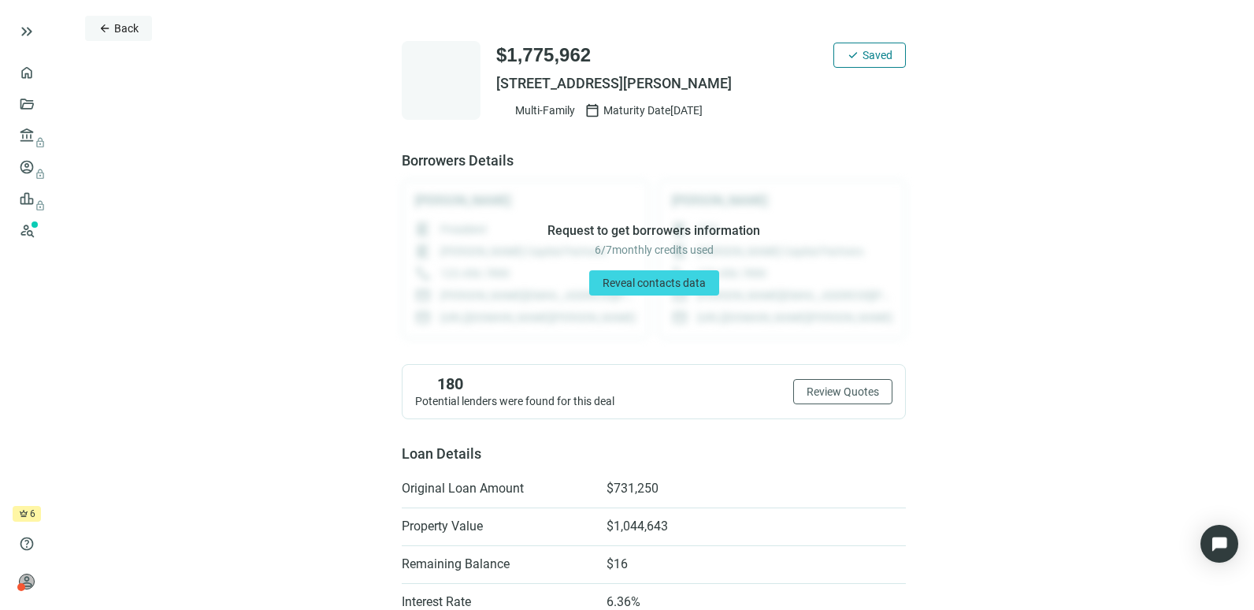
click at [128, 25] on span "Back" at bounding box center [126, 28] width 24 height 13
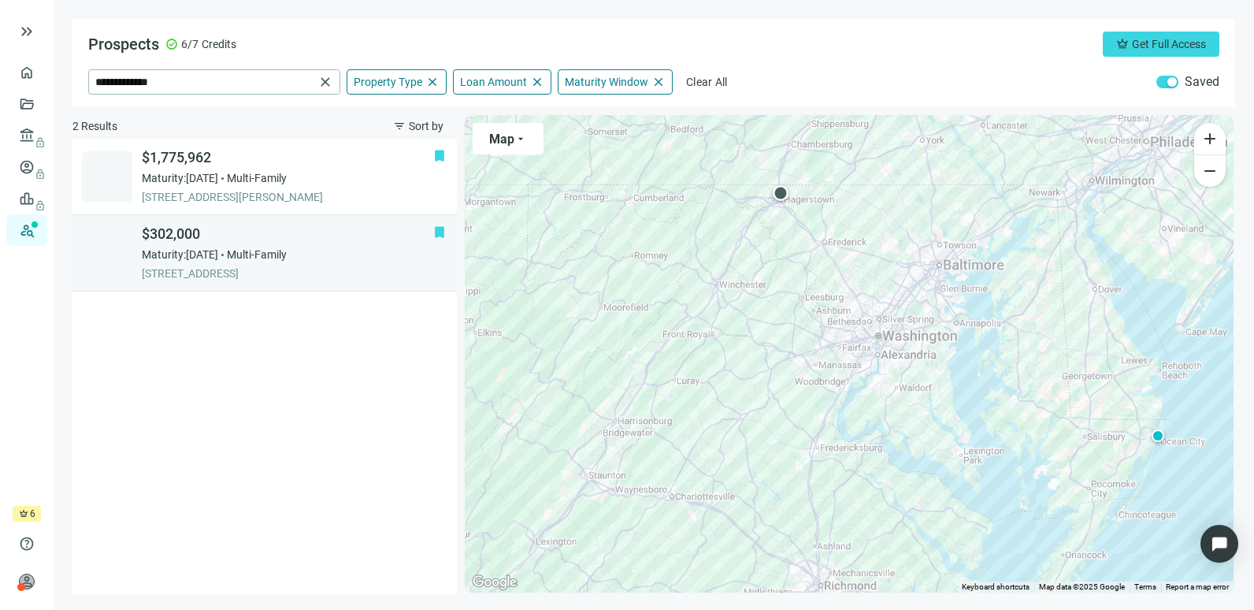
click at [310, 273] on span "[STREET_ADDRESS]" at bounding box center [288, 274] width 292 height 16
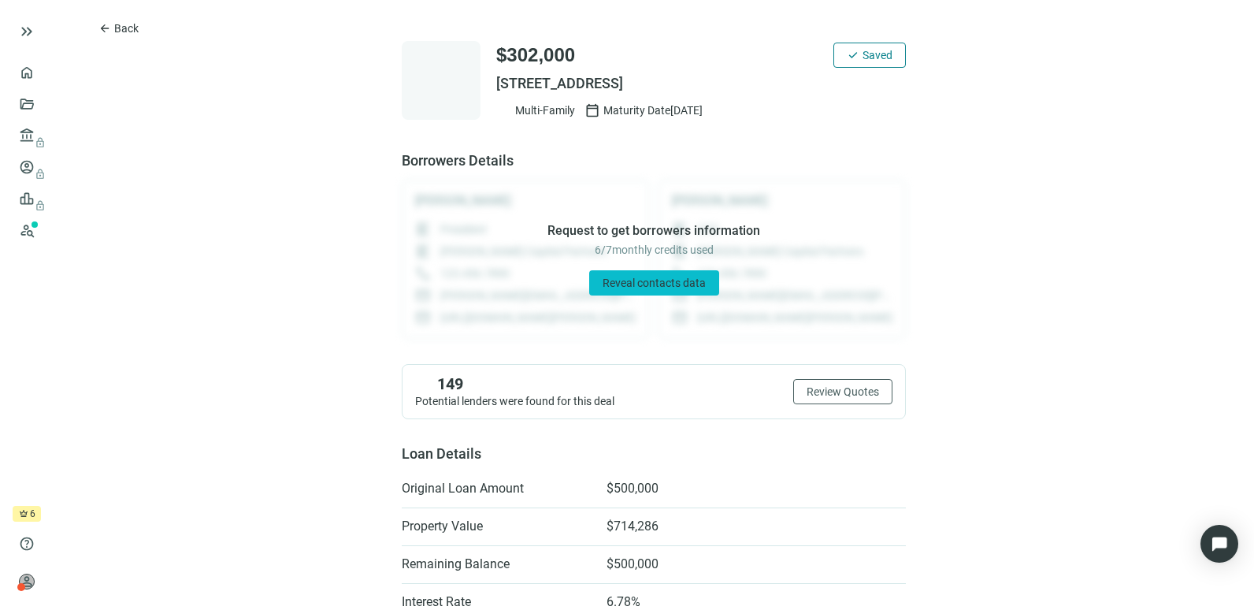
click at [650, 282] on span "Reveal contacts data" at bounding box center [654, 283] width 103 height 13
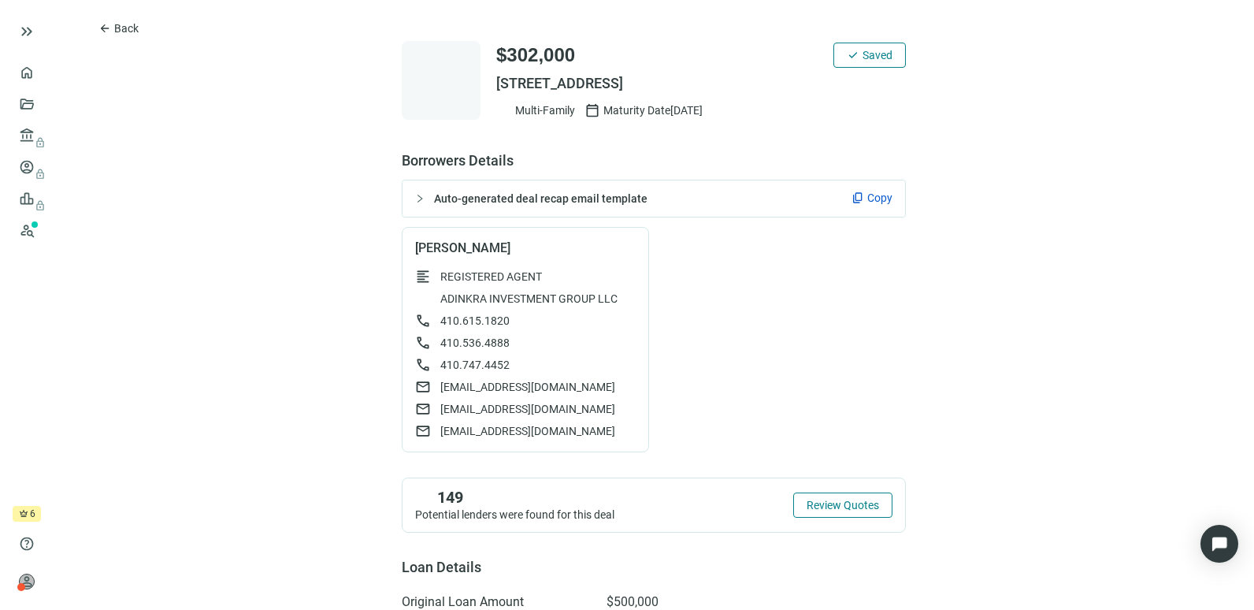
click at [856, 509] on span "Review Quotes" at bounding box center [843, 505] width 72 height 13
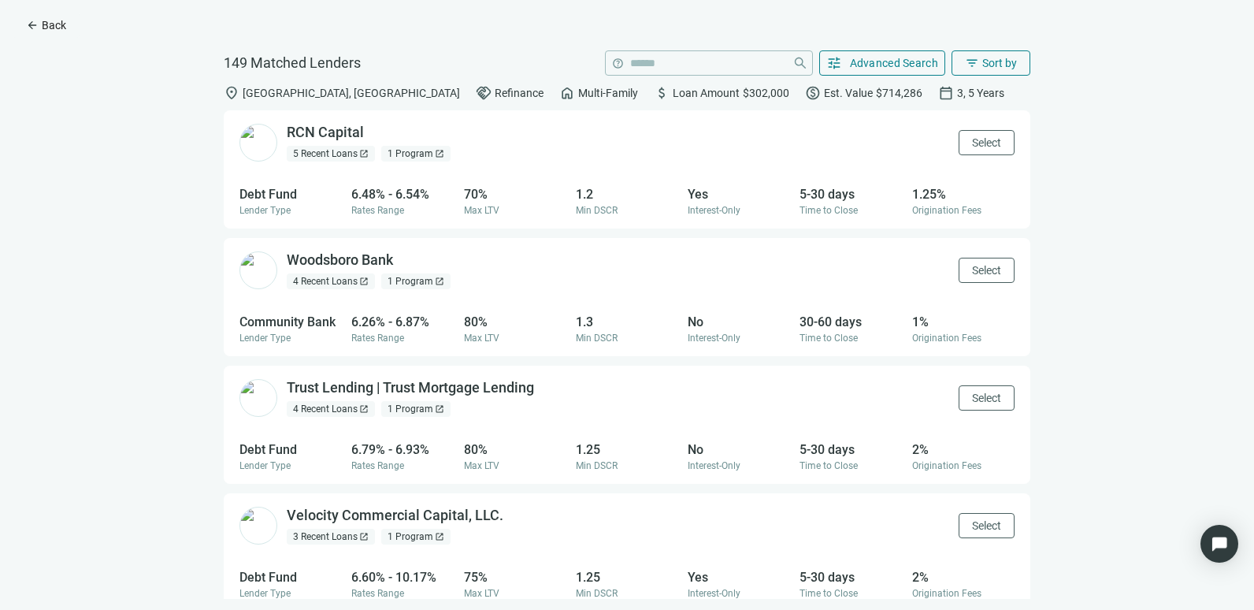
click at [46, 22] on span "Back" at bounding box center [54, 25] width 24 height 13
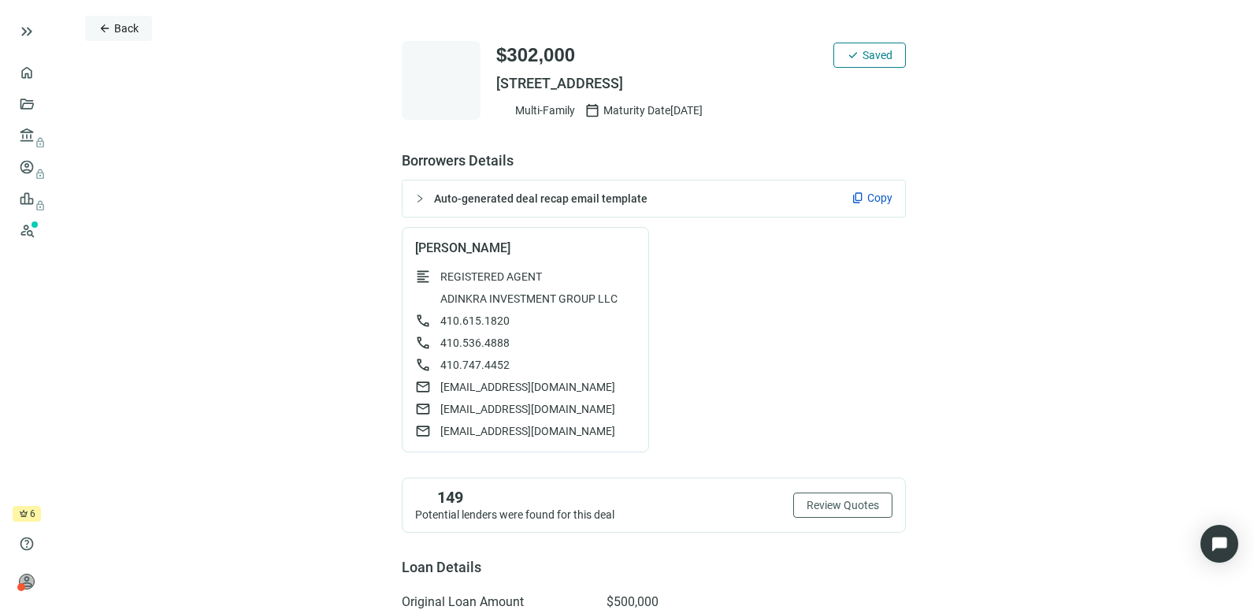
click at [137, 31] on span "Back" at bounding box center [126, 28] width 24 height 13
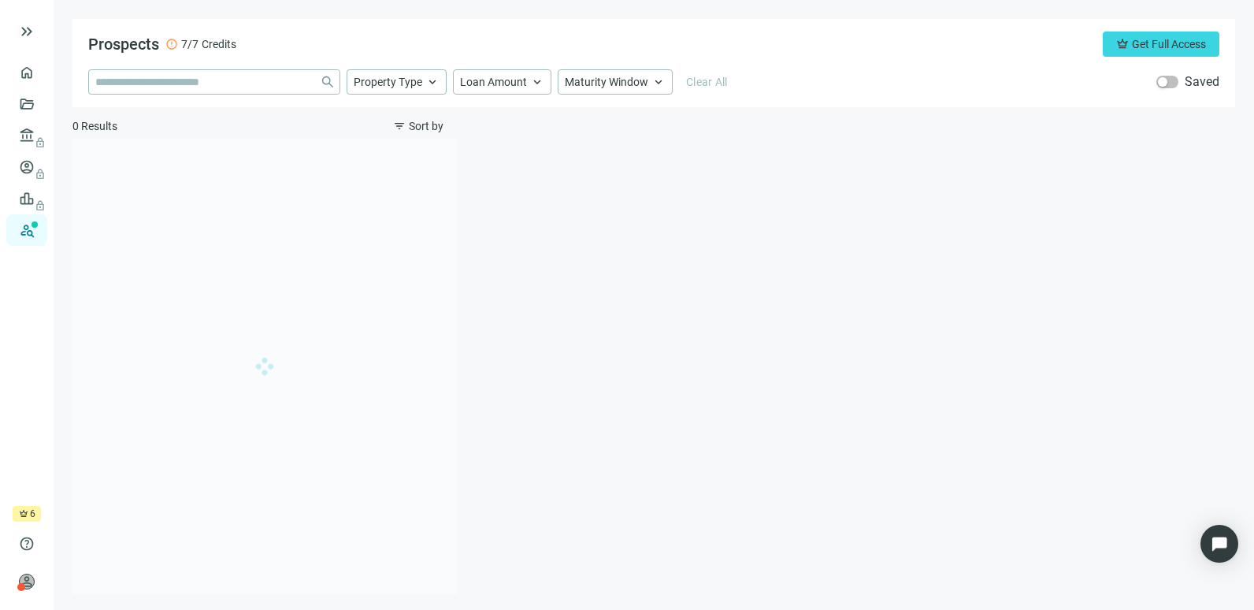
type input "**********"
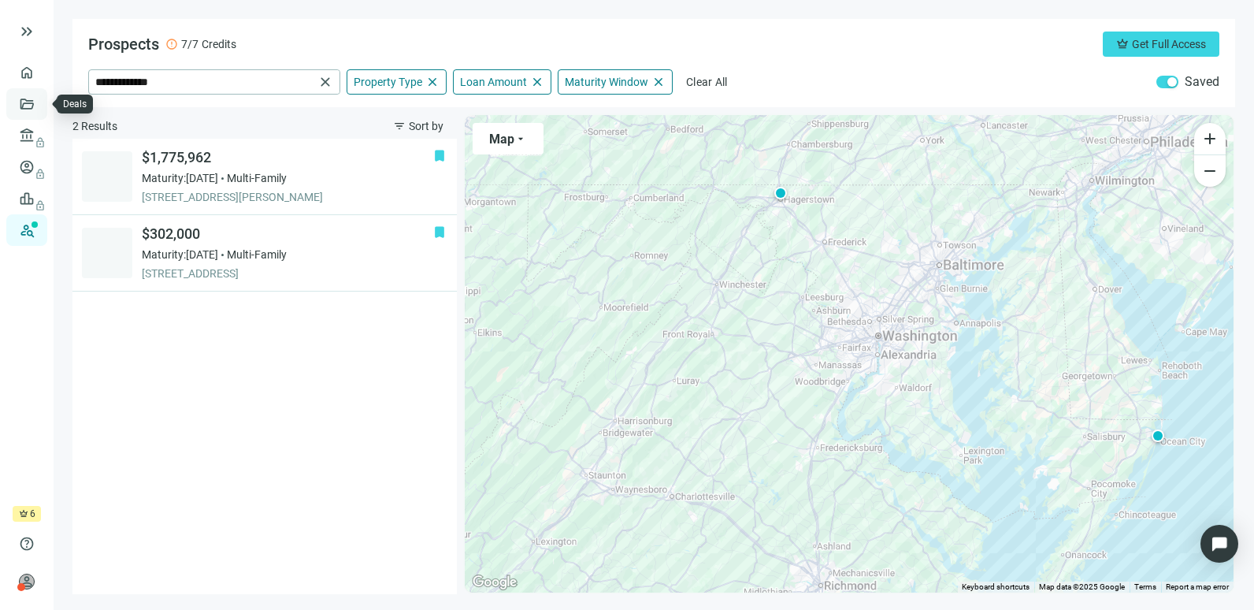
click at [39, 110] on link "Deals" at bounding box center [53, 104] width 28 height 13
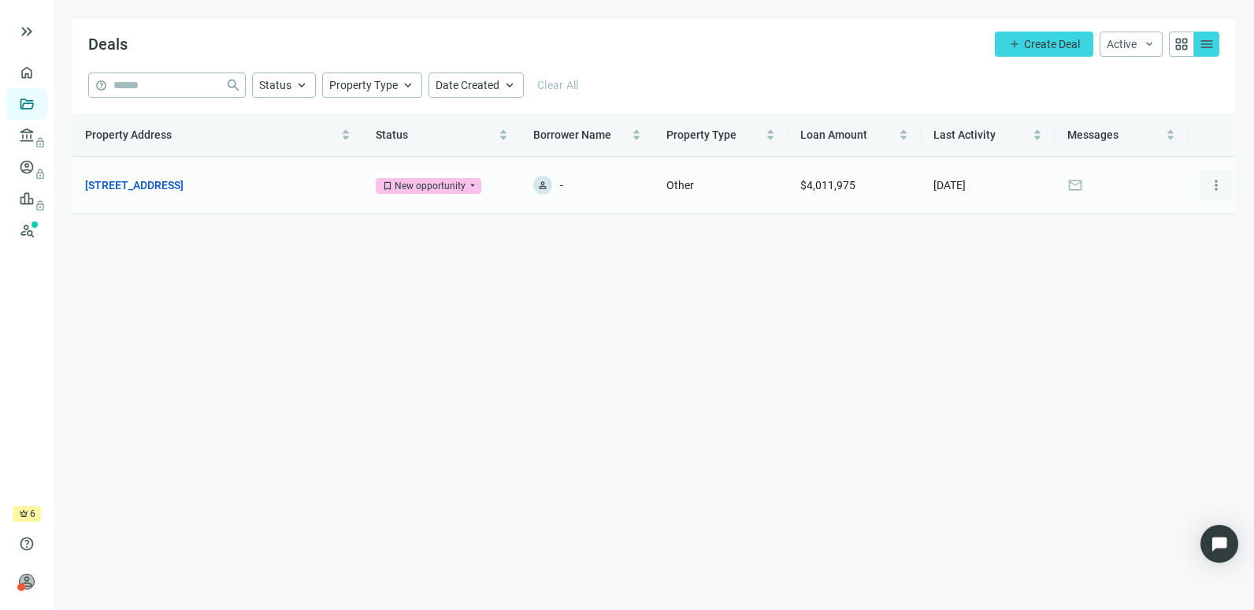
click at [1218, 185] on span "more_vert" at bounding box center [1217, 185] width 16 height 16
click at [878, 319] on main "Deals add Create Deal Active keyboard_arrow_down grid_view menu help close Stat…" at bounding box center [654, 305] width 1201 height 610
click at [1216, 183] on span "more_vert" at bounding box center [1217, 185] width 16 height 16
click at [1153, 247] on span "Archive" at bounding box center [1154, 253] width 36 height 13
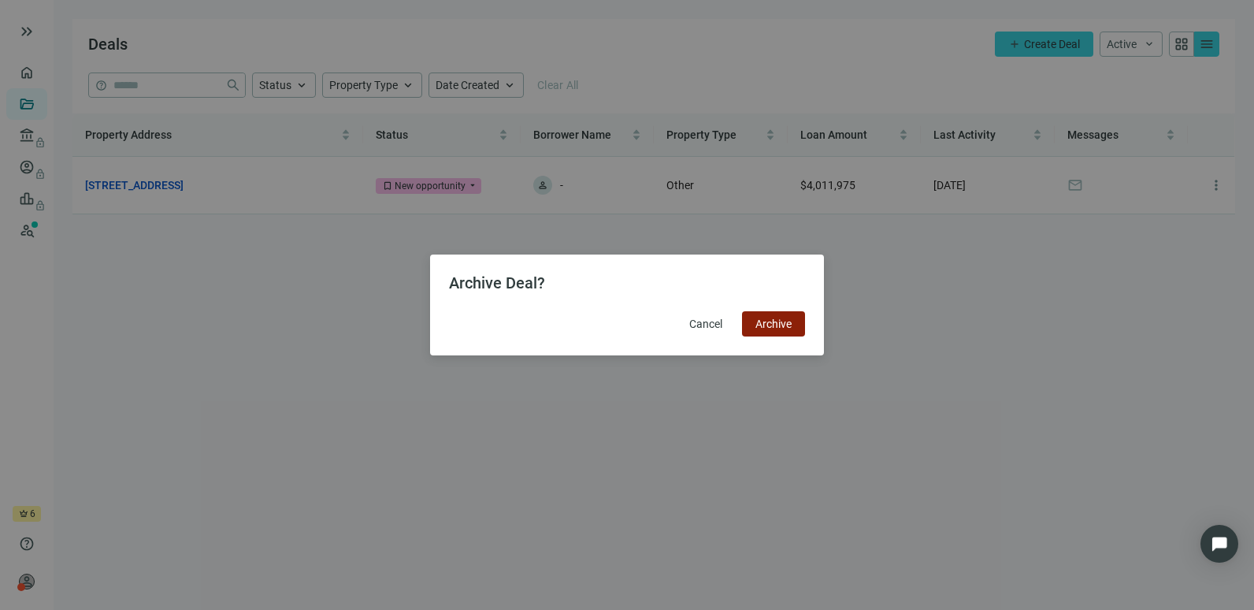
click at [779, 328] on span "Archive" at bounding box center [774, 324] width 36 height 13
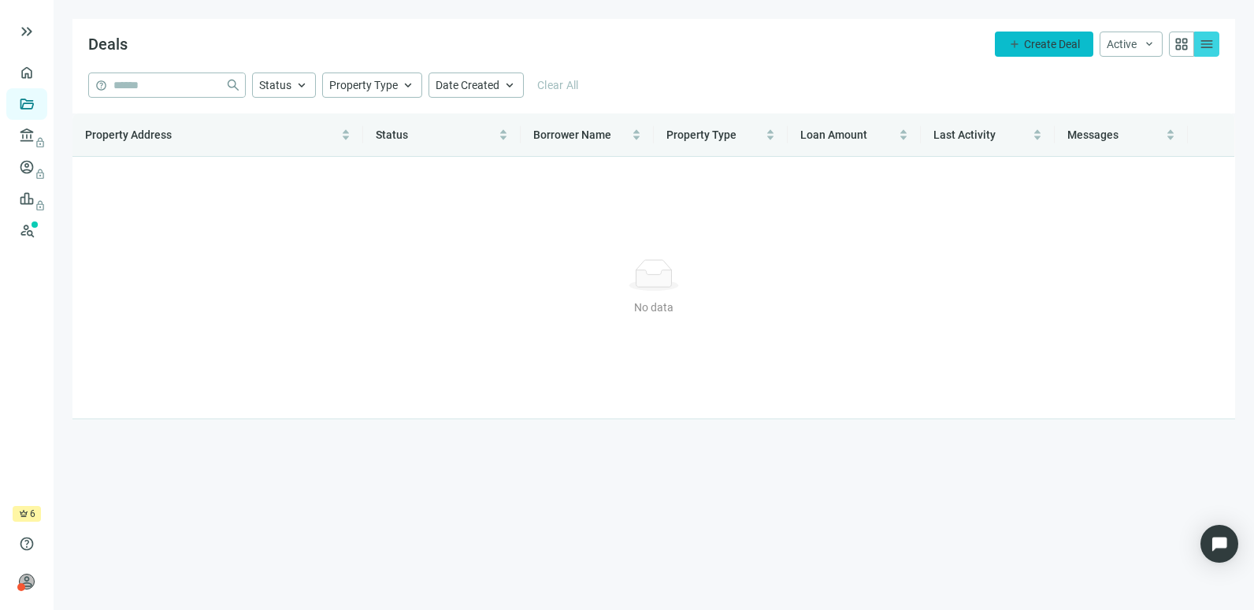
click at [1041, 39] on span "Create Deal" at bounding box center [1052, 44] width 56 height 13
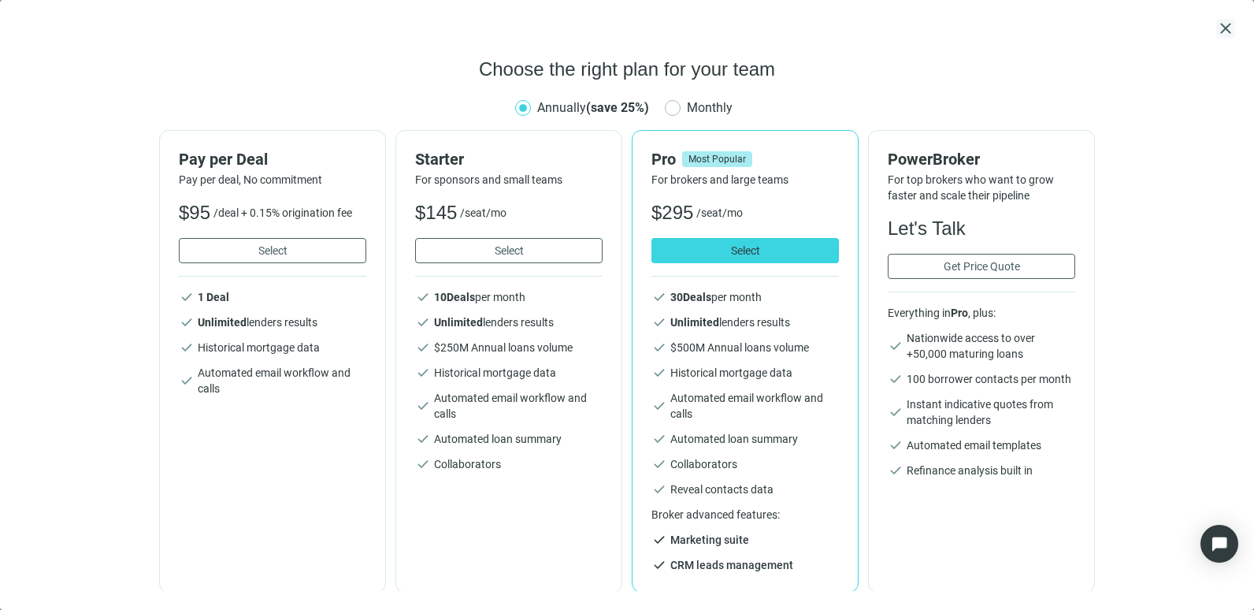
click at [1227, 24] on span "close" at bounding box center [1226, 28] width 19 height 19
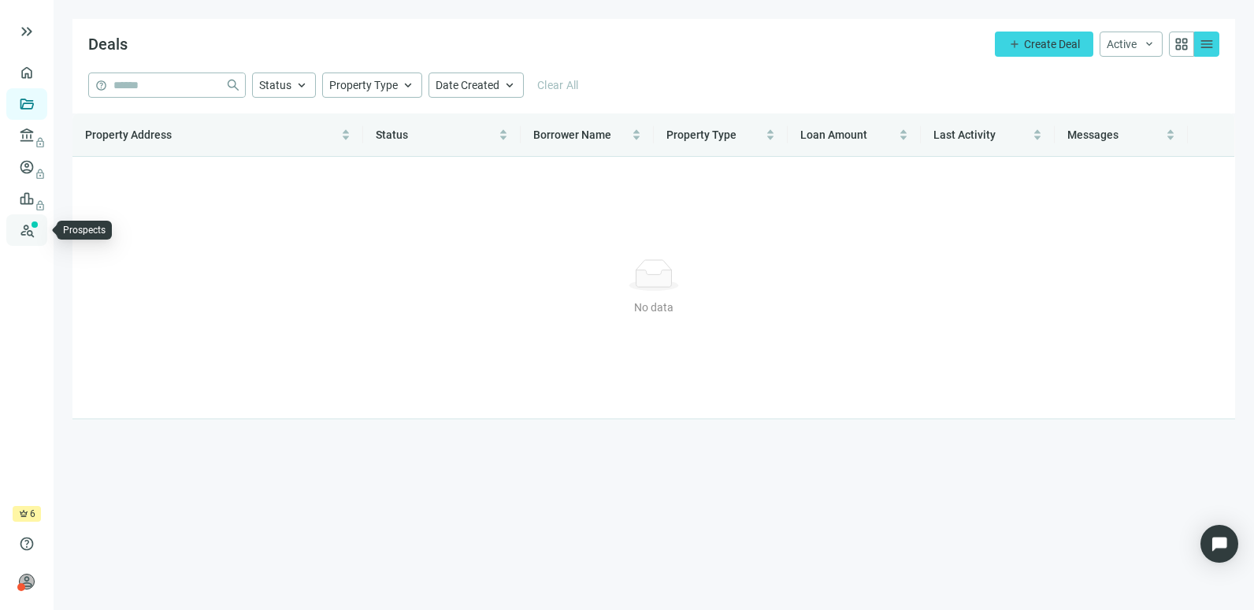
click at [39, 241] on link "Prospects New" at bounding box center [64, 230] width 50 height 32
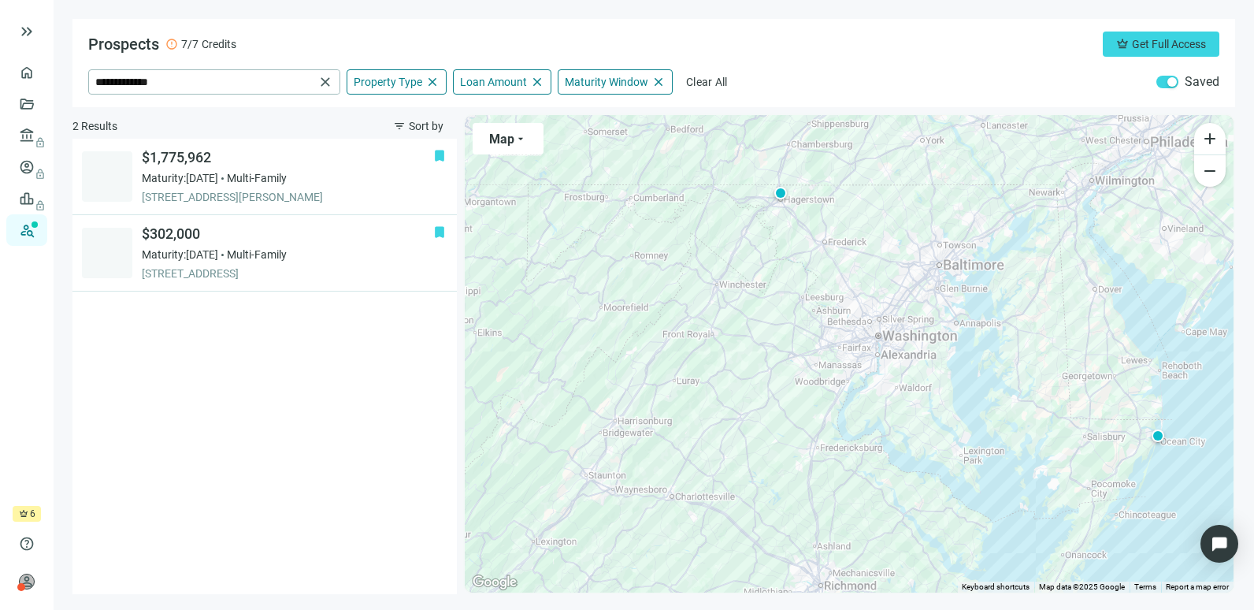
click at [28, 515] on span "crown" at bounding box center [23, 513] width 9 height 9
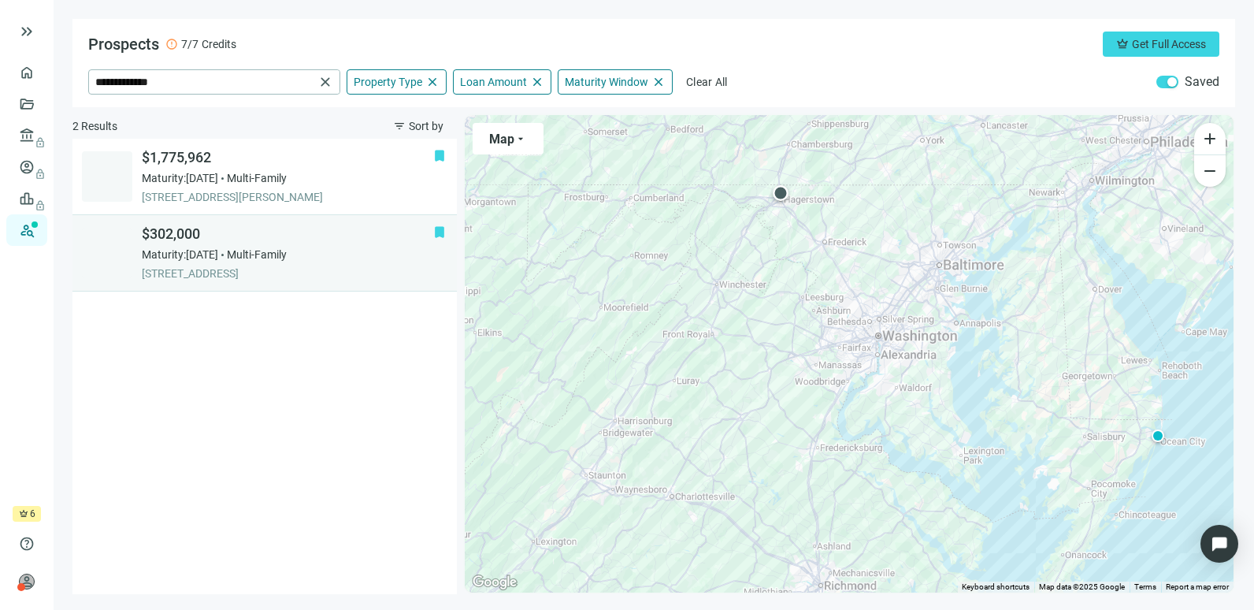
click at [287, 251] on span "Multi-Family" at bounding box center [257, 255] width 60 height 16
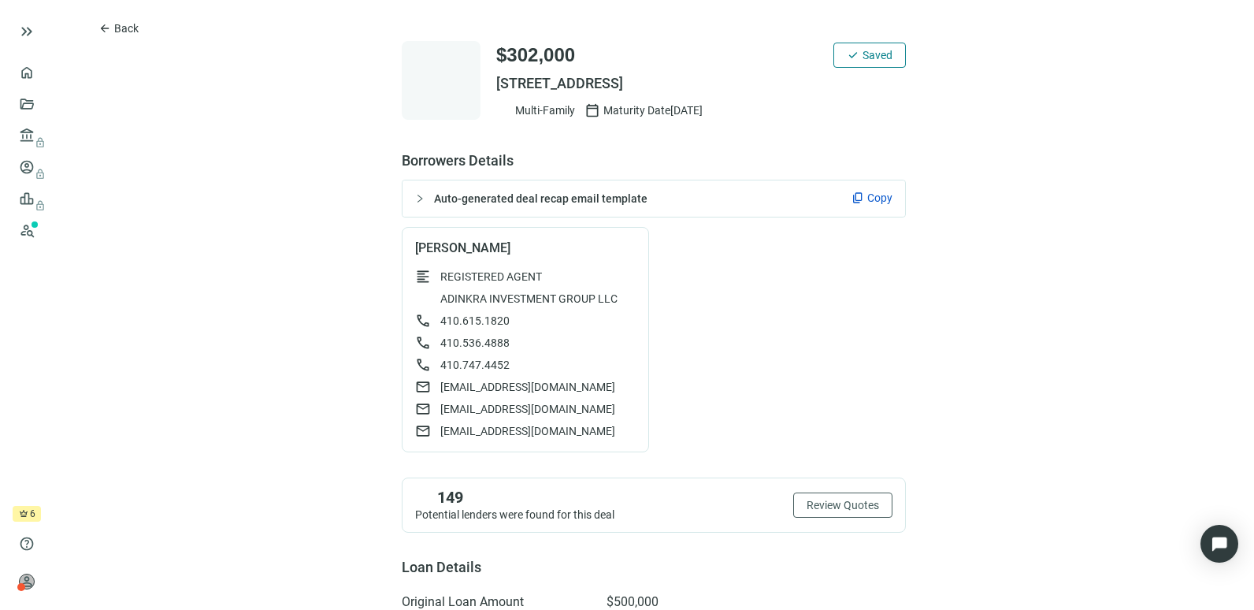
click at [868, 195] on span "Copy" at bounding box center [880, 198] width 25 height 16
click at [130, 23] on span "Back" at bounding box center [126, 28] width 24 height 13
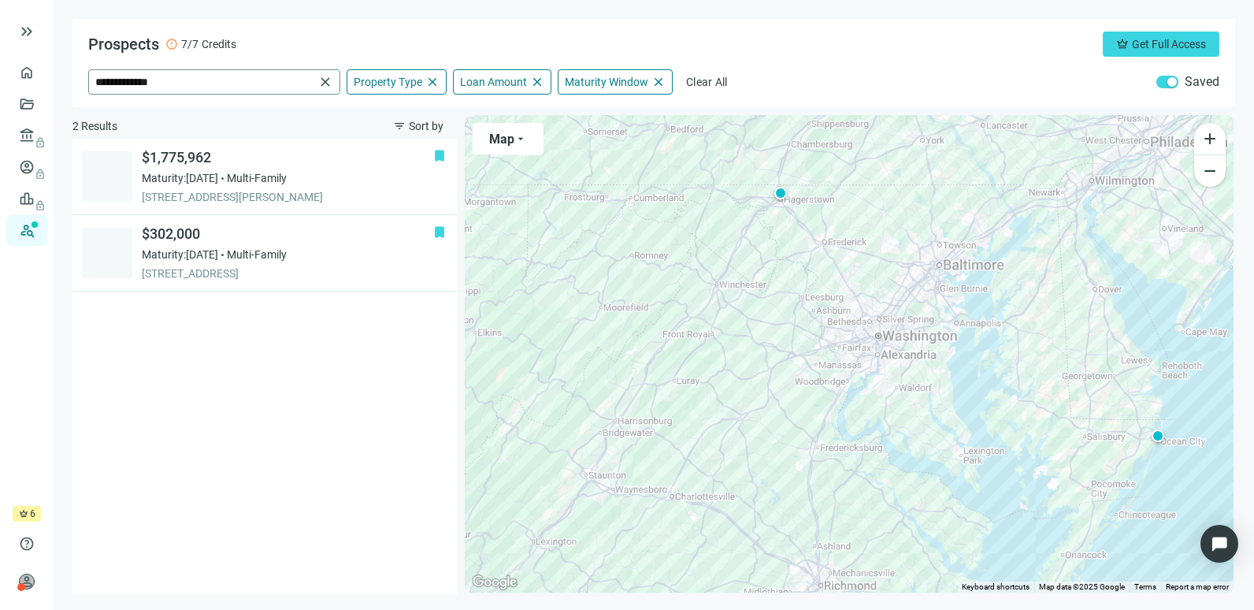
click at [327, 79] on span "close" at bounding box center [326, 82] width 16 height 16
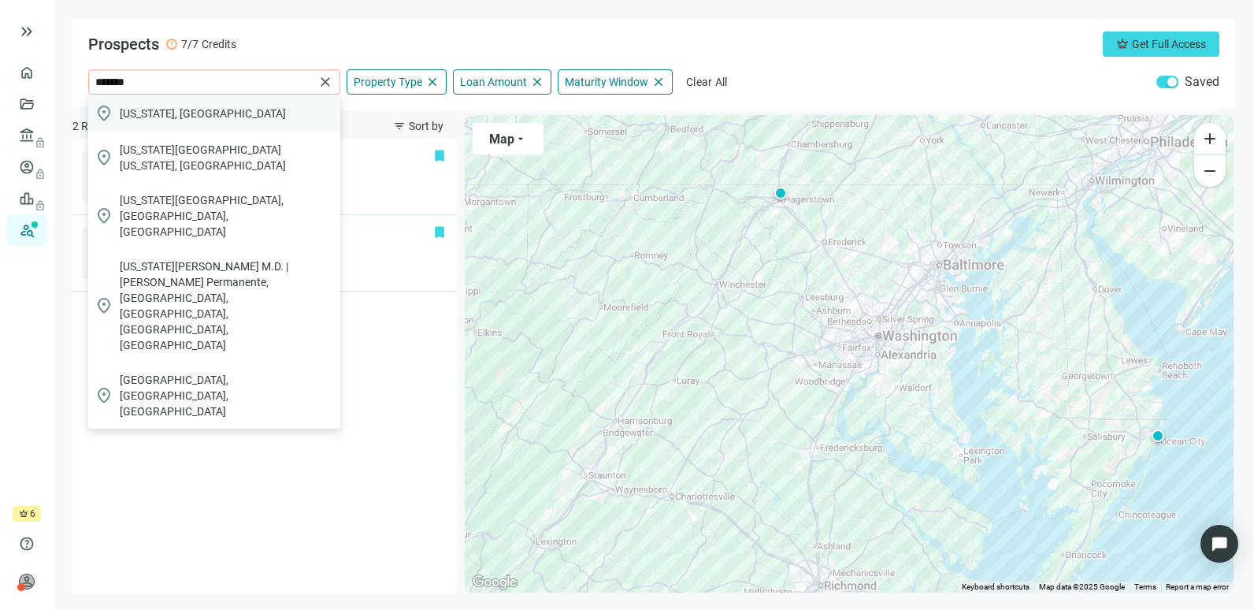
click at [258, 119] on div "location_on [US_STATE], [GEOGRAPHIC_DATA]" at bounding box center [214, 114] width 252 height 38
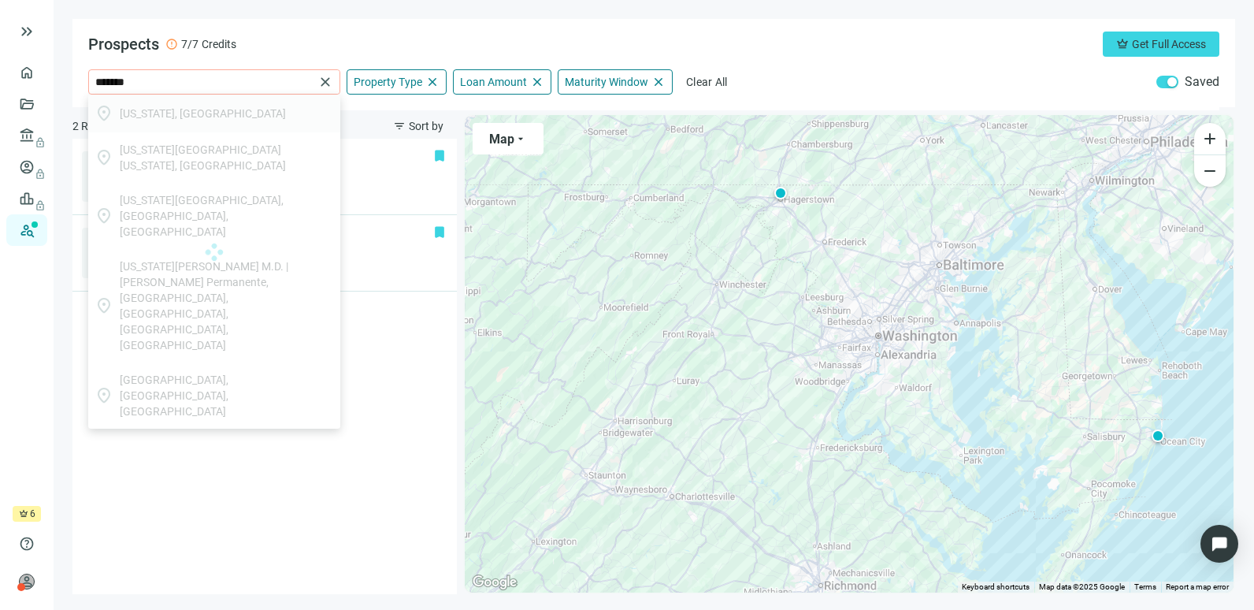
type input "**********"
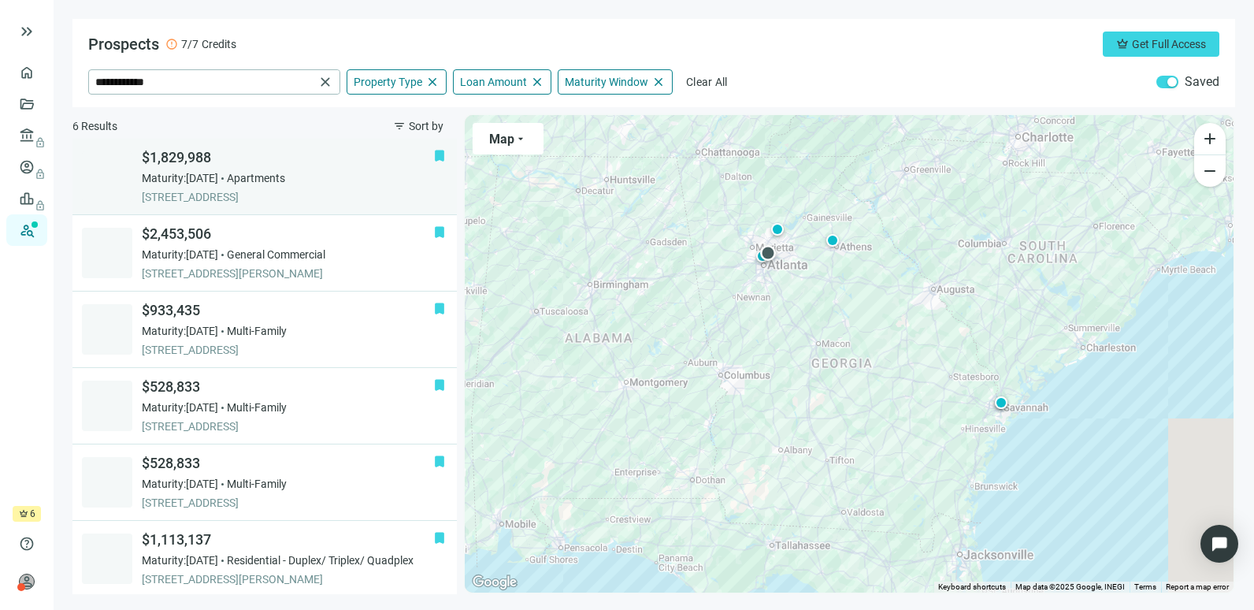
click at [340, 191] on span "[STREET_ADDRESS]" at bounding box center [288, 197] width 292 height 16
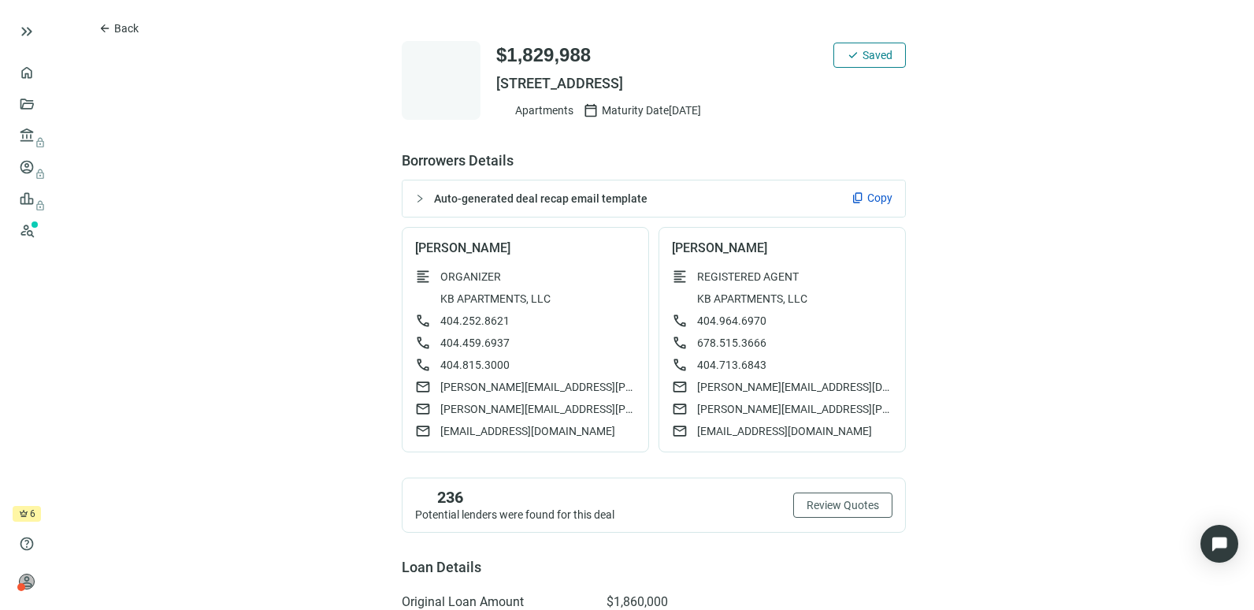
click at [868, 192] on span "Copy" at bounding box center [880, 198] width 25 height 16
click at [440, 387] on span "[PERSON_NAME][EMAIL_ADDRESS][PERSON_NAME][DOMAIN_NAME]" at bounding box center [537, 387] width 195 height 16
drag, startPoint x: 524, startPoint y: 405, endPoint x: 449, endPoint y: 403, distance: 74.9
click at [449, 403] on span "[PERSON_NAME][EMAIL_ADDRESS][PERSON_NAME][PERSON_NAME][DOMAIN_NAME]" at bounding box center [537, 409] width 195 height 16
click at [540, 386] on span "[PERSON_NAME][EMAIL_ADDRESS][PERSON_NAME][DOMAIN_NAME]" at bounding box center [537, 387] width 195 height 16
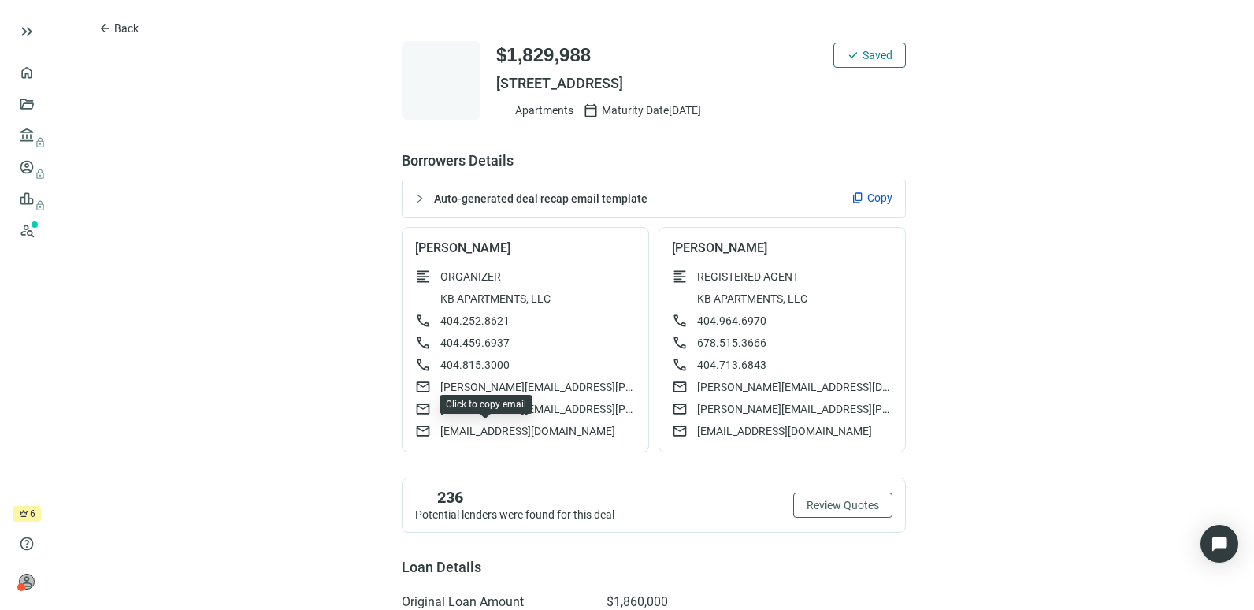
click at [496, 429] on span "[EMAIL_ADDRESS][DOMAIN_NAME]" at bounding box center [527, 431] width 175 height 16
click at [807, 508] on span "Review Quotes" at bounding box center [843, 505] width 72 height 13
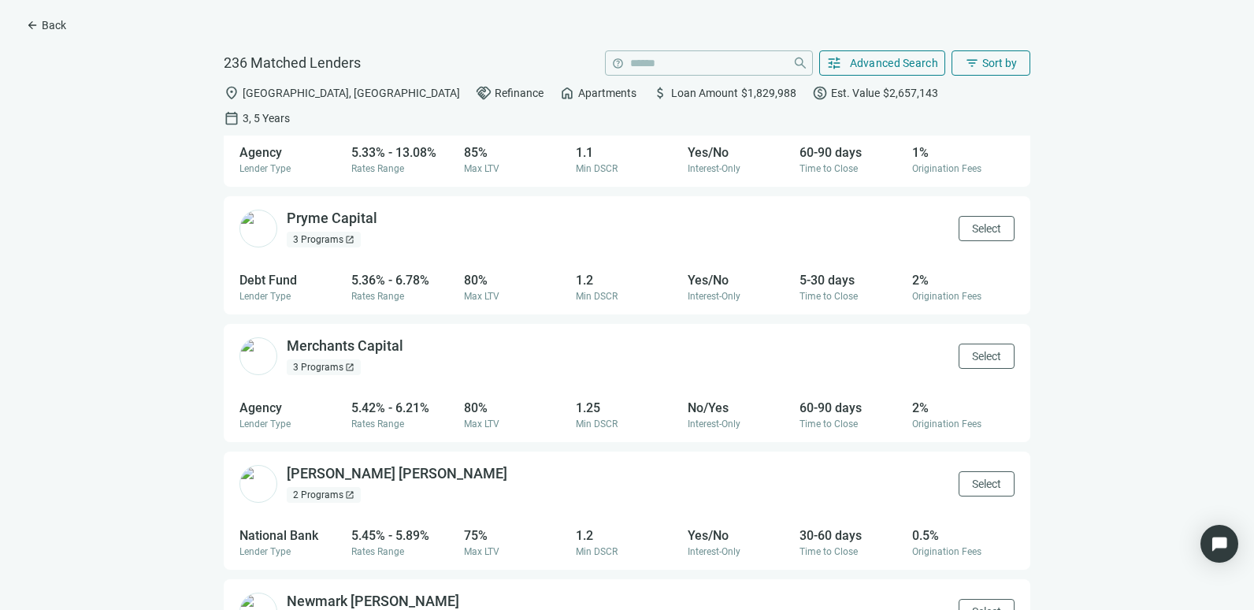
scroll to position [709, 0]
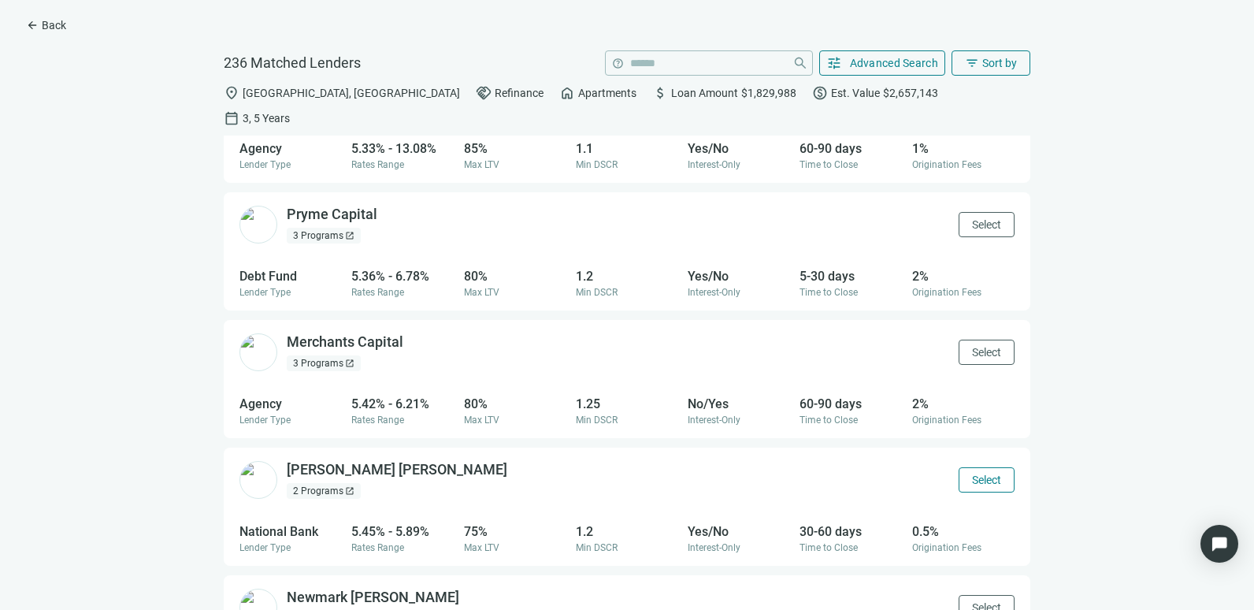
click at [976, 474] on span "Select" at bounding box center [986, 480] width 29 height 13
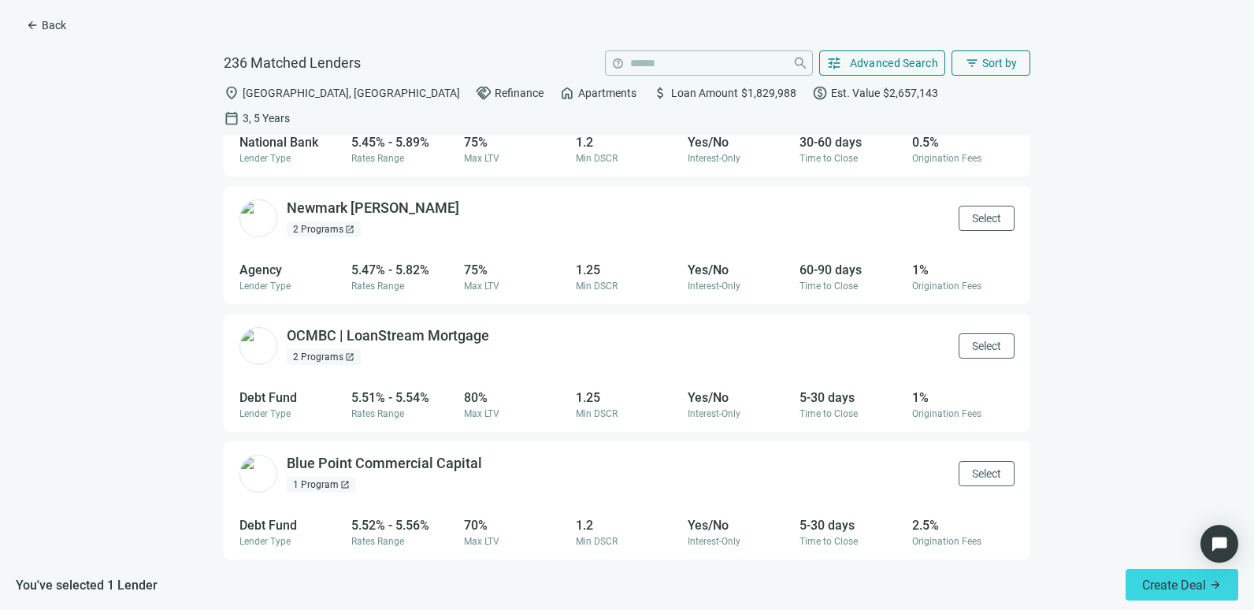
scroll to position [1108, 0]
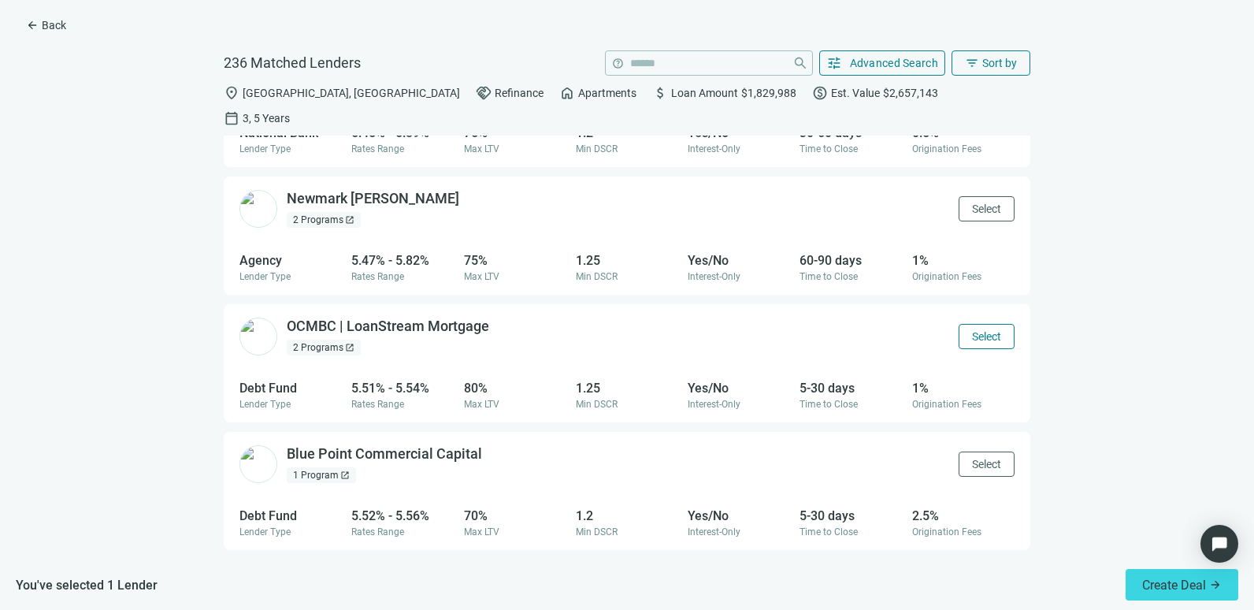
click at [972, 330] on span "Select" at bounding box center [986, 336] width 29 height 13
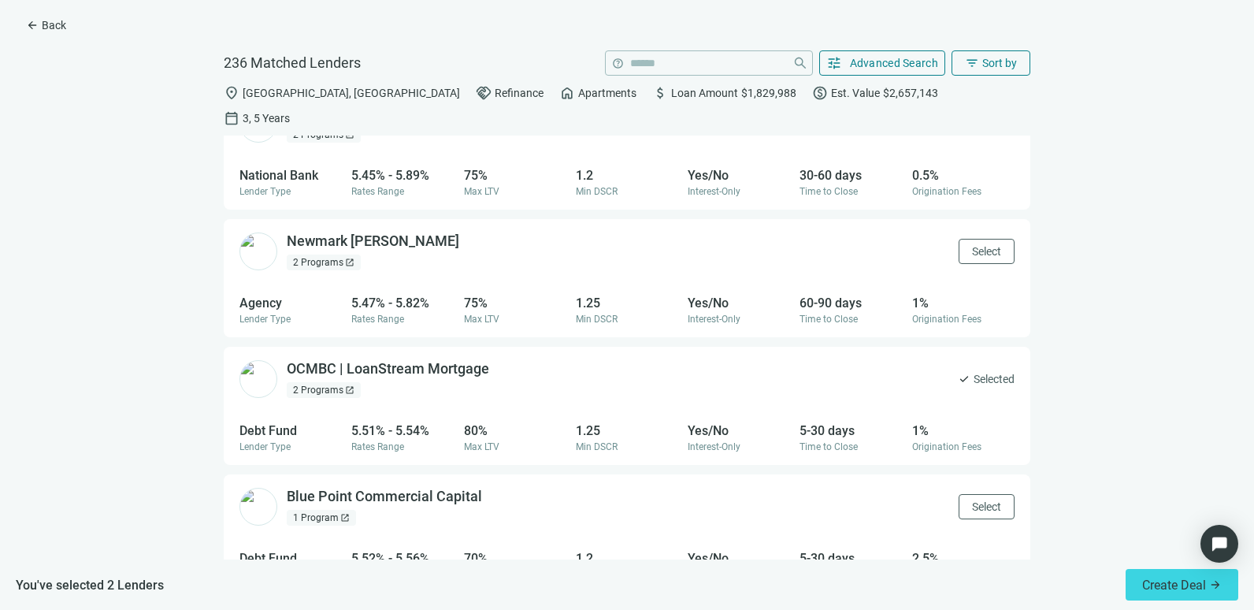
scroll to position [1020, 0]
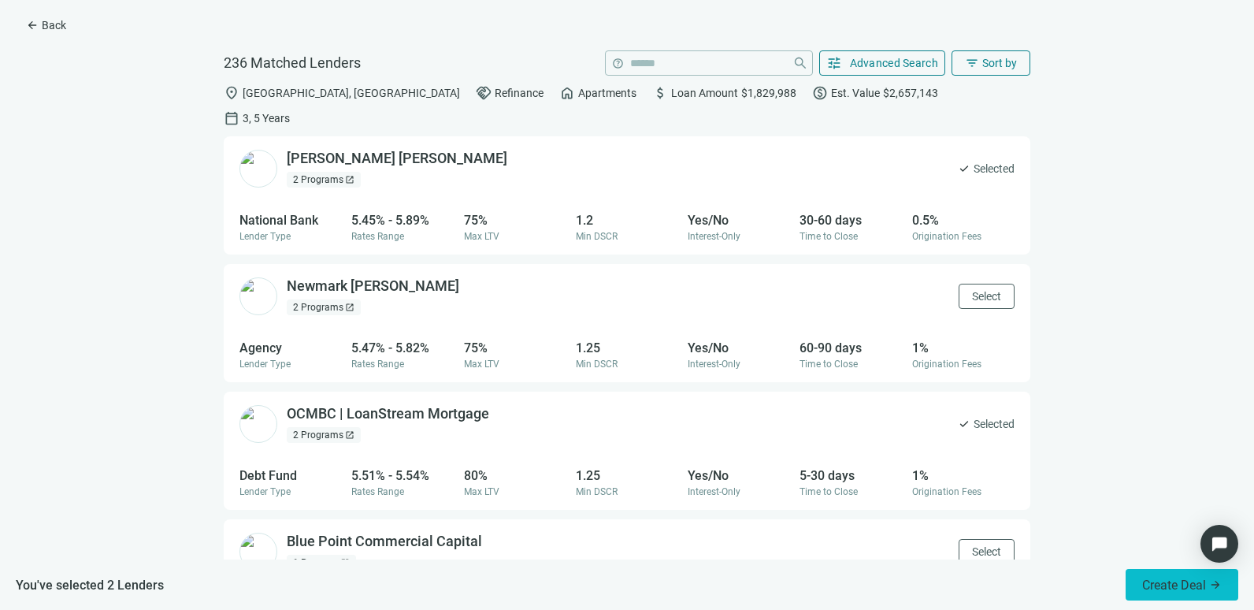
click at [1166, 589] on span "Create Deal arrow_forward" at bounding box center [1183, 585] width 80 height 15
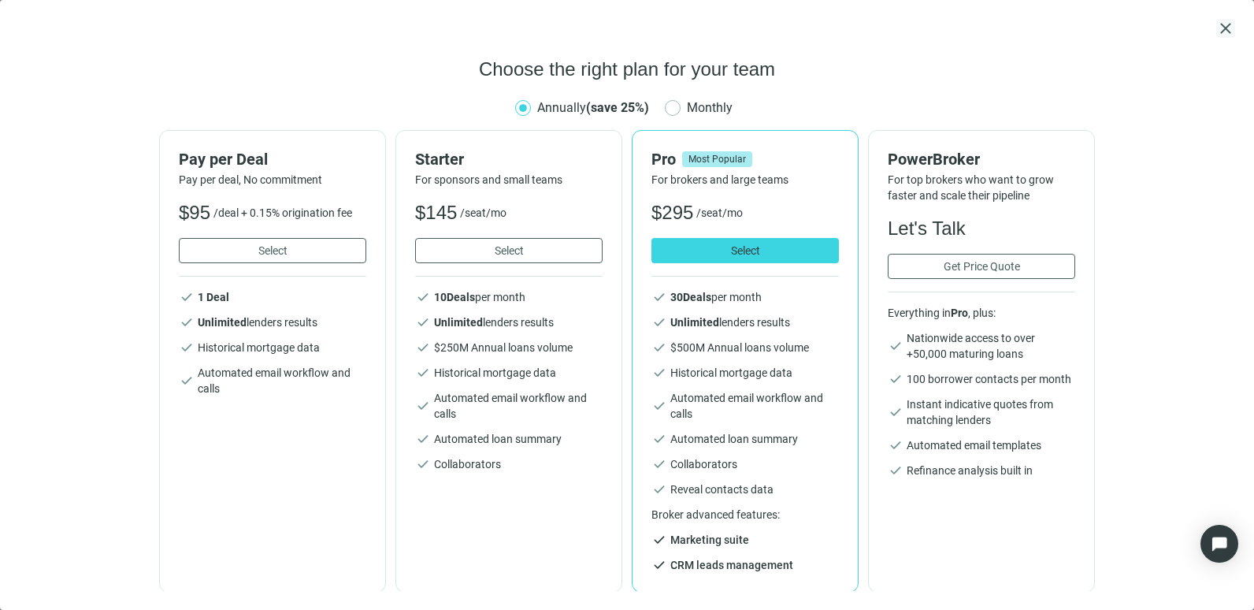
click at [1228, 27] on span "close" at bounding box center [1226, 28] width 19 height 19
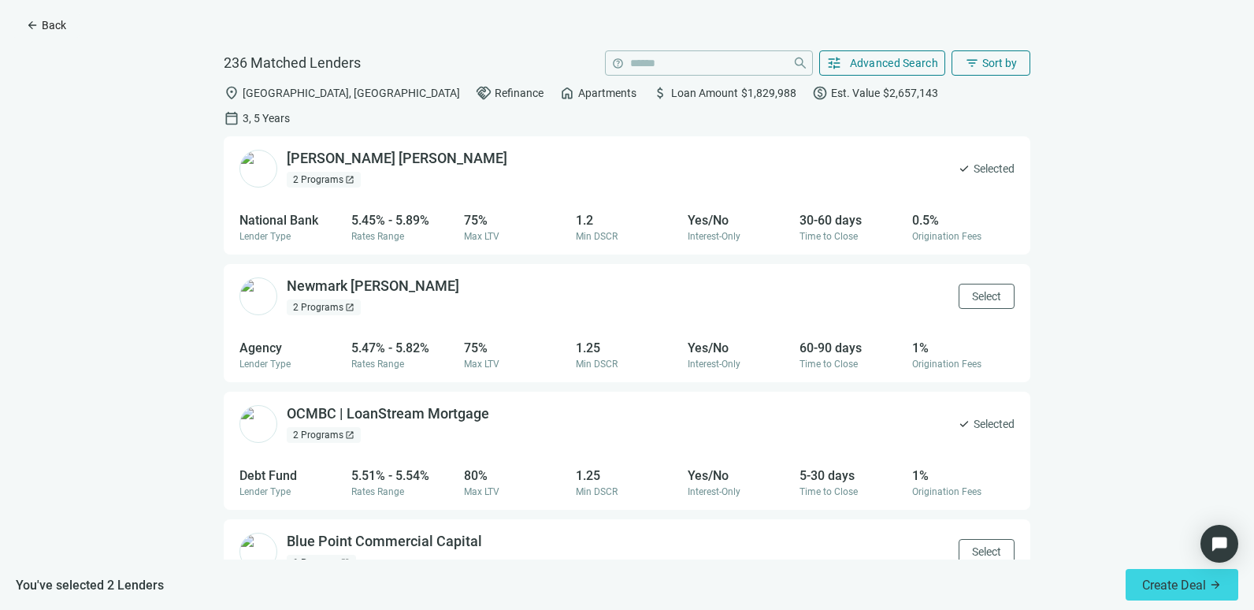
click at [32, 20] on span "arrow_back" at bounding box center [32, 25] width 13 height 13
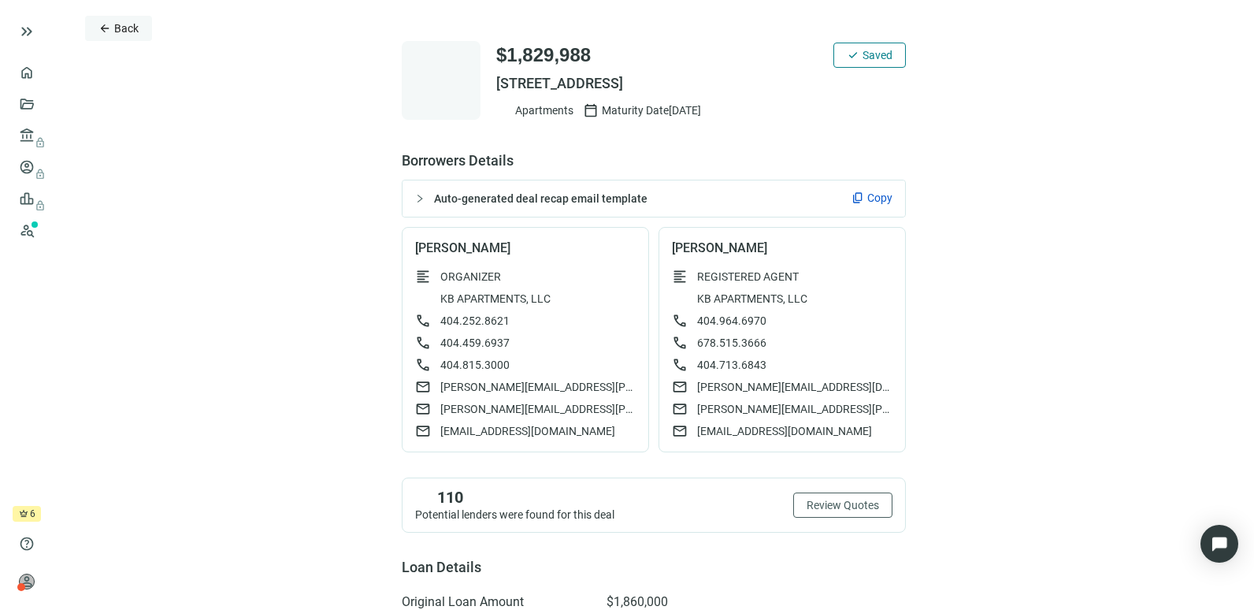
click at [123, 36] on button "arrow_back Back" at bounding box center [118, 28] width 67 height 25
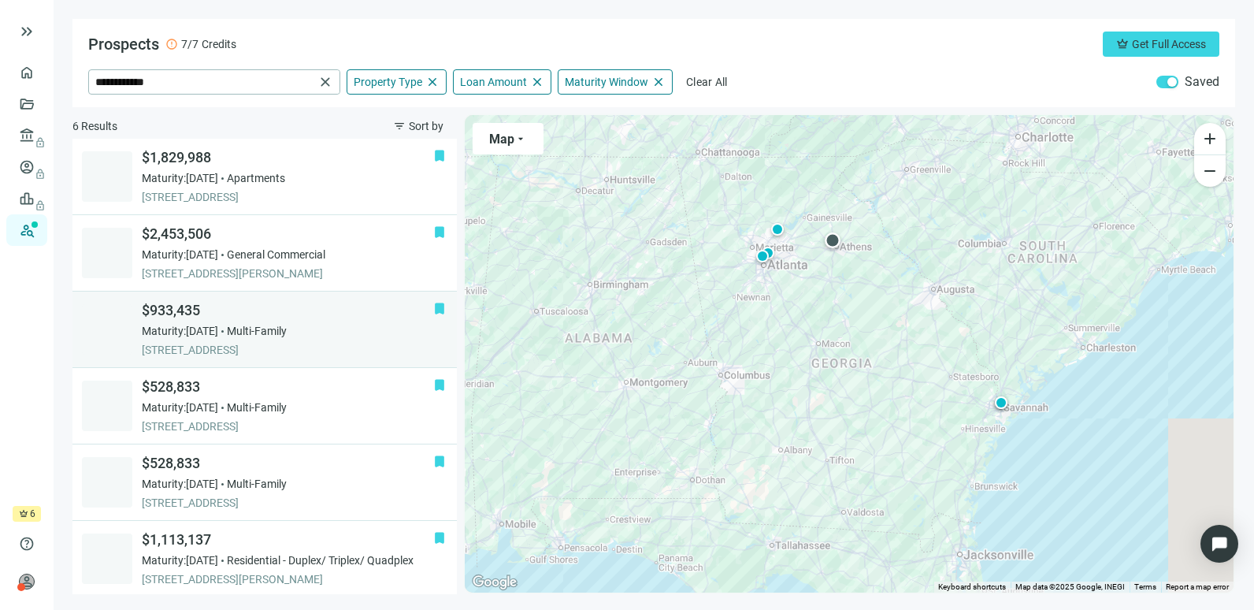
click at [328, 333] on div "Maturity: [DATE] Multi-Family" at bounding box center [288, 331] width 292 height 16
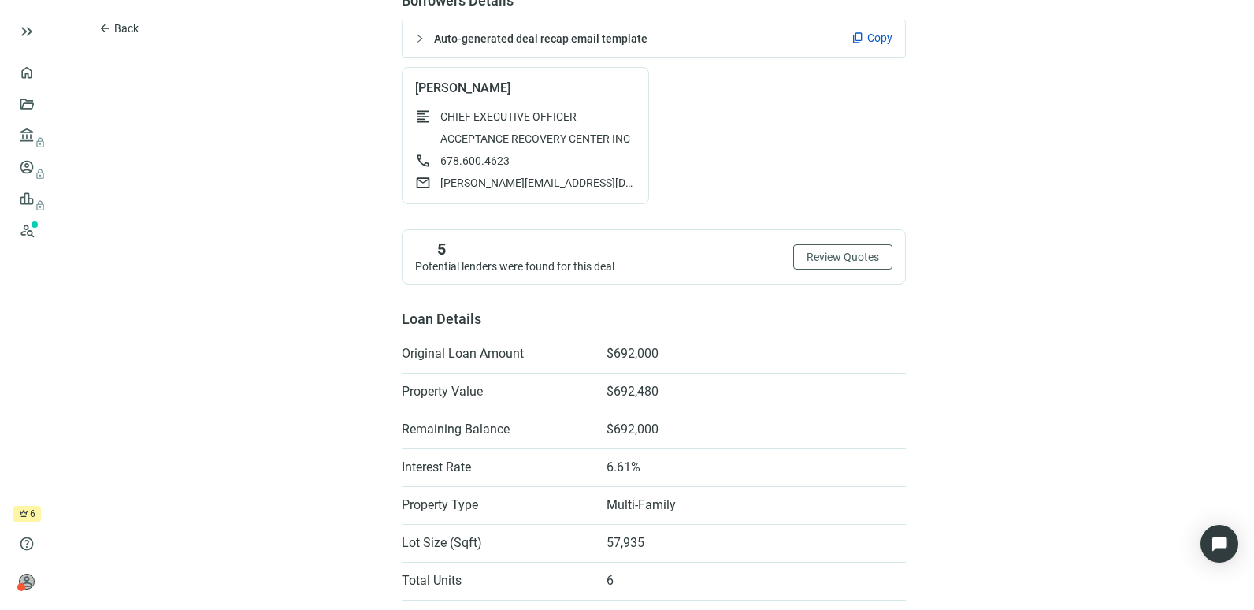
scroll to position [154, 0]
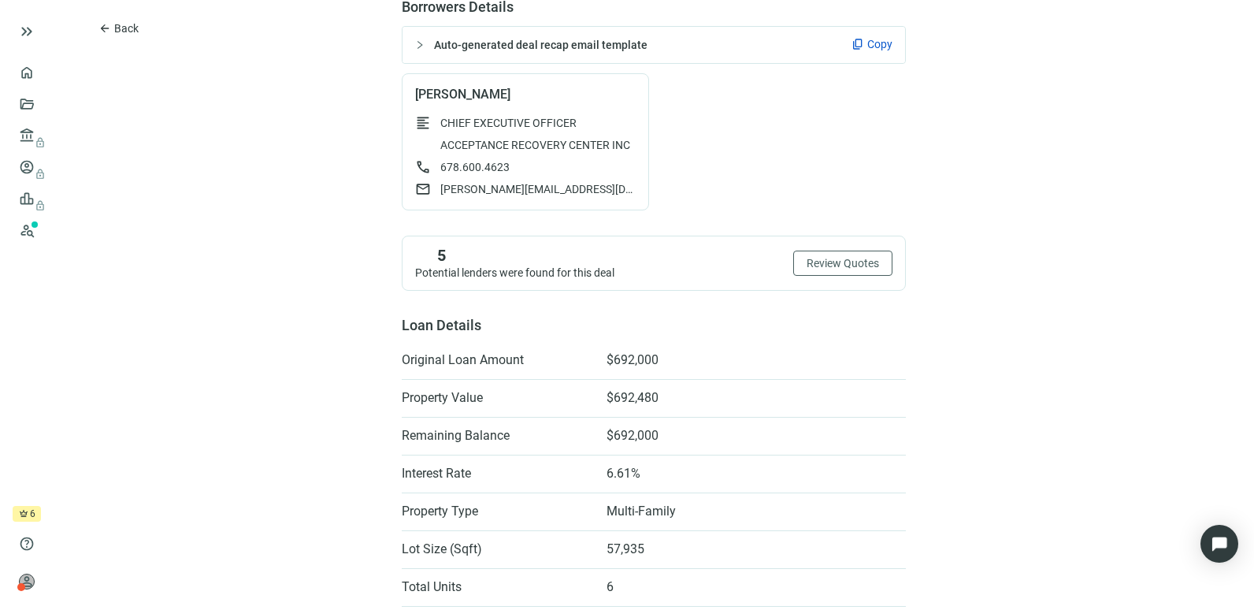
click at [868, 37] on span "Copy" at bounding box center [880, 44] width 25 height 16
click at [488, 190] on span "[PERSON_NAME][EMAIL_ADDRESS][DOMAIN_NAME]" at bounding box center [537, 189] width 195 height 16
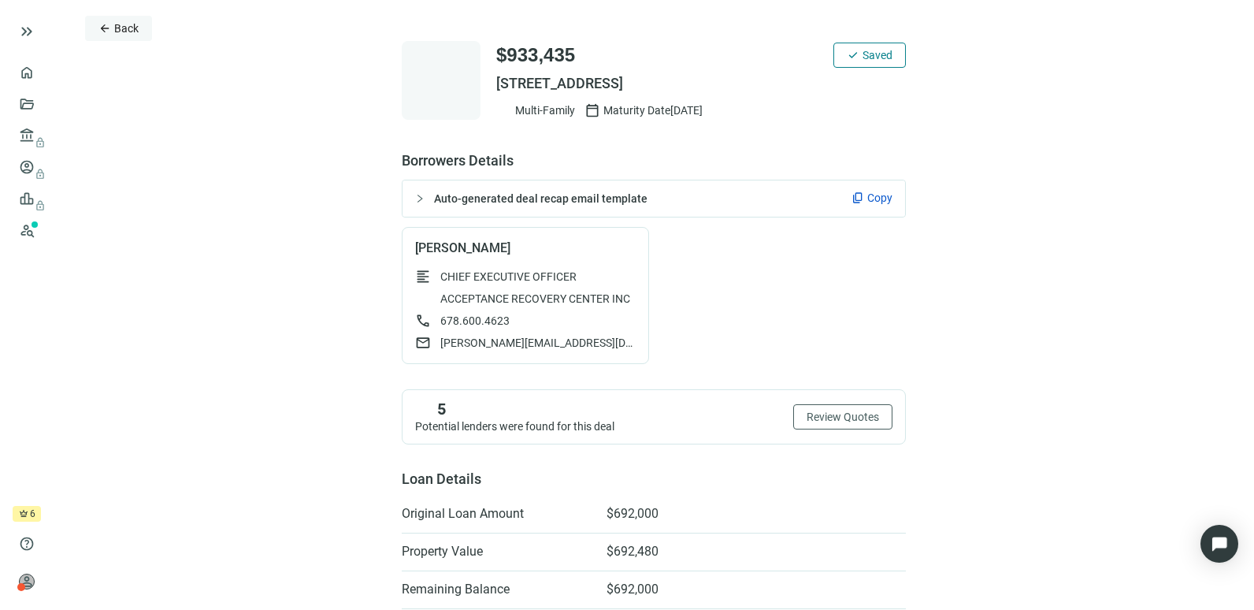
click at [128, 29] on span "Back" at bounding box center [126, 28] width 24 height 13
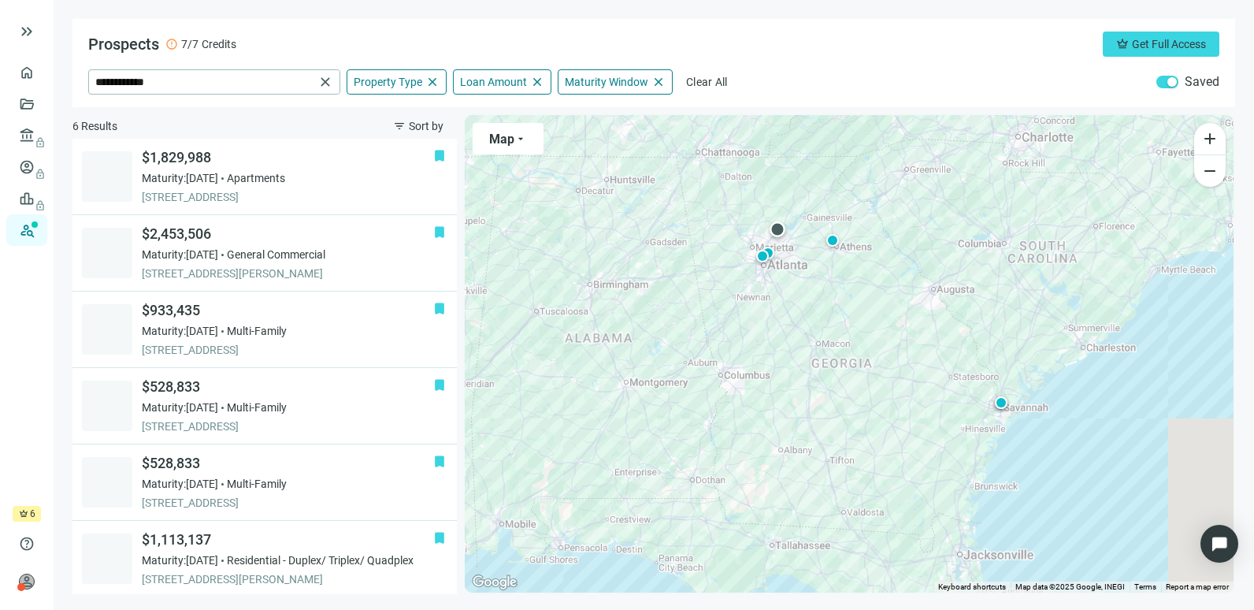
scroll to position [3, 0]
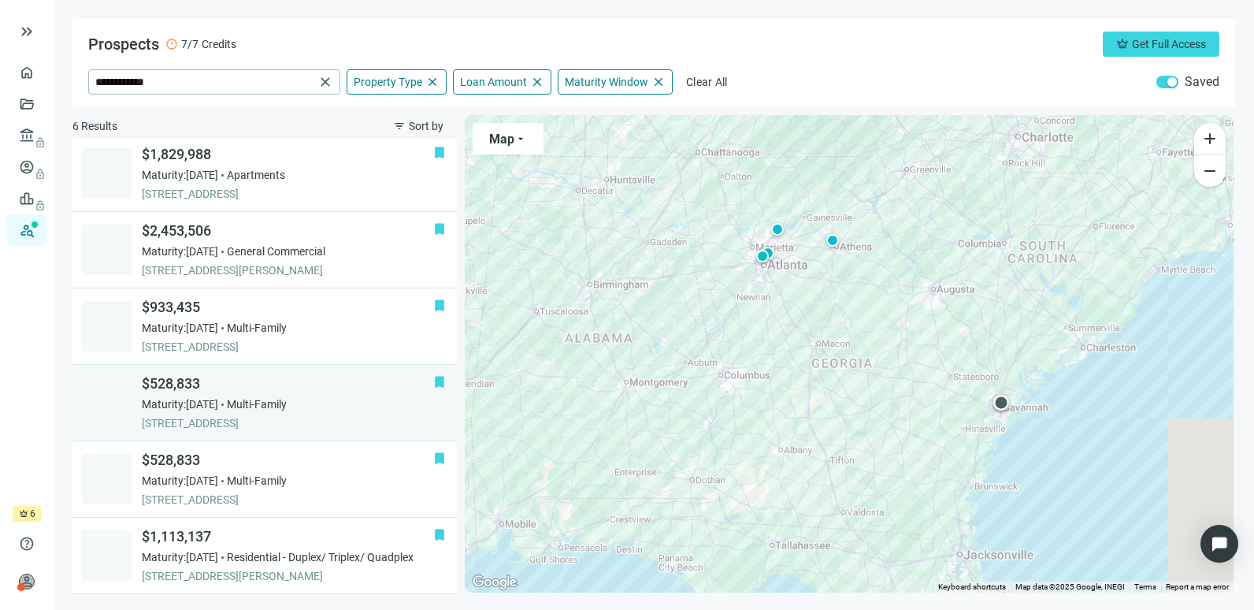
click at [218, 406] on span "Maturity: [DATE]" at bounding box center [180, 404] width 76 height 16
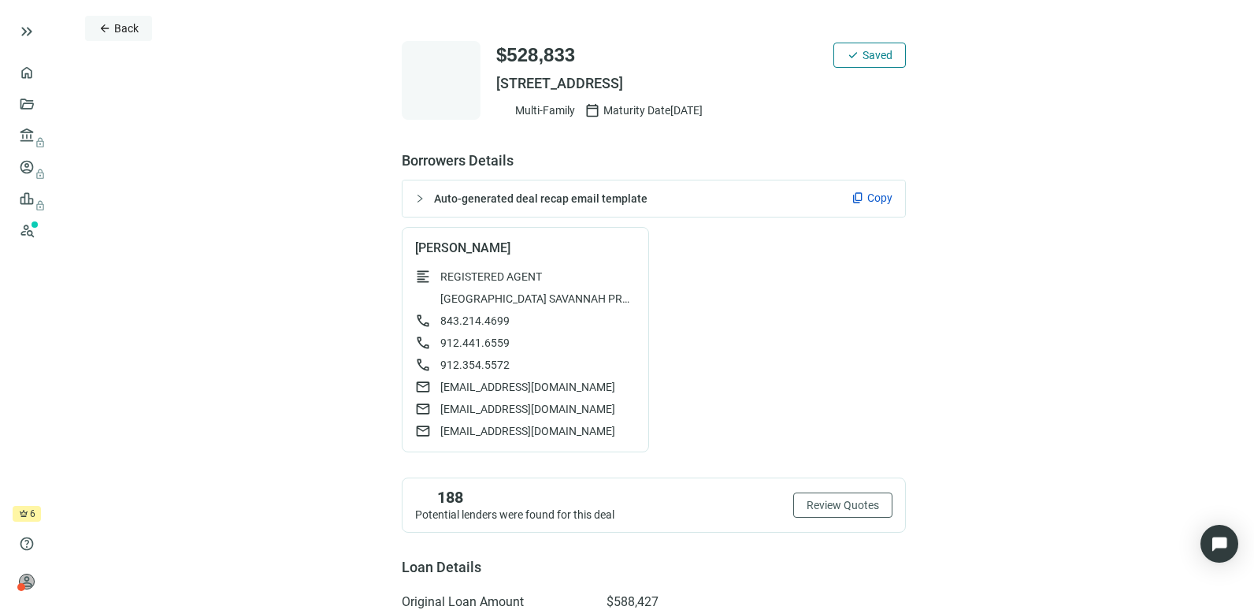
click at [119, 35] on span "Back" at bounding box center [126, 28] width 24 height 13
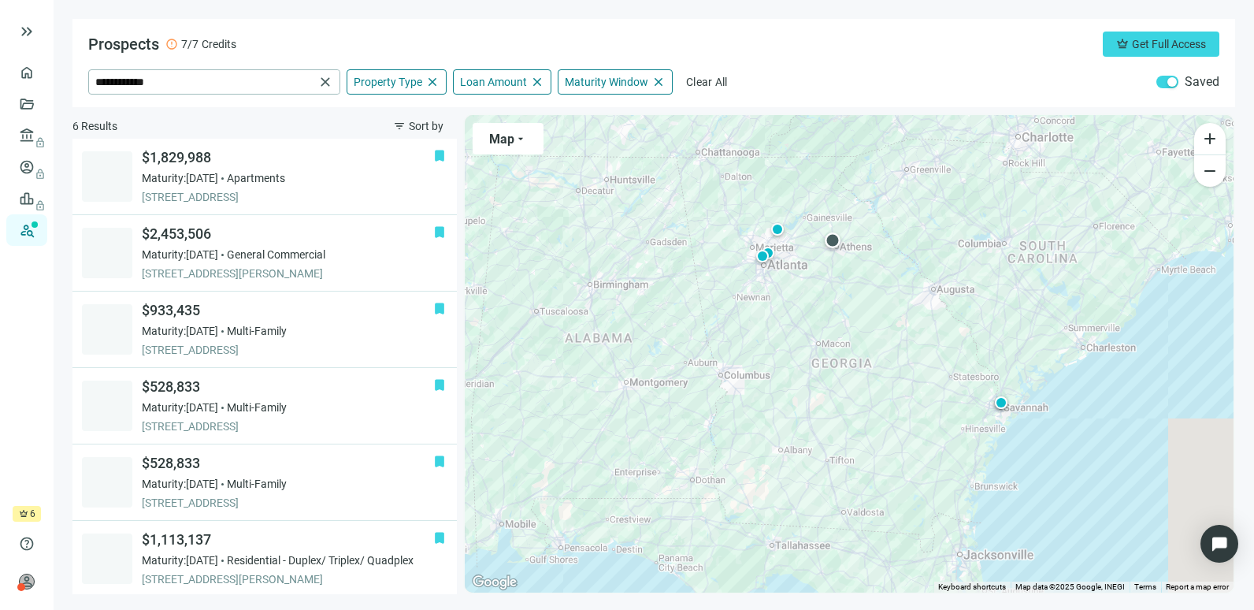
scroll to position [3, 0]
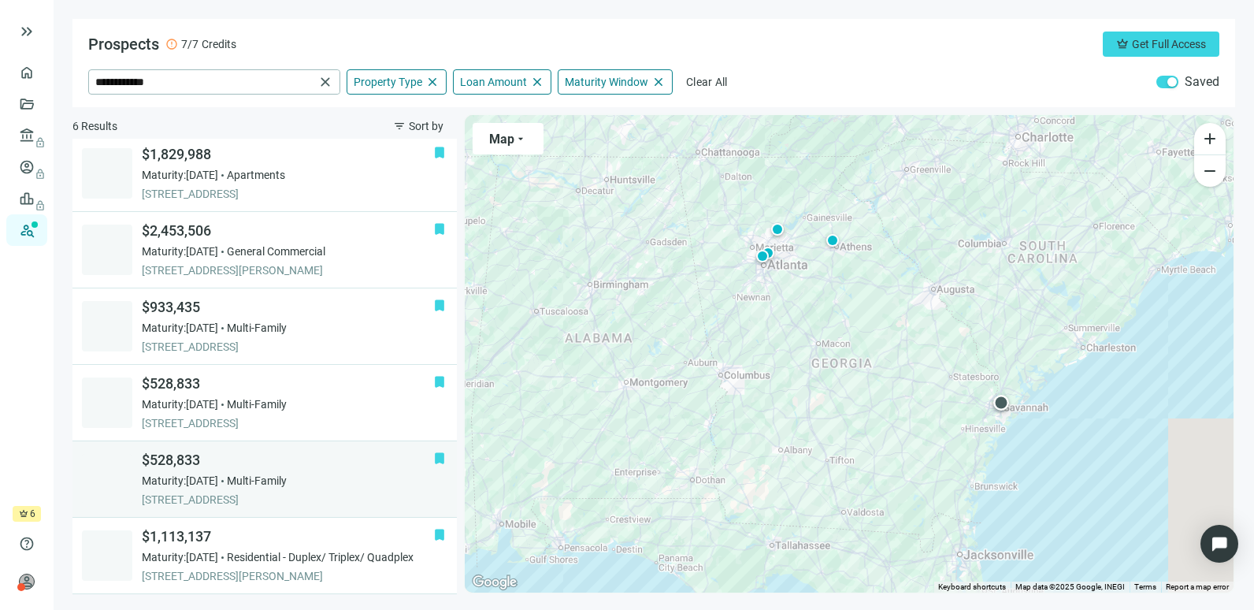
click at [282, 480] on span "Multi-Family" at bounding box center [257, 481] width 60 height 16
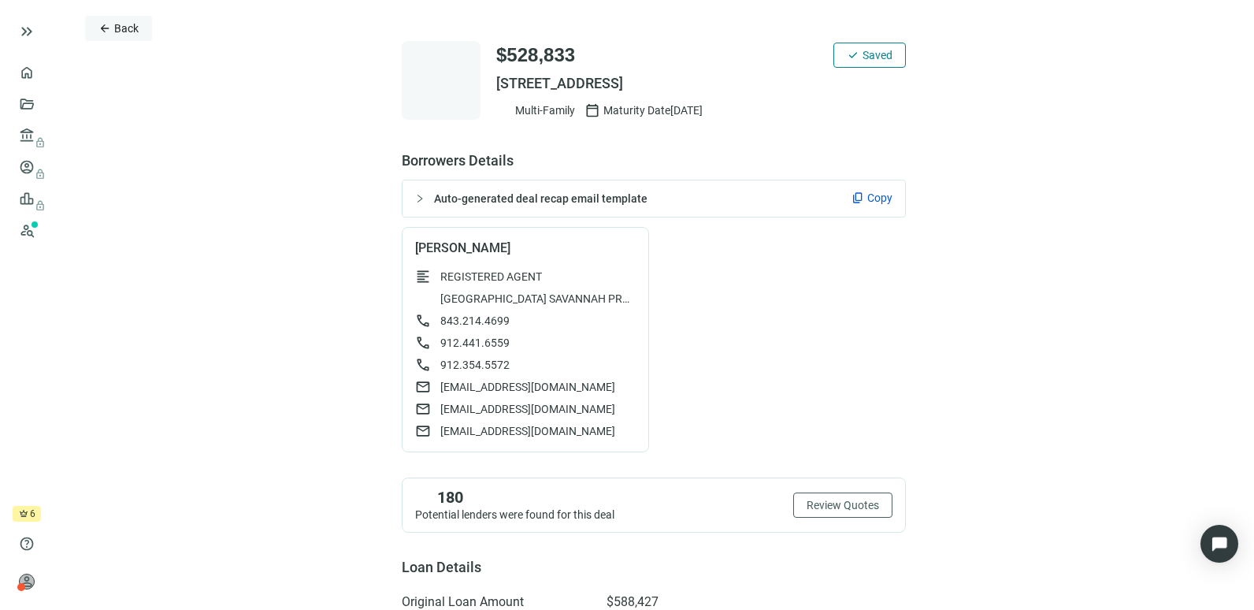
click at [104, 27] on span "arrow_back" at bounding box center [105, 28] width 13 height 13
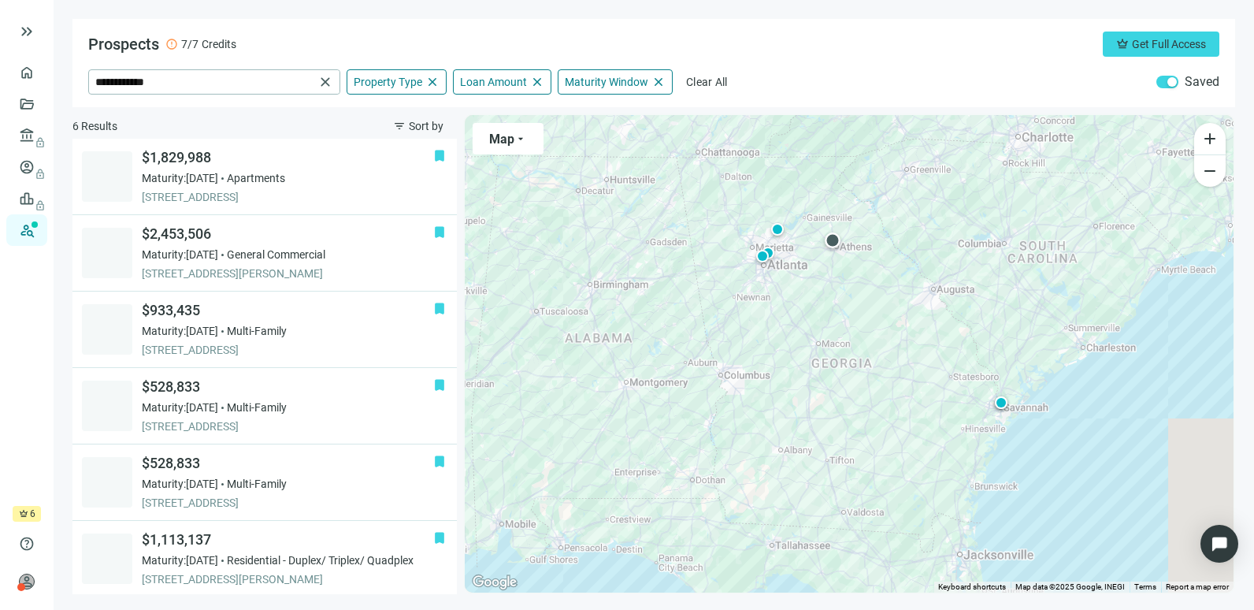
scroll to position [3, 0]
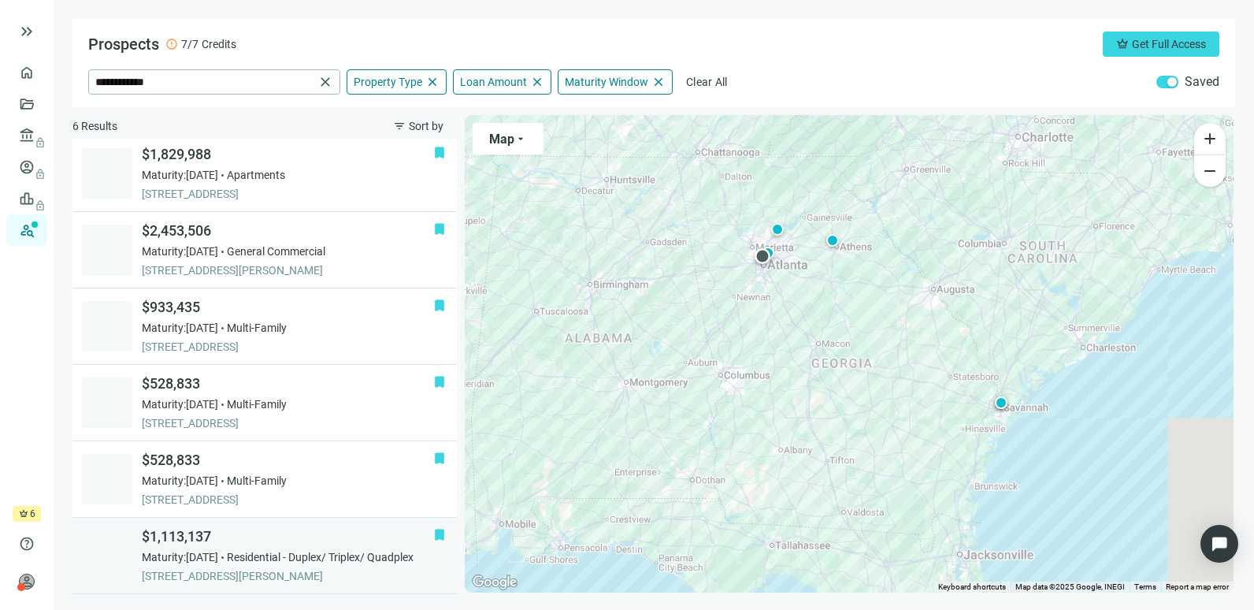
click at [241, 570] on span "[STREET_ADDRESS][PERSON_NAME]" at bounding box center [288, 576] width 292 height 16
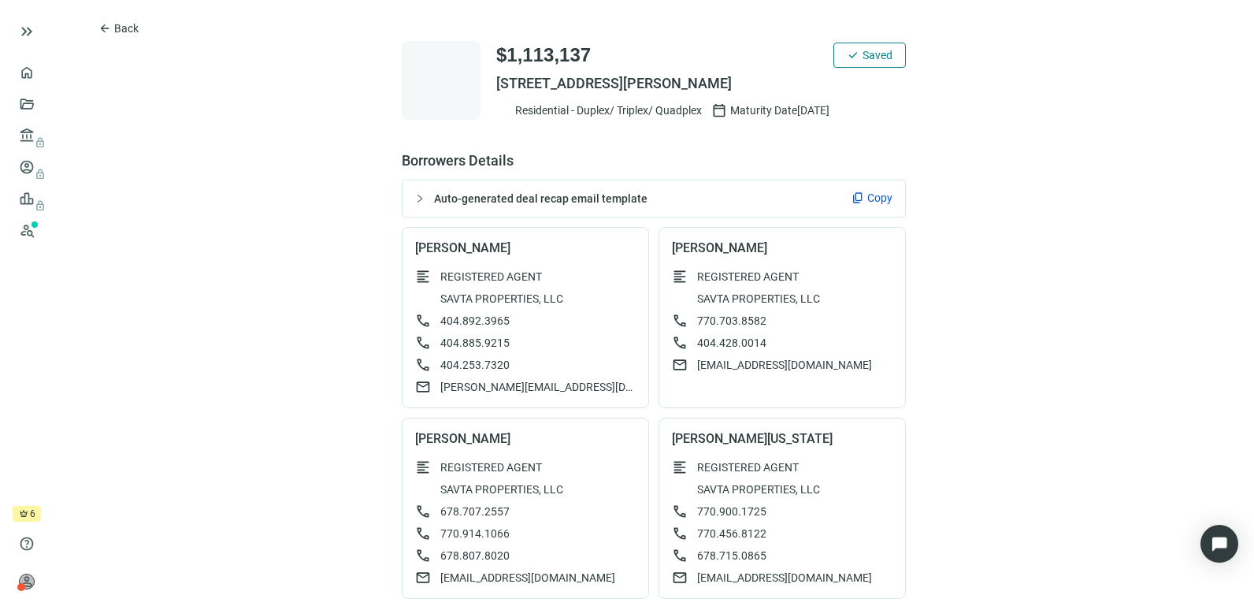
click at [879, 195] on span "Copy" at bounding box center [880, 198] width 25 height 16
click at [482, 388] on span "[PERSON_NAME][EMAIL_ADDRESS][DOMAIN_NAME]" at bounding box center [537, 387] width 195 height 16
click at [718, 362] on span "[EMAIL_ADDRESS][DOMAIN_NAME]" at bounding box center [784, 365] width 175 height 16
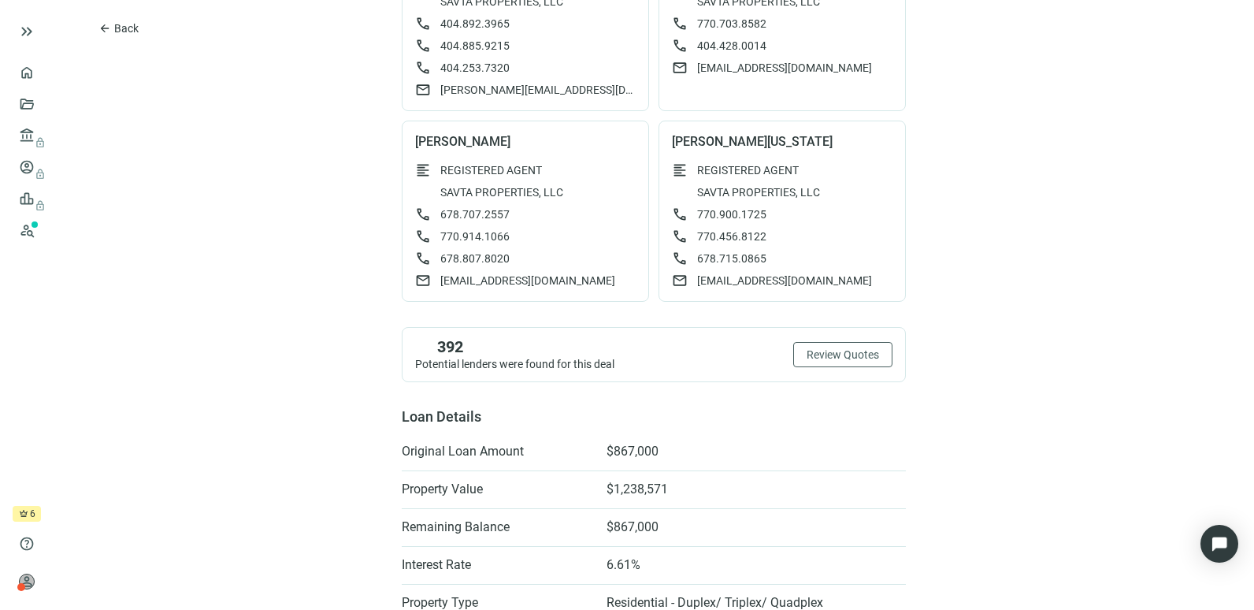
scroll to position [299, 0]
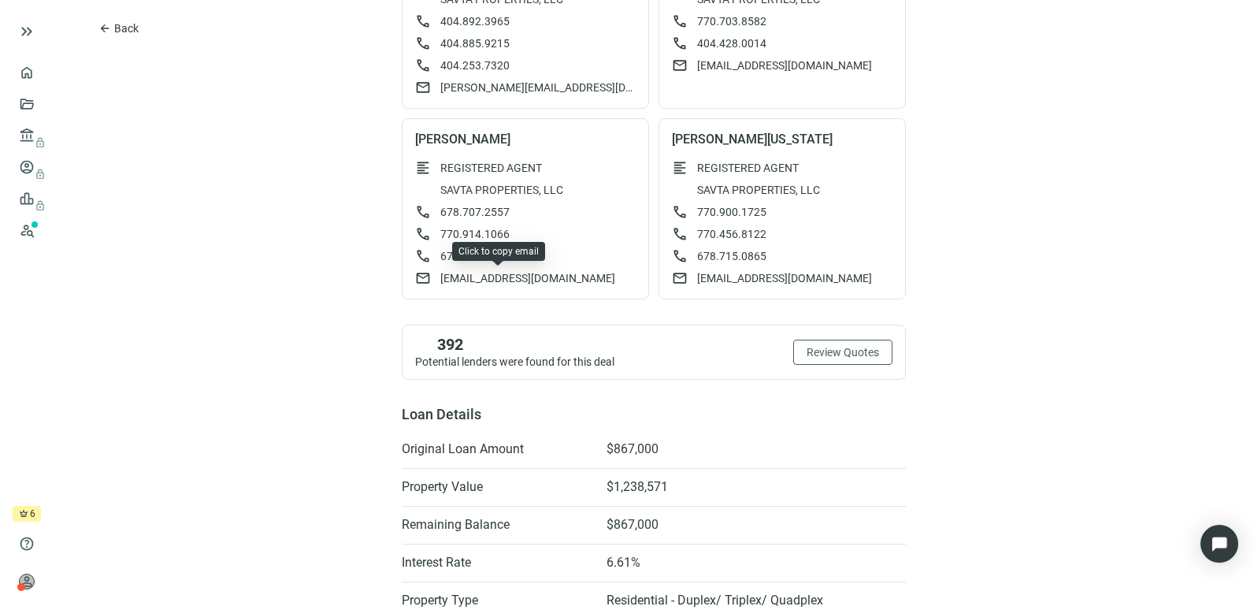
click at [468, 277] on span "[EMAIL_ADDRESS][DOMAIN_NAME]" at bounding box center [527, 278] width 175 height 16
drag, startPoint x: 411, startPoint y: 136, endPoint x: 446, endPoint y: 140, distance: 35.7
click at [446, 140] on span "[PERSON_NAME]" at bounding box center [525, 140] width 221 height 16
copy span "[PERSON_NAME]"
click at [749, 280] on span "[EMAIL_ADDRESS][DOMAIN_NAME]" at bounding box center [784, 278] width 175 height 16
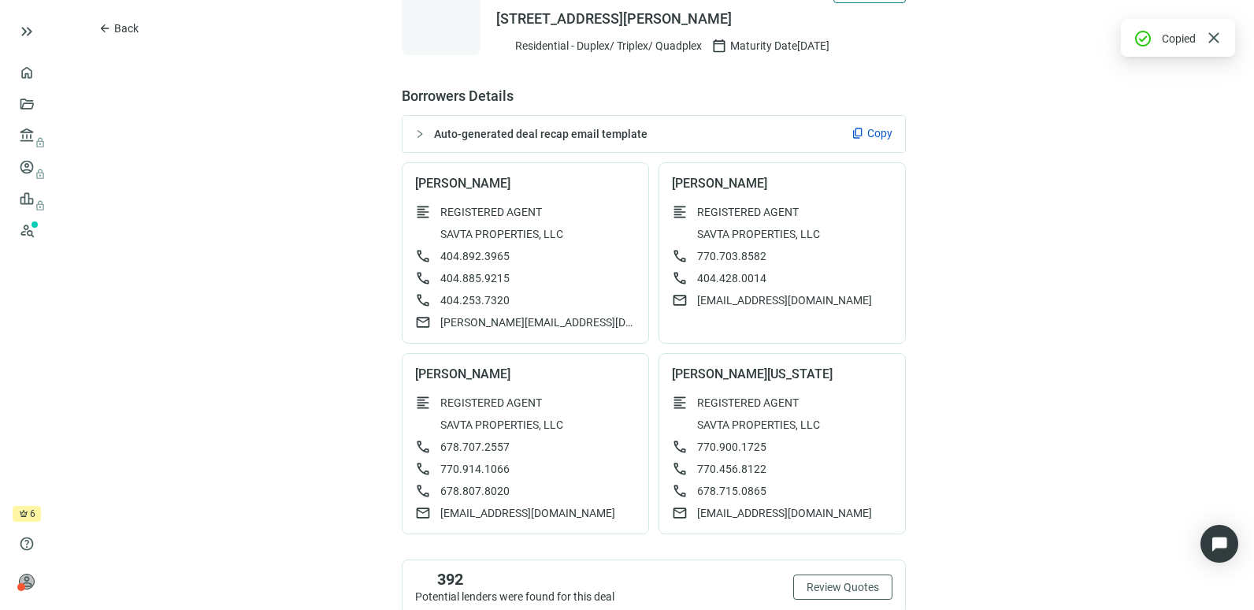
scroll to position [59, 0]
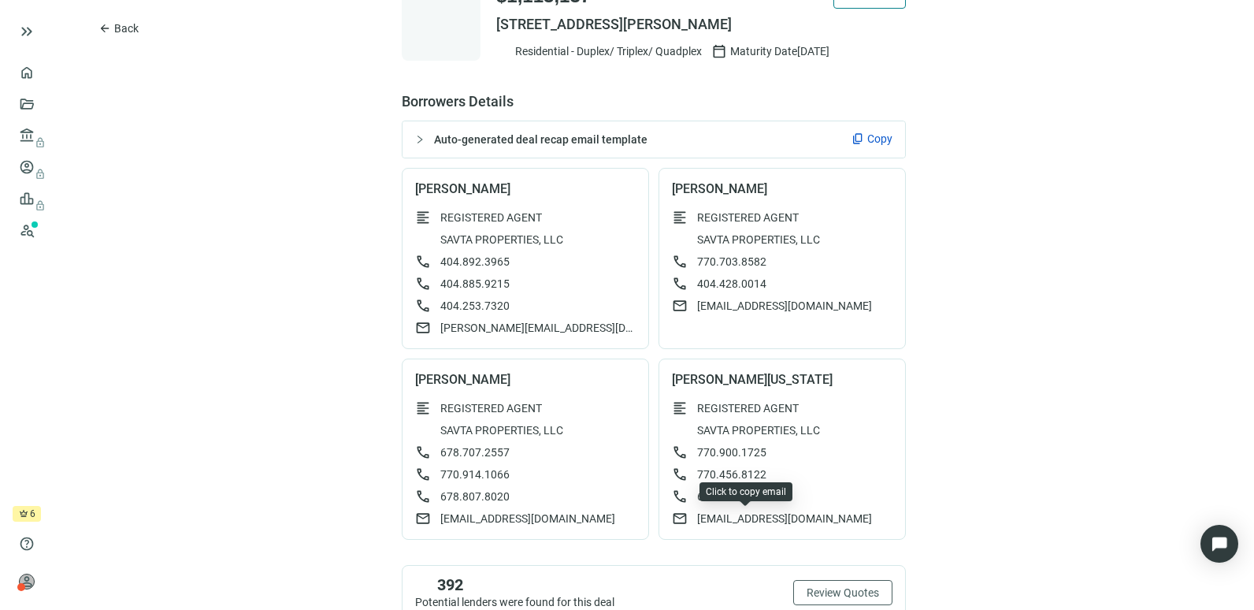
click at [704, 519] on span "[EMAIL_ADDRESS][DOMAIN_NAME]" at bounding box center [784, 519] width 175 height 16
click at [107, 31] on span "arrow_back" at bounding box center [105, 28] width 13 height 13
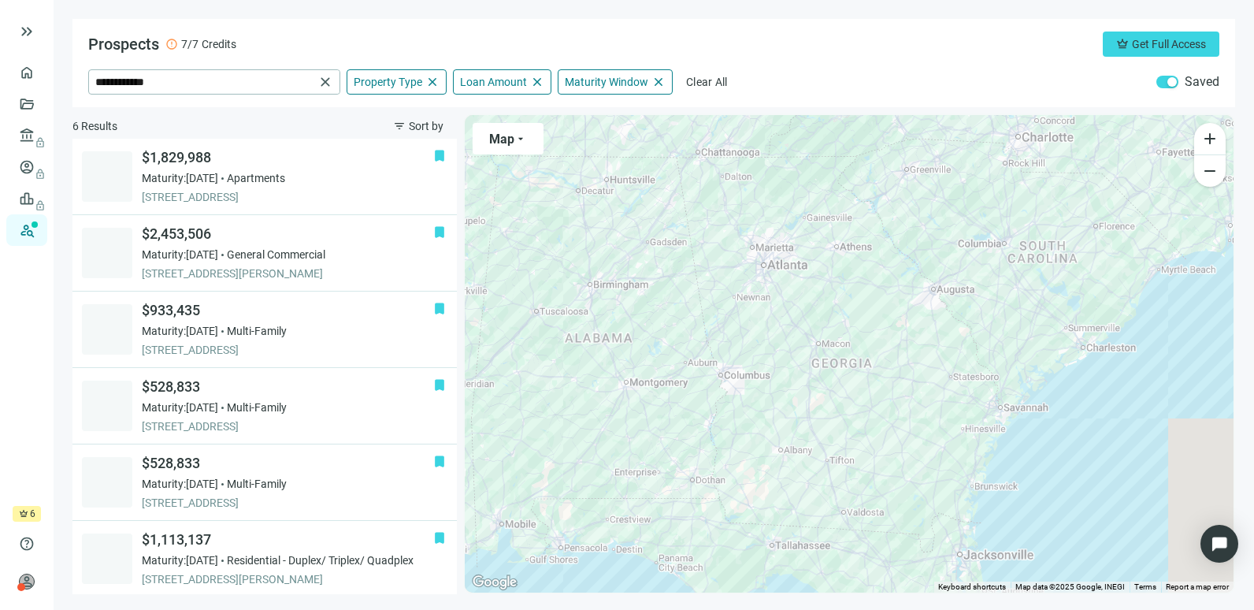
scroll to position [3, 0]
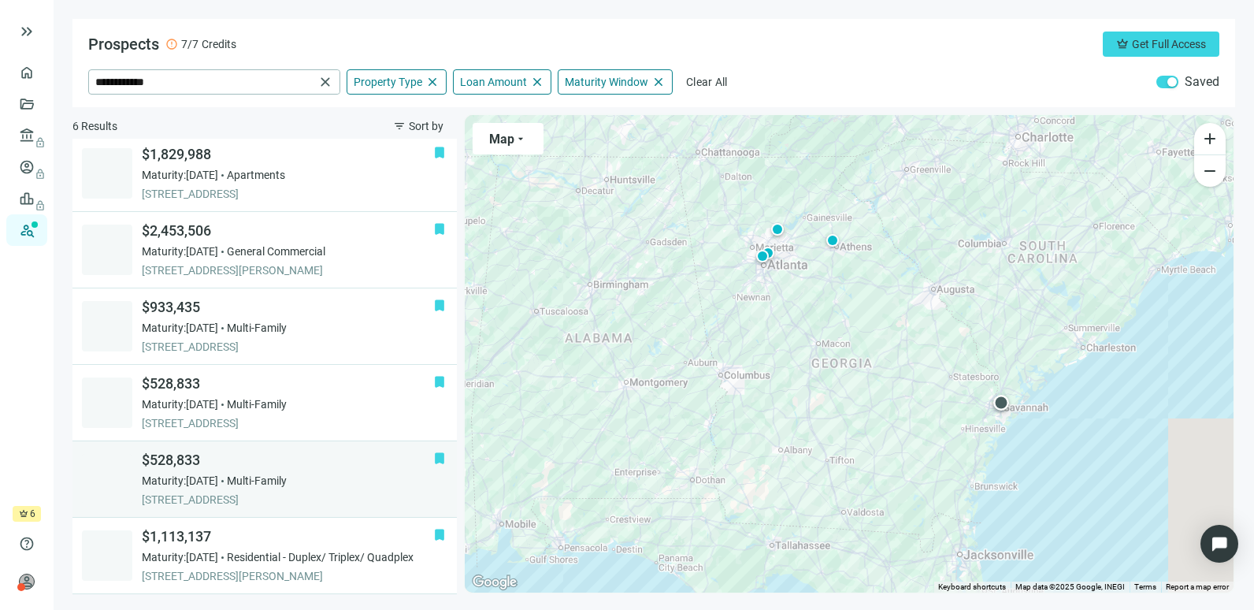
click at [268, 481] on span "Multi-Family" at bounding box center [257, 481] width 60 height 16
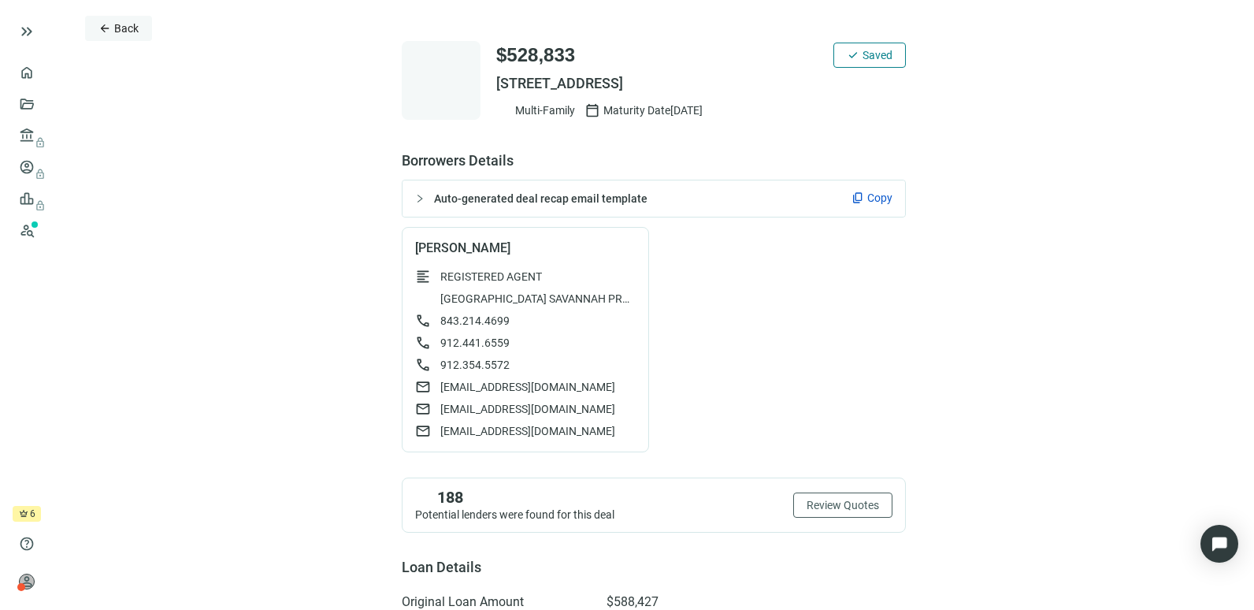
click at [126, 24] on span "Back" at bounding box center [126, 28] width 24 height 13
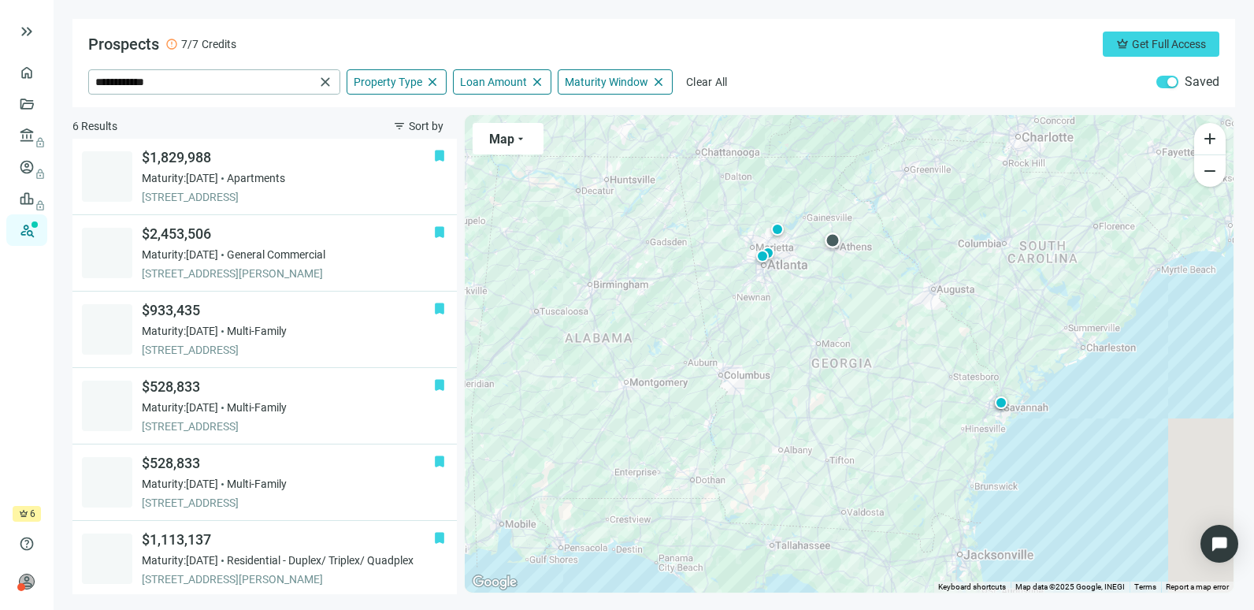
scroll to position [3, 0]
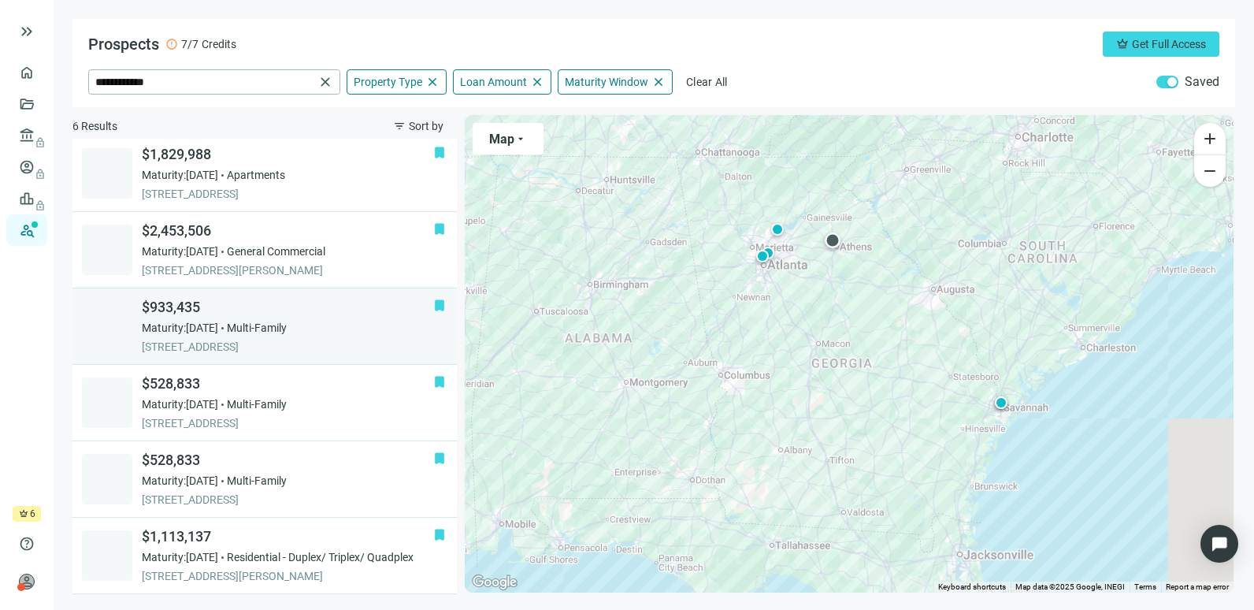
click at [287, 333] on span "Multi-Family" at bounding box center [257, 328] width 60 height 16
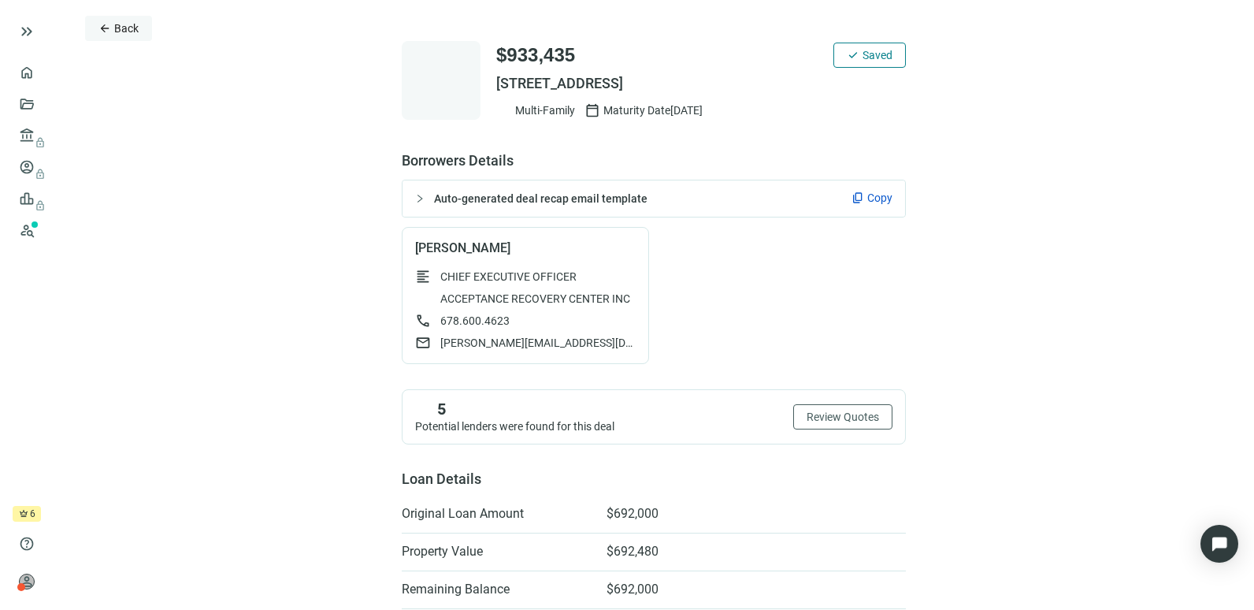
click at [121, 37] on button "arrow_back Back" at bounding box center [118, 28] width 67 height 25
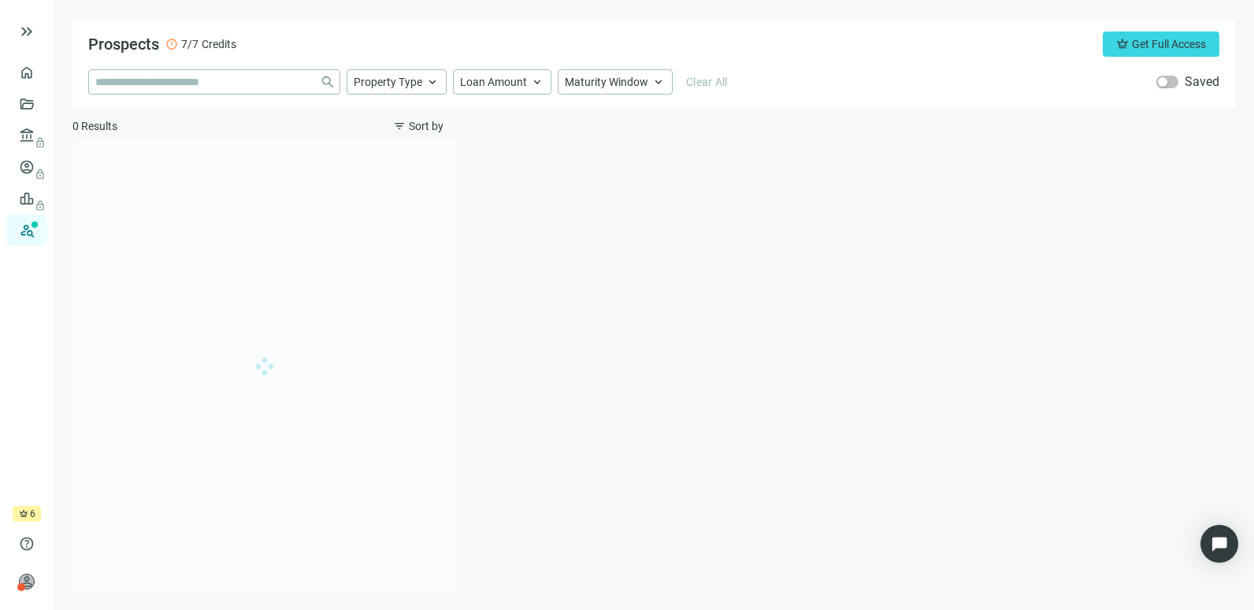
type input "**********"
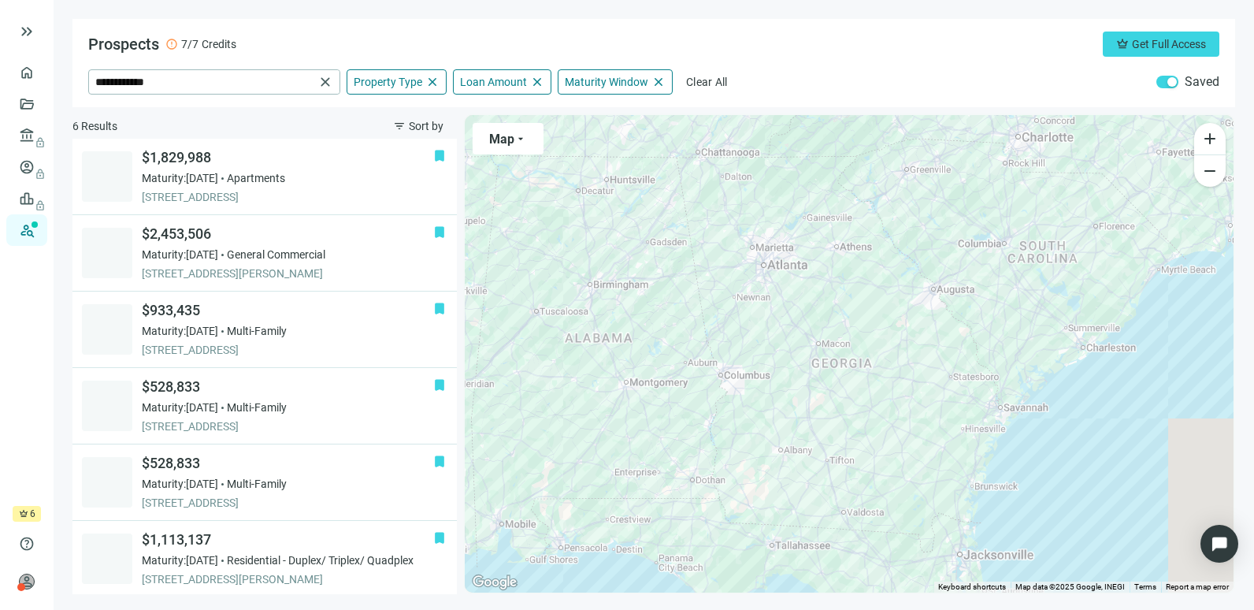
scroll to position [3, 0]
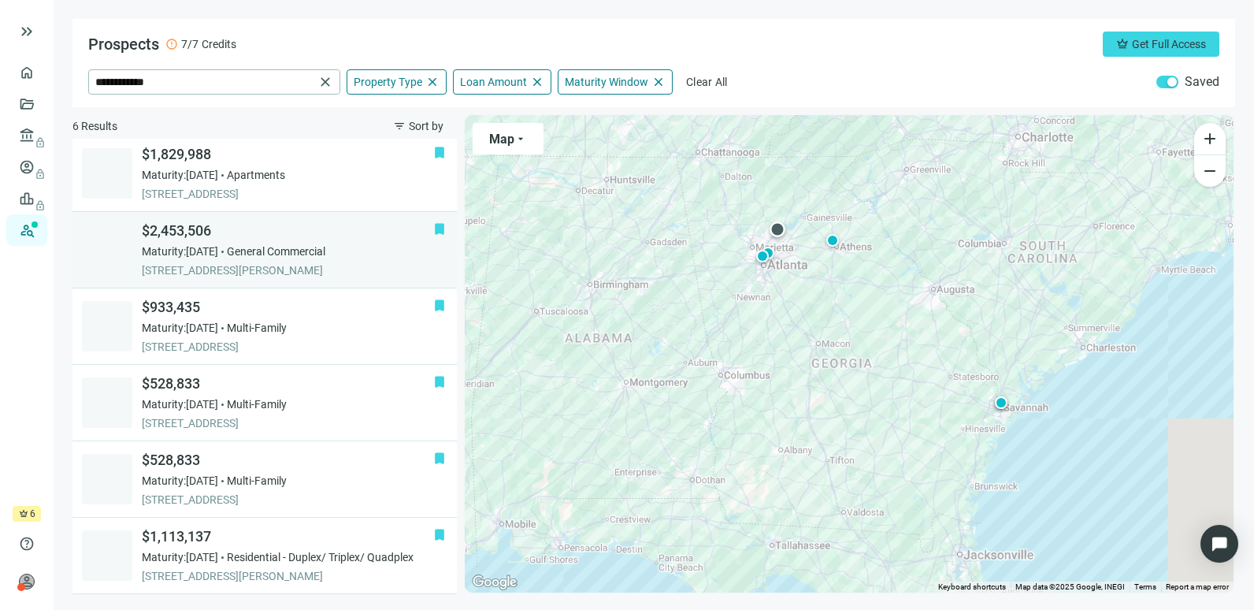
click at [274, 246] on span "General Commercial" at bounding box center [276, 251] width 99 height 16
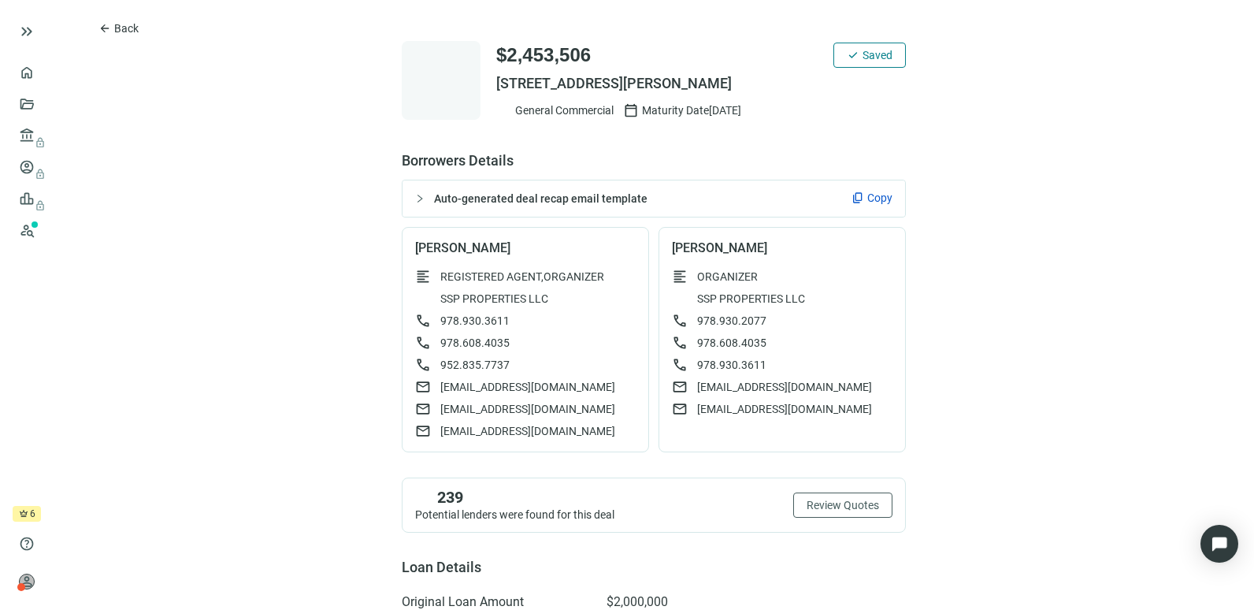
click at [868, 197] on span "Copy" at bounding box center [880, 198] width 25 height 16
click at [553, 391] on span "[EMAIL_ADDRESS][DOMAIN_NAME]" at bounding box center [527, 387] width 175 height 16
drag, startPoint x: 407, startPoint y: 247, endPoint x: 456, endPoint y: 252, distance: 49.1
click at [456, 252] on span "[PERSON_NAME]" at bounding box center [525, 248] width 221 height 16
copy span "[PERSON_NAME]"
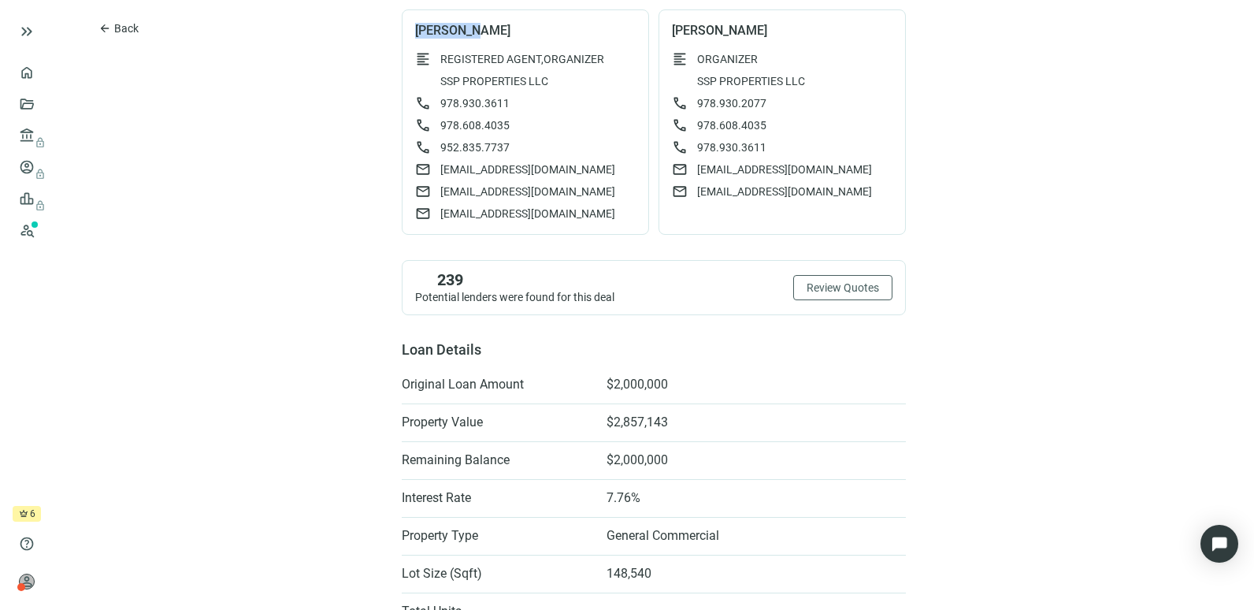
scroll to position [225, 0]
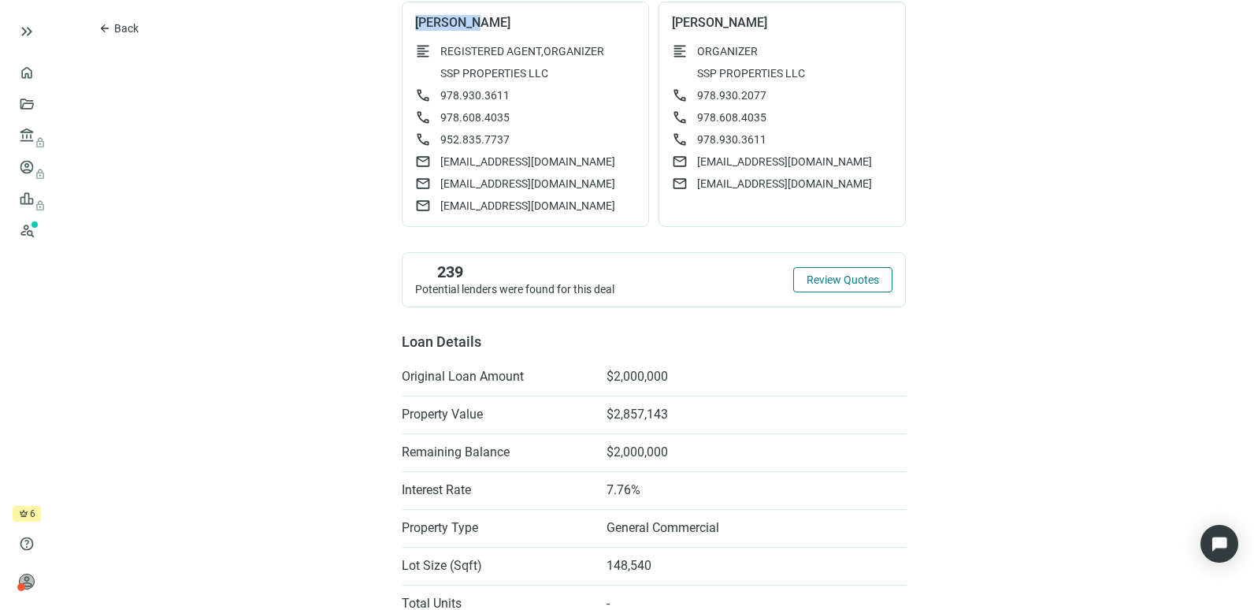
click at [834, 280] on span "Review Quotes" at bounding box center [843, 279] width 72 height 13
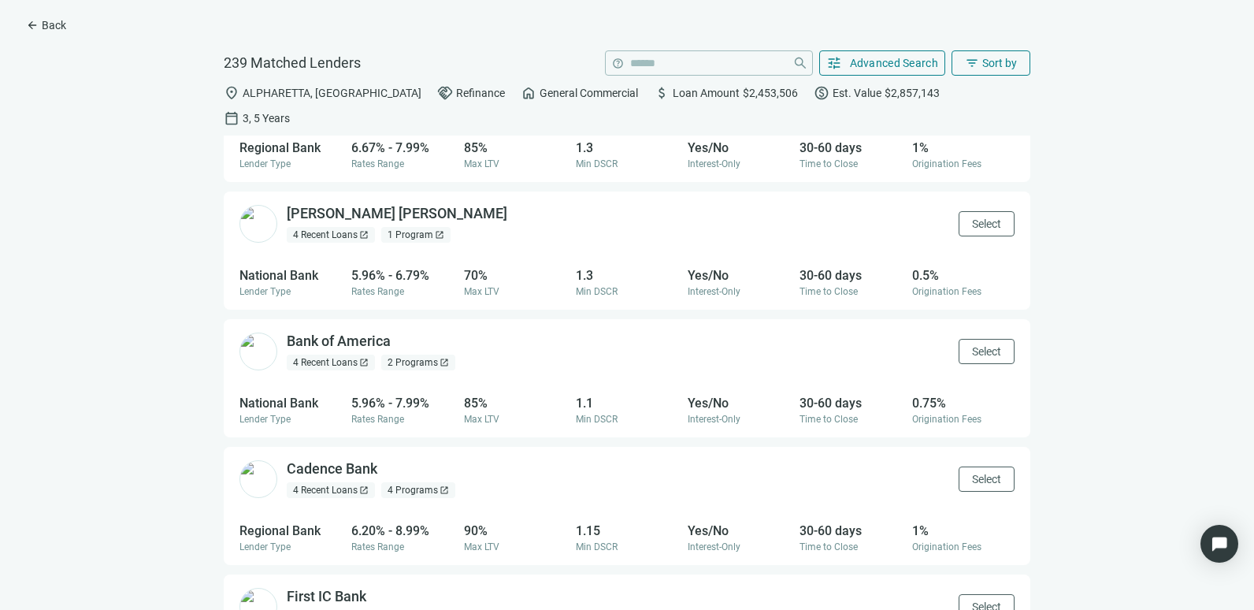
scroll to position [574, 0]
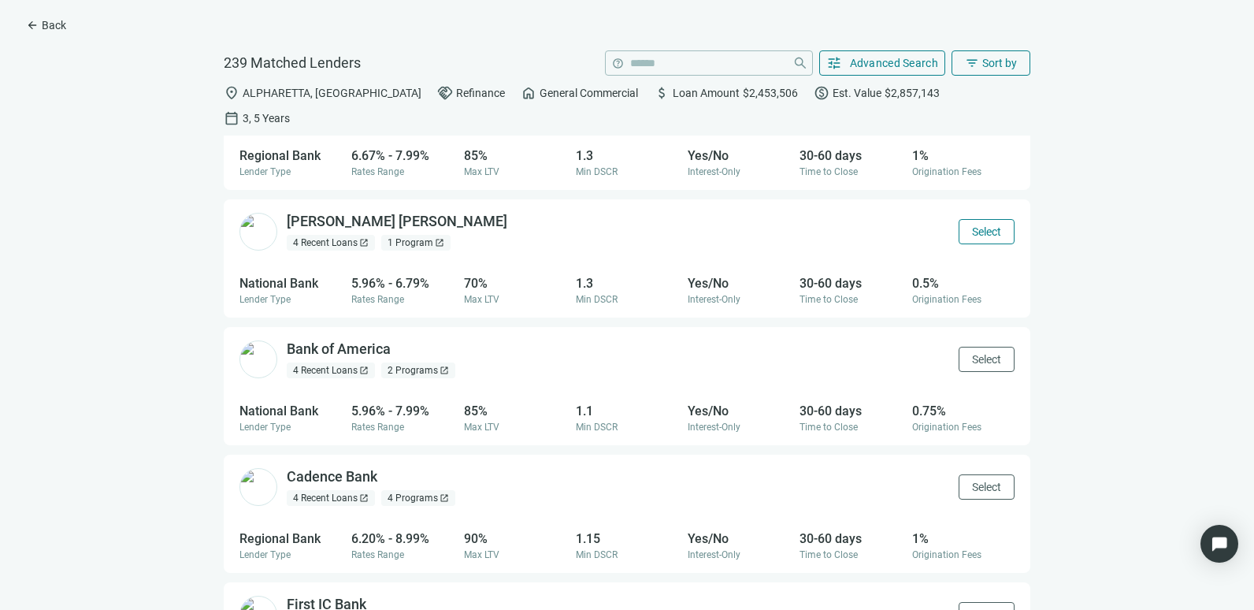
click at [985, 225] on span "Select" at bounding box center [986, 231] width 29 height 13
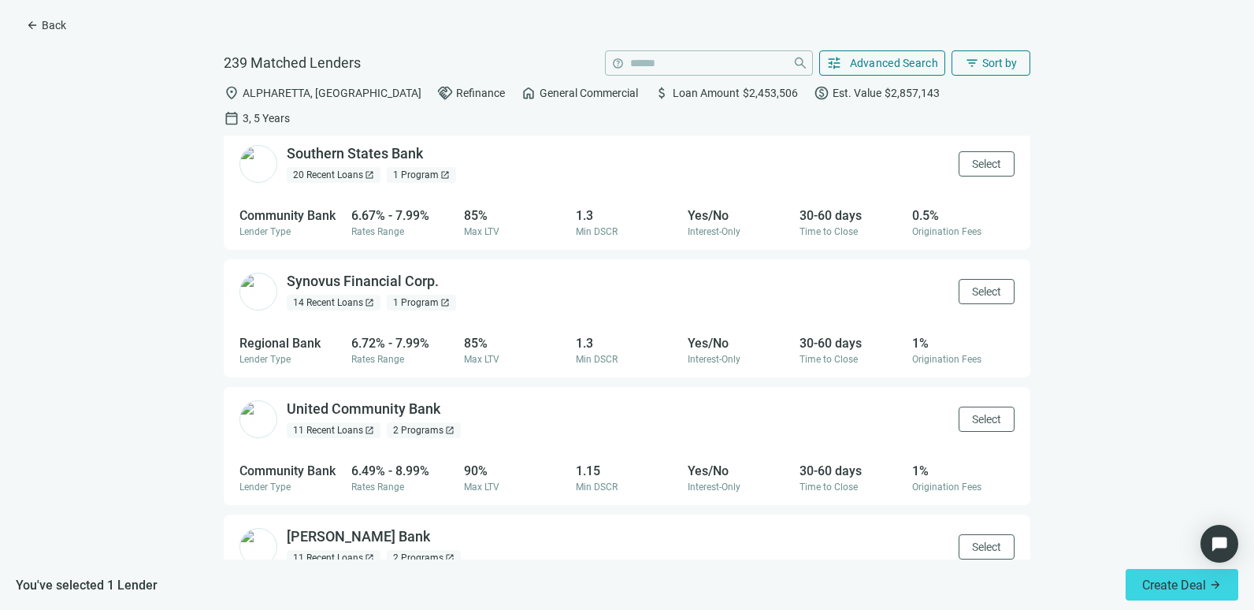
scroll to position [0, 0]
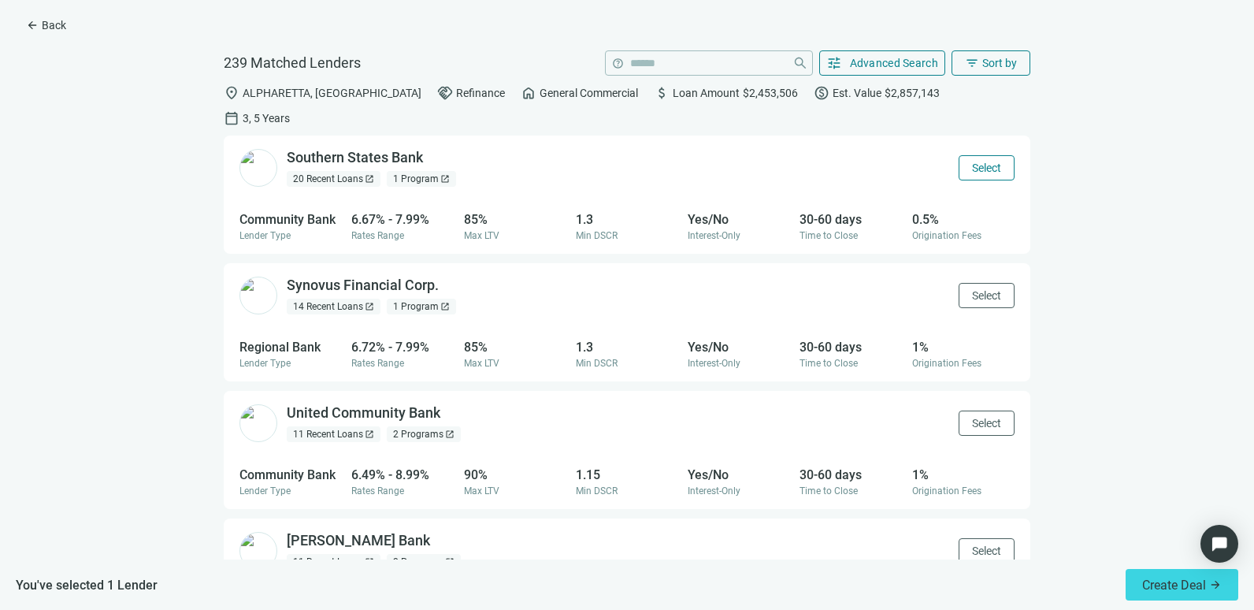
click at [972, 162] on span "Select" at bounding box center [986, 168] width 29 height 13
click at [1173, 585] on span "Create Deal arrow_forward" at bounding box center [1183, 585] width 80 height 15
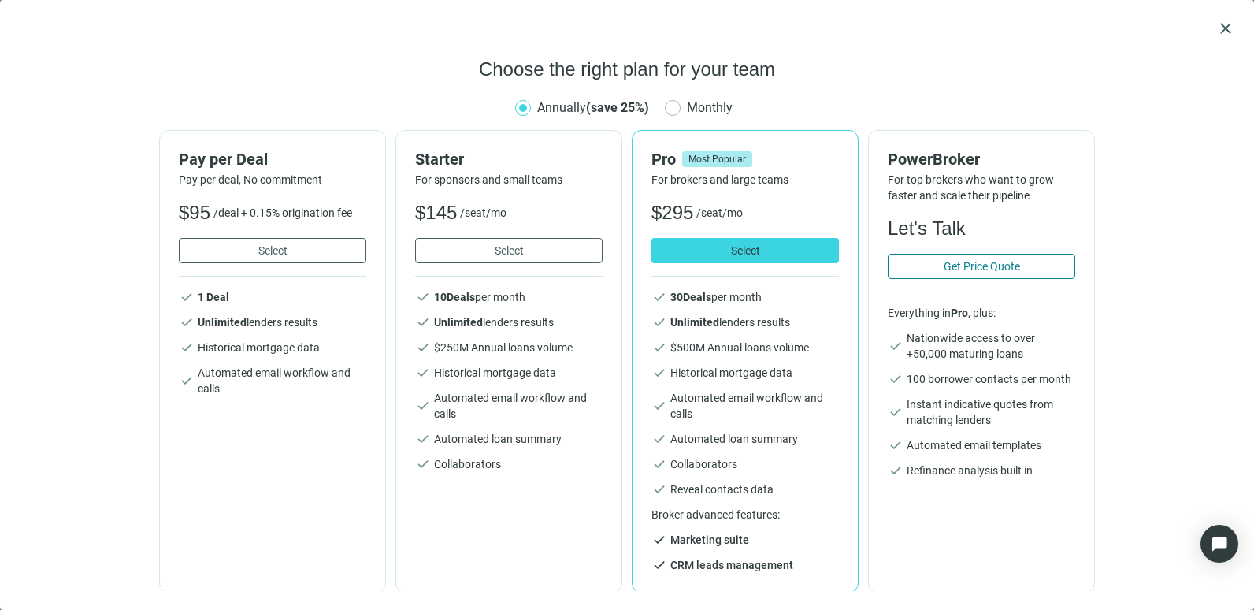
click at [966, 269] on span "Get Price Quote" at bounding box center [982, 266] width 76 height 13
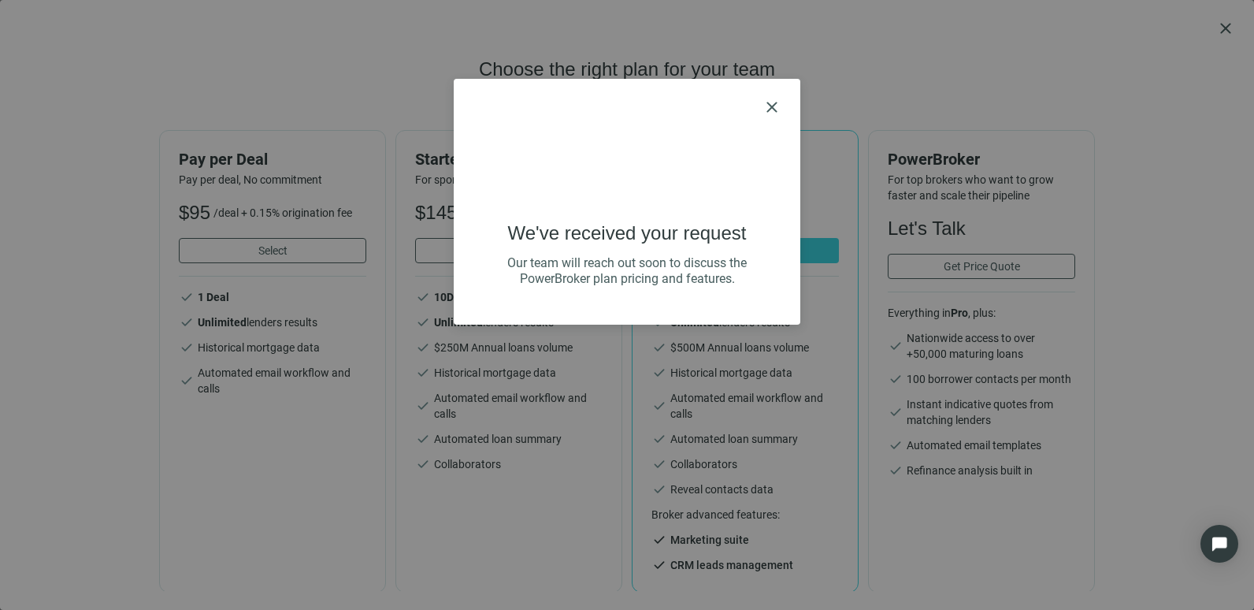
click at [1222, 24] on div "close We've received your request Our team will reach out soon to discuss the P…" at bounding box center [627, 305] width 1254 height 610
click at [884, 99] on div "close We've received your request Our team will reach out soon to discuss the P…" at bounding box center [627, 305] width 1254 height 610
click at [768, 109] on span "close" at bounding box center [772, 107] width 19 height 19
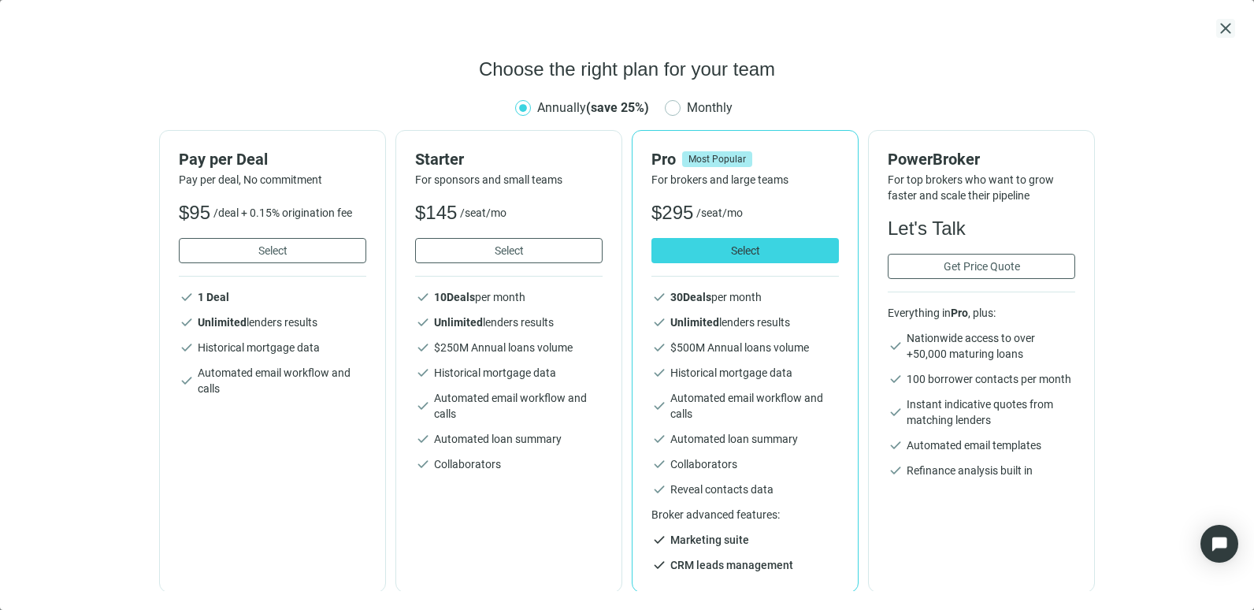
click at [1229, 29] on span "close" at bounding box center [1226, 28] width 19 height 19
